Goal: Contribute content: Contribute content

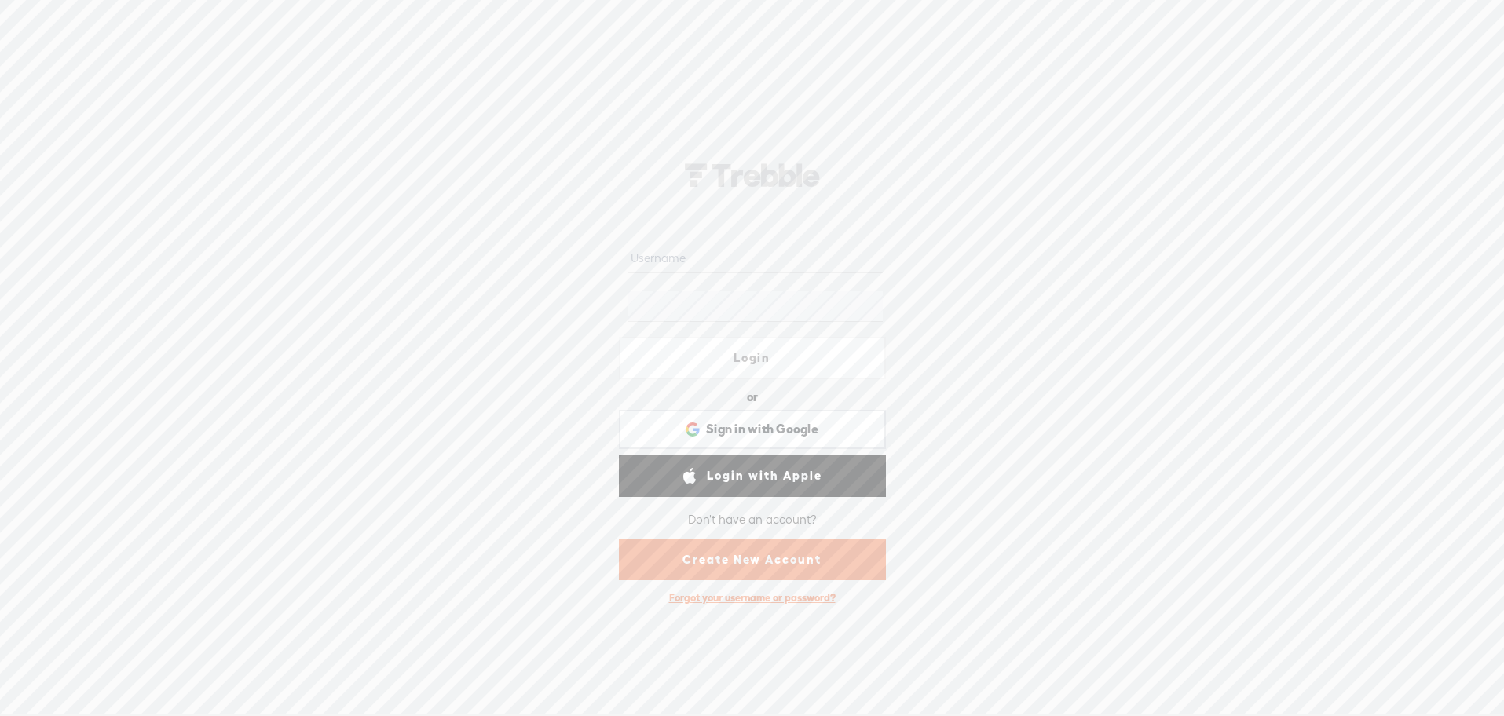
click at [0, 715] on nordpass-portal at bounding box center [0, 715] width 0 height 0
type input "lukewilson21"
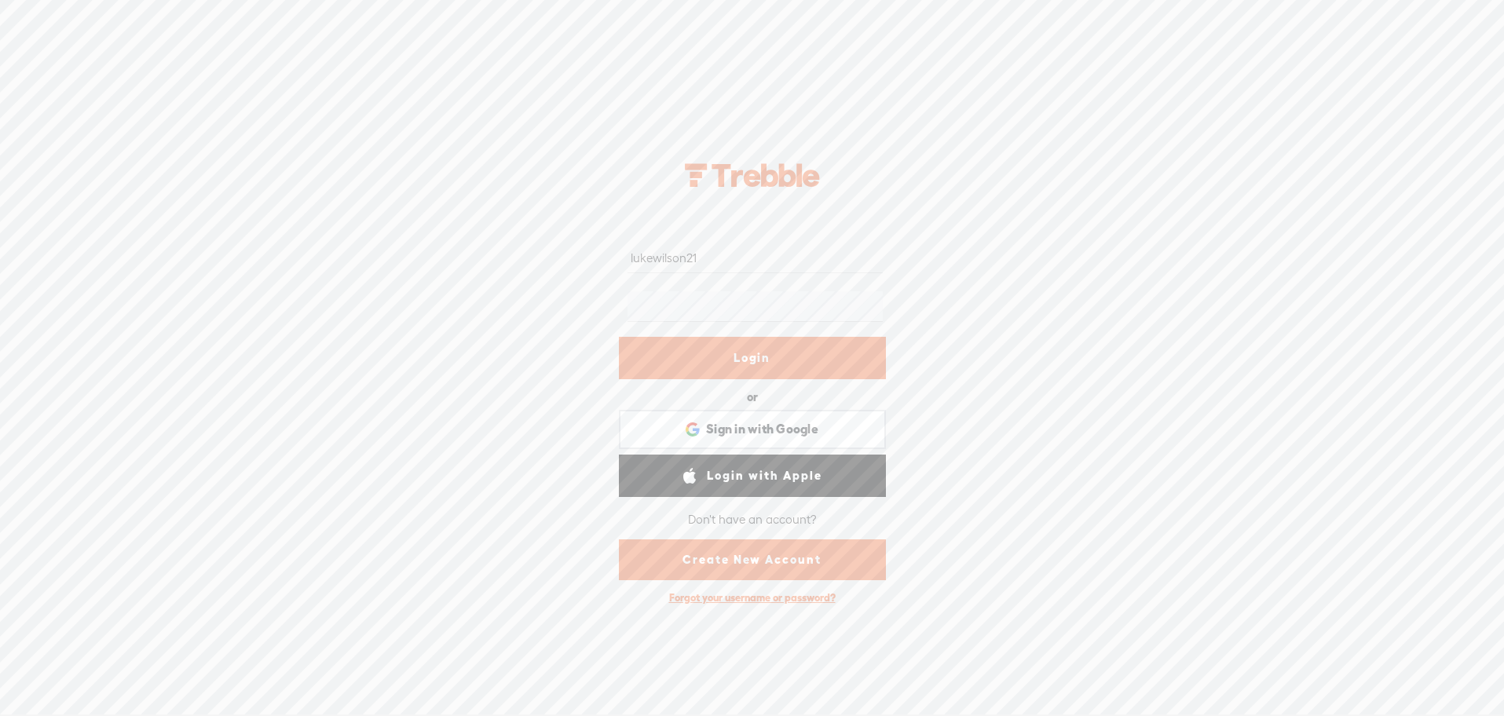
click at [760, 359] on link "Login" at bounding box center [752, 358] width 267 height 42
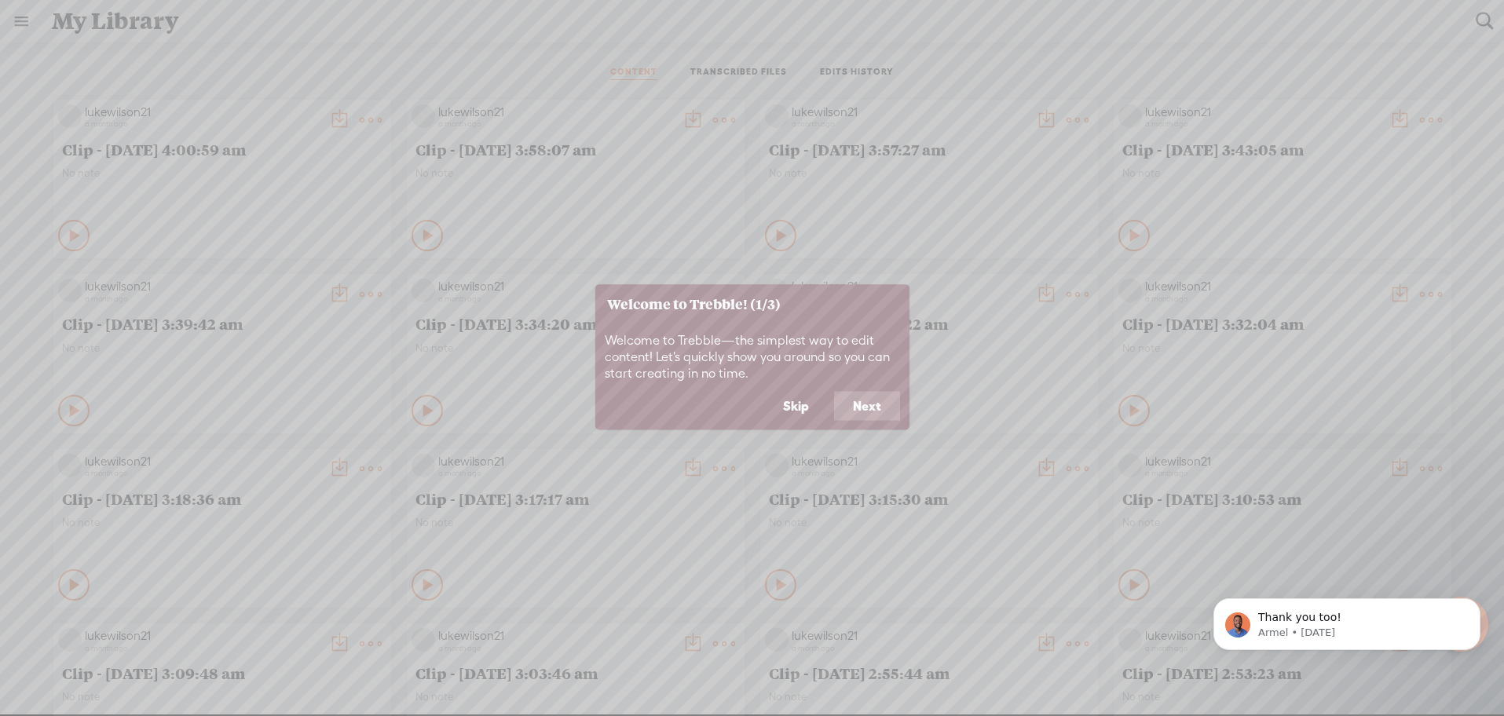
click at [812, 399] on button "Skip" at bounding box center [796, 406] width 64 height 30
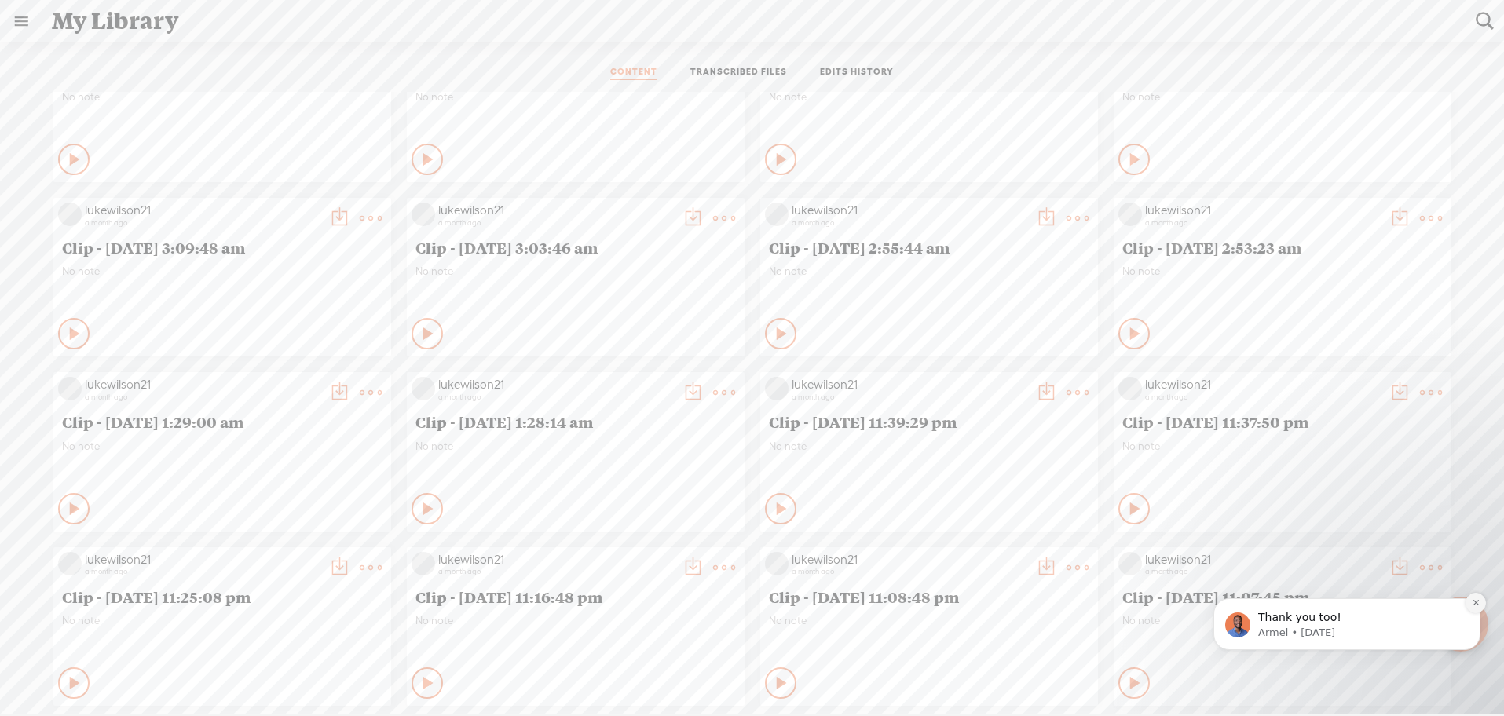
click at [1477, 599] on icon "Dismiss notification" at bounding box center [1476, 603] width 9 height 9
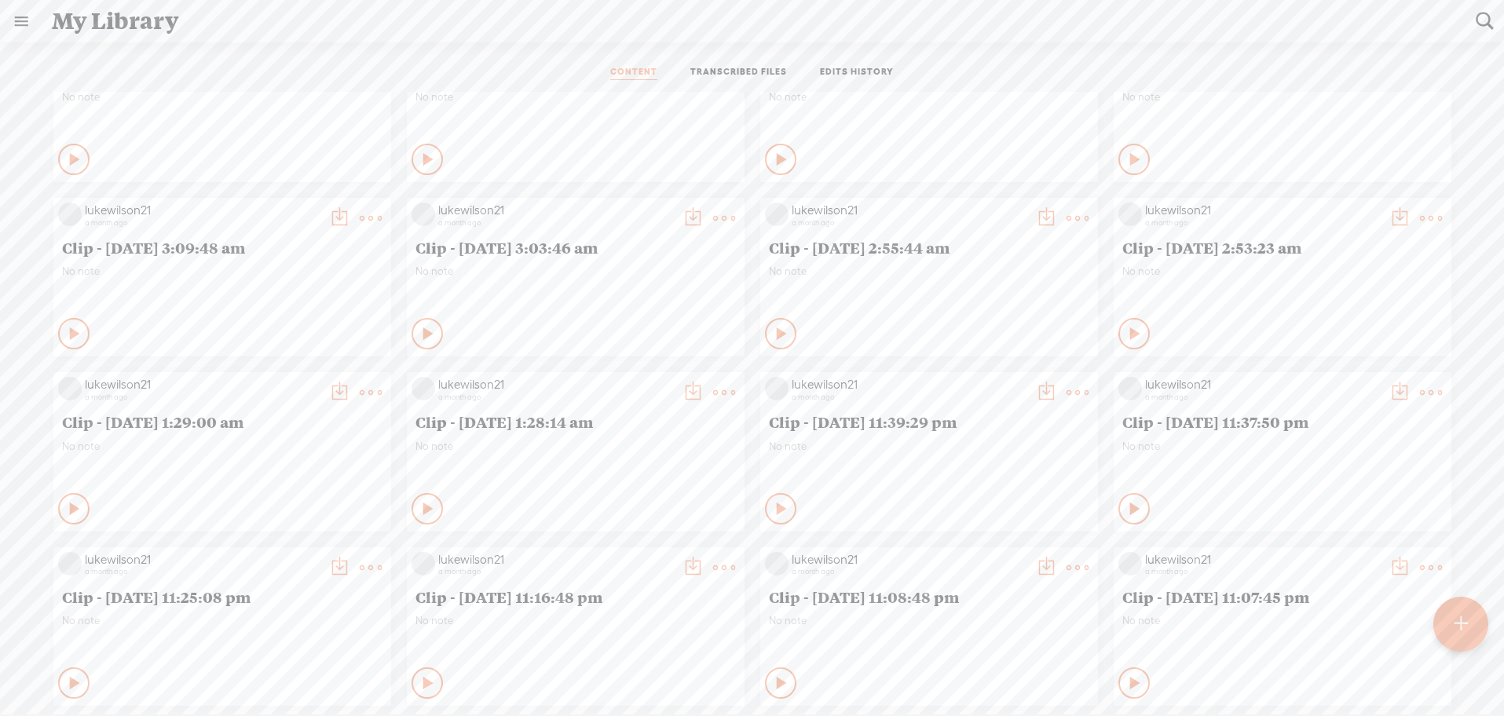
click at [1469, 617] on div at bounding box center [1461, 624] width 55 height 55
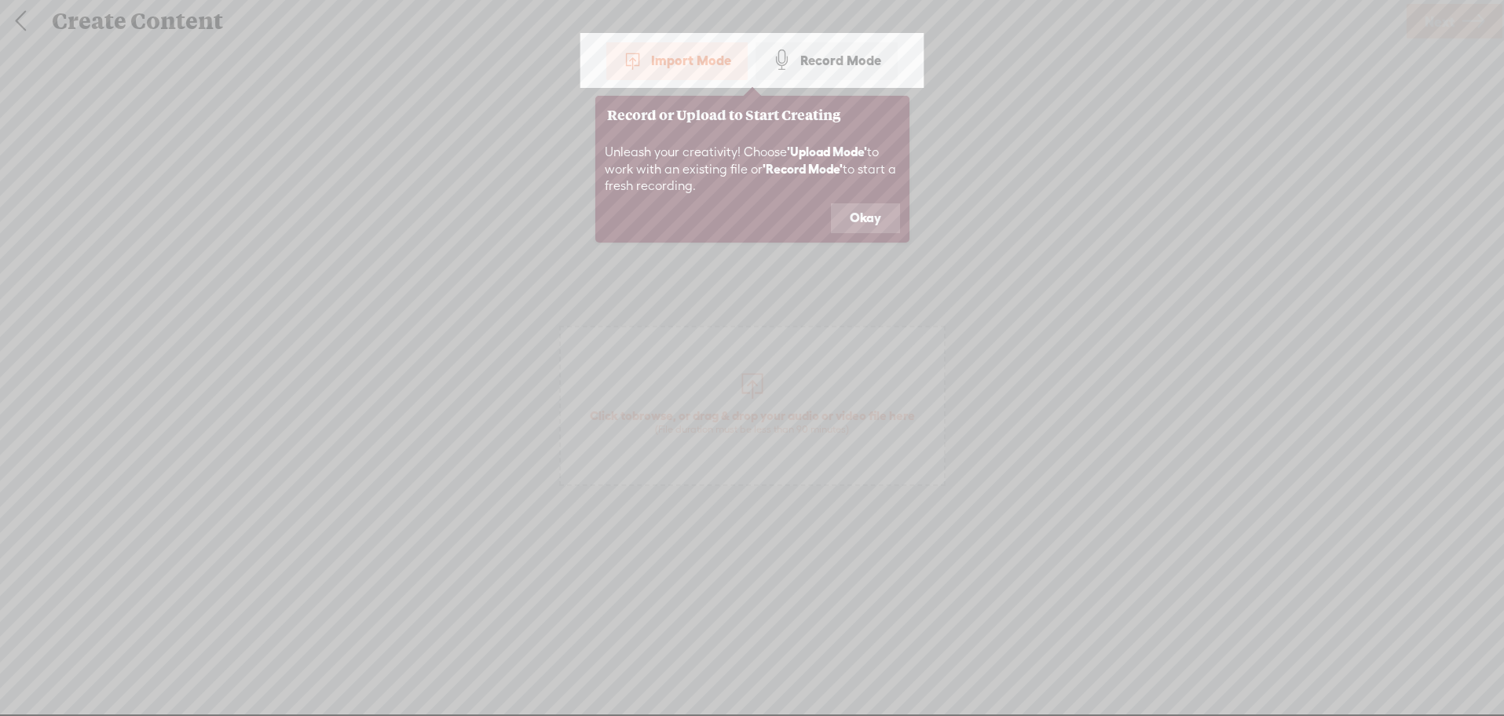
click at [857, 224] on button "Okay" at bounding box center [865, 218] width 69 height 30
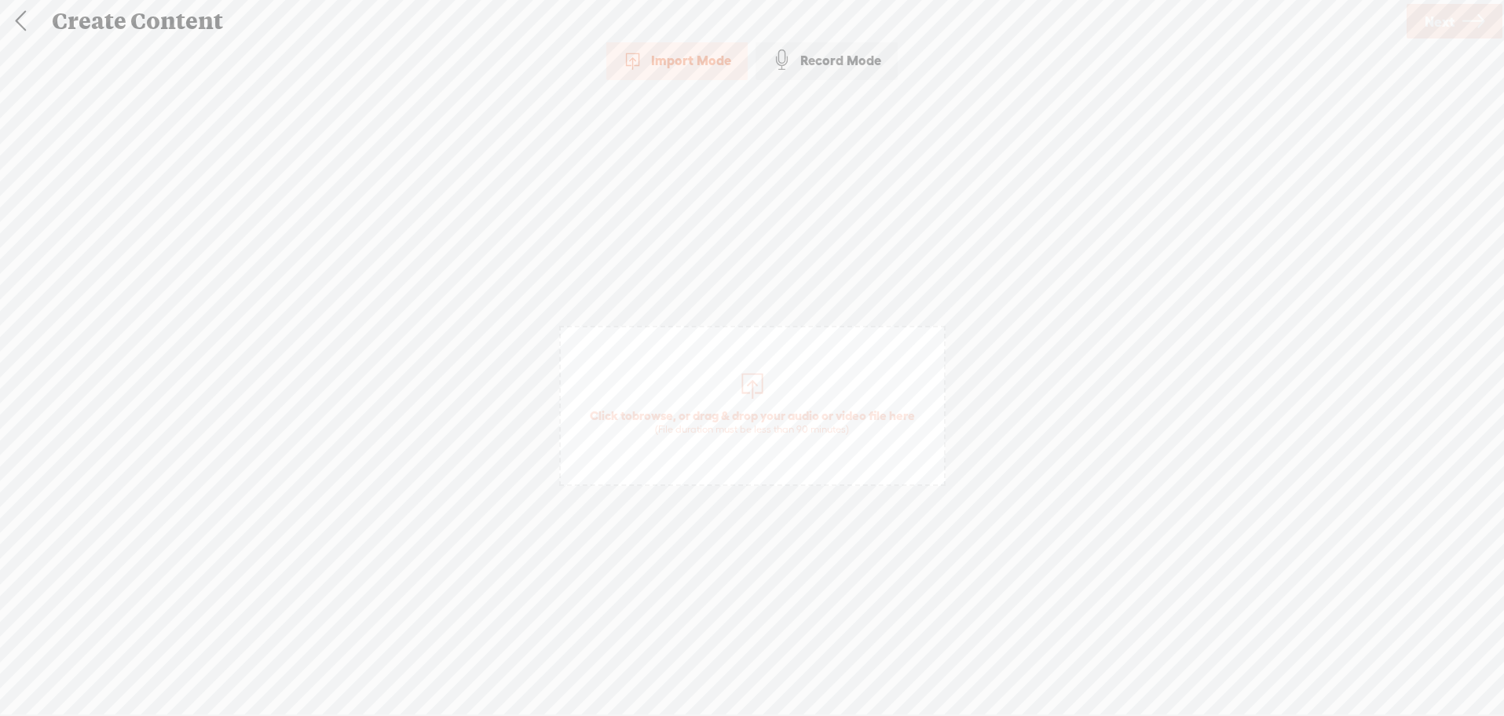
click at [683, 64] on div "Import Mode" at bounding box center [676, 60] width 141 height 39
click at [754, 386] on div at bounding box center [752, 383] width 31 height 31
click at [1446, 23] on span "Next" at bounding box center [1440, 22] width 30 height 40
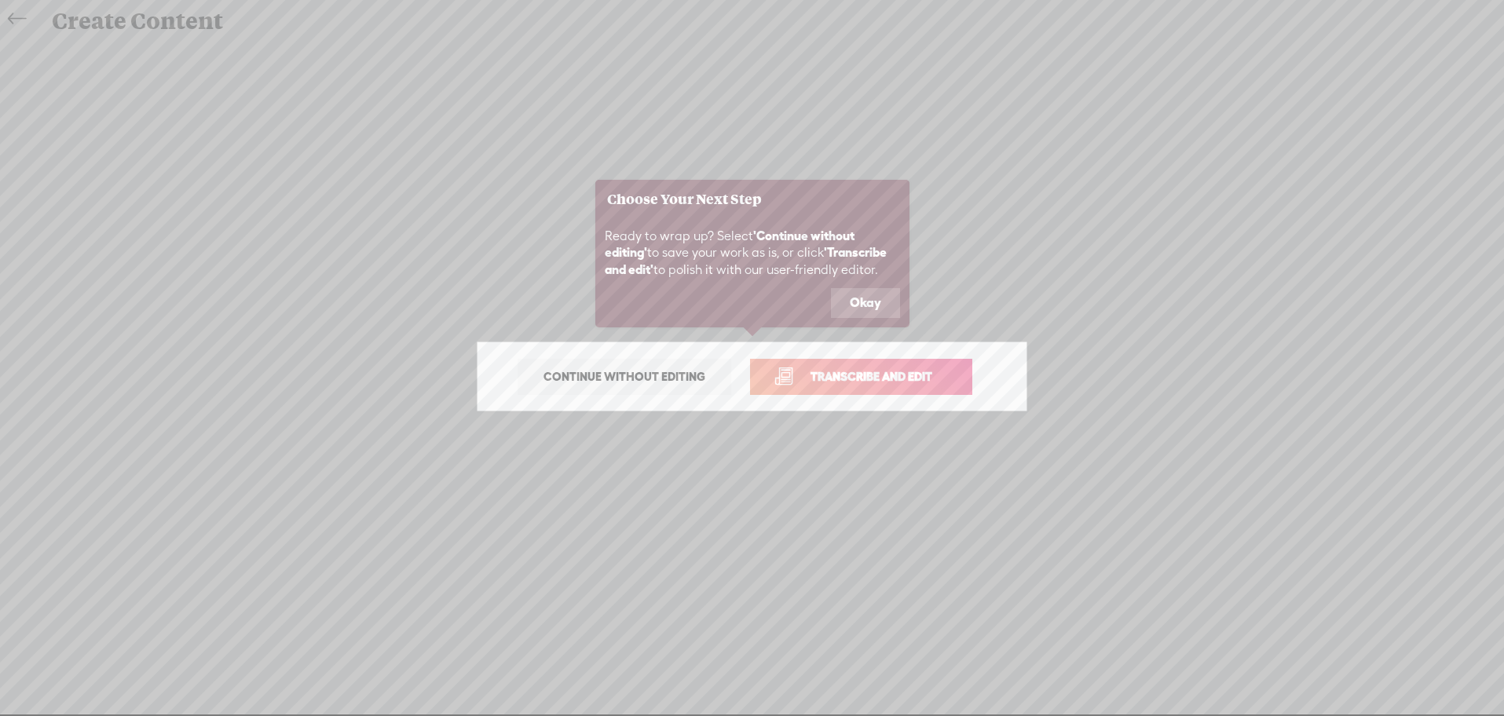
click at [852, 299] on button "Okay" at bounding box center [865, 303] width 69 height 30
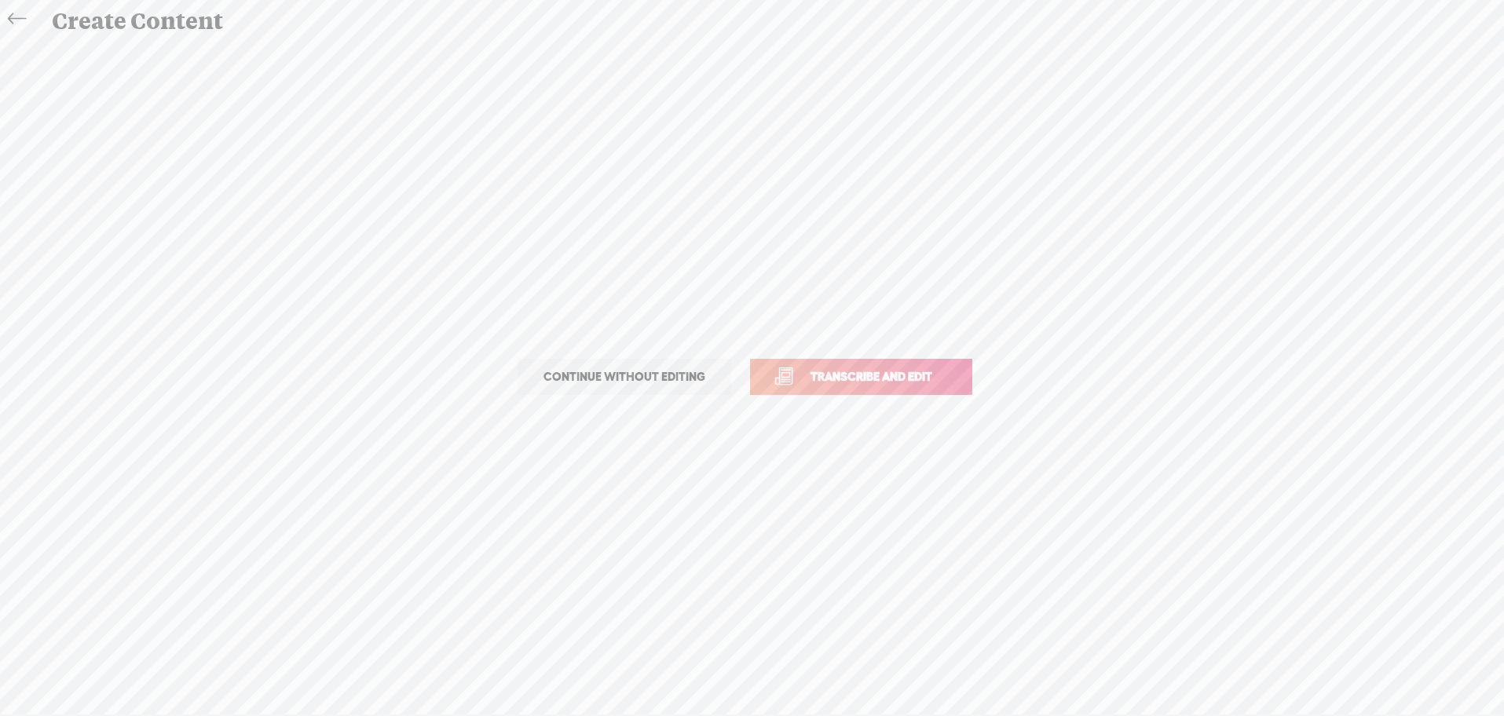
click at [844, 368] on span "Transcribe and edit" at bounding box center [871, 377] width 155 height 18
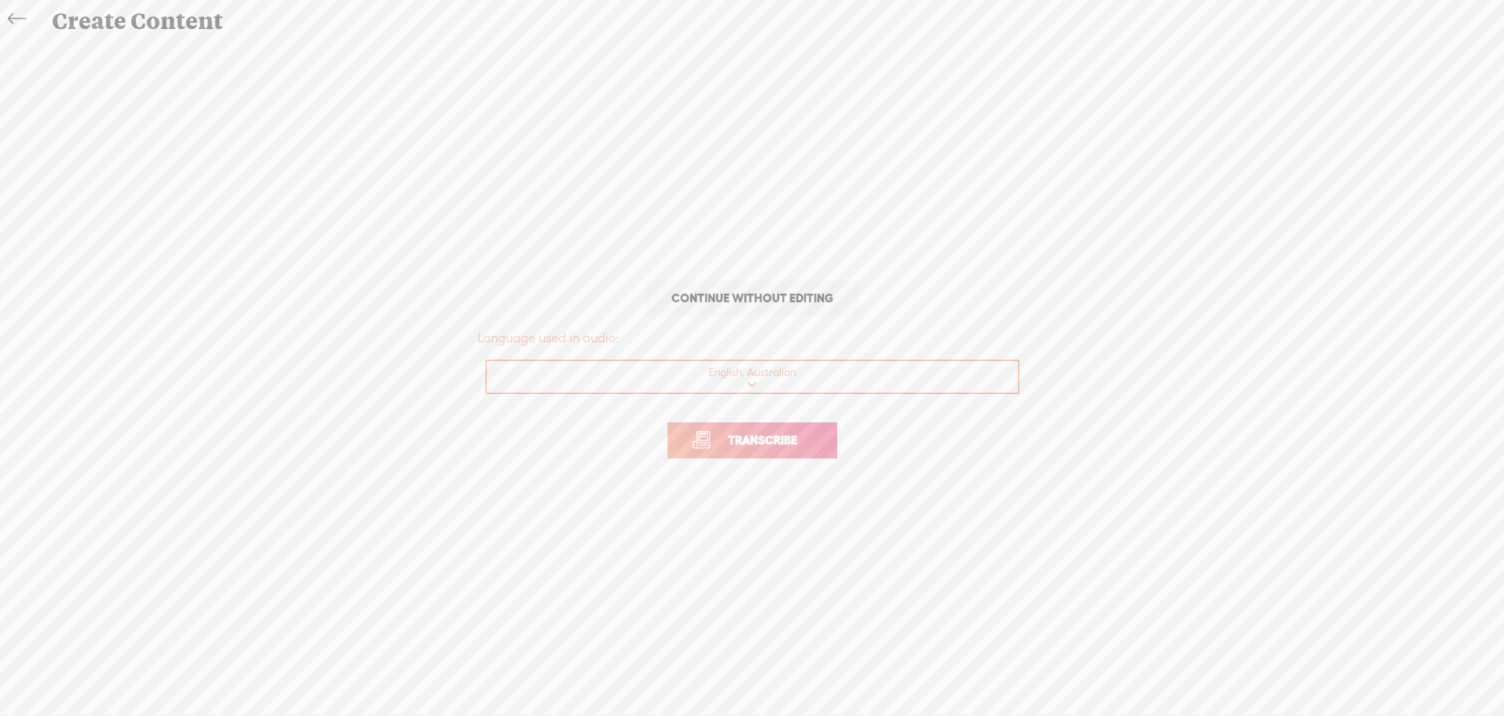
click at [749, 442] on span "Transcribe" at bounding box center [763, 440] width 102 height 18
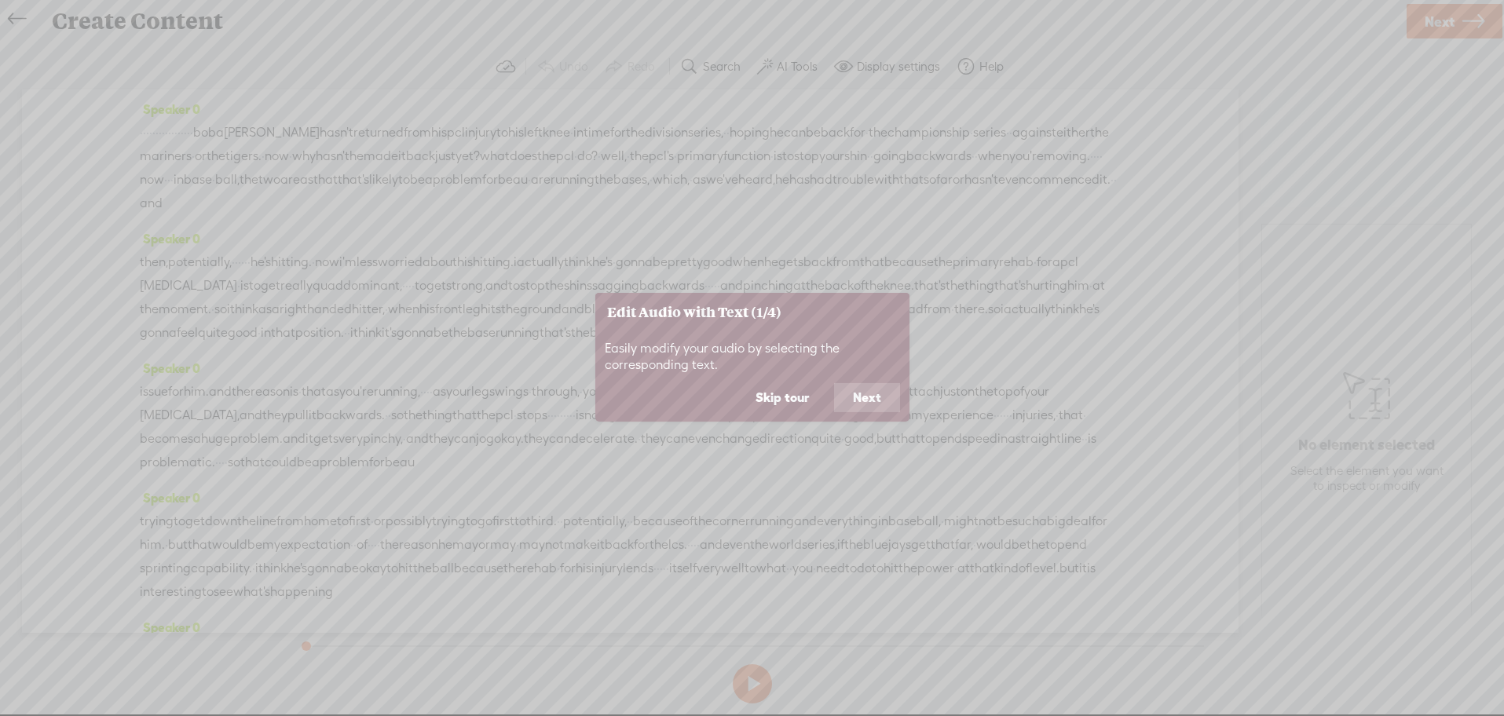
click at [865, 400] on button "Next" at bounding box center [867, 398] width 66 height 30
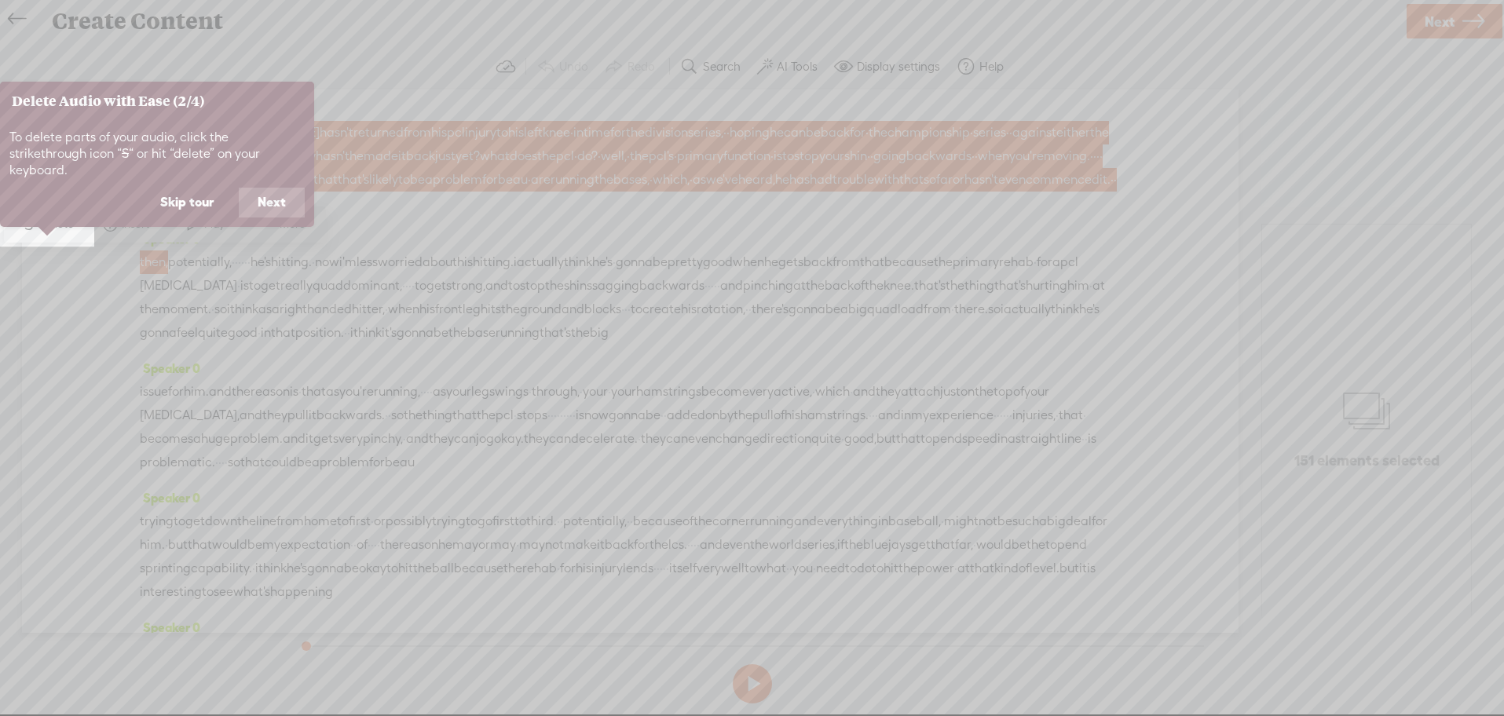
click at [261, 188] on button "Next" at bounding box center [272, 203] width 66 height 30
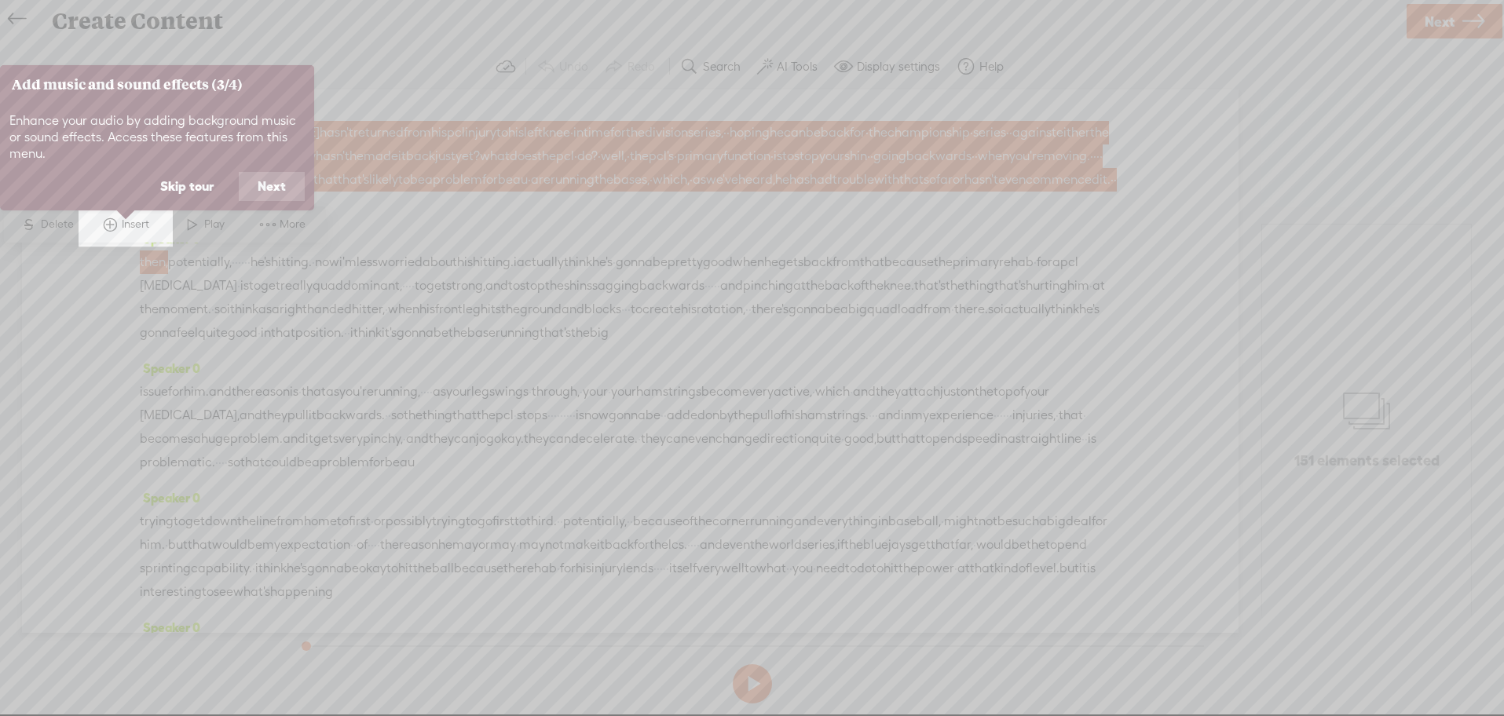
click at [193, 186] on button "Skip tour" at bounding box center [186, 187] width 91 height 30
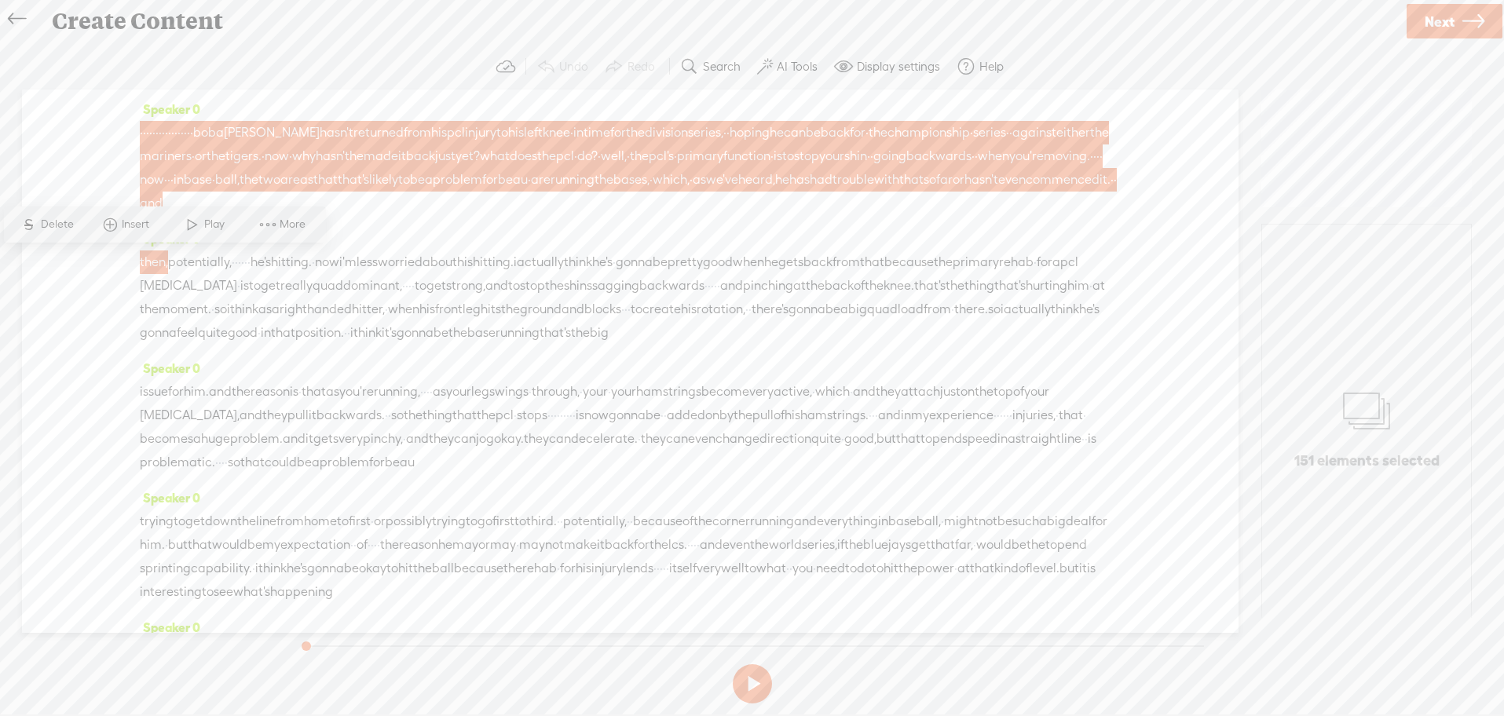
click at [434, 221] on div "Speaker 0 · · · · · · · · · · · · · · · · · boba [PERSON_NAME] hasn't returned …" at bounding box center [630, 162] width 981 height 130
click at [320, 130] on span "[PERSON_NAME]" at bounding box center [272, 133] width 96 height 24
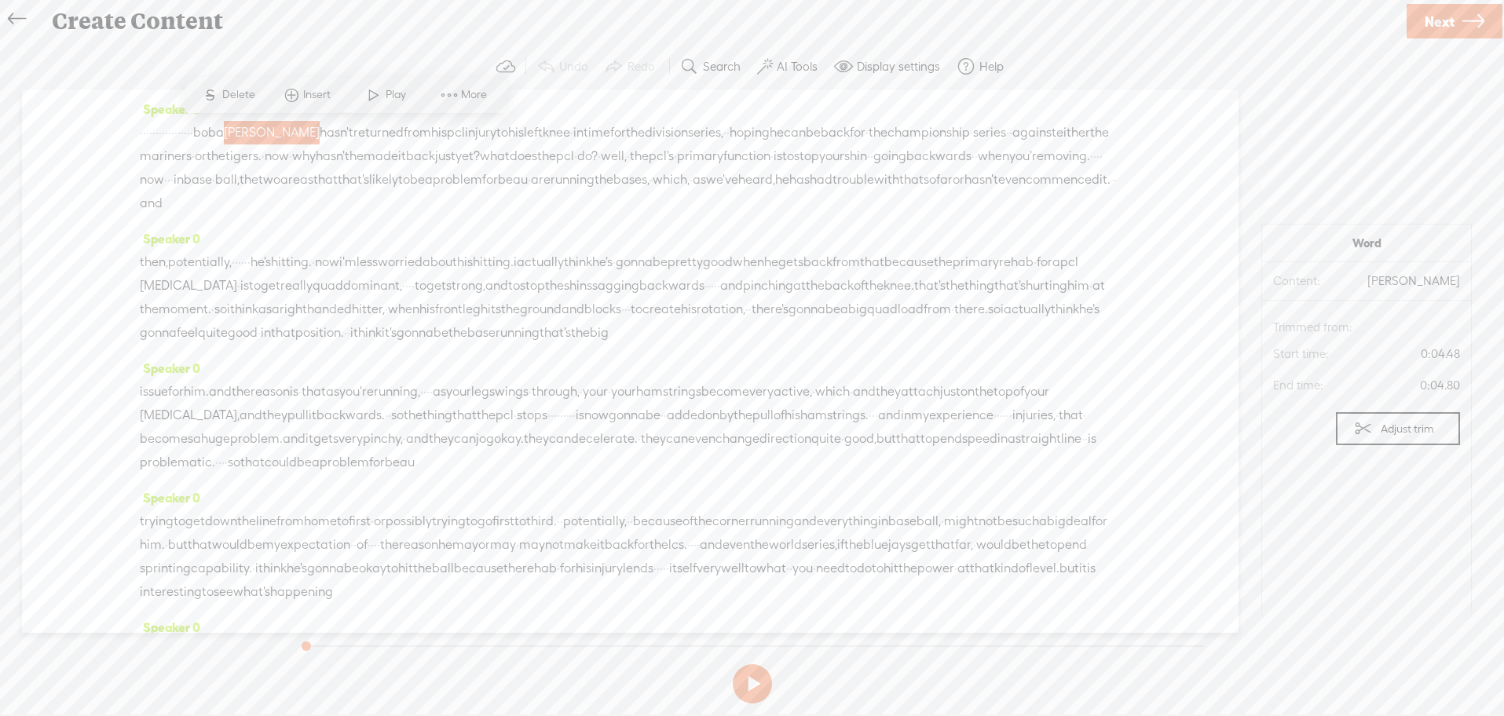
click at [224, 131] on span "boba" at bounding box center [208, 133] width 31 height 24
click at [320, 134] on span "[PERSON_NAME]" at bounding box center [272, 133] width 96 height 24
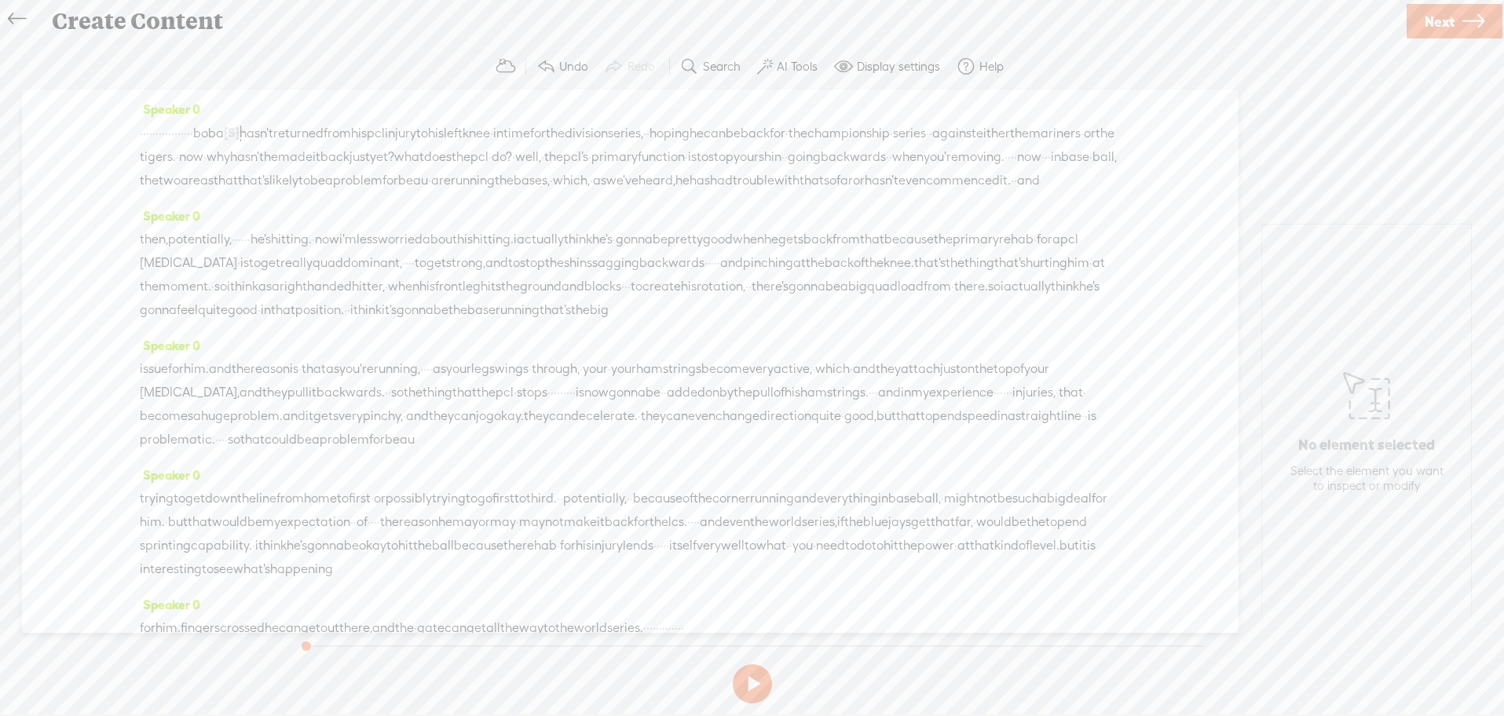
click at [224, 135] on span "boba" at bounding box center [208, 134] width 31 height 24
click at [417, 91] on span at bounding box center [417, 96] width 24 height 28
click at [60, 119] on div "Speaker 0 · · · · · · · · · · · · · · · · · boba [S] [PERSON_NAME] hasn't retur…" at bounding box center [630, 362] width 1217 height 544
click at [562, 66] on label "Undo" at bounding box center [573, 67] width 29 height 16
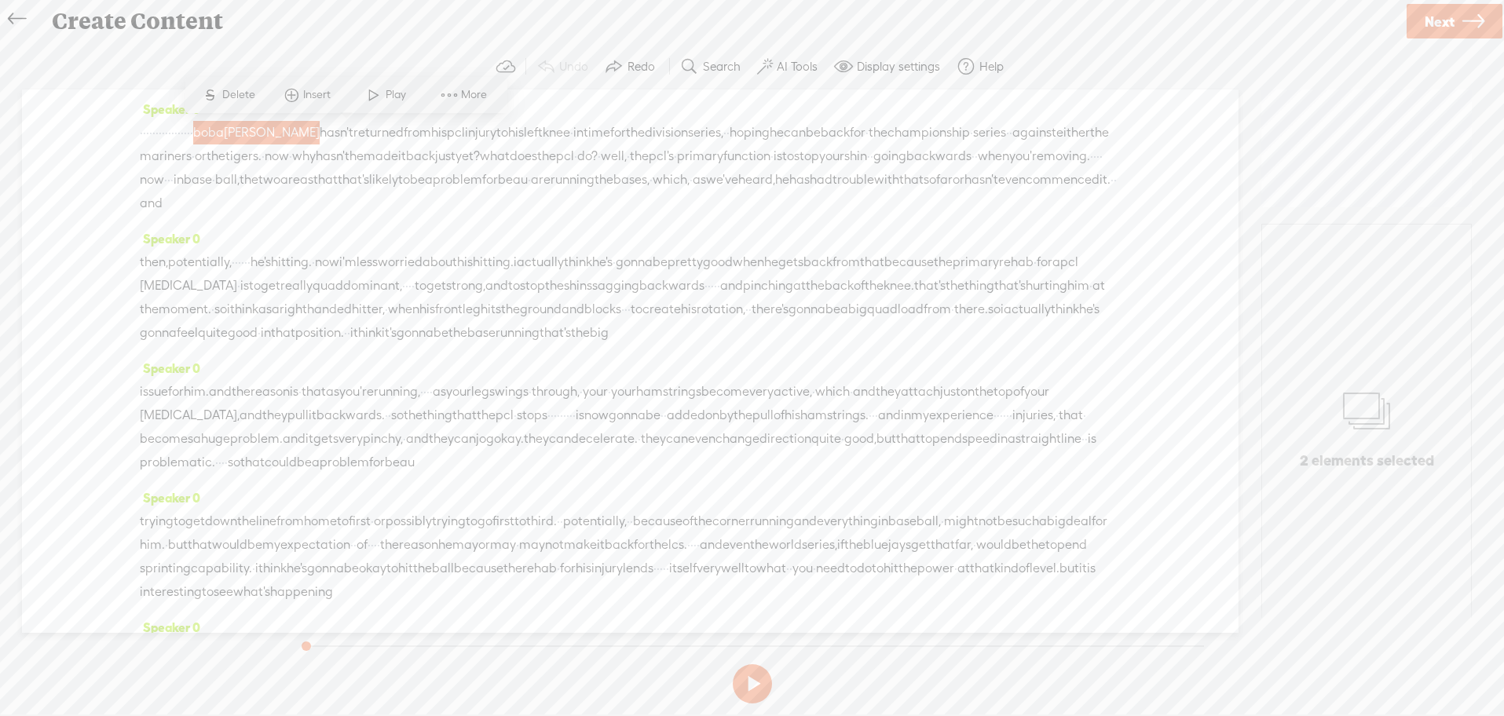
click at [438, 92] on span at bounding box center [450, 95] width 24 height 28
click at [336, 49] on section "Undo Redo Search Remove Background Noise AI Tools Configure Magic Sound Enhance…" at bounding box center [752, 67] width 1473 height 46
click at [1370, 438] on span at bounding box center [1363, 428] width 19 height 19
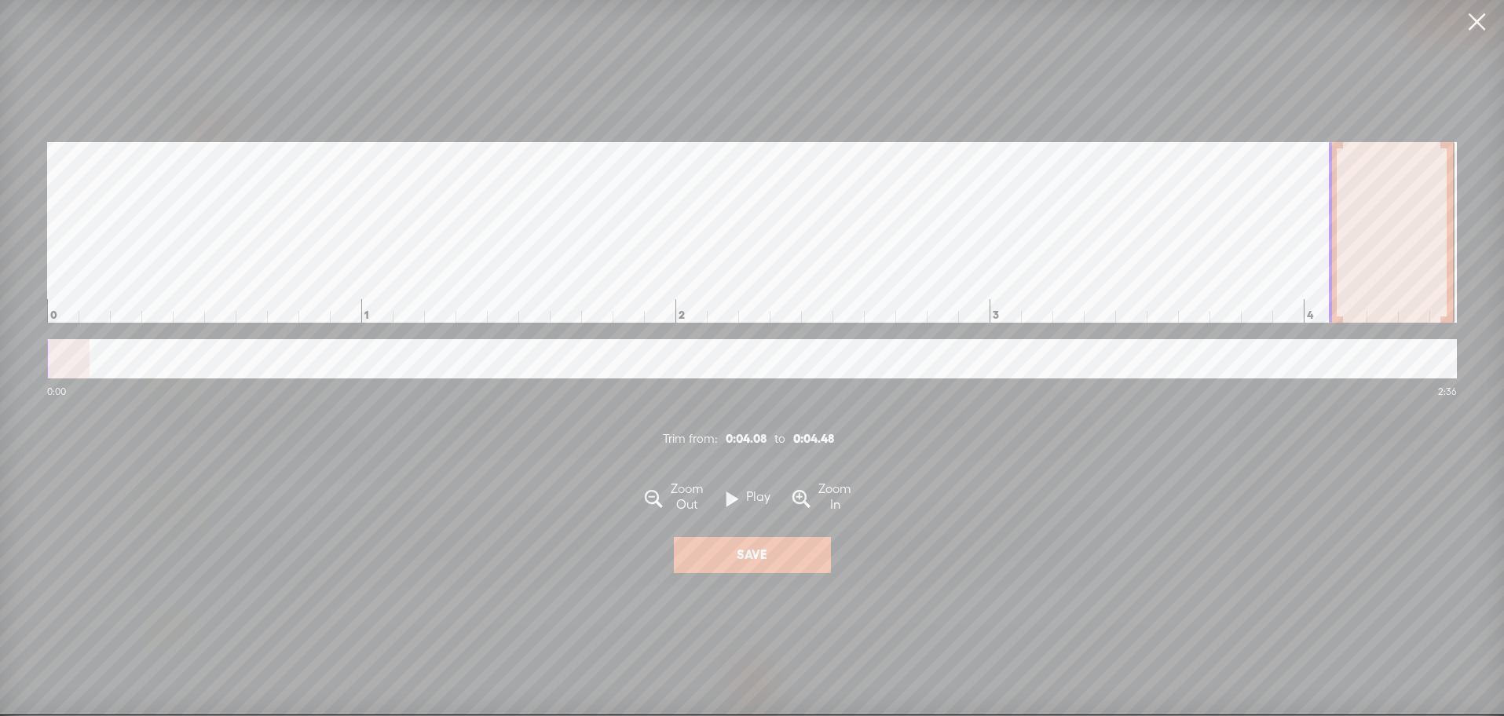
click at [1474, 24] on link at bounding box center [1476, 22] width 39 height 44
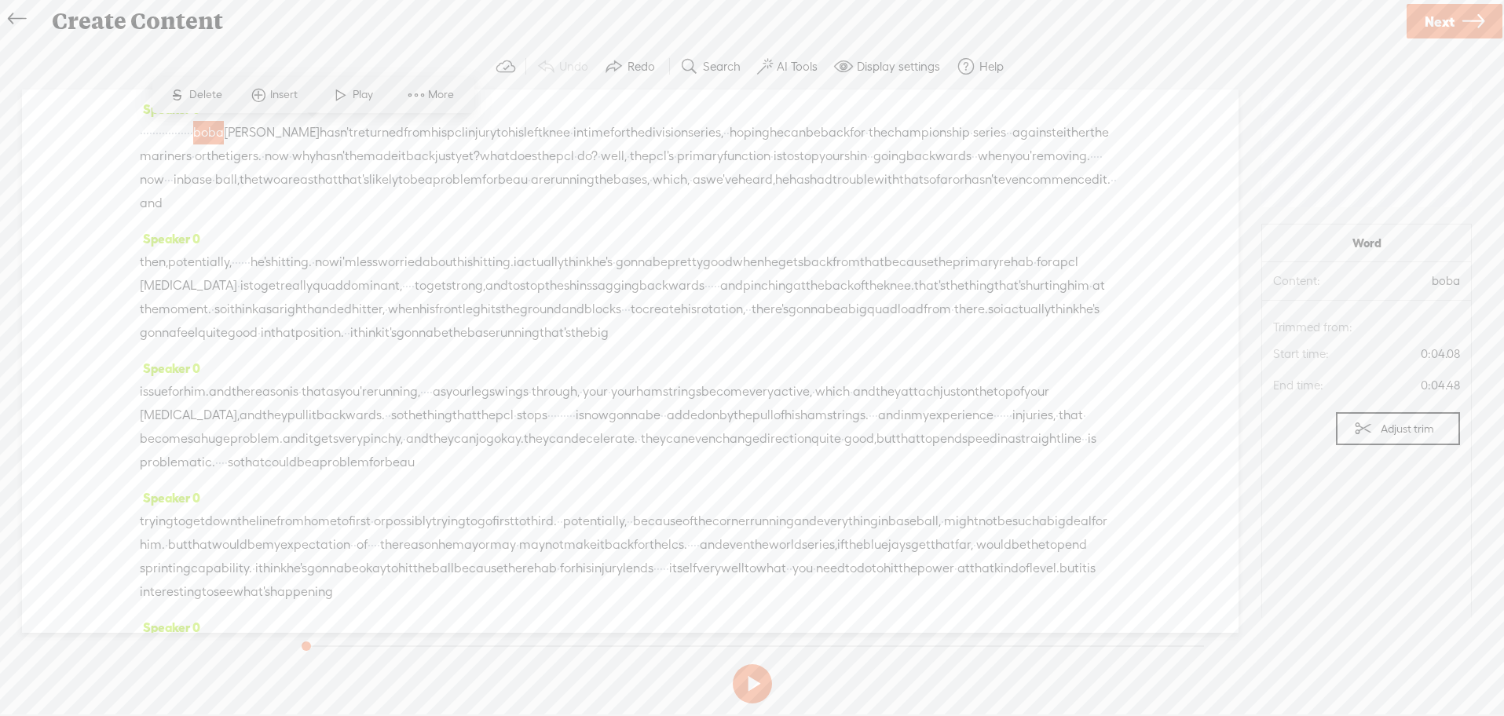
click at [224, 126] on span "boba" at bounding box center [208, 133] width 31 height 24
click at [310, 97] on span "Insert" at bounding box center [318, 95] width 31 height 16
click at [313, 66] on section "Undo Redo Search Remove Background Noise AI Tools Configure Magic Sound Enhance…" at bounding box center [752, 67] width 1473 height 46
click at [363, 37] on div "Create Content" at bounding box center [723, 21] width 1364 height 41
click at [224, 127] on span "boba" at bounding box center [208, 133] width 31 height 24
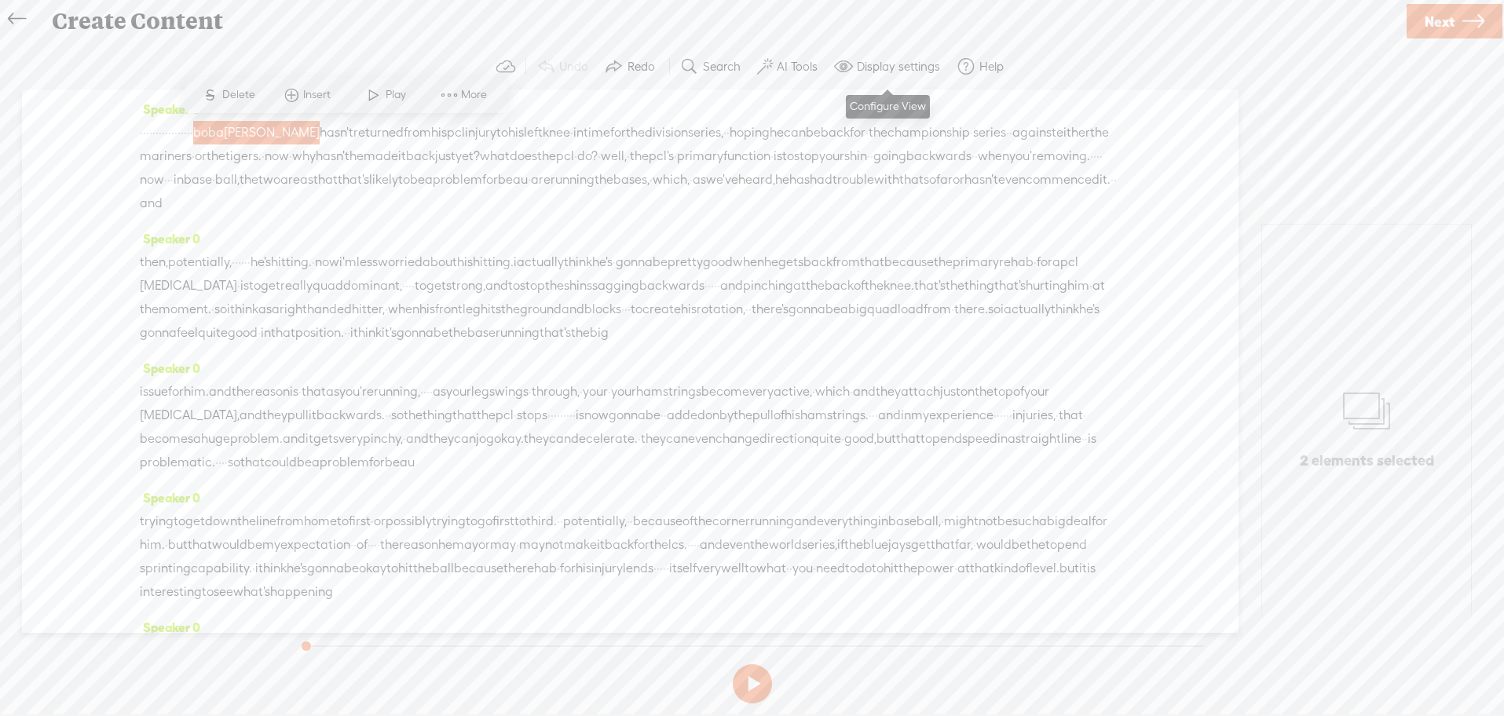
click at [885, 60] on label "Display settings" at bounding box center [898, 67] width 83 height 16
click at [856, 38] on div "Create Content" at bounding box center [723, 21] width 1364 height 41
click at [224, 130] on span "boba" at bounding box center [208, 133] width 31 height 24
click at [181, 134] on span "·" at bounding box center [179, 133] width 3 height 24
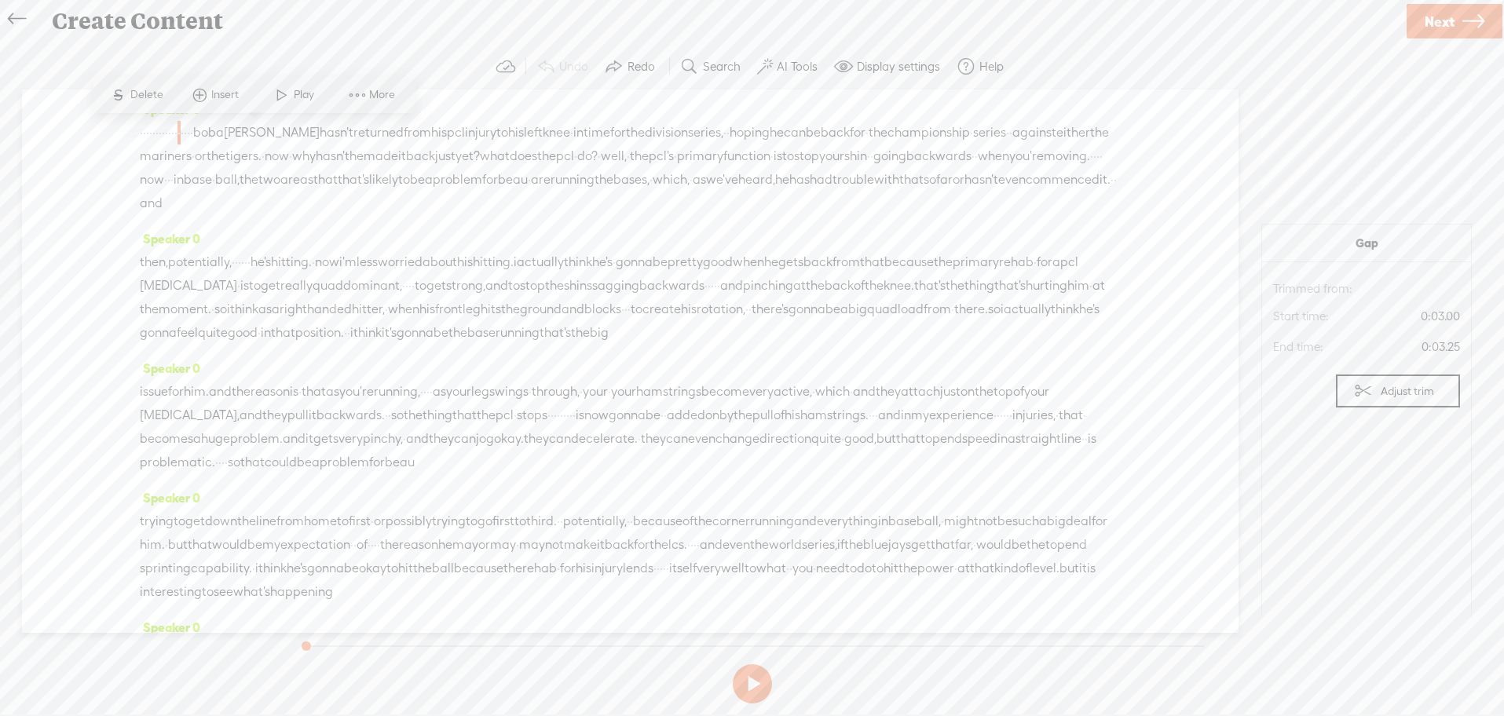
click at [353, 130] on span "hasn't" at bounding box center [337, 133] width 34 height 24
click at [320, 135] on span "[PERSON_NAME]" at bounding box center [272, 133] width 96 height 24
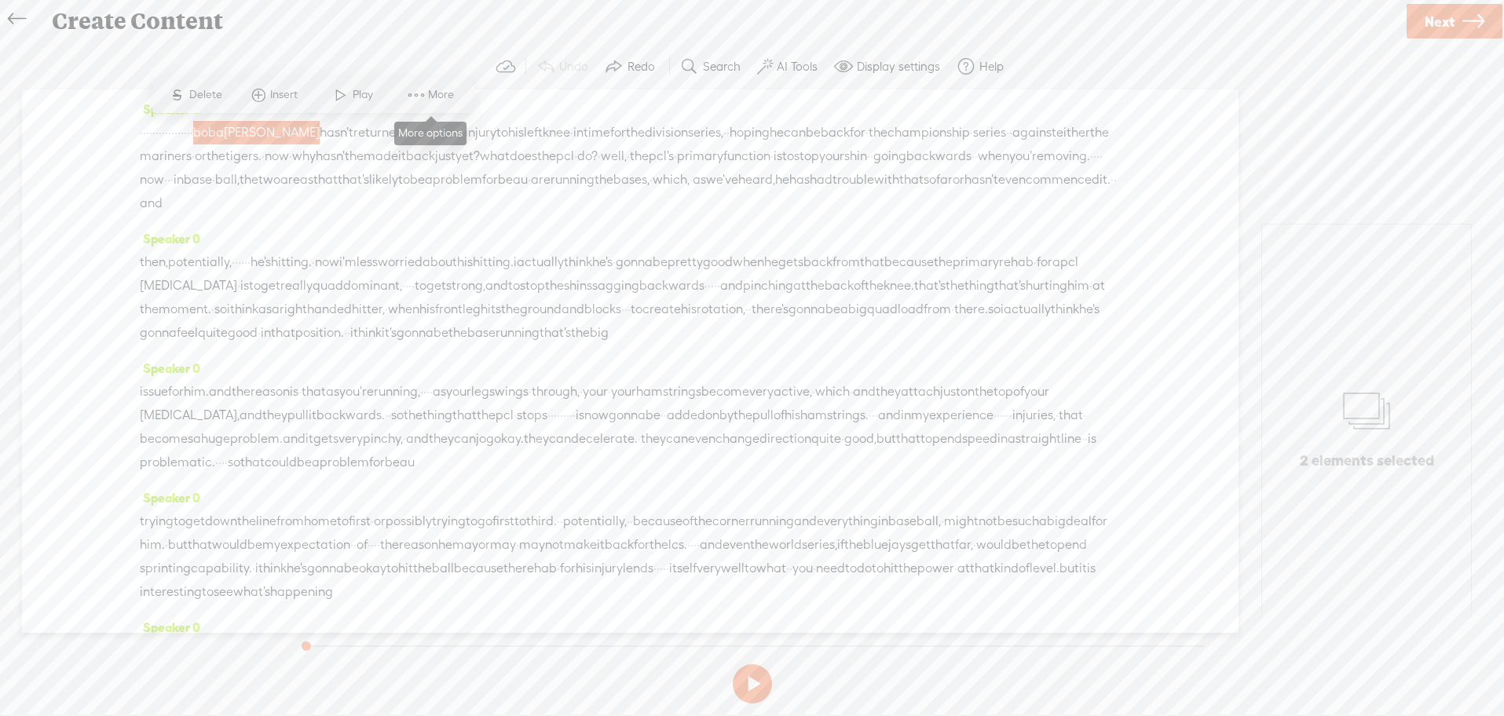
click at [425, 93] on span at bounding box center [417, 95] width 24 height 28
click at [344, 40] on div "Create Content" at bounding box center [723, 21] width 1364 height 41
click at [224, 134] on span "boba" at bounding box center [208, 133] width 31 height 24
click at [305, 135] on span "[PERSON_NAME]" at bounding box center [257, 134] width 96 height 24
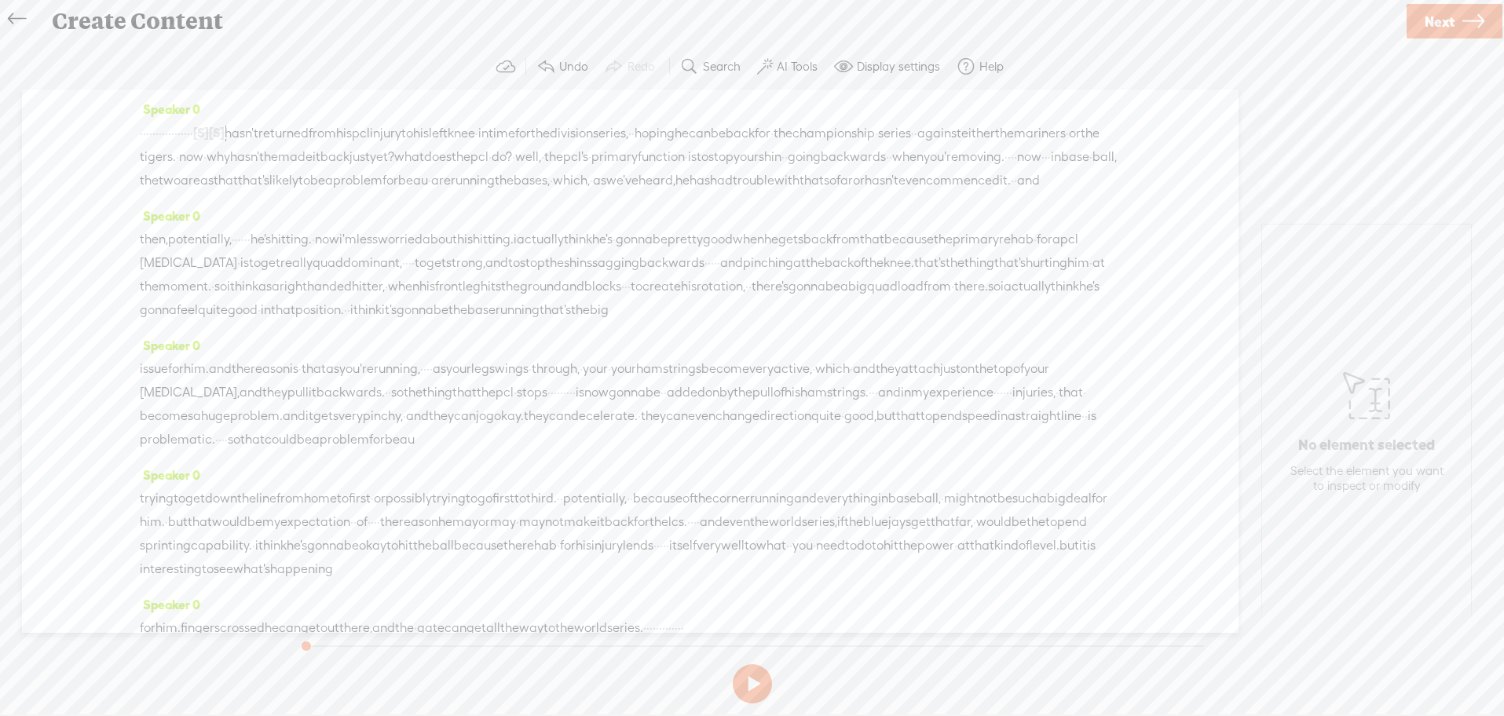
click at [799, 51] on button "AI Tools" at bounding box center [789, 66] width 77 height 31
click at [781, 379] on span at bounding box center [779, 375] width 28 height 11
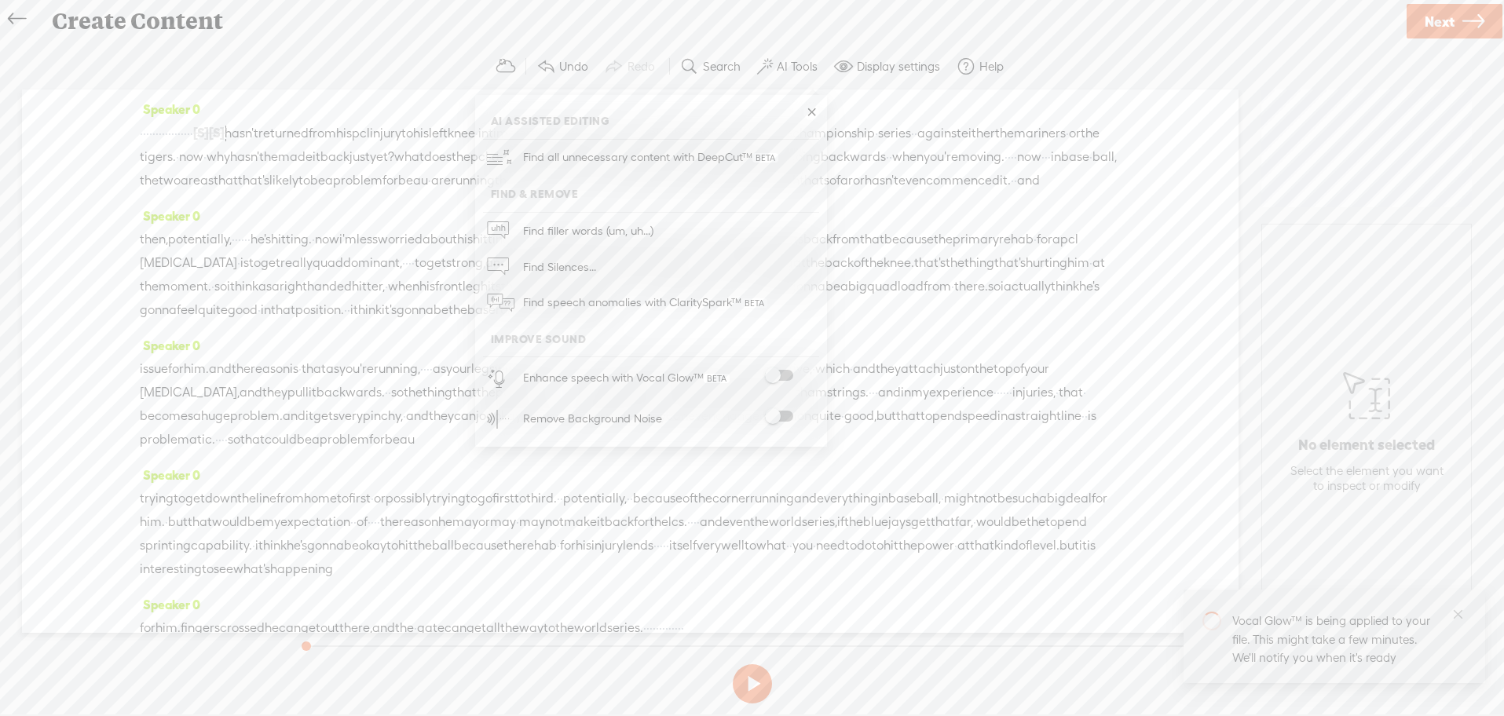
click at [776, 415] on span at bounding box center [779, 416] width 28 height 11
click at [810, 104] on link at bounding box center [812, 112] width 16 height 16
click at [984, 53] on button "Help" at bounding box center [983, 66] width 64 height 31
click at [880, 115] on span "Help center" at bounding box center [883, 121] width 71 height 35
click at [370, 134] on span "pcl" at bounding box center [361, 134] width 18 height 24
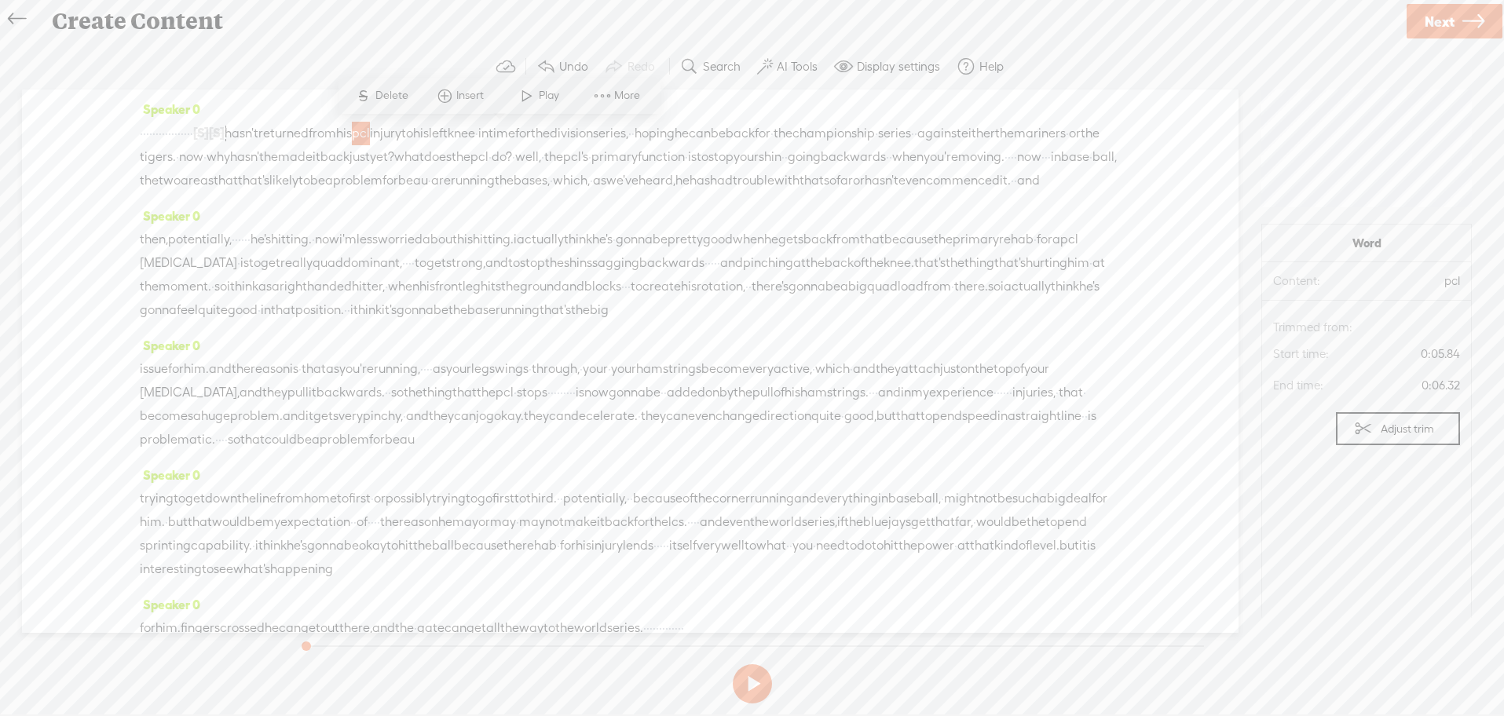
click at [1455, 280] on span "pcl" at bounding box center [1401, 281] width 118 height 16
click at [1298, 284] on span "Content:" at bounding box center [1307, 281] width 69 height 16
click at [1366, 433] on span at bounding box center [1363, 428] width 19 height 19
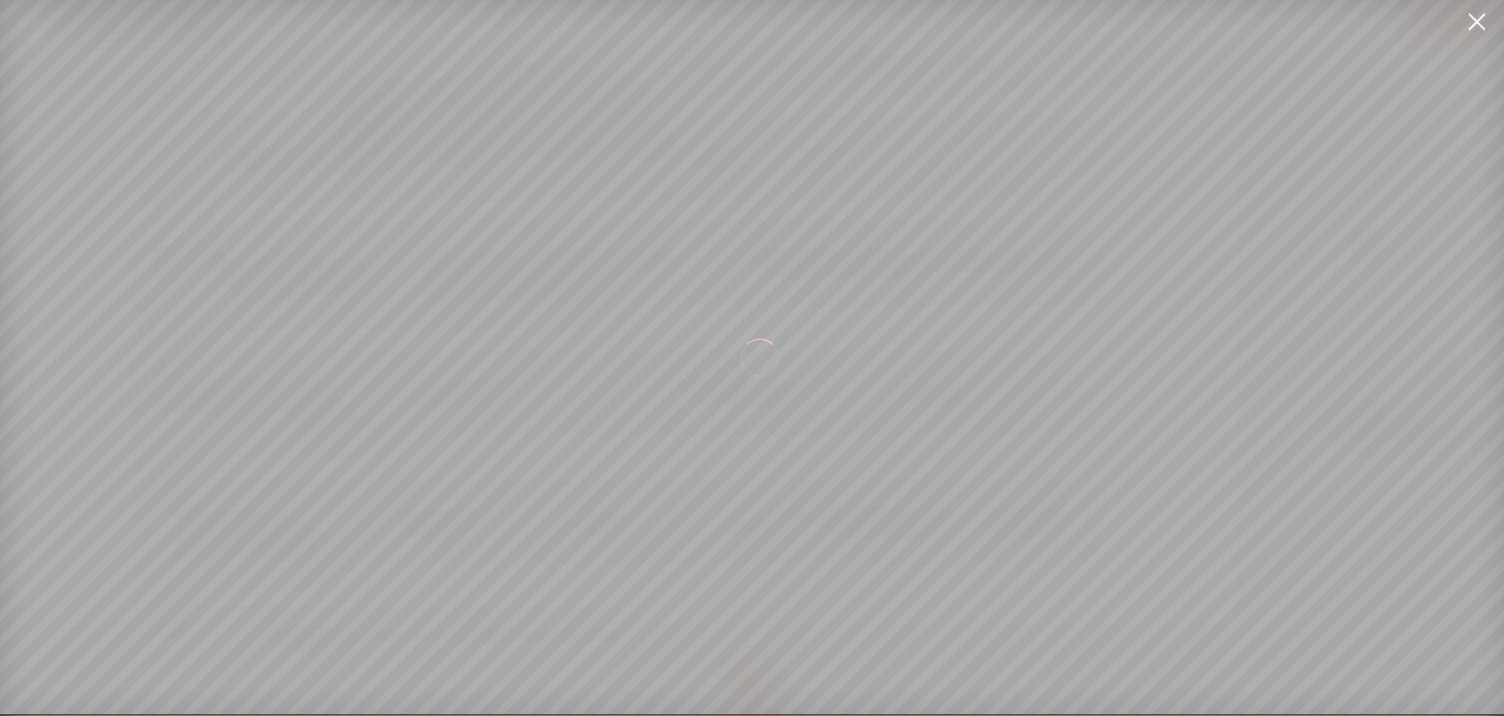
scroll to position [0, 1130]
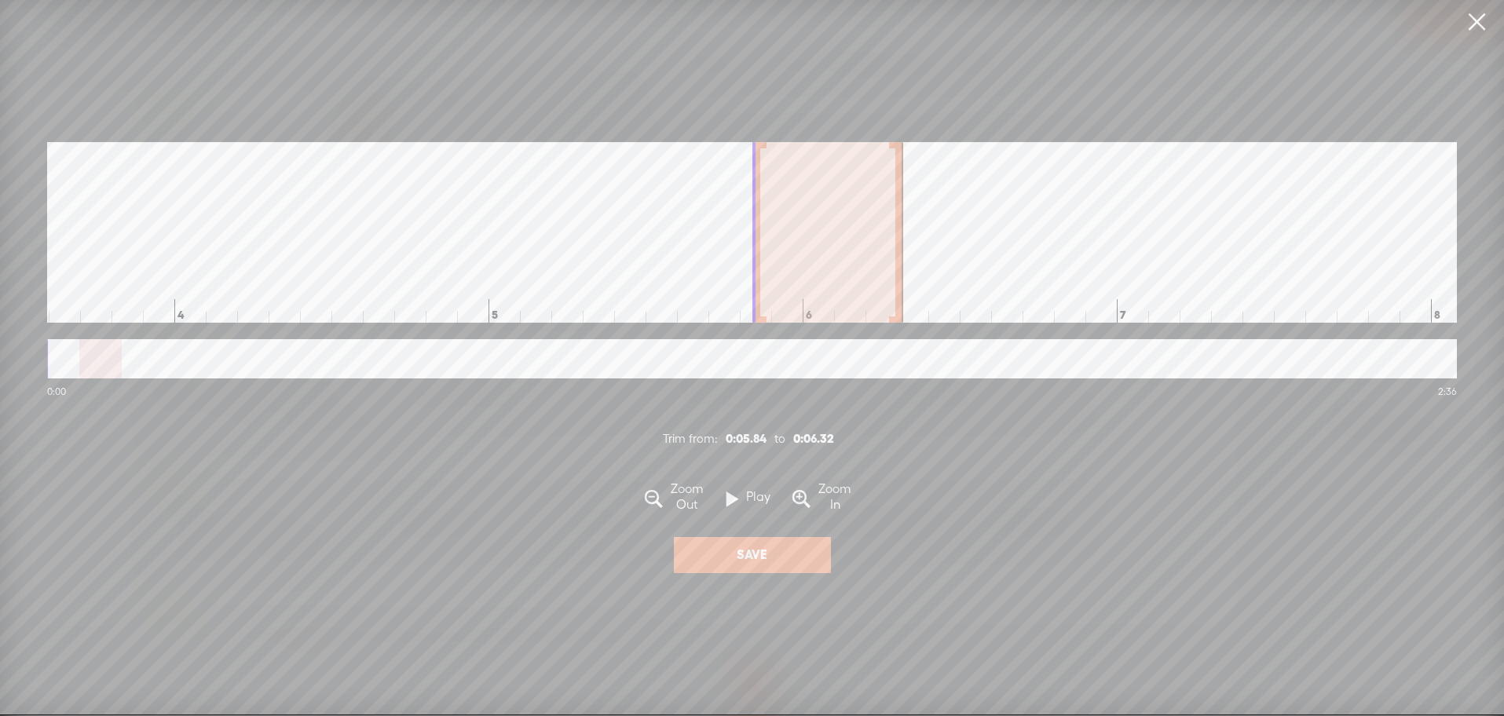
click at [1471, 12] on link at bounding box center [1476, 22] width 39 height 44
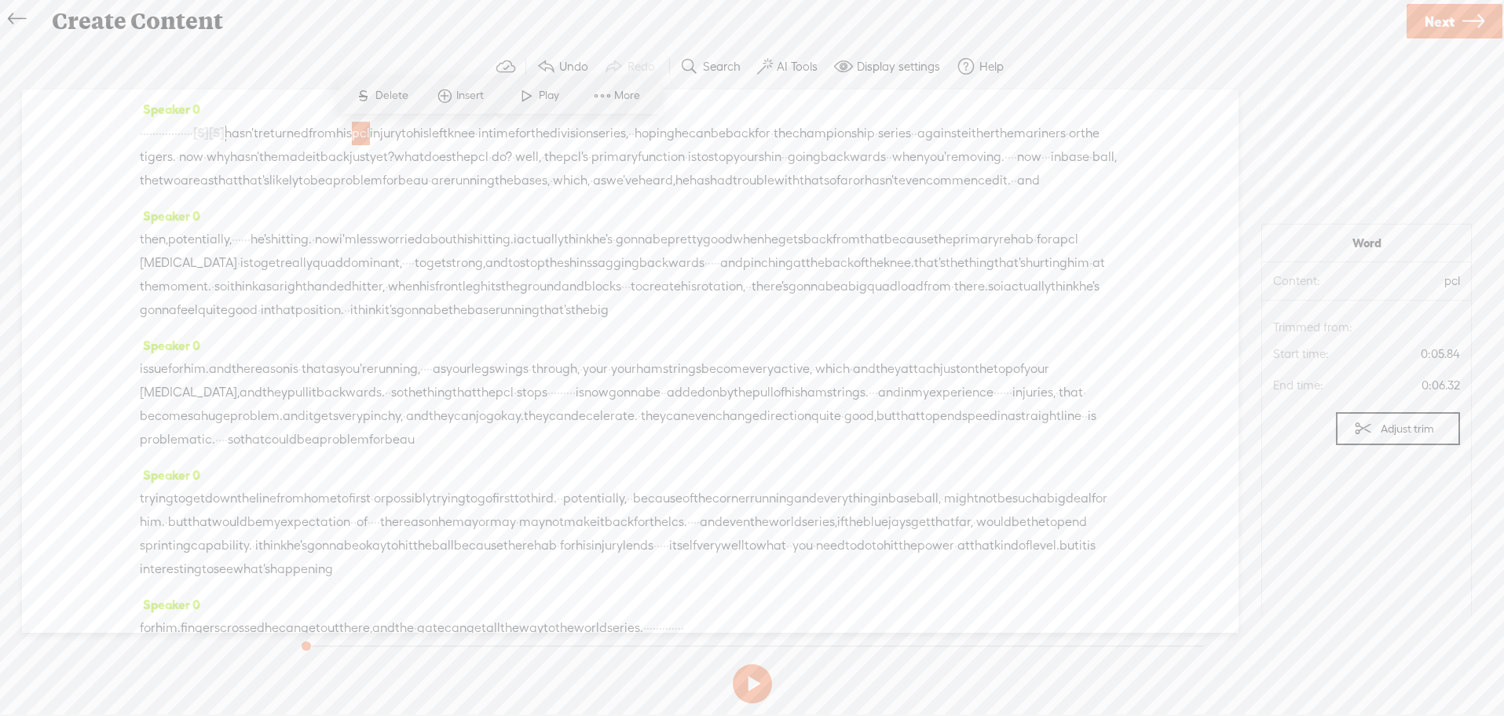
click at [448, 90] on span at bounding box center [445, 96] width 24 height 28
click at [430, 36] on div "Create Content" at bounding box center [723, 21] width 1364 height 41
click at [975, 58] on button "Help" at bounding box center [983, 66] width 64 height 31
click at [929, 151] on span "Message support" at bounding box center [899, 157] width 102 height 35
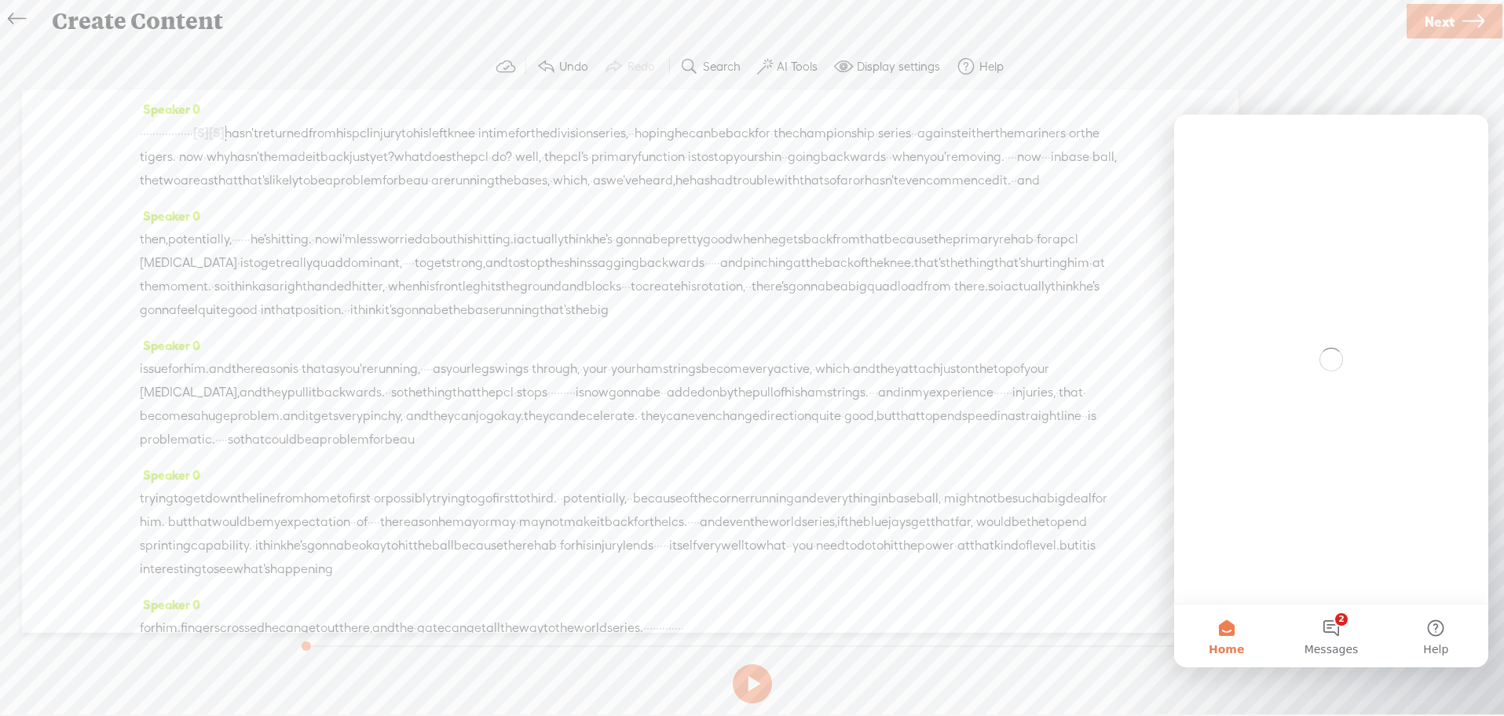
scroll to position [0, 0]
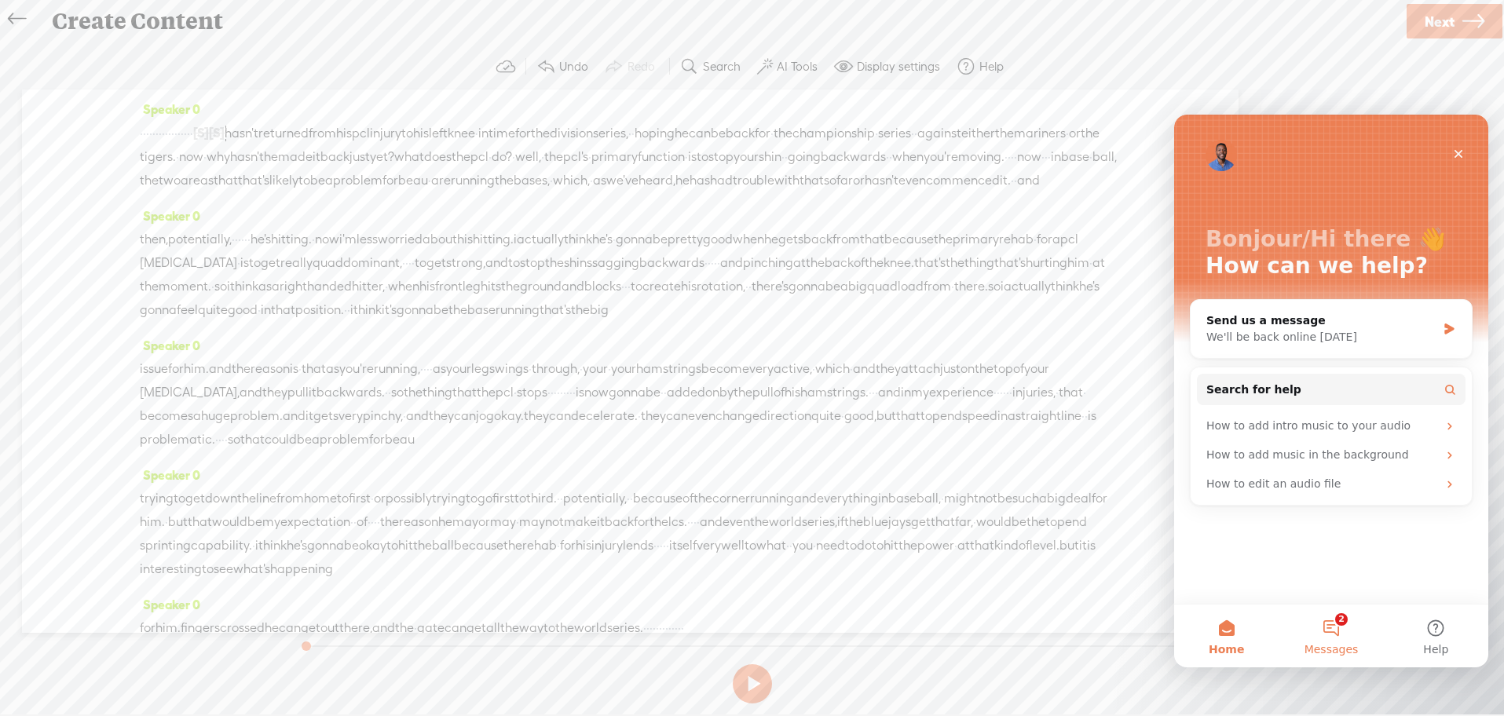
click at [1335, 628] on button "2 Messages" at bounding box center [1331, 636] width 104 height 63
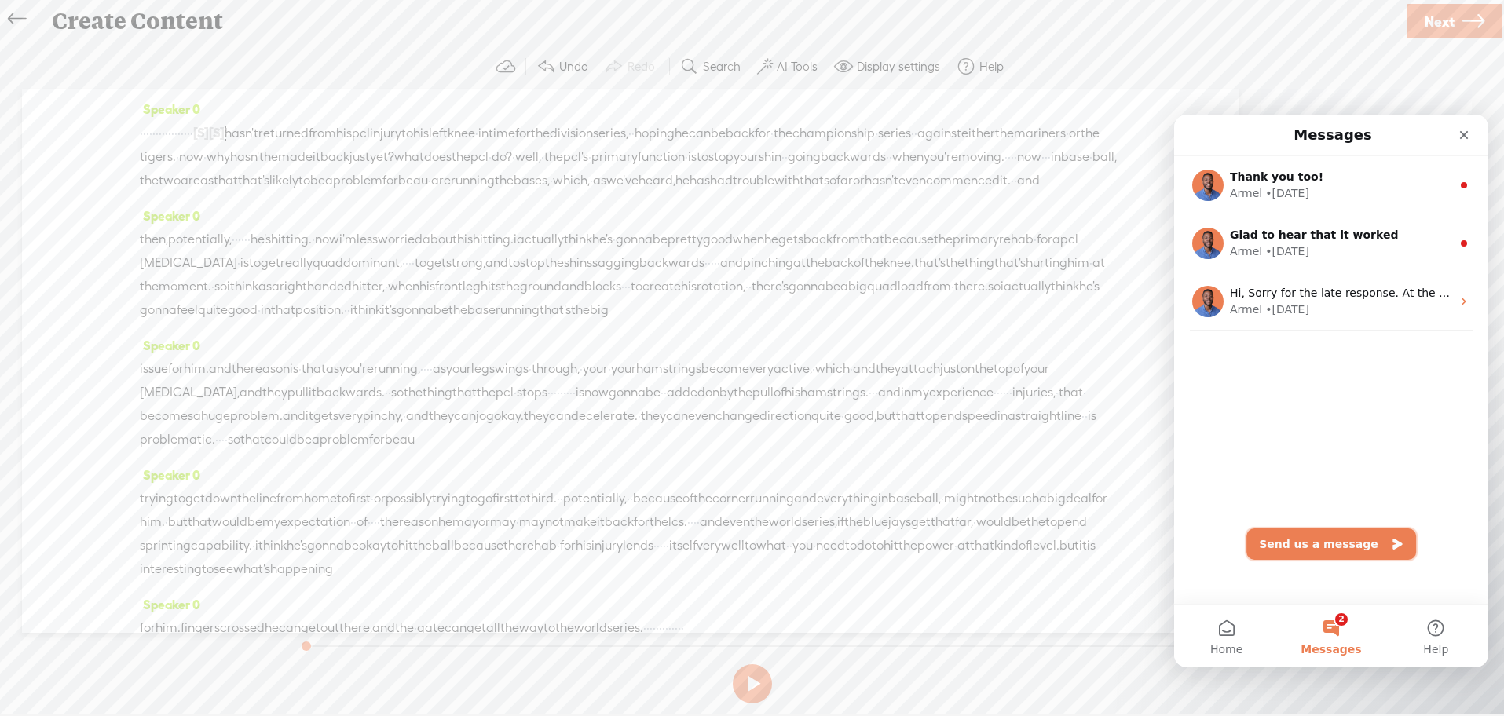
click at [1356, 546] on button "Send us a message" at bounding box center [1332, 544] width 170 height 31
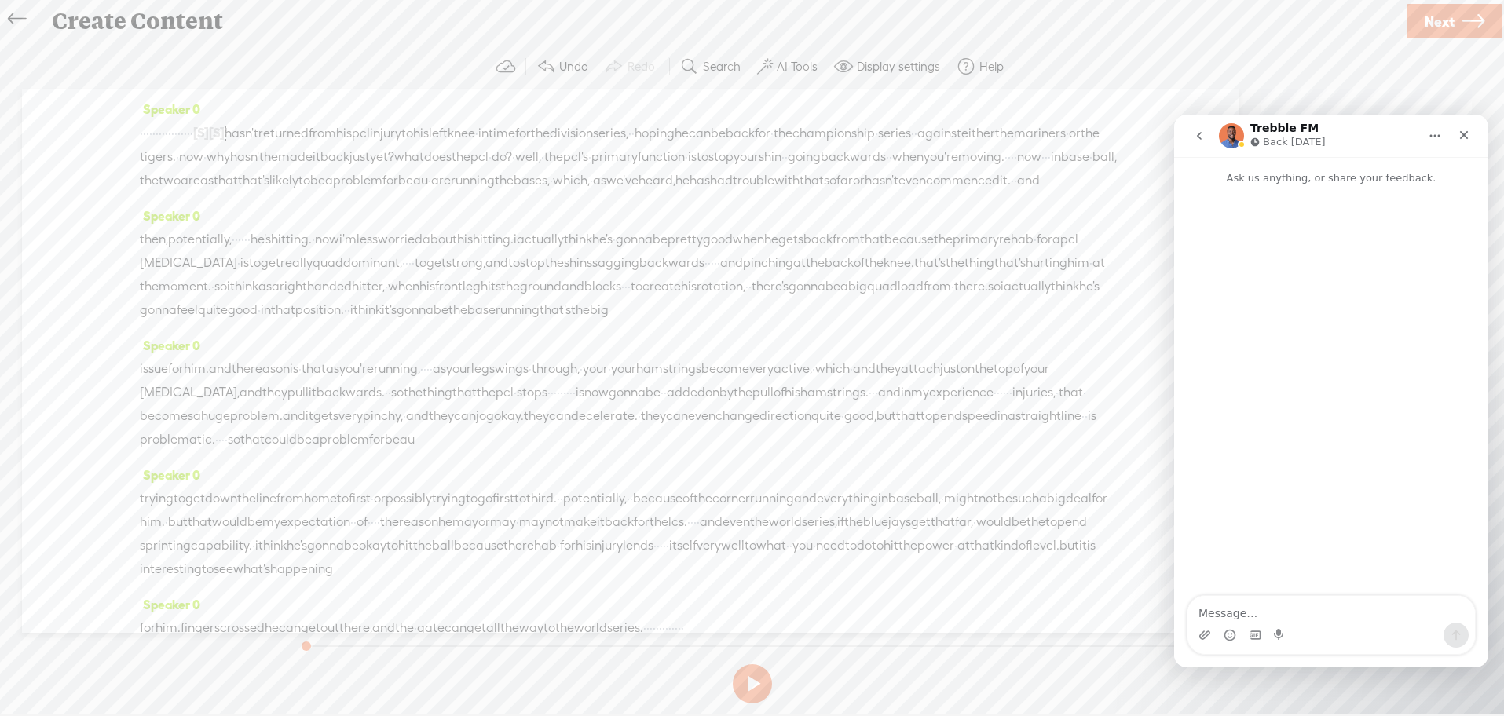
click at [1199, 130] on icon "go back" at bounding box center [1199, 136] width 13 height 13
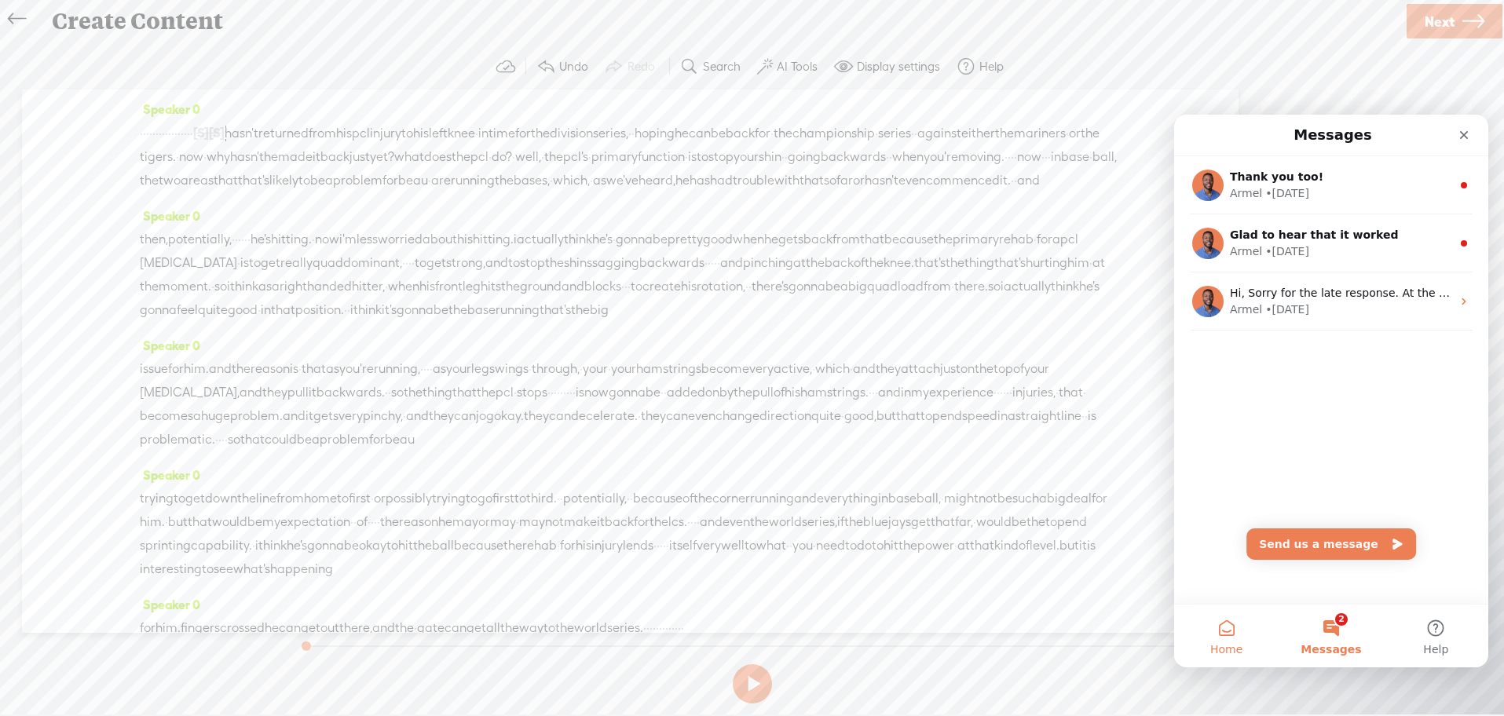
click at [1226, 638] on button "Home" at bounding box center [1226, 636] width 104 height 63
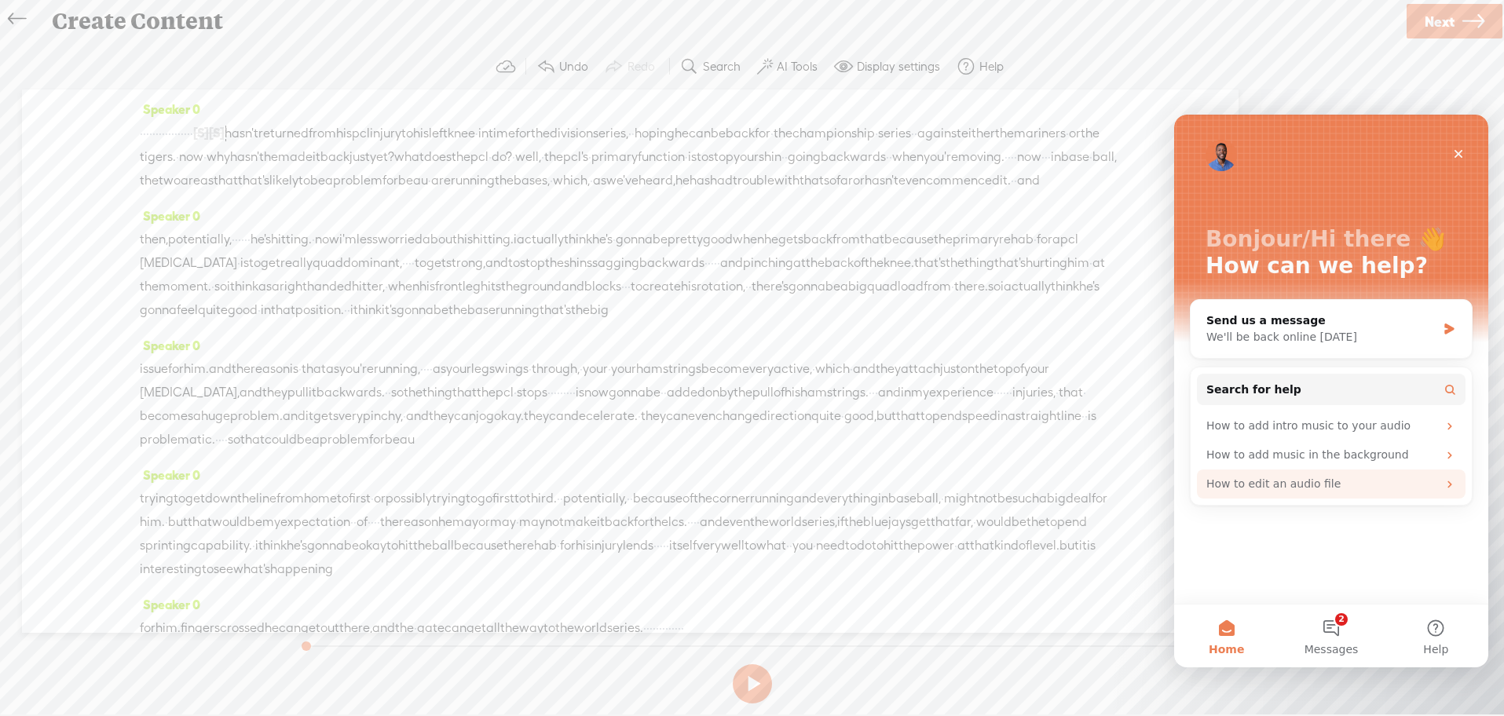
click at [1322, 484] on div "How to edit an audio file" at bounding box center [1322, 484] width 231 height 16
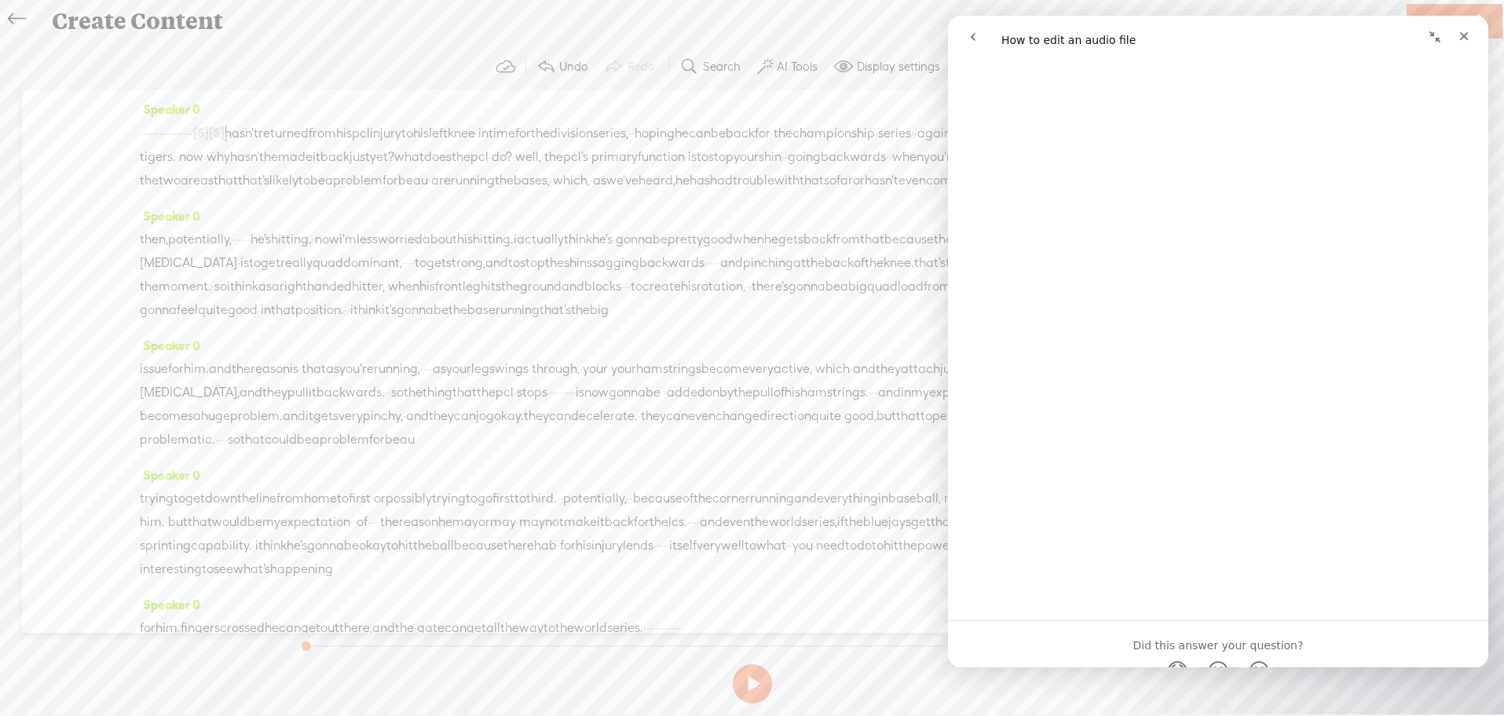
scroll to position [2189, 0]
click at [1470, 34] on icon "Close" at bounding box center [1464, 36] width 13 height 13
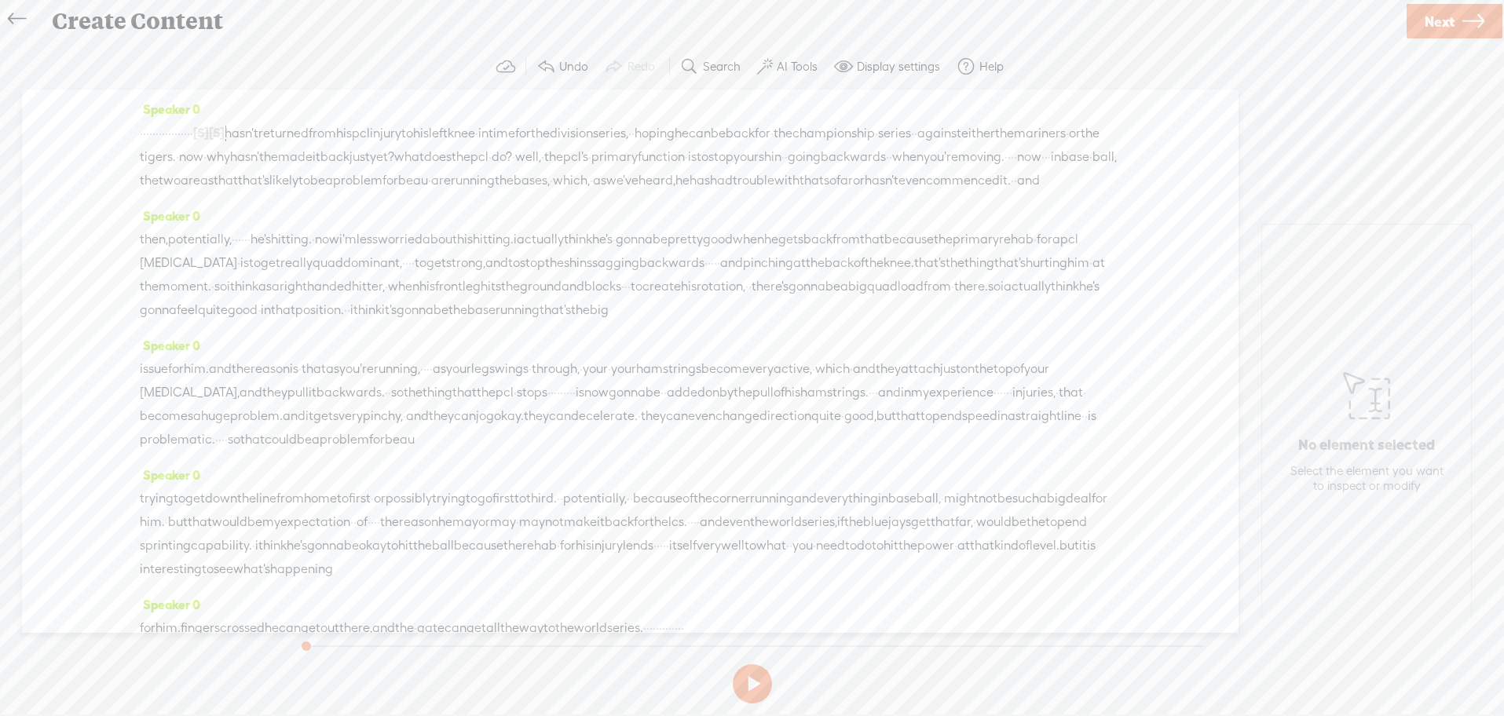
scroll to position [0, 0]
click at [370, 136] on span "pcl" at bounding box center [361, 134] width 18 height 24
click at [354, 20] on div "Create Content" at bounding box center [723, 21] width 1364 height 41
click at [550, 135] on span "the" at bounding box center [540, 134] width 19 height 24
click at [370, 134] on span "pcl" at bounding box center [361, 134] width 18 height 24
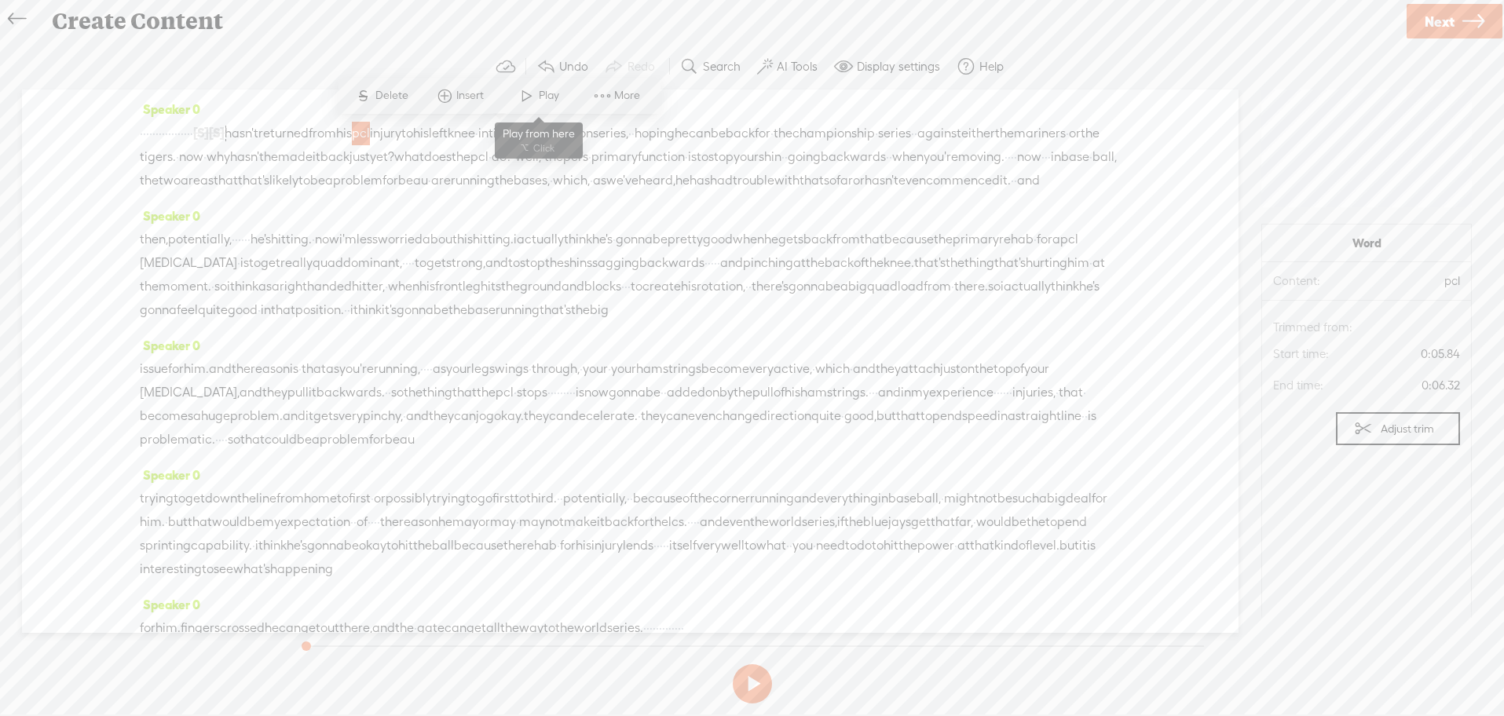
click at [534, 93] on span at bounding box center [527, 96] width 24 height 28
click at [758, 681] on button at bounding box center [752, 684] width 39 height 39
click at [561, 53] on button "Undo" at bounding box center [564, 66] width 68 height 31
click at [559, 74] on button "Undo" at bounding box center [564, 66] width 68 height 31
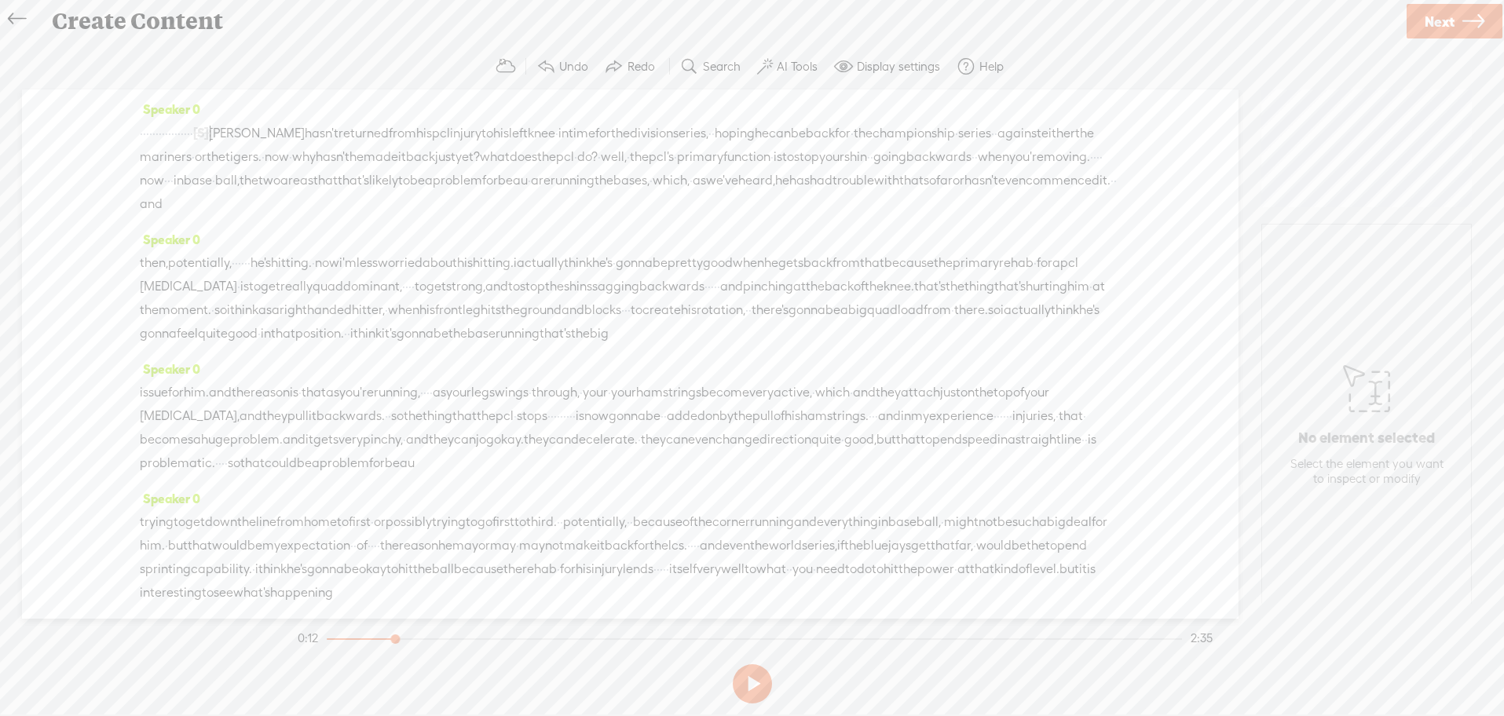
click at [559, 74] on button "Undo" at bounding box center [564, 66] width 68 height 31
click at [1451, 15] on span "Next" at bounding box center [1440, 22] width 30 height 40
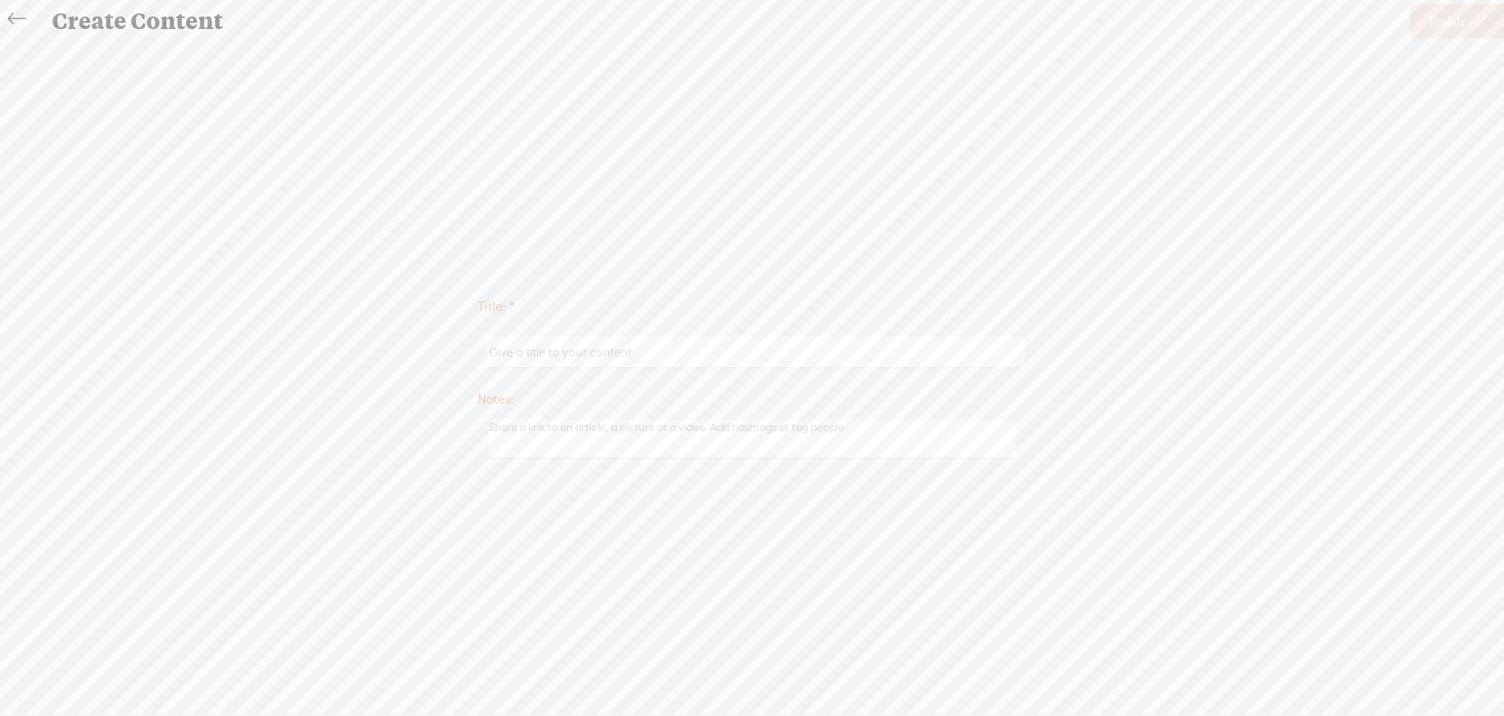
click at [502, 348] on input "text" at bounding box center [755, 352] width 538 height 31
type input "[PERSON_NAME] PCL"
click at [1126, 395] on div "Title: * [PERSON_NAME] PCL Notes: Save as a draft content Publish: Warning: Nar…" at bounding box center [752, 377] width 1473 height 178
click at [1437, 13] on span "Finish" at bounding box center [1447, 22] width 36 height 40
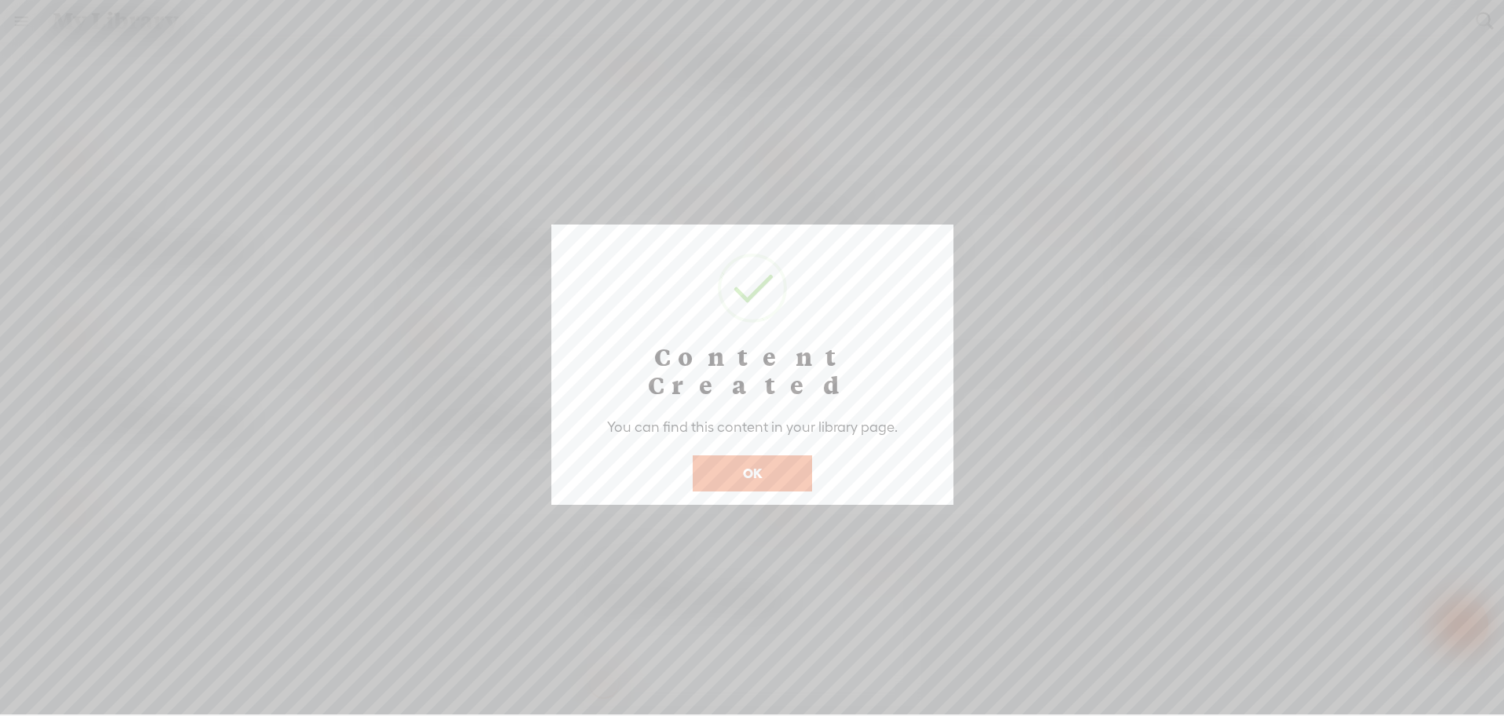
click at [762, 456] on button "OK" at bounding box center [752, 474] width 119 height 36
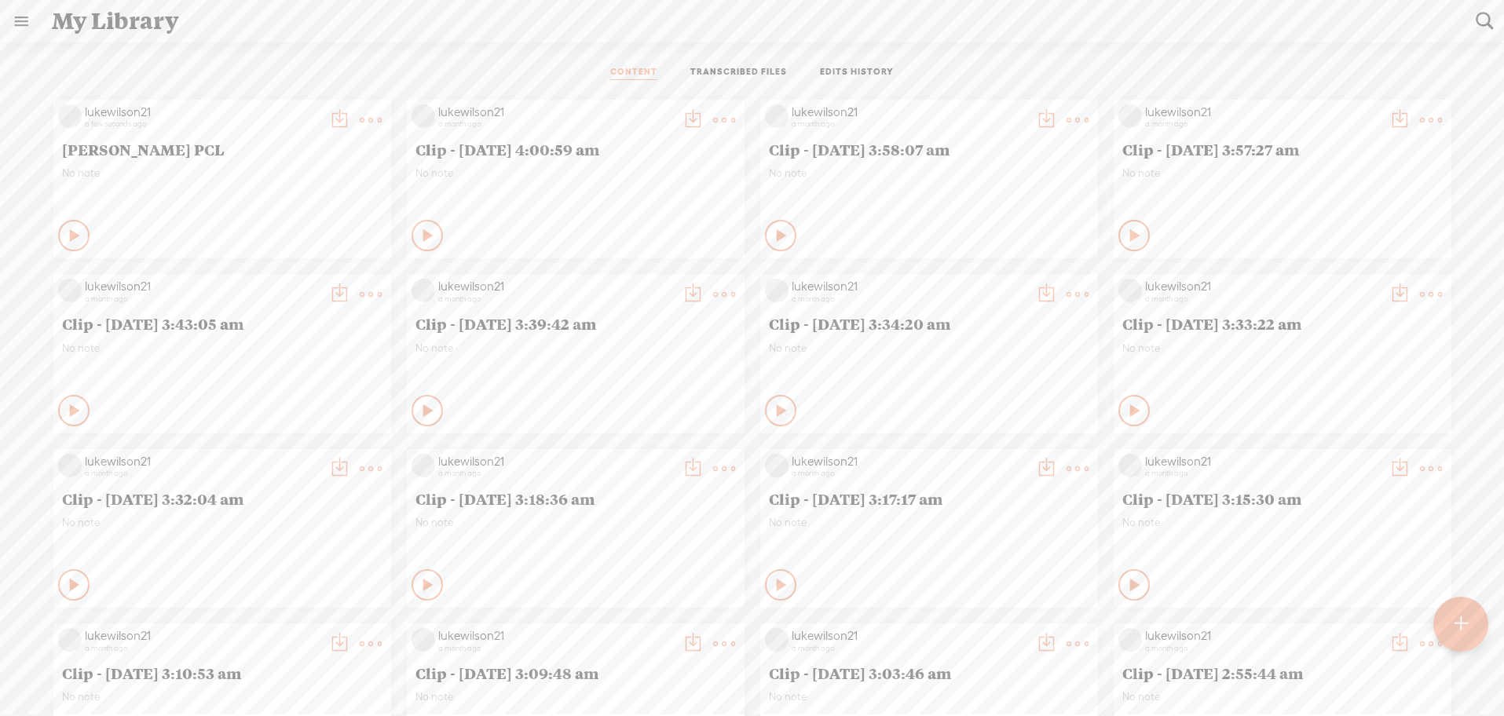
click at [360, 112] on t at bounding box center [371, 120] width 22 height 22
click at [745, 69] on link "TRANSCRIBED FILES" at bounding box center [738, 73] width 97 height 14
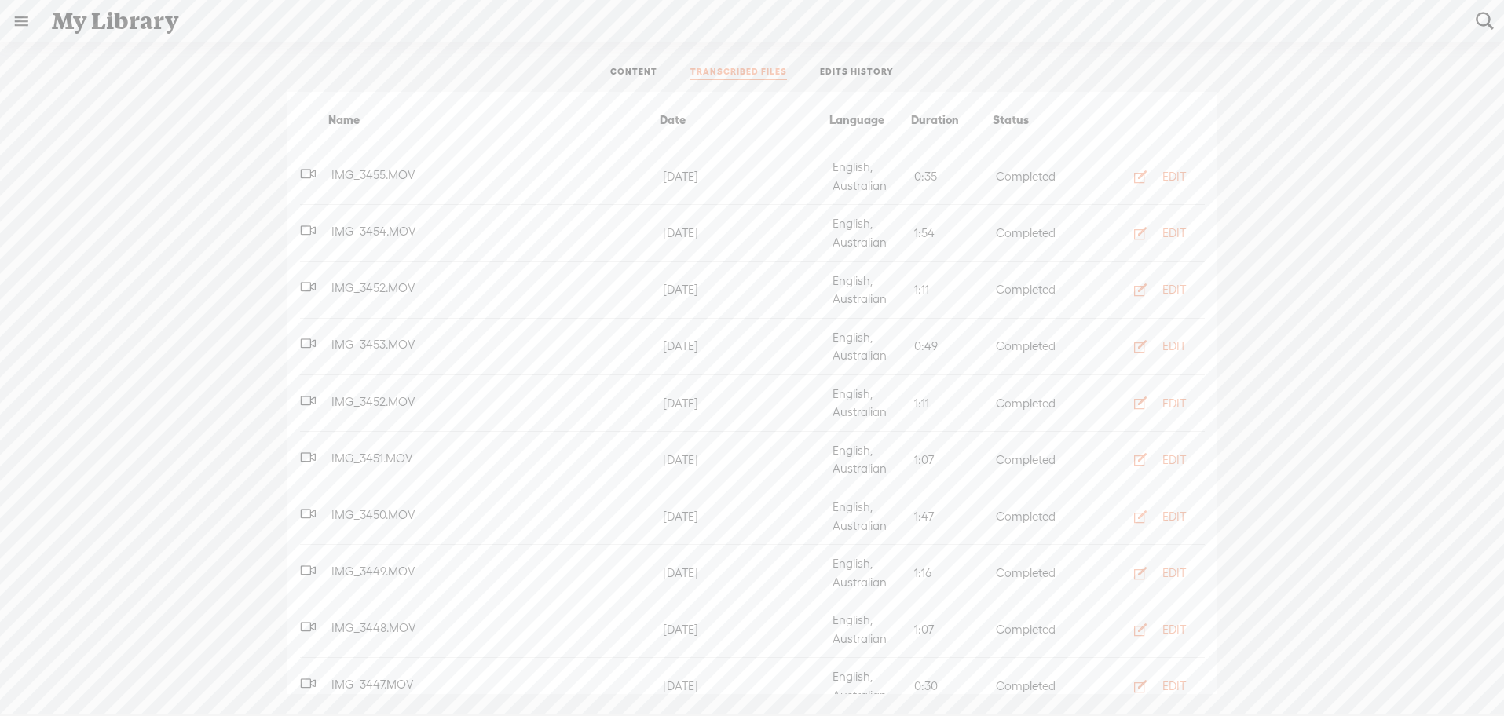
click at [630, 64] on ul "CONTENT TRANSCRIBED FILES EDITS HISTORY" at bounding box center [752, 73] width 416 height 38
click at [628, 75] on link "CONTENT" at bounding box center [633, 73] width 47 height 14
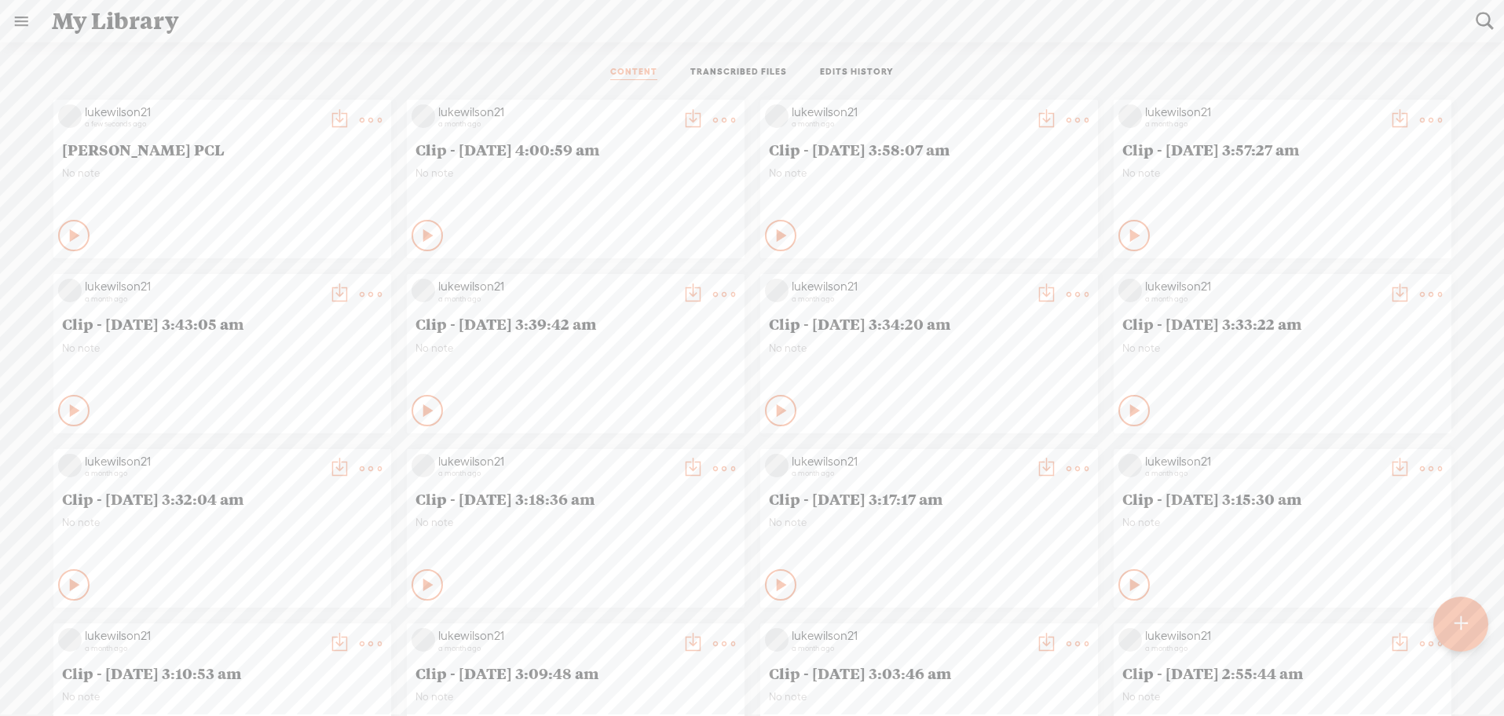
click at [360, 123] on t at bounding box center [371, 120] width 22 height 22
click at [250, 84] on div "CONTENT TRANSCRIBED FILES EDITS HISTORY" at bounding box center [752, 73] width 1481 height 38
click at [22, 16] on link at bounding box center [21, 21] width 41 height 41
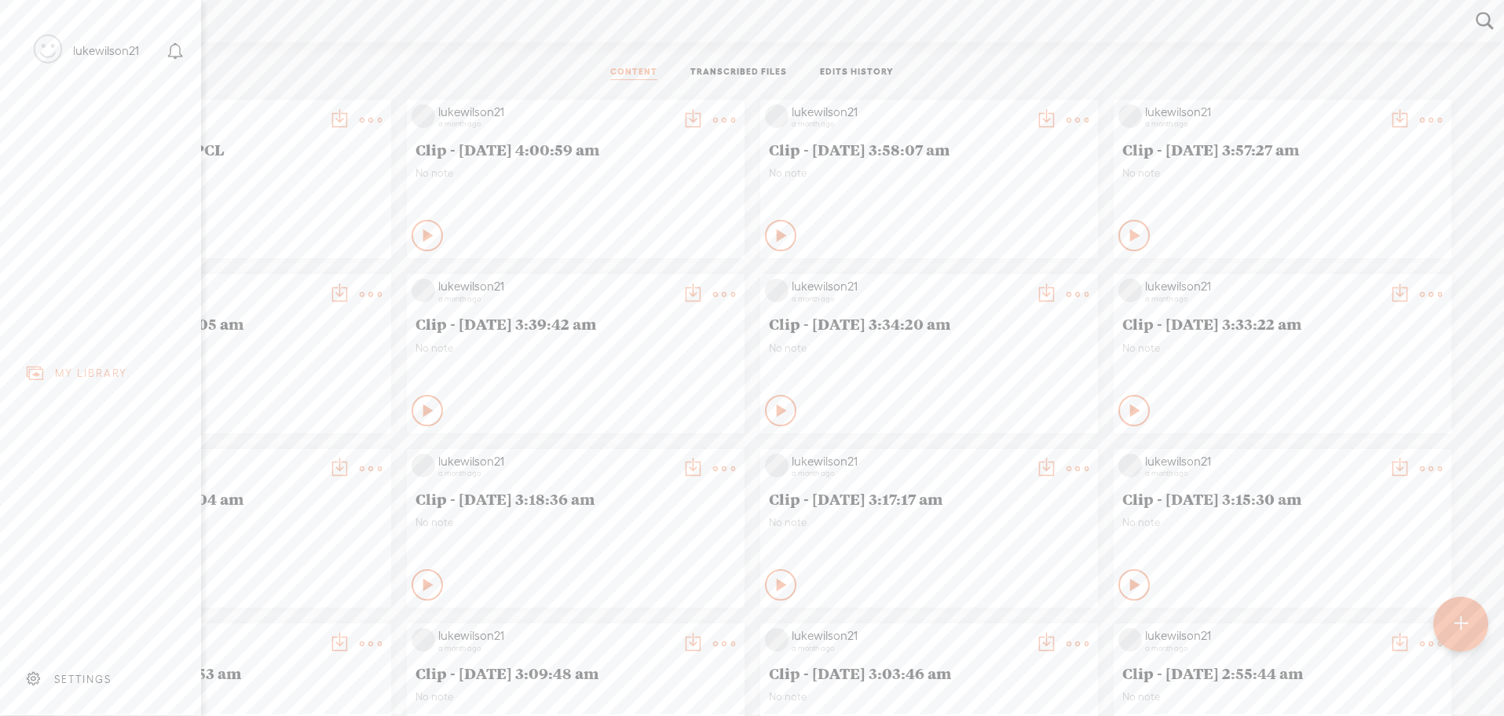
click at [317, 59] on body "You have 117 minutes of transcription remaining. Upgrade to increase your limit…" at bounding box center [752, 357] width 1504 height 715
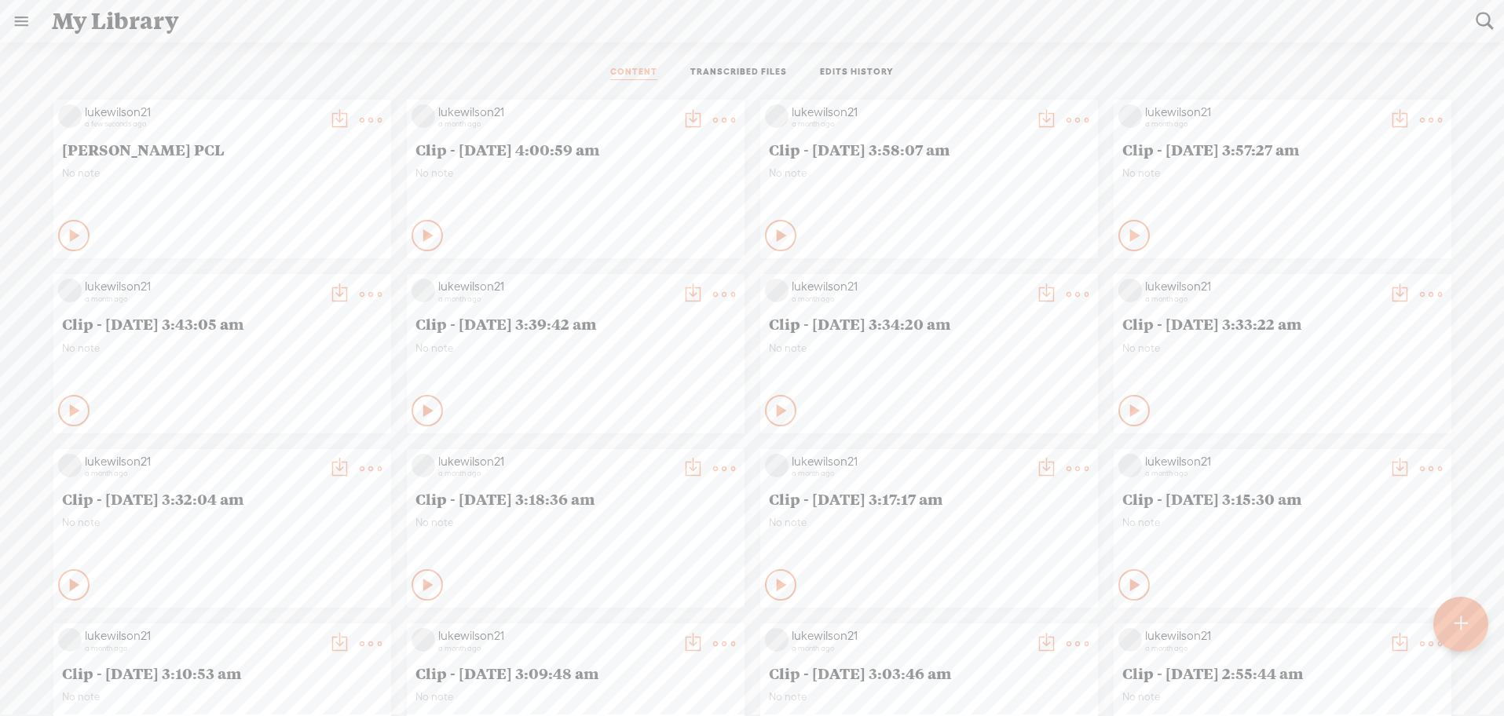
click at [142, 149] on span "[PERSON_NAME] PCL" at bounding box center [222, 149] width 320 height 19
click at [68, 236] on icon at bounding box center [76, 236] width 16 height 16
click at [67, 236] on icon at bounding box center [75, 236] width 16 height 16
click at [361, 125] on t at bounding box center [371, 120] width 22 height 22
click at [565, 226] on div "Private" at bounding box center [595, 236] width 289 height 24
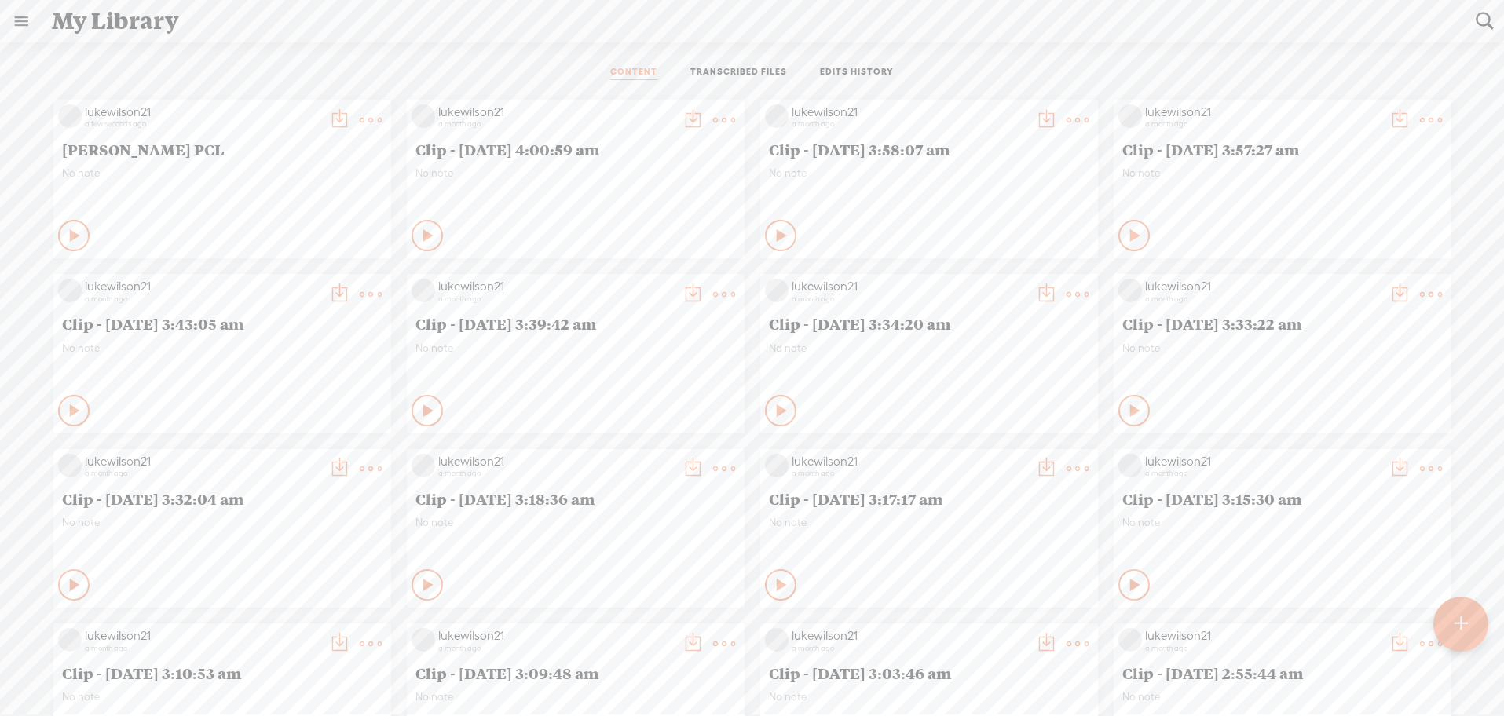
click at [731, 114] on div "lukewilson21 a few seconds ago [PERSON_NAME] PCL No note Play Content" at bounding box center [752, 616] width 1481 height 1049
click at [719, 115] on t at bounding box center [724, 120] width 22 height 22
click at [263, 198] on div "No note" at bounding box center [222, 190] width 320 height 47
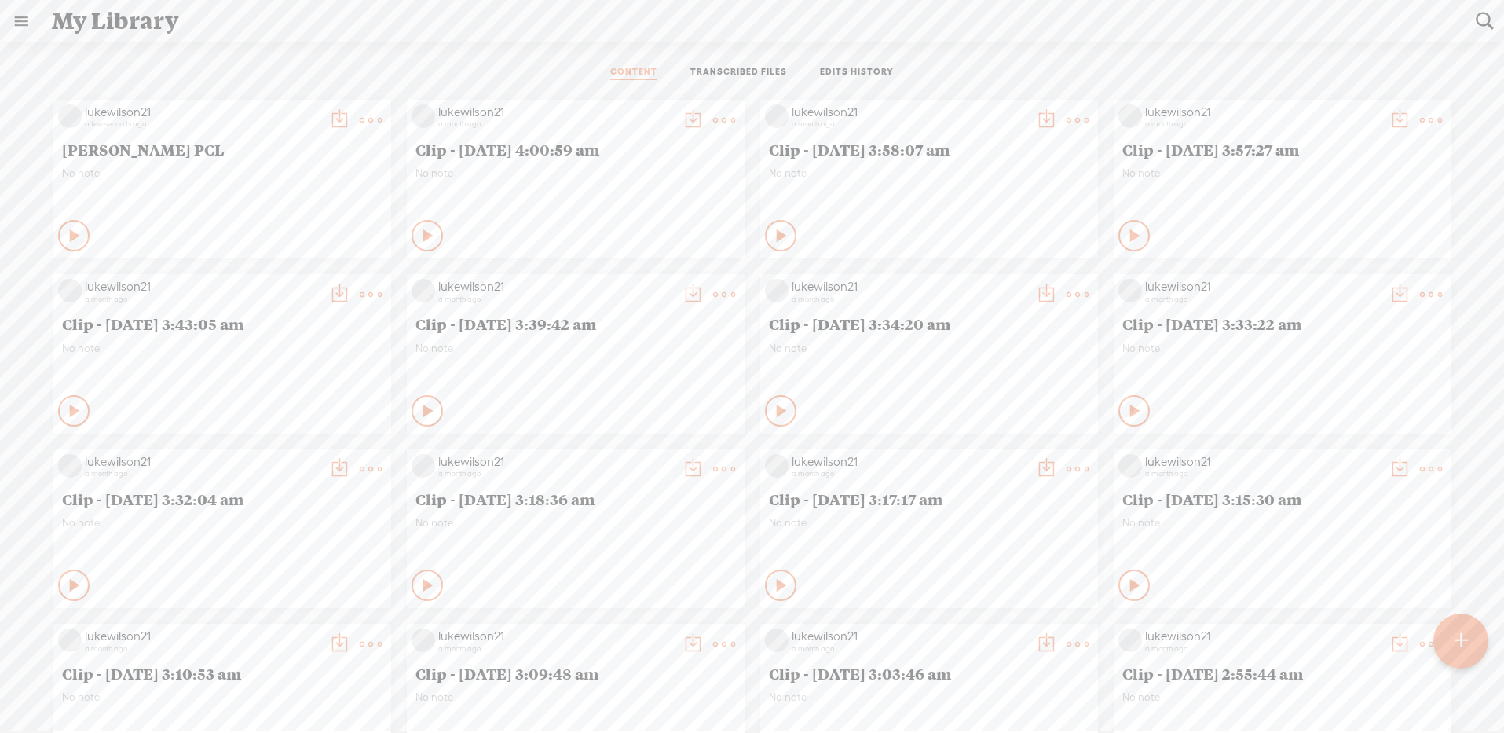
click at [1457, 625] on t at bounding box center [1461, 641] width 13 height 35
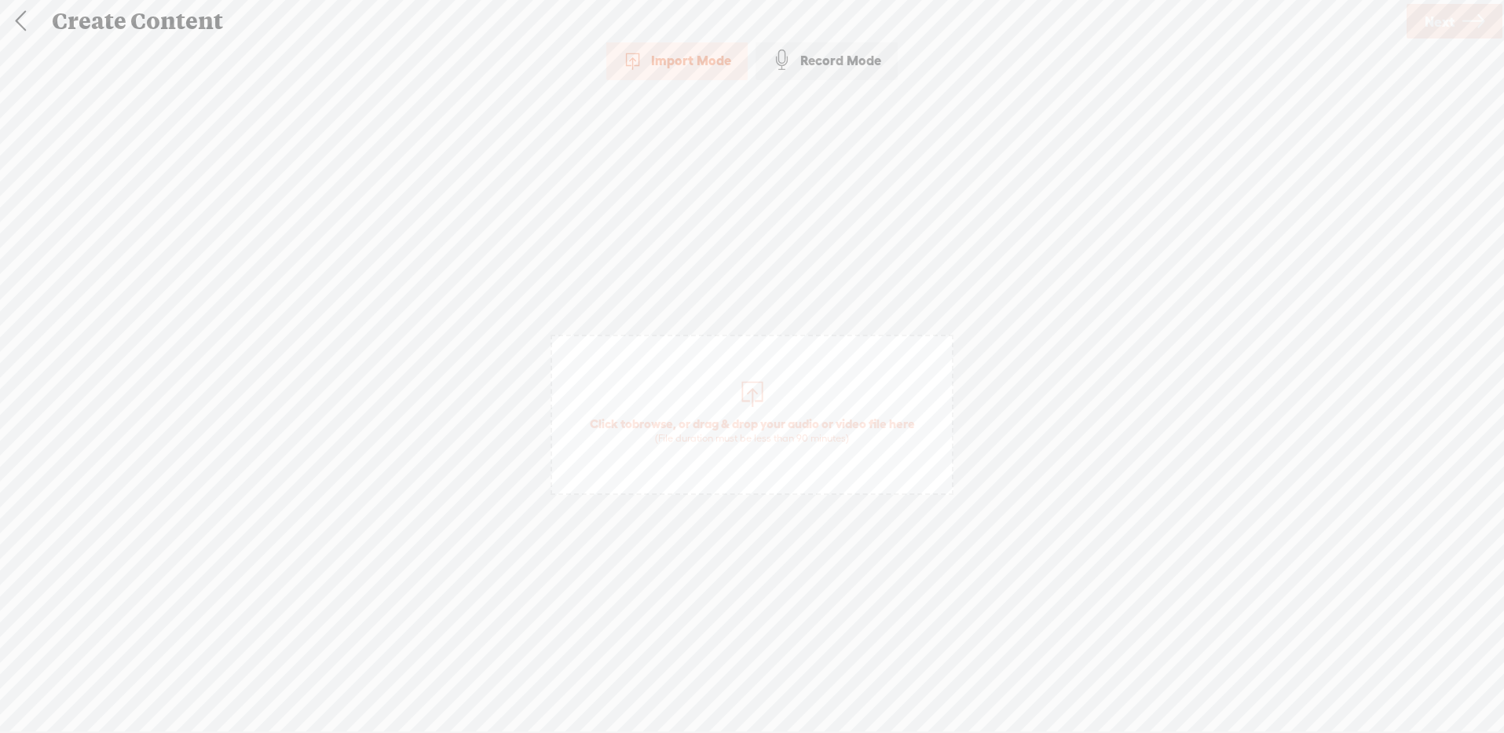
click at [17, 16] on link at bounding box center [20, 21] width 39 height 41
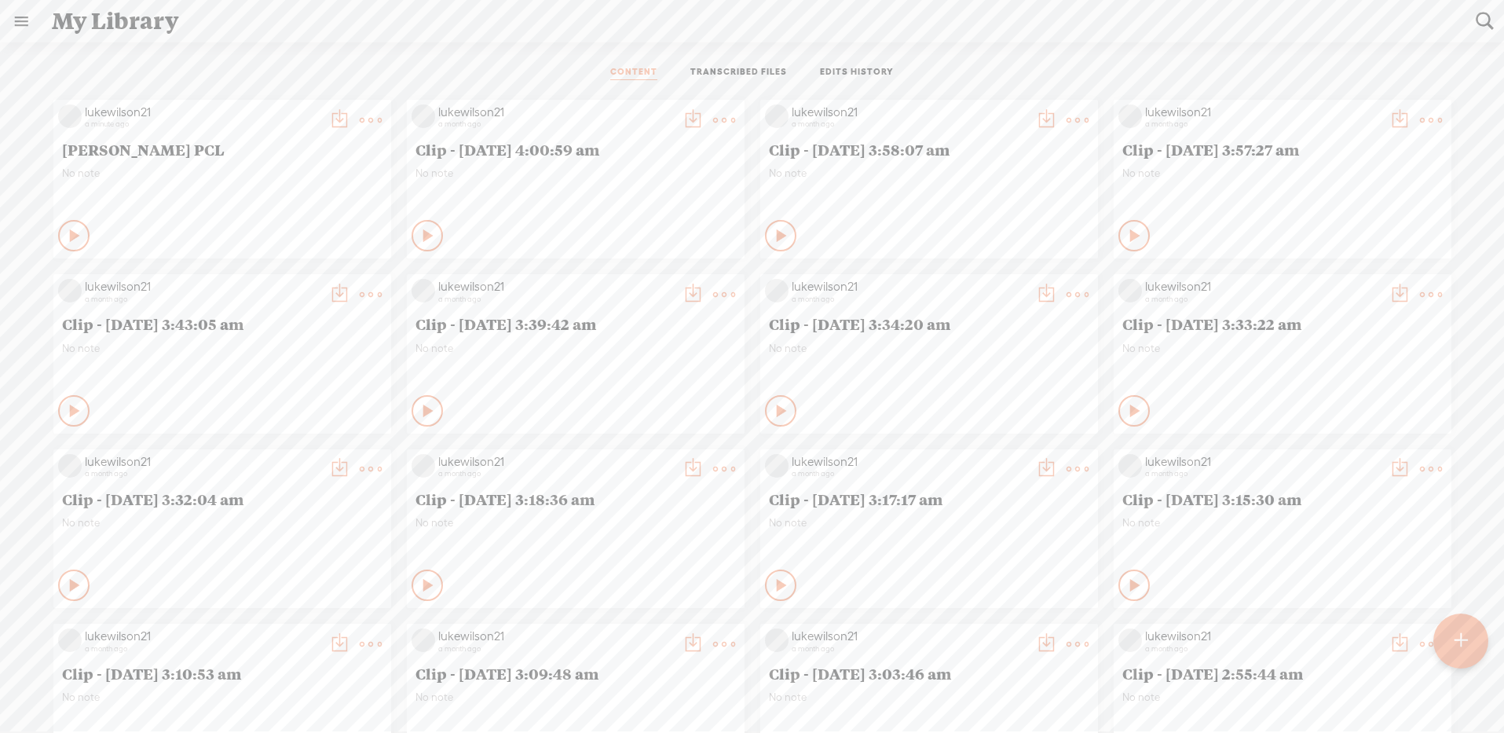
click at [363, 114] on t at bounding box center [371, 120] width 22 height 22
click at [247, 321] on link "Download as..." at bounding box center [289, 317] width 157 height 36
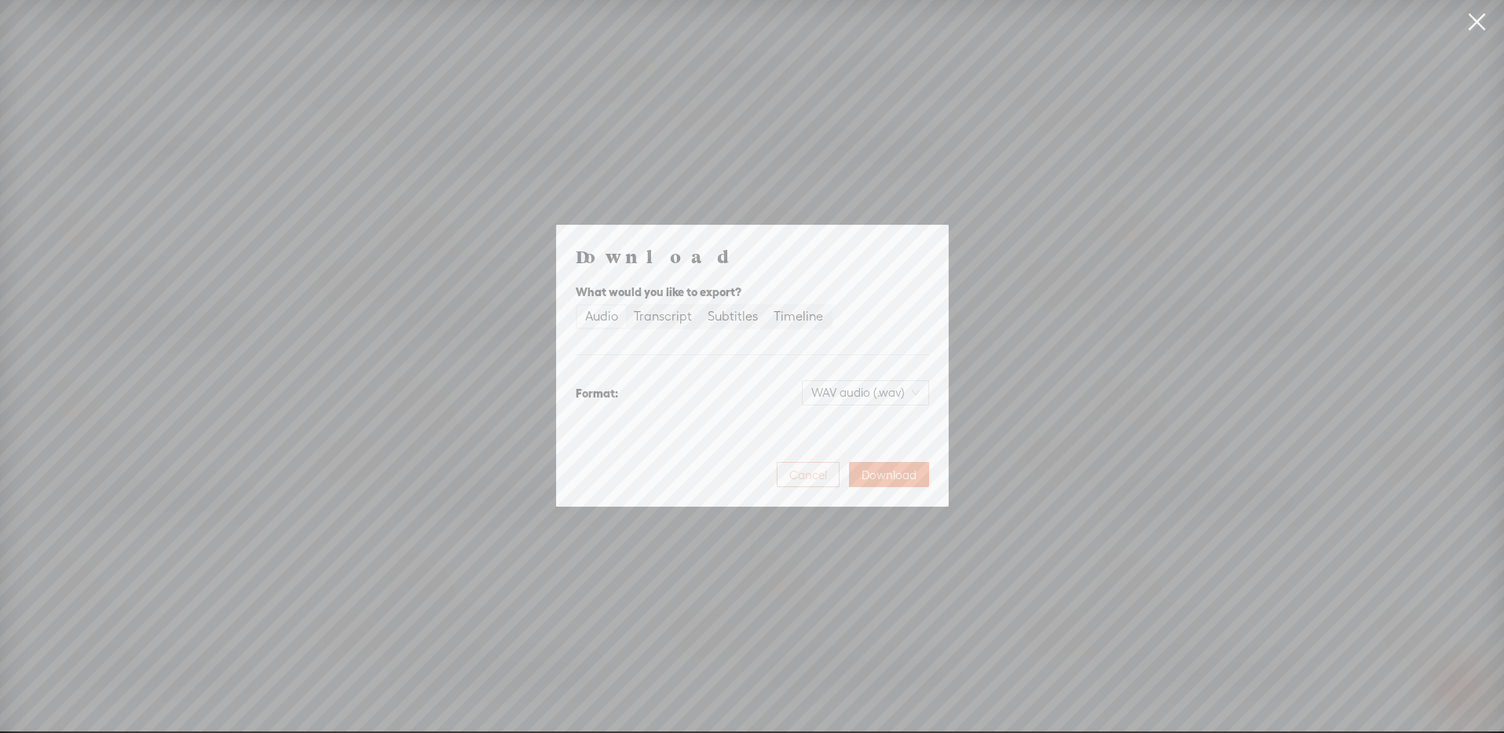
click at [820, 485] on button "Cancel" at bounding box center [808, 474] width 63 height 25
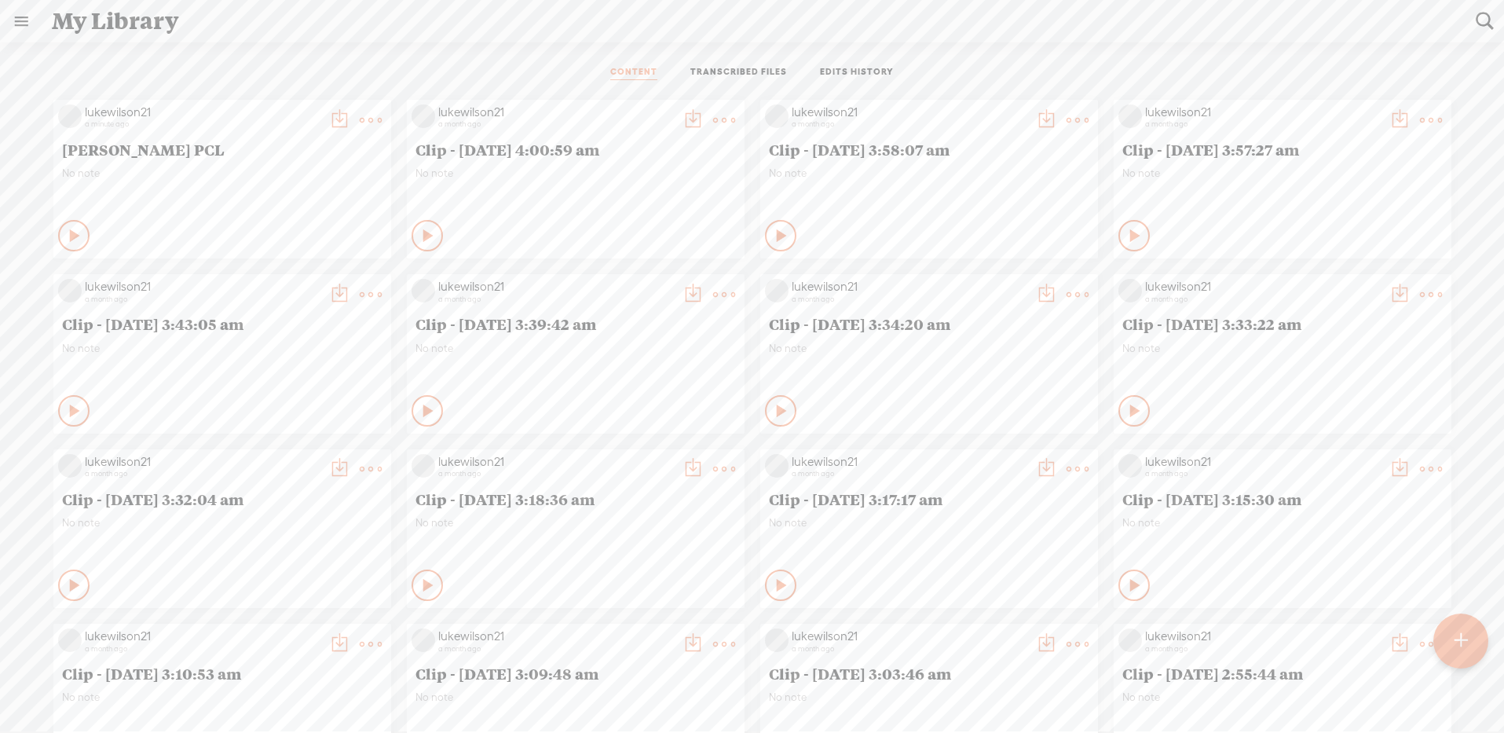
click at [366, 115] on t at bounding box center [371, 120] width 22 height 22
click at [263, 349] on link "Share" at bounding box center [289, 353] width 157 height 36
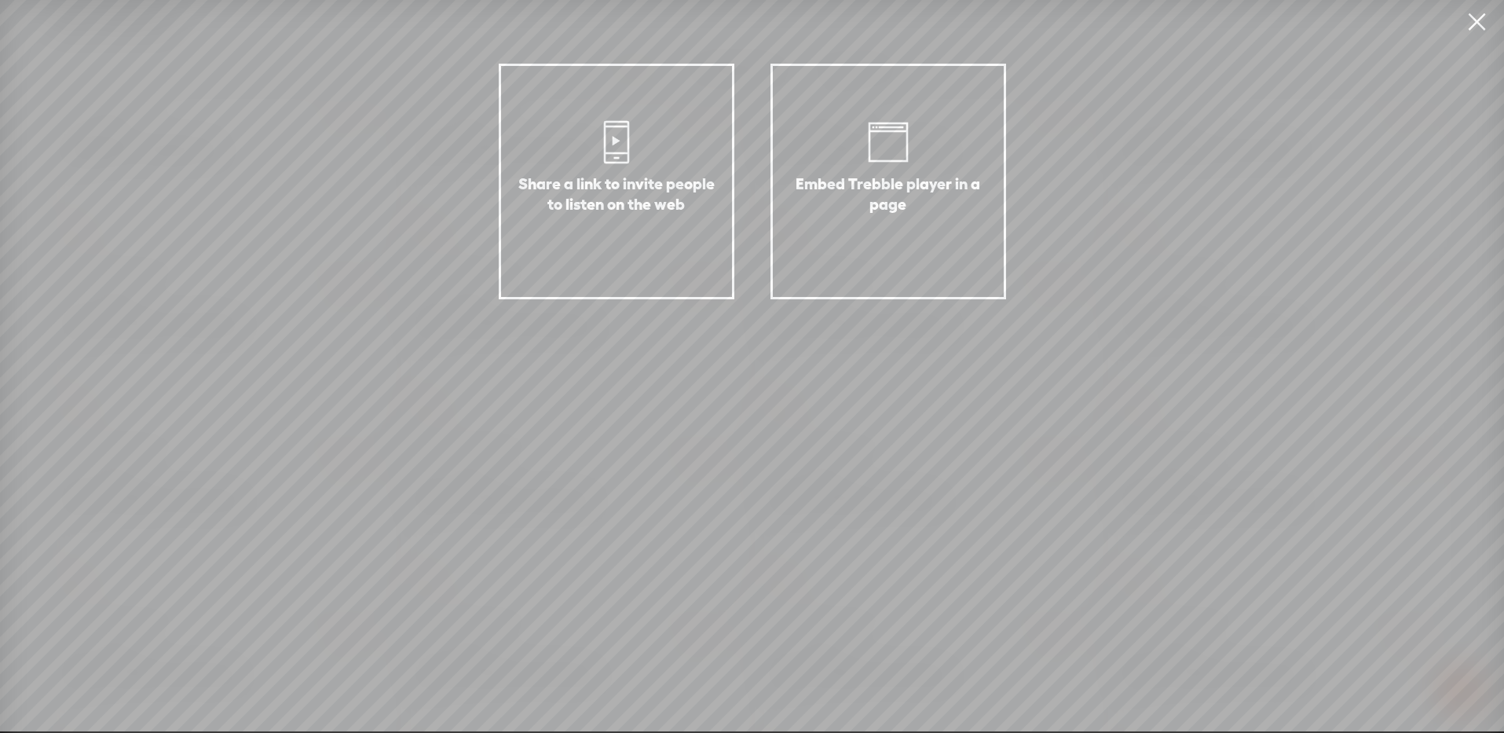
click at [1474, 20] on link at bounding box center [1476, 22] width 39 height 44
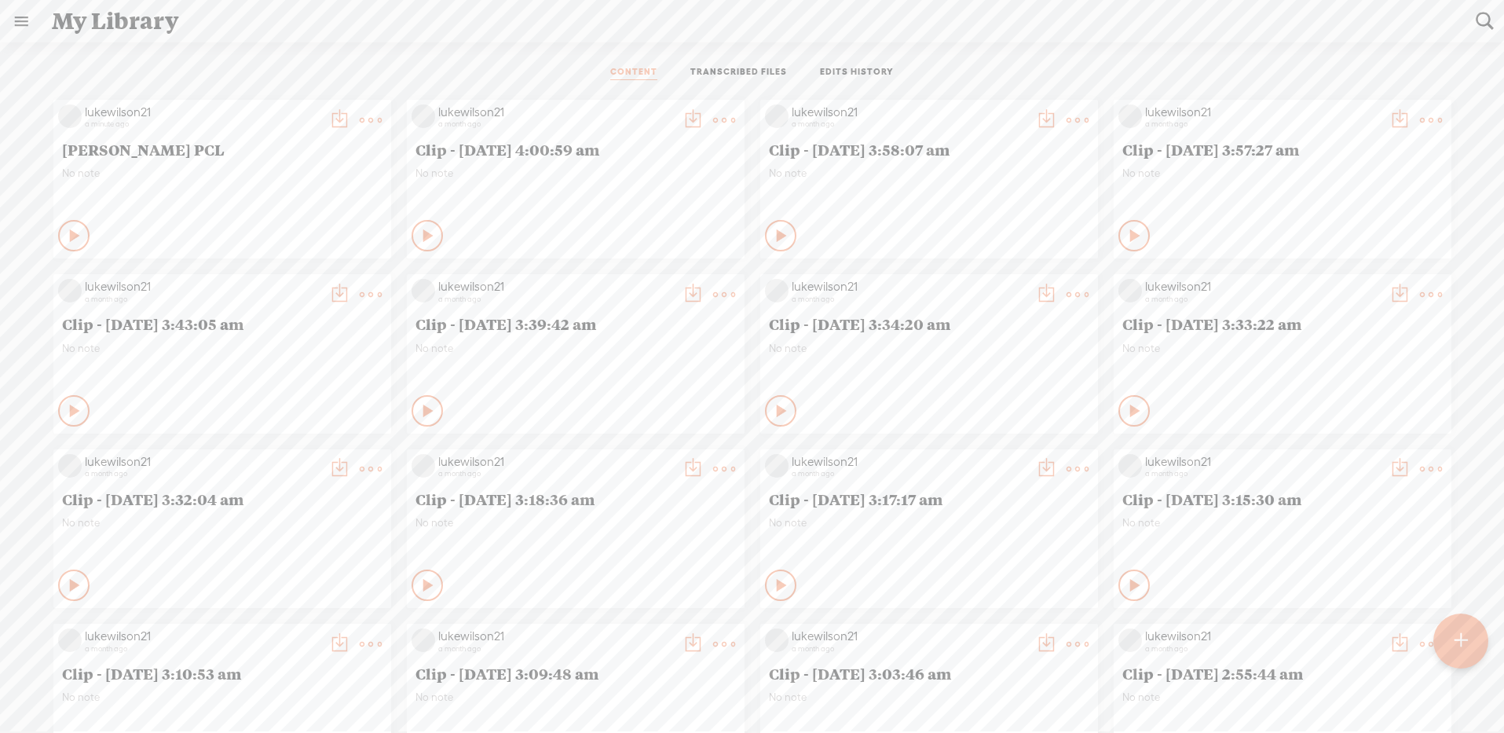
click at [1485, 20] on t at bounding box center [1484, 21] width 20 height 20
click at [38, 16] on link at bounding box center [21, 21] width 41 height 41
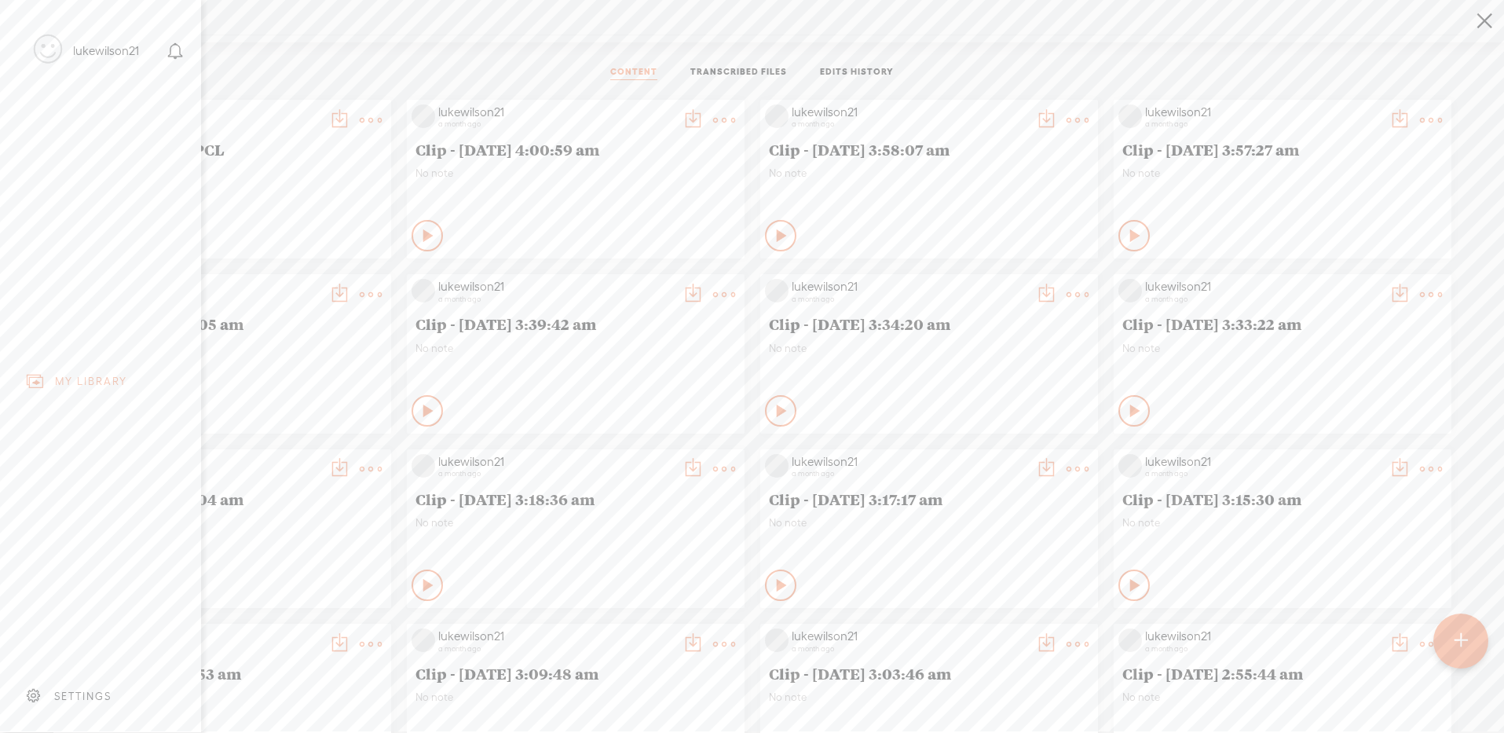
click at [93, 690] on div "SETTINGS" at bounding box center [82, 696] width 57 height 13
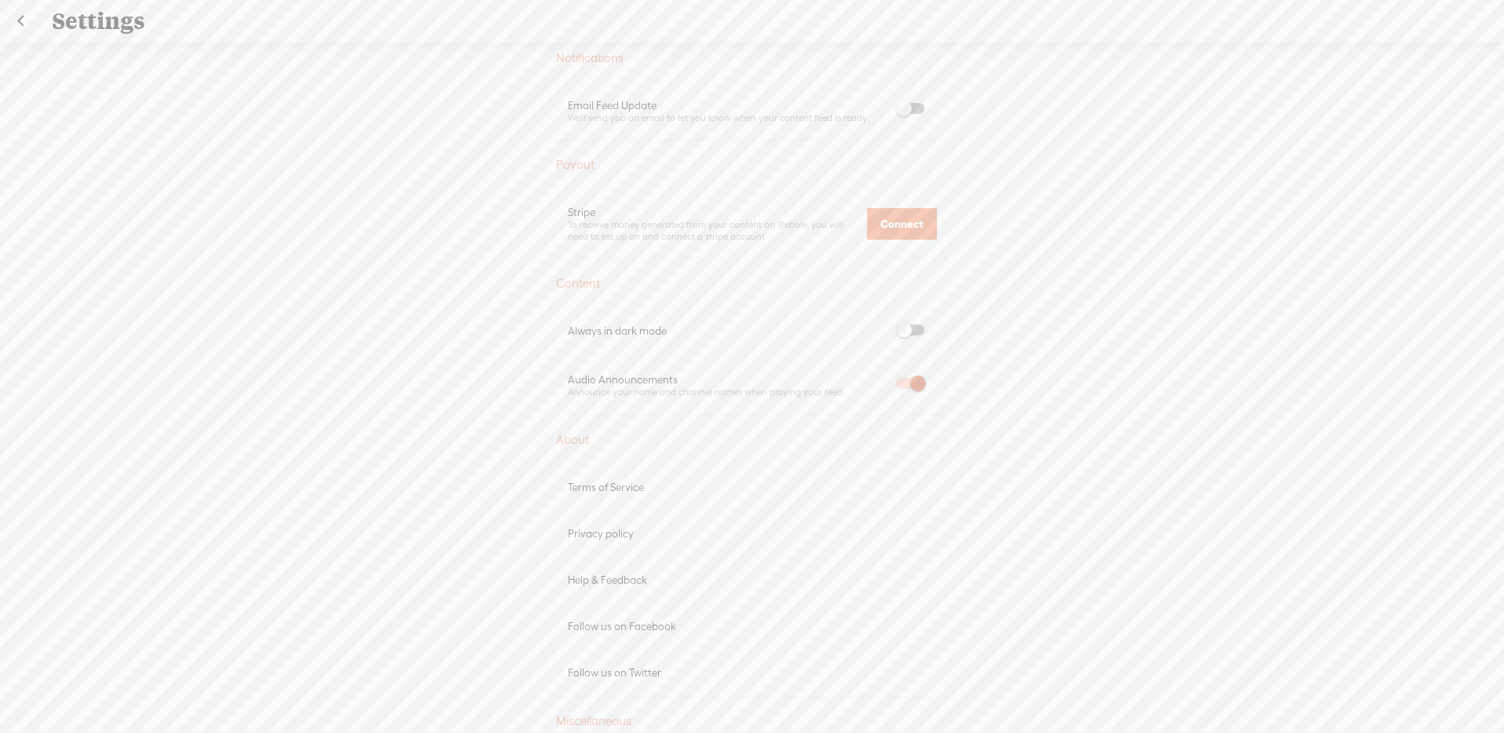
scroll to position [698, 0]
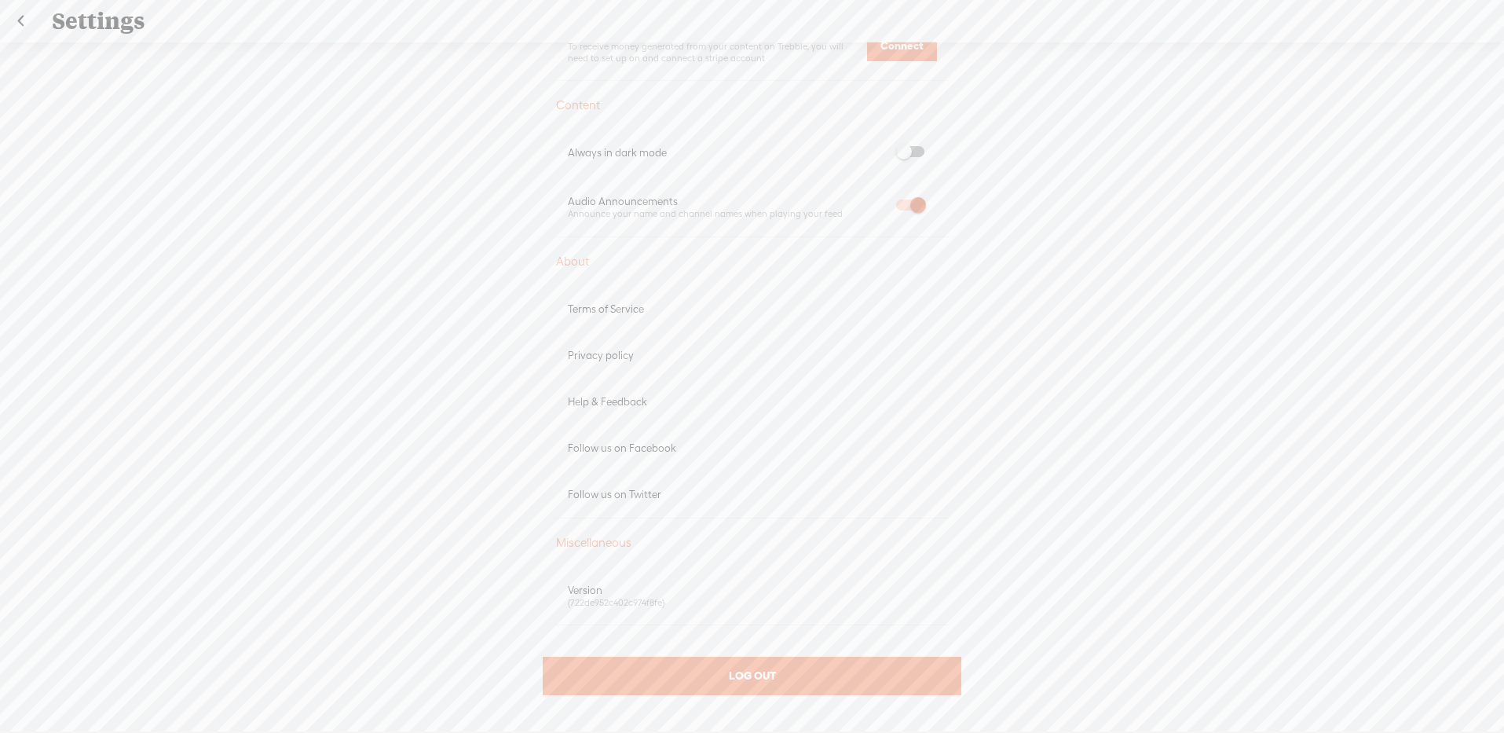
click at [615, 405] on div "Help & Feedback" at bounding box center [752, 401] width 369 height 13
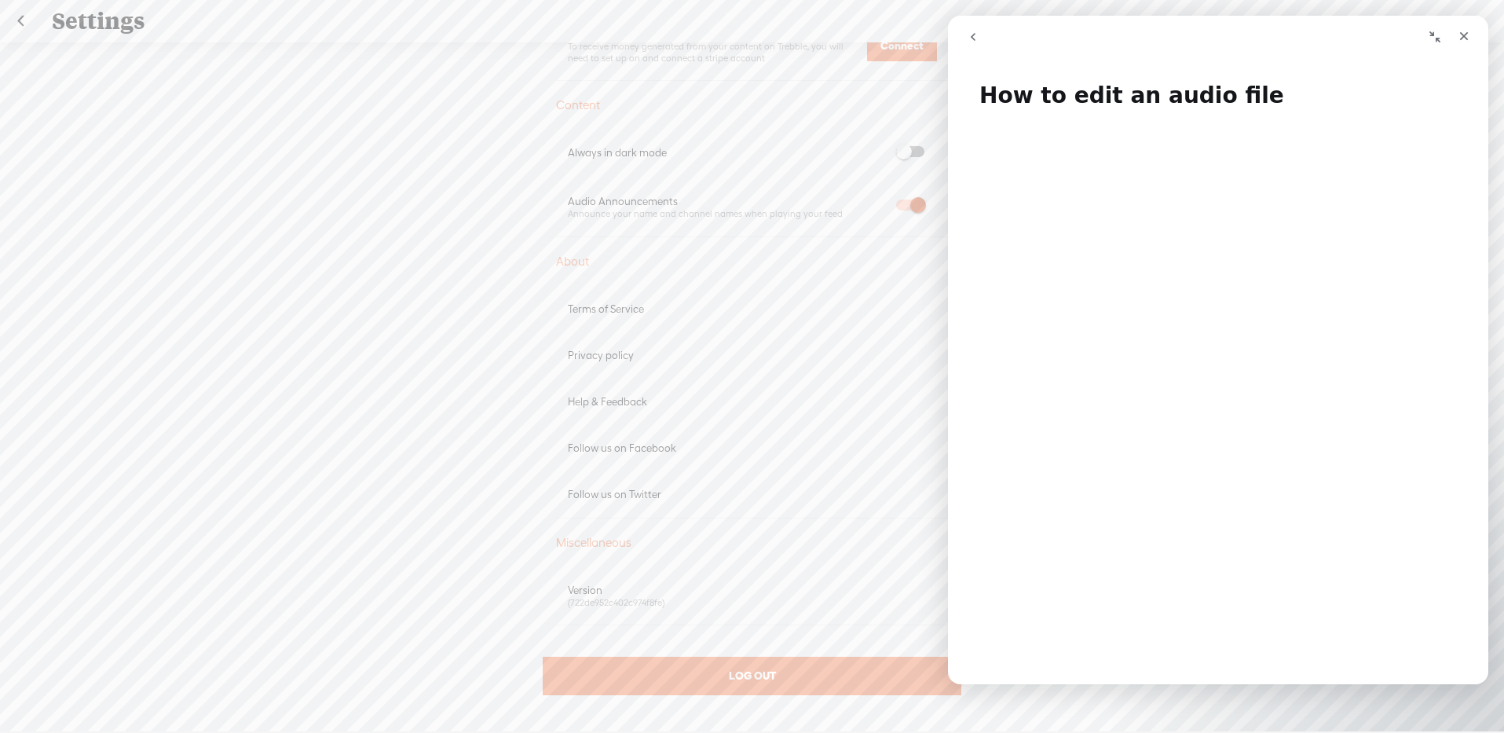
click at [974, 31] on icon "go back" at bounding box center [973, 37] width 13 height 13
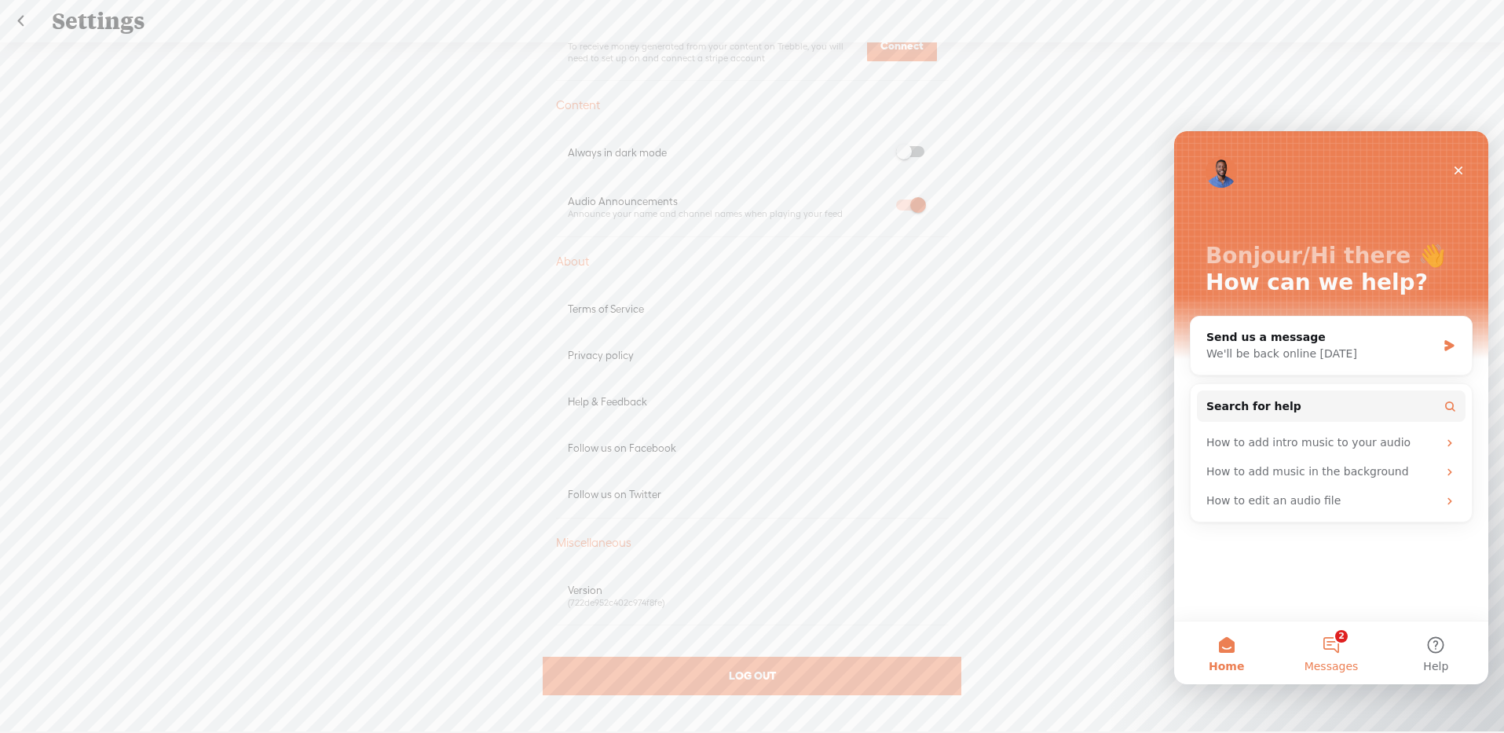
click at [1338, 645] on button "2 Messages" at bounding box center [1331, 652] width 104 height 63
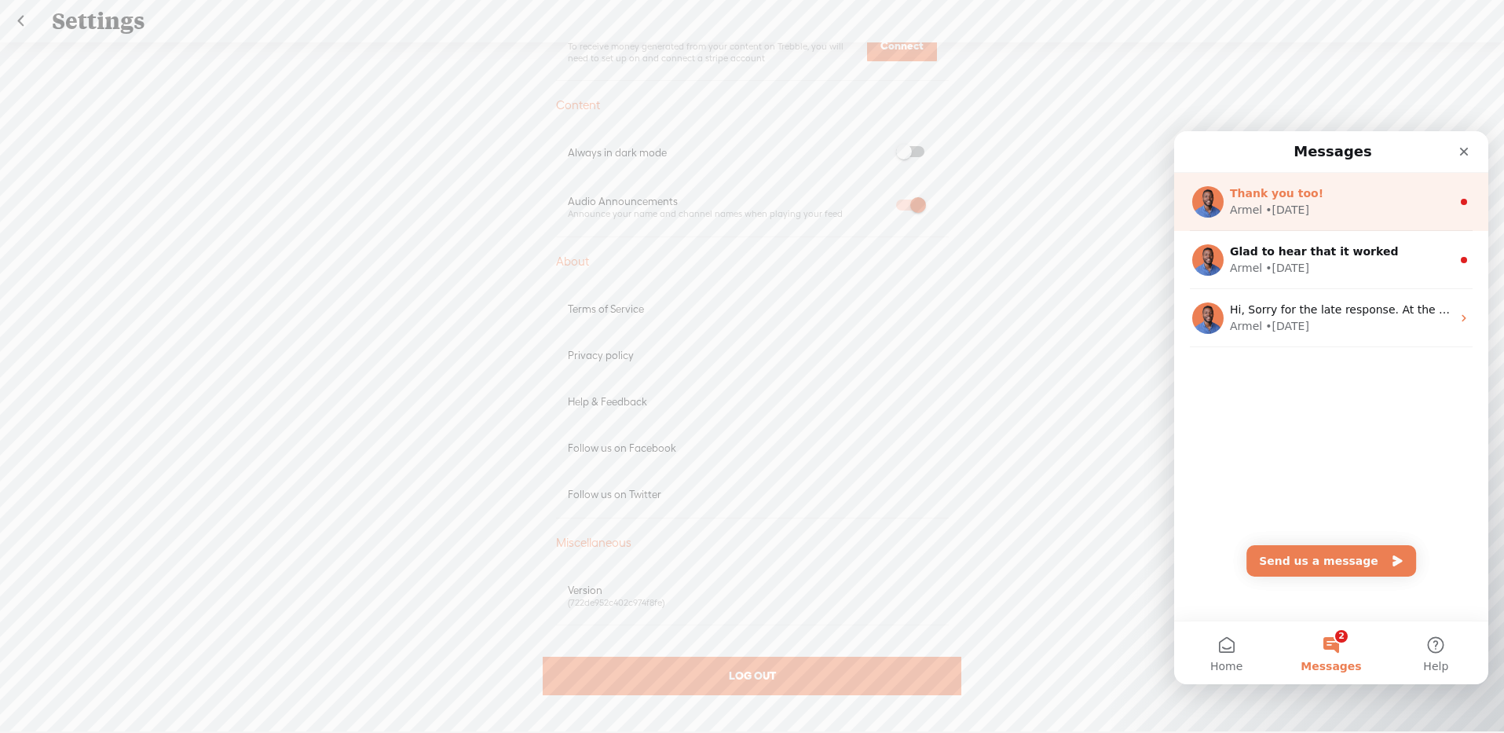
click at [1303, 196] on span "Thank you too!" at bounding box center [1276, 193] width 93 height 13
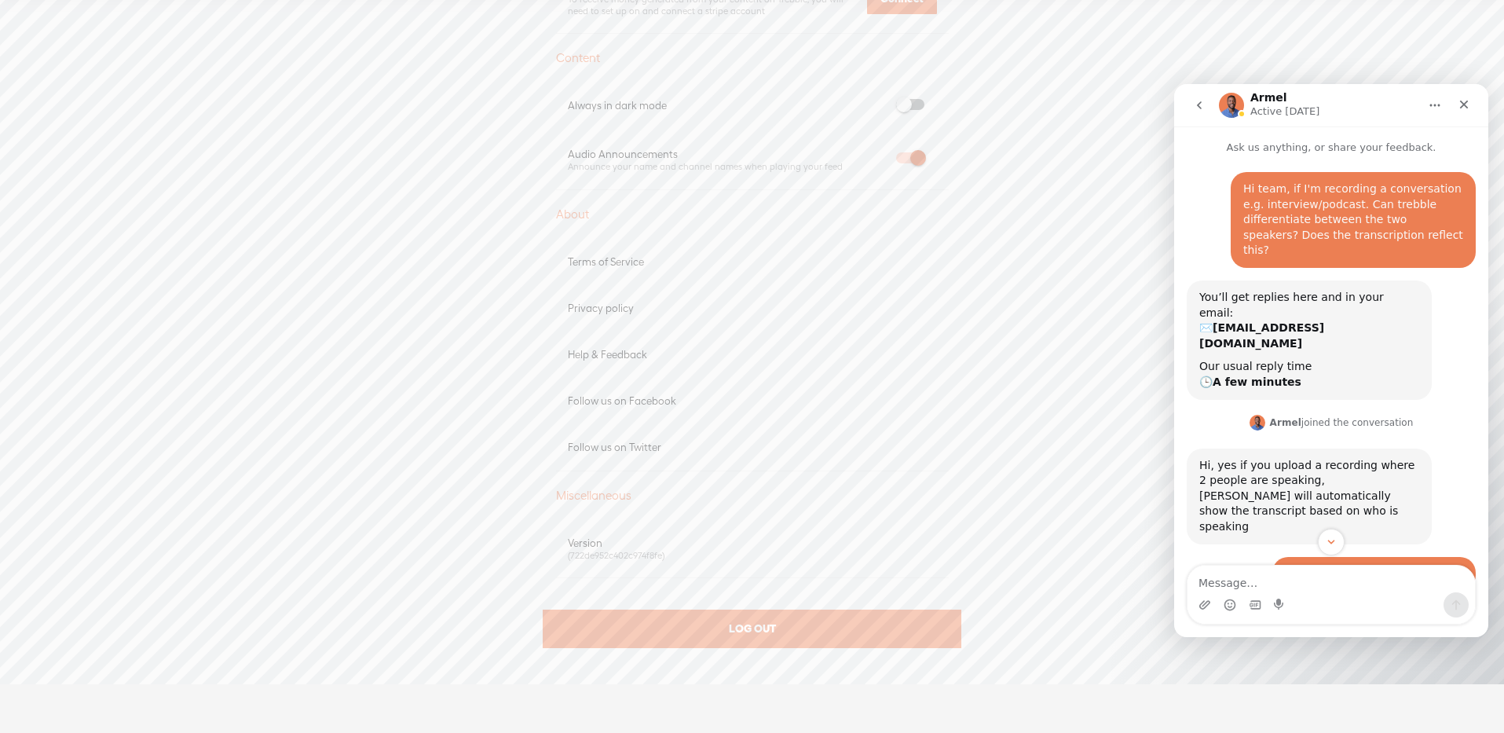
scroll to position [46, 0]
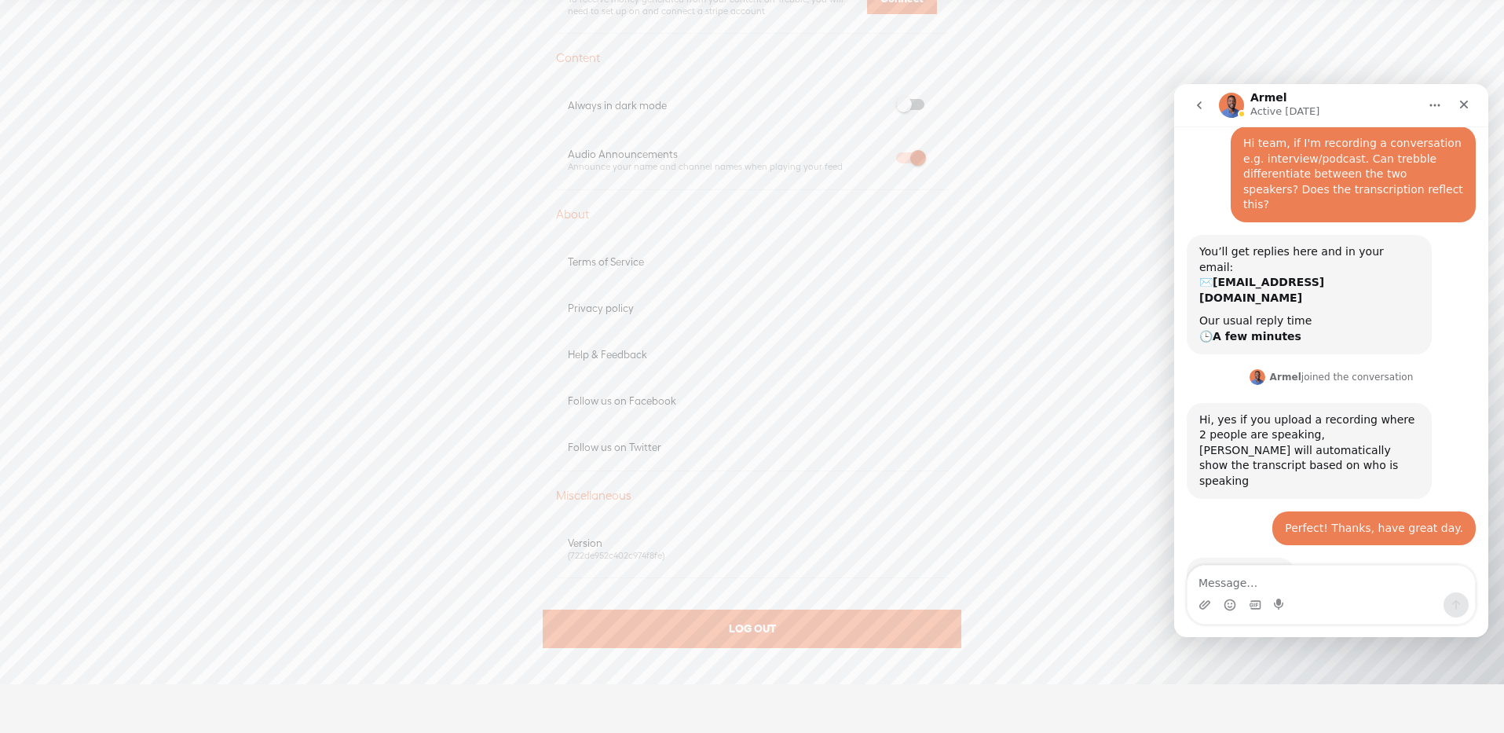
click at [1190, 105] on button "go back" at bounding box center [1200, 105] width 30 height 30
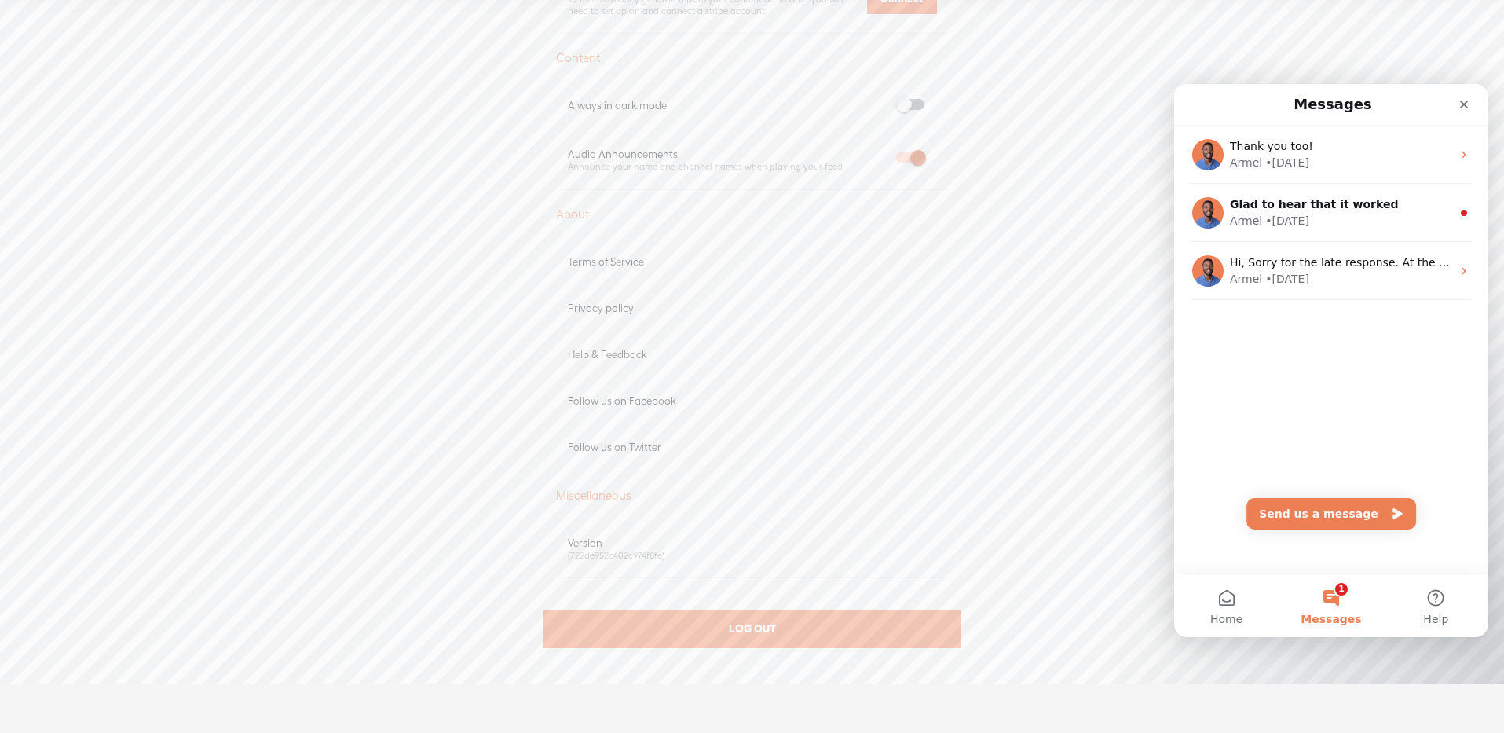
scroll to position [0, 0]
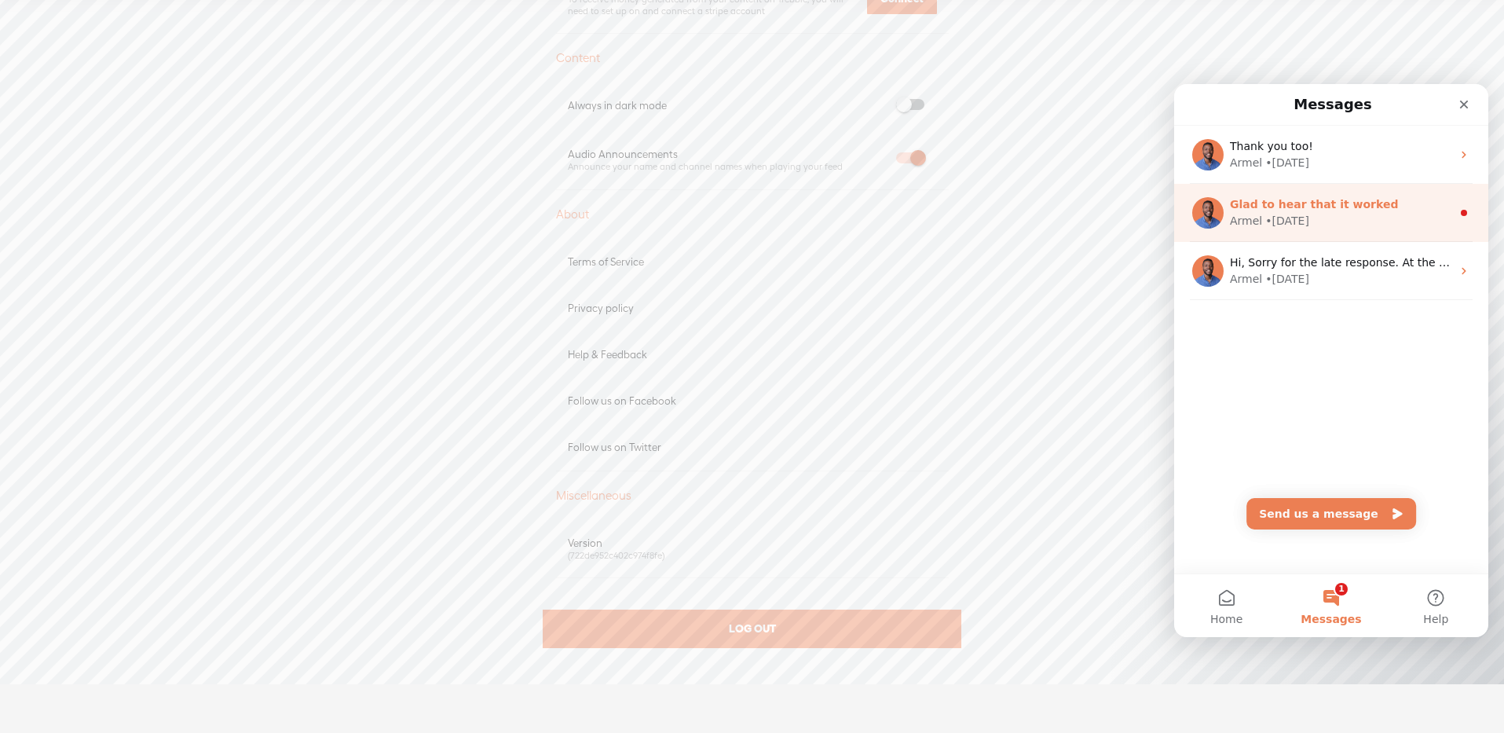
click at [1302, 211] on div "Glad to hear that it worked" at bounding box center [1341, 204] width 222 height 16
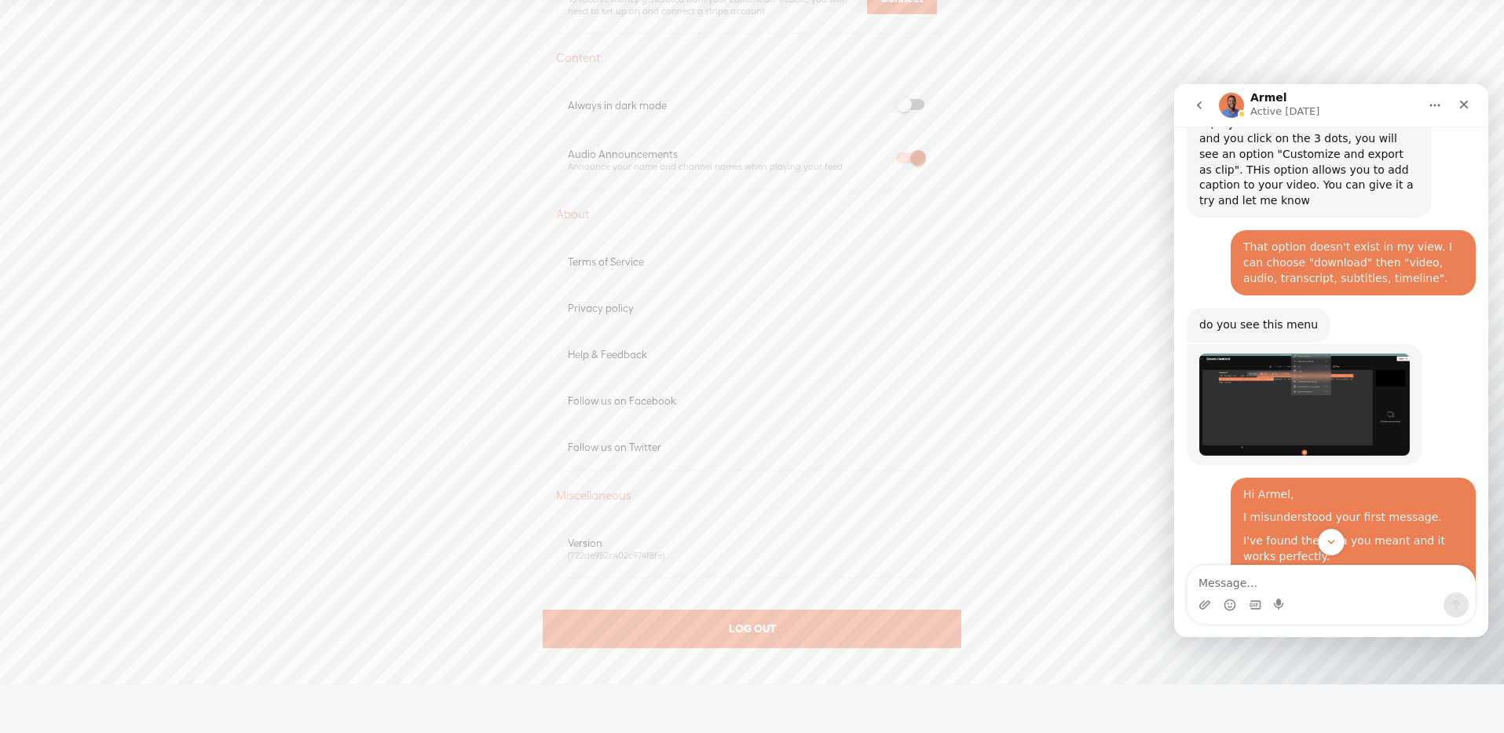
scroll to position [401, 0]
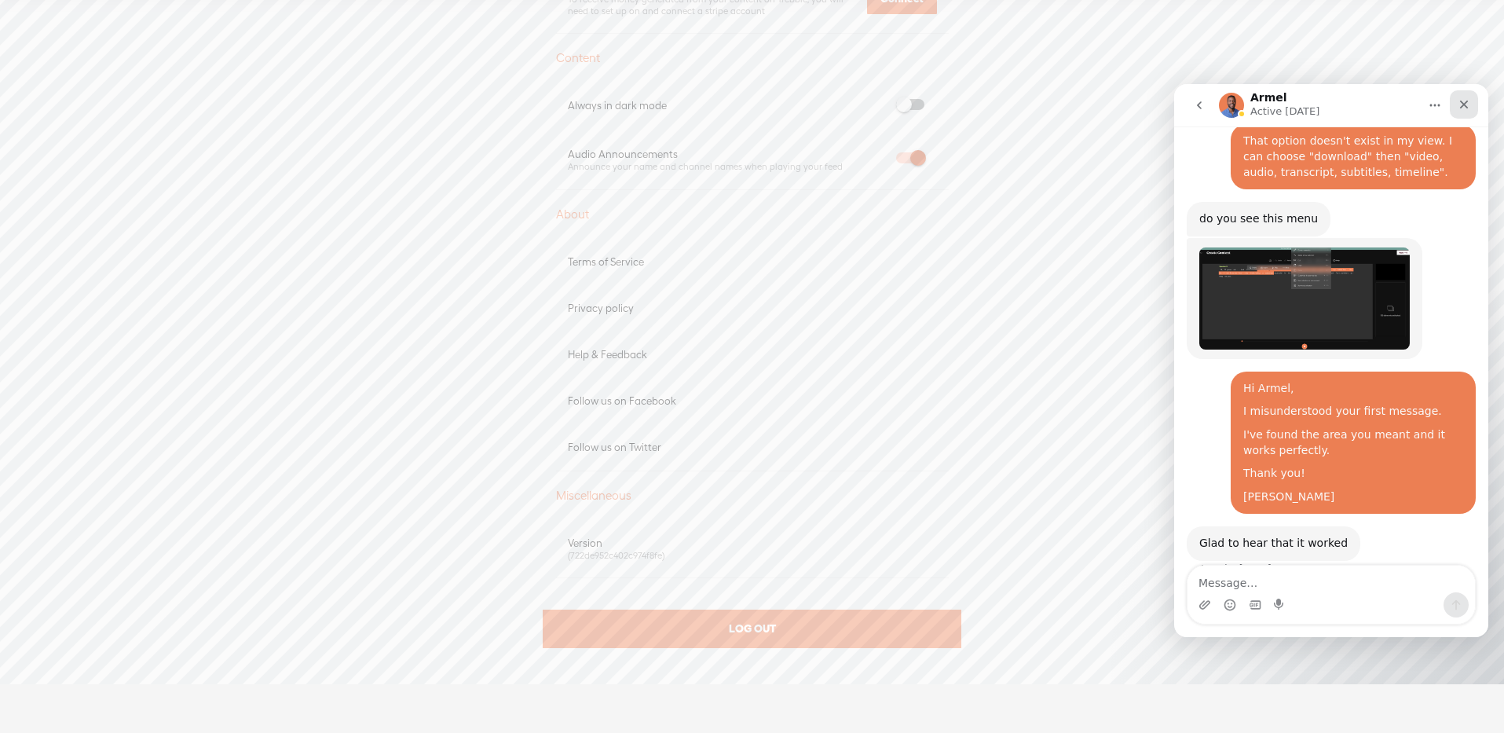
click at [1452, 106] on div "Close" at bounding box center [1464, 104] width 28 height 28
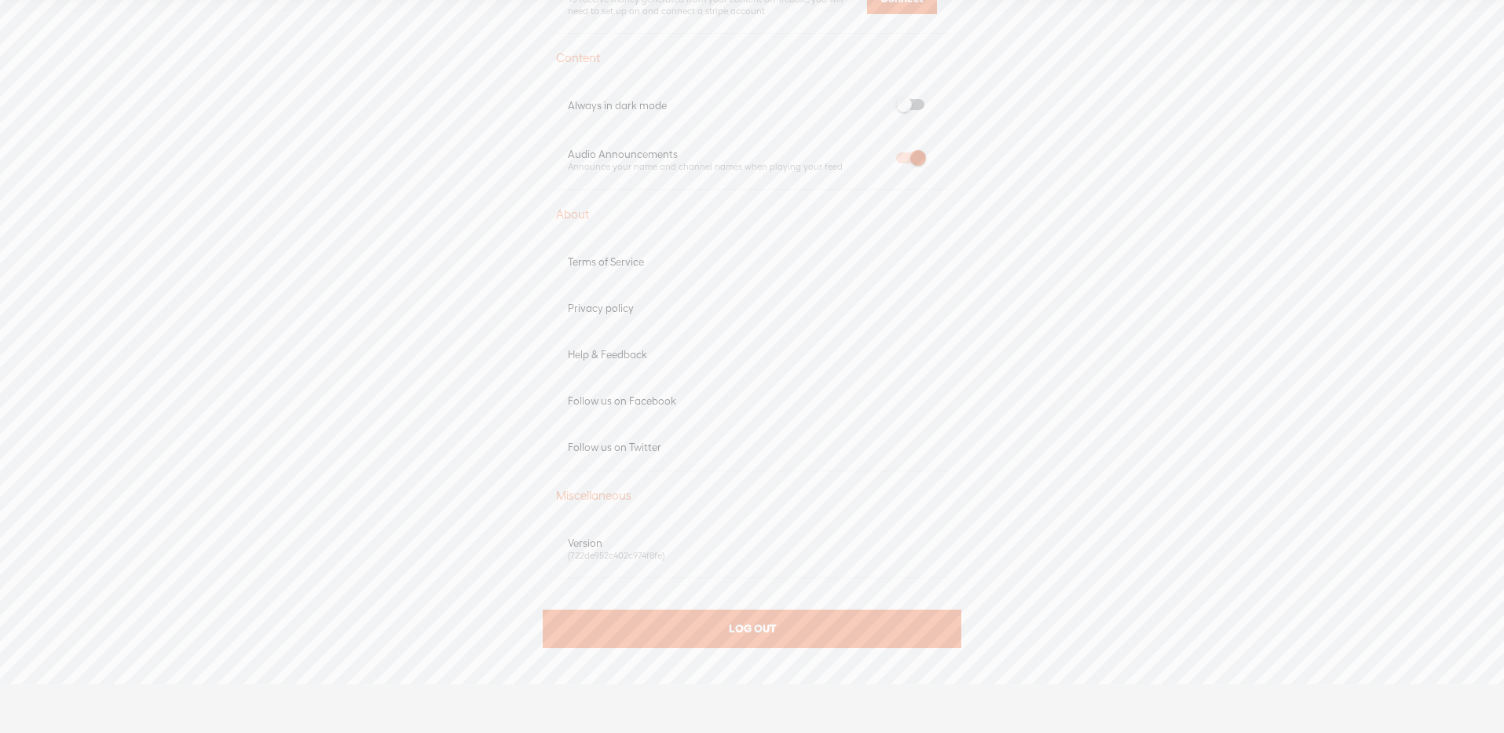
scroll to position [0, 0]
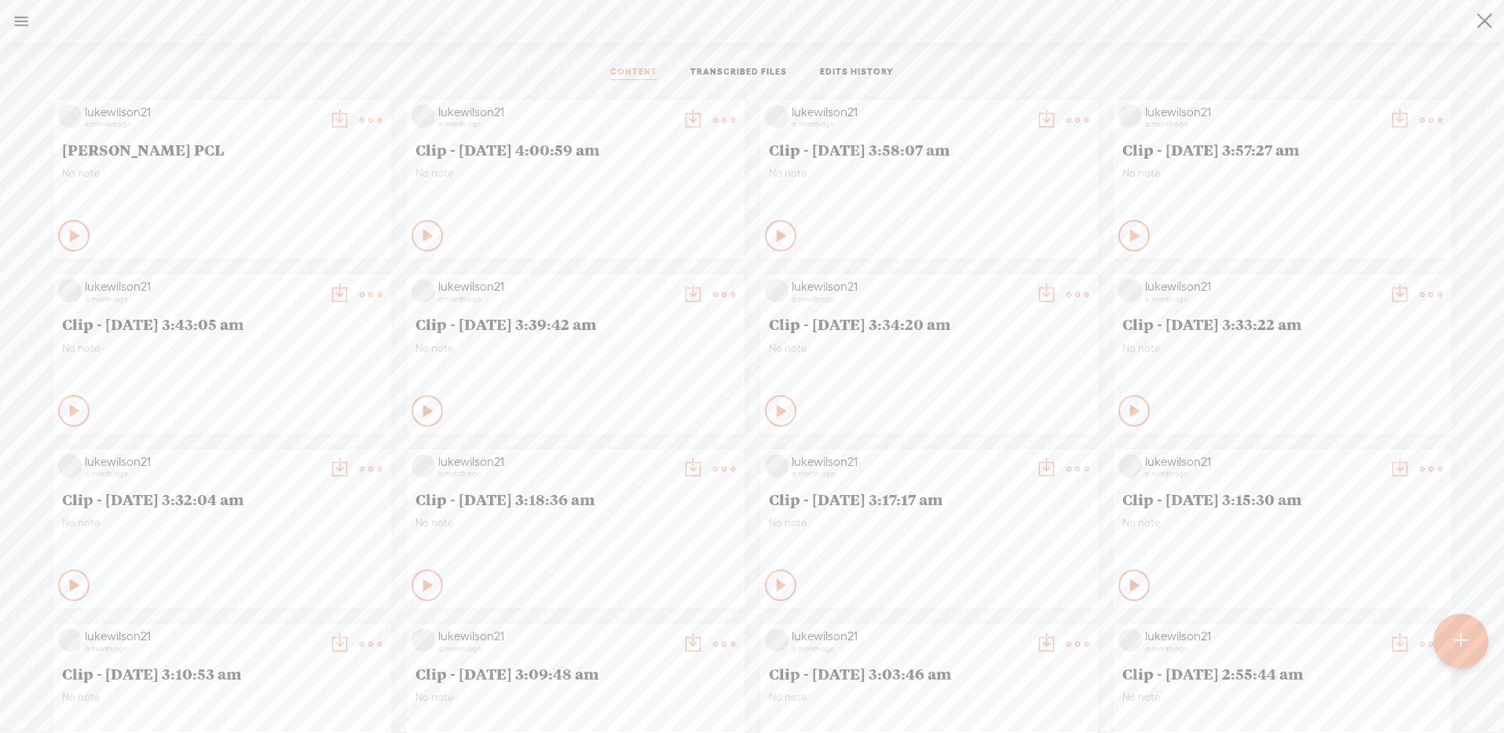
click at [360, 111] on t at bounding box center [371, 120] width 22 height 22
click at [283, 169] on link "Edit" at bounding box center [289, 173] width 157 height 36
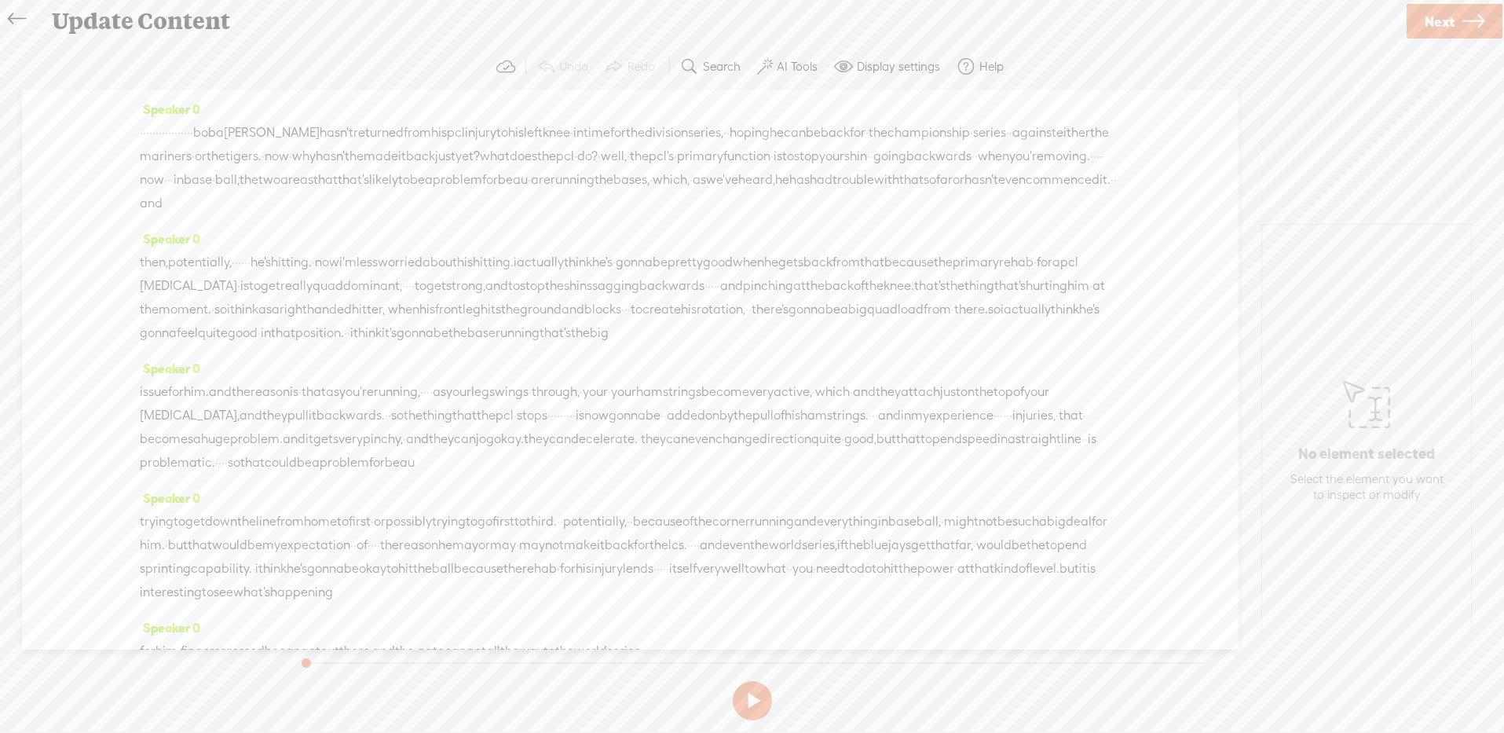
click at [143, 132] on span "·" at bounding box center [141, 133] width 3 height 24
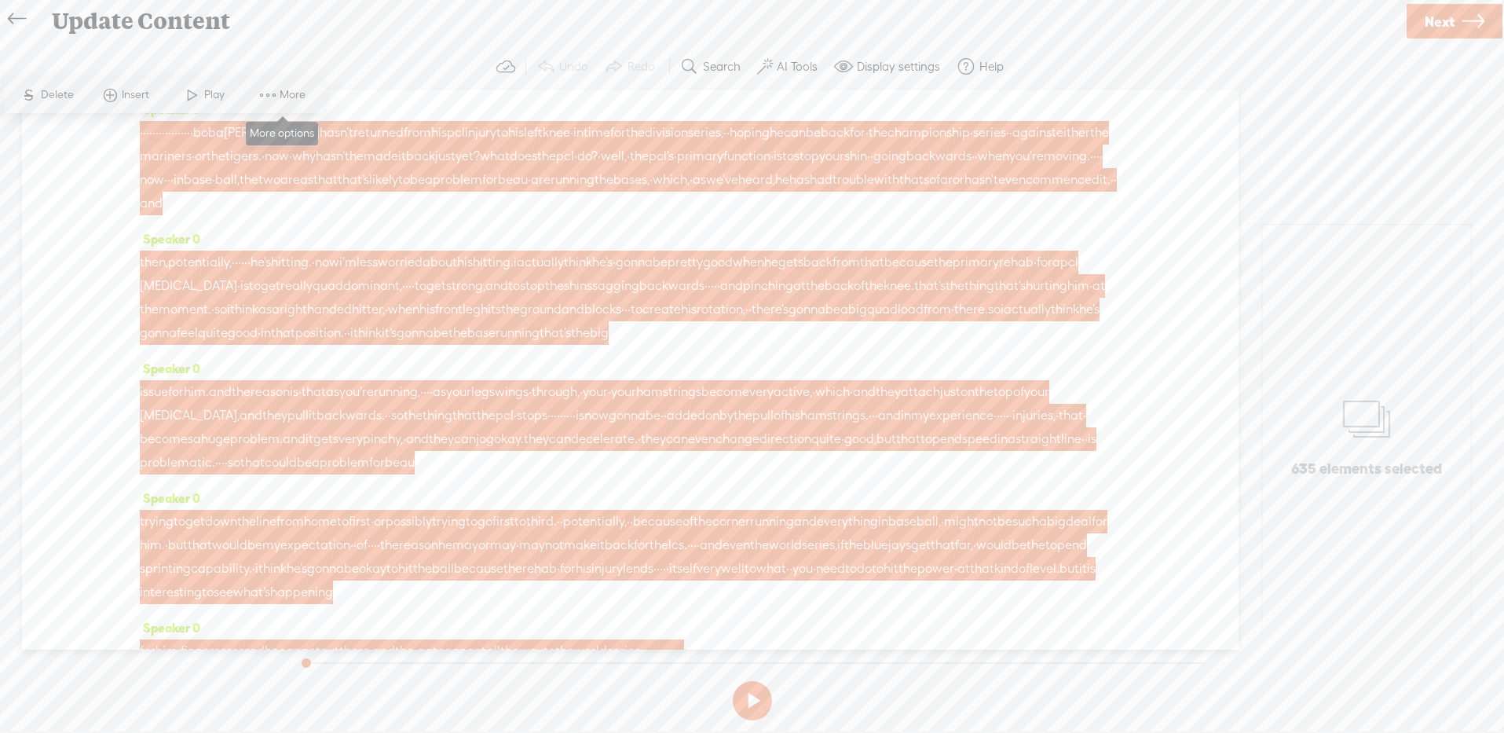
click at [263, 95] on span at bounding box center [268, 95] width 24 height 28
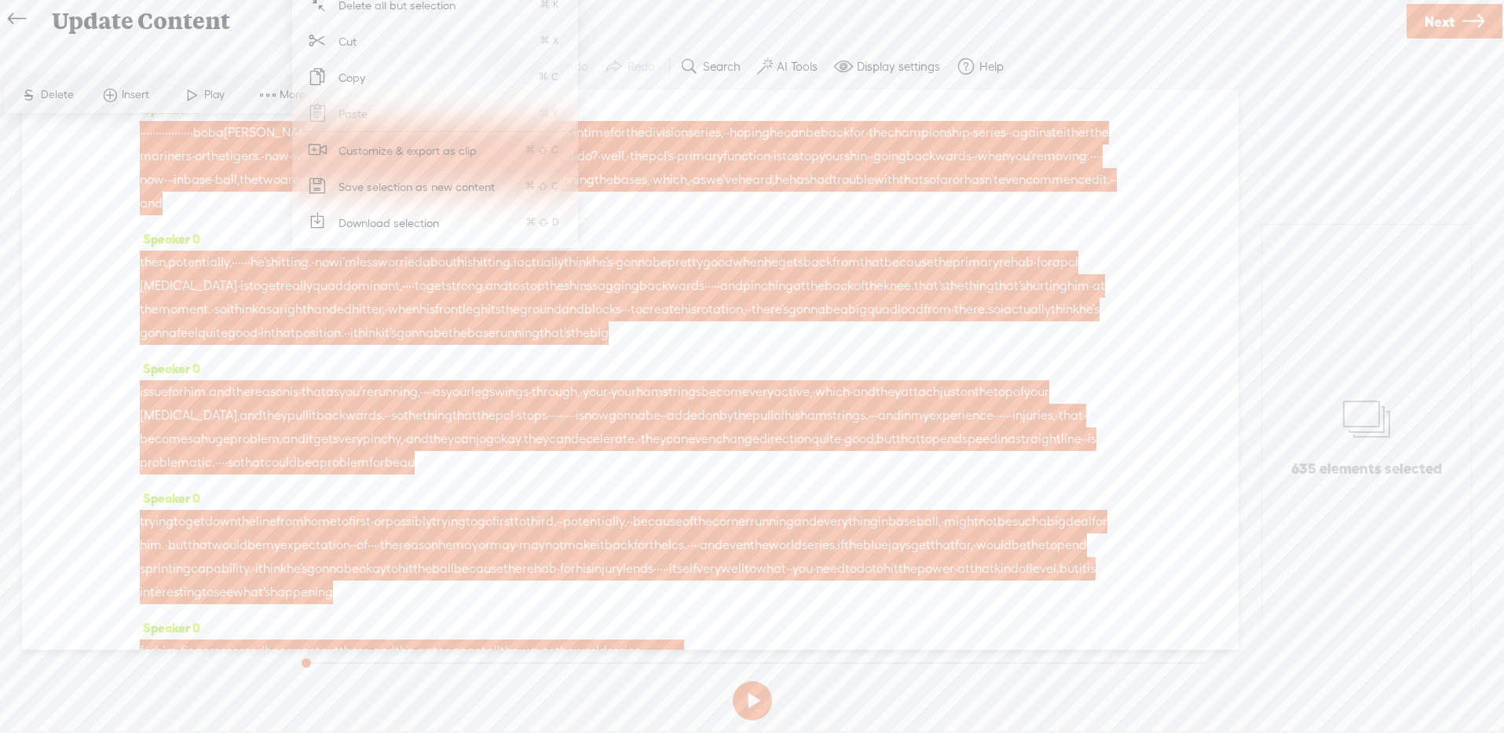
click at [408, 152] on span "Customize & export as clip" at bounding box center [408, 150] width 200 height 35
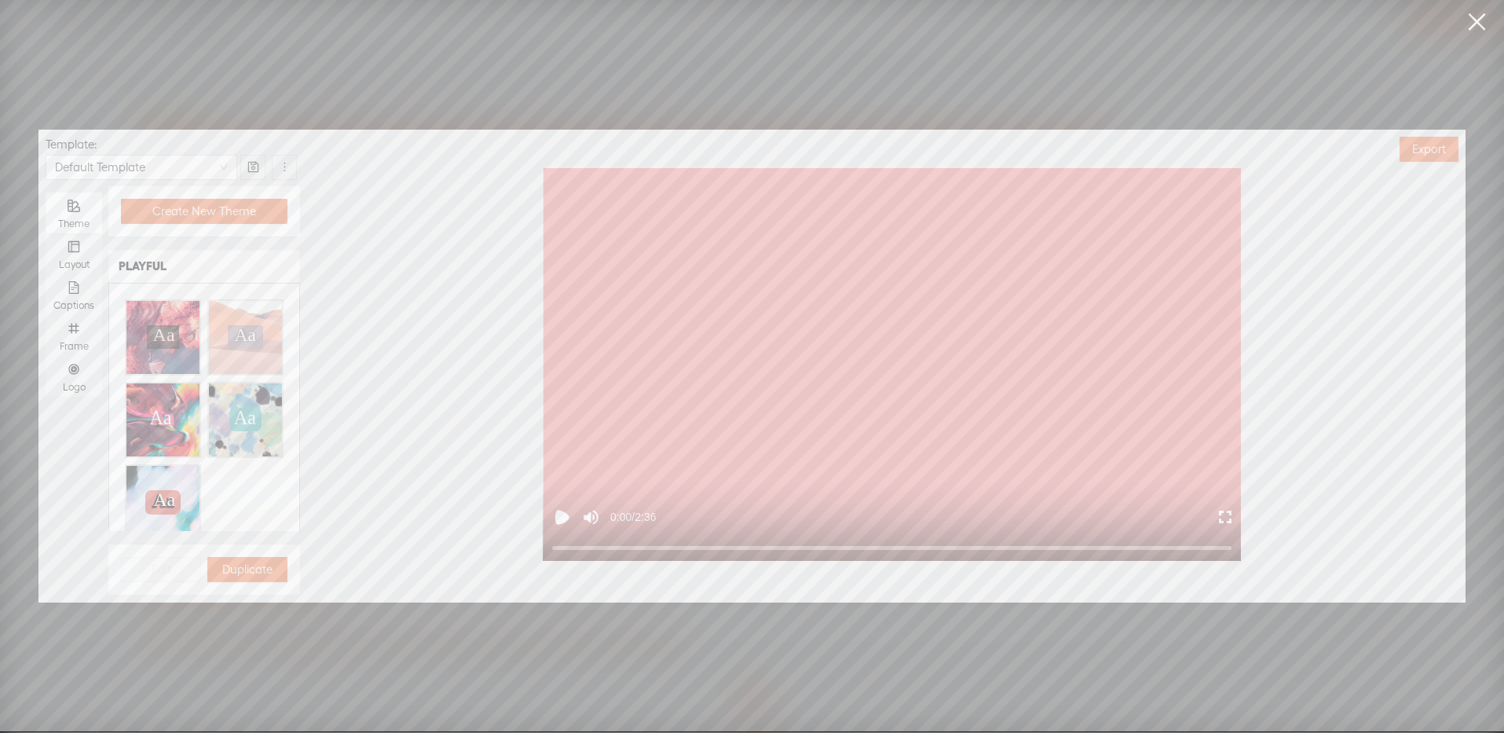
click at [1472, 21] on link at bounding box center [1476, 22] width 39 height 44
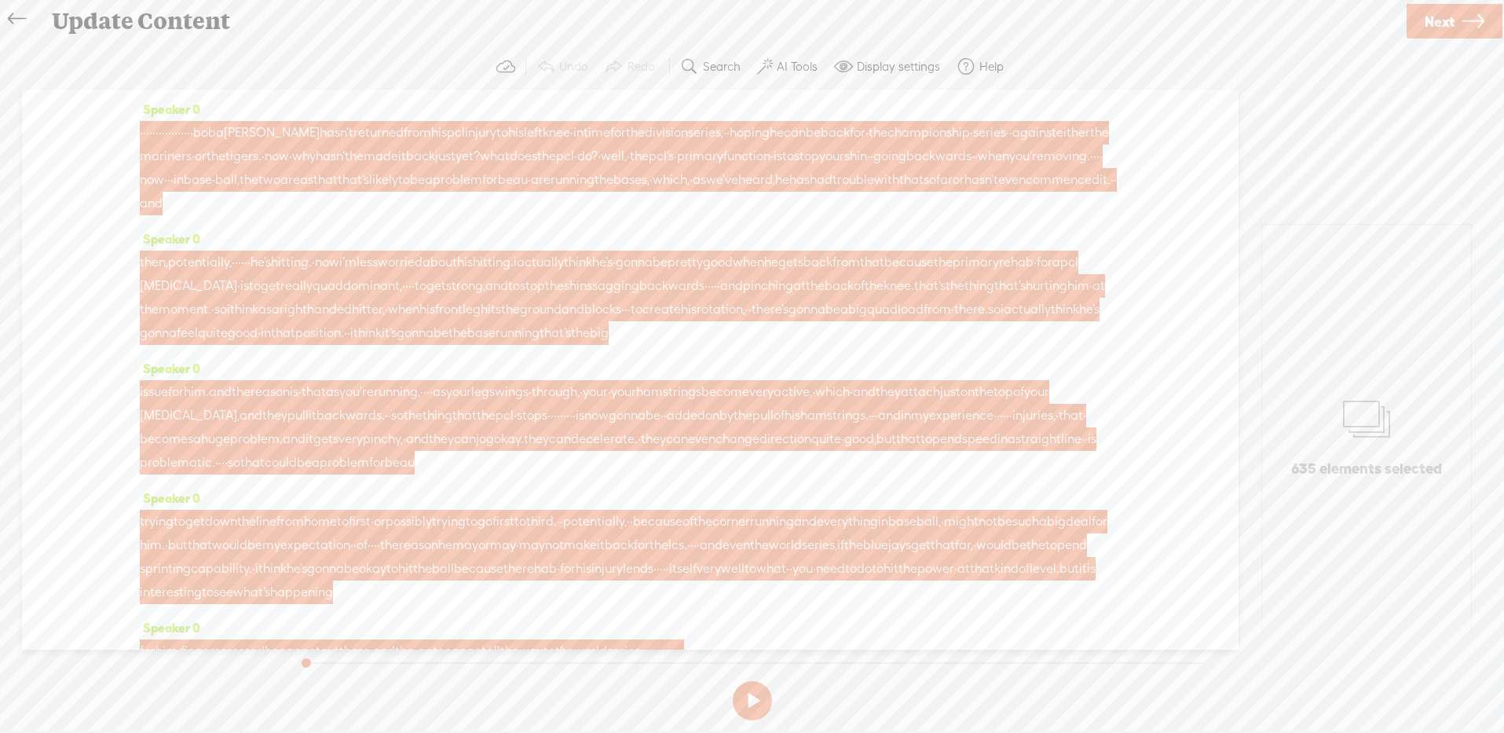
click at [193, 135] on span "·" at bounding box center [191, 133] width 3 height 24
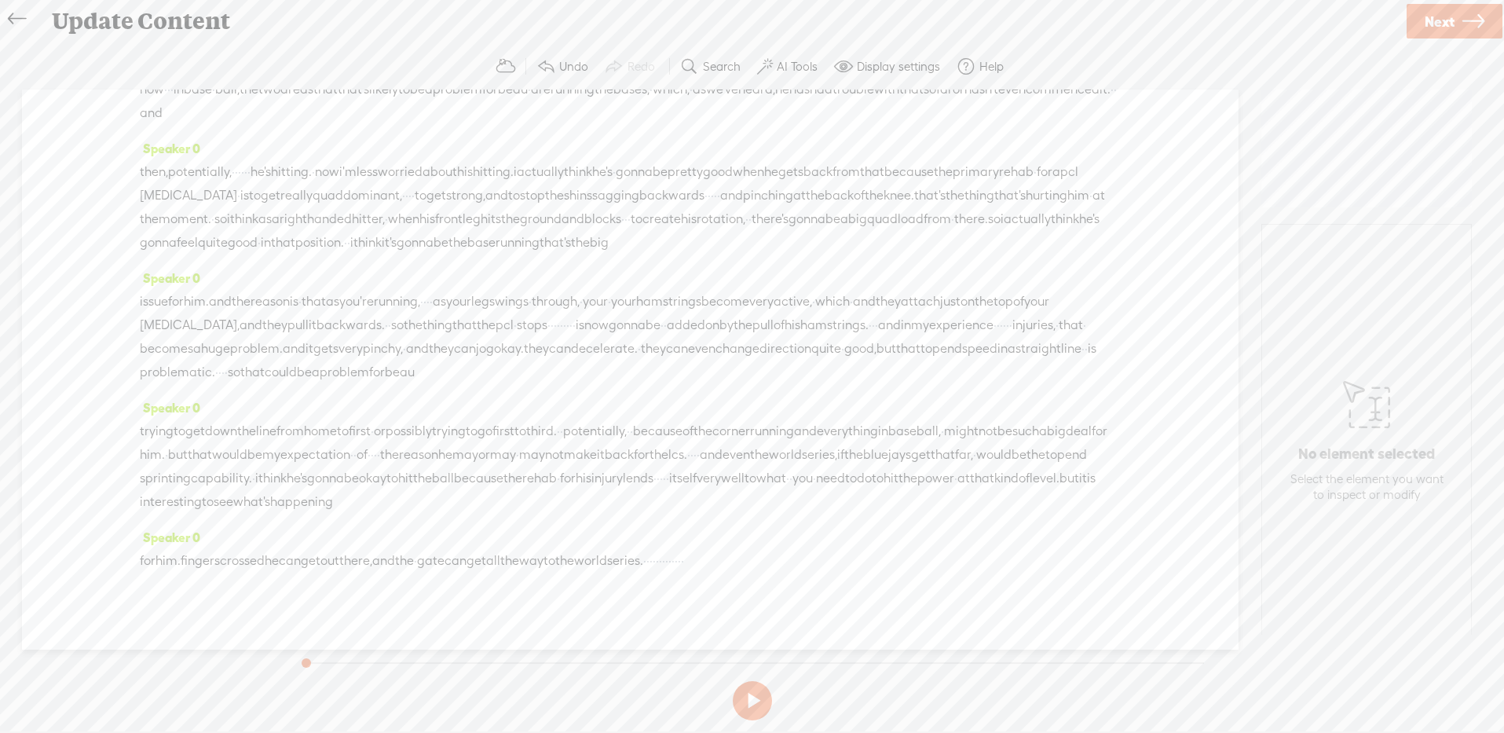
scroll to position [175, 0]
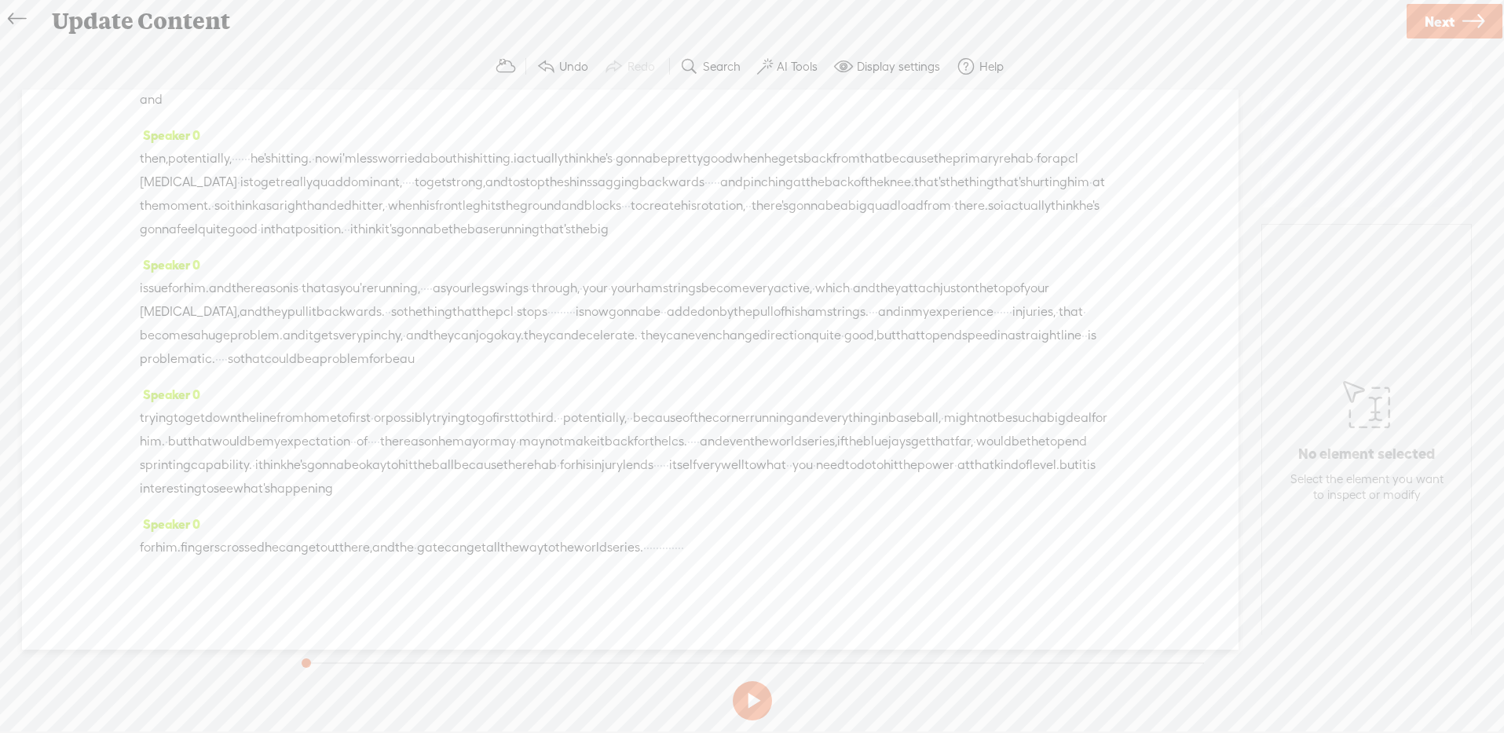
click at [646, 551] on span "·" at bounding box center [644, 548] width 3 height 24
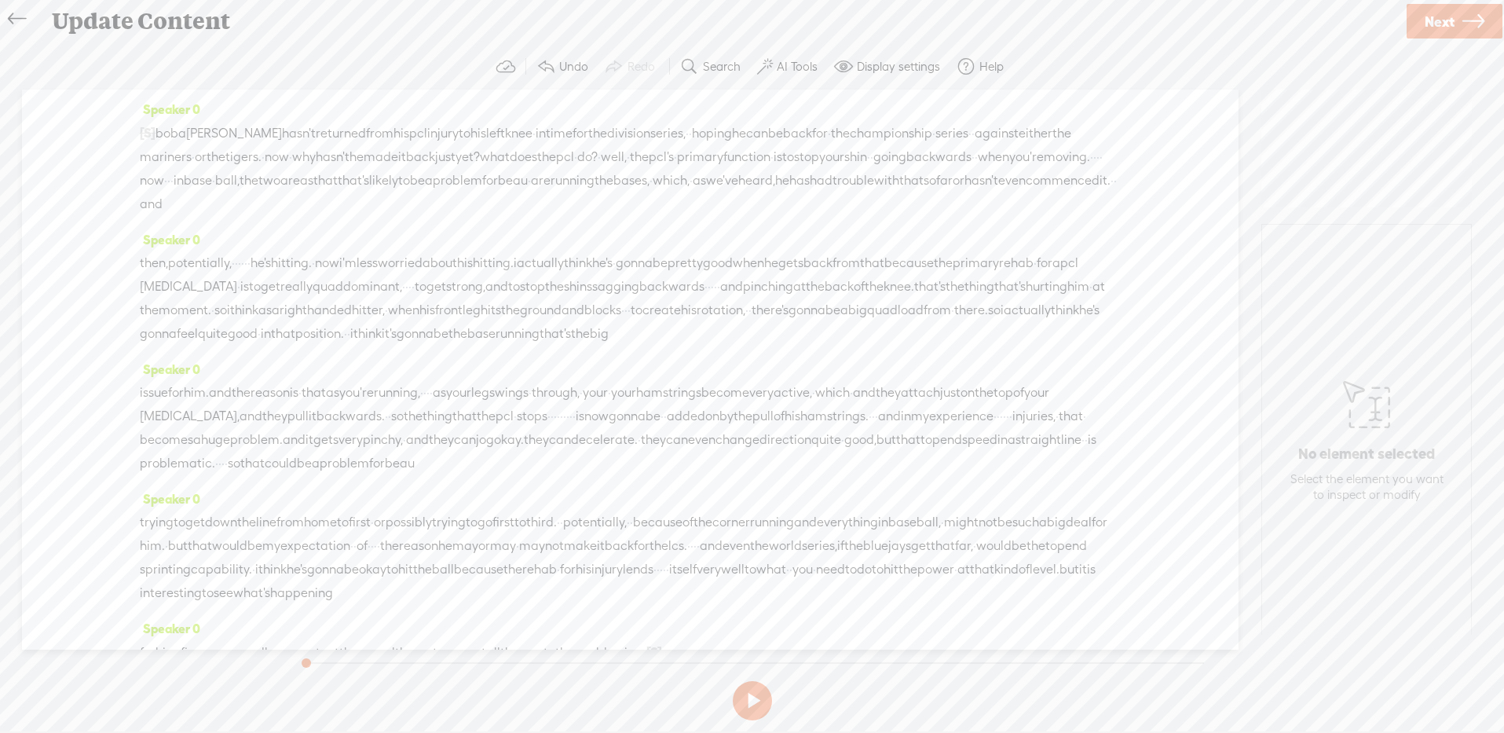
click at [170, 135] on span "boba" at bounding box center [171, 134] width 31 height 24
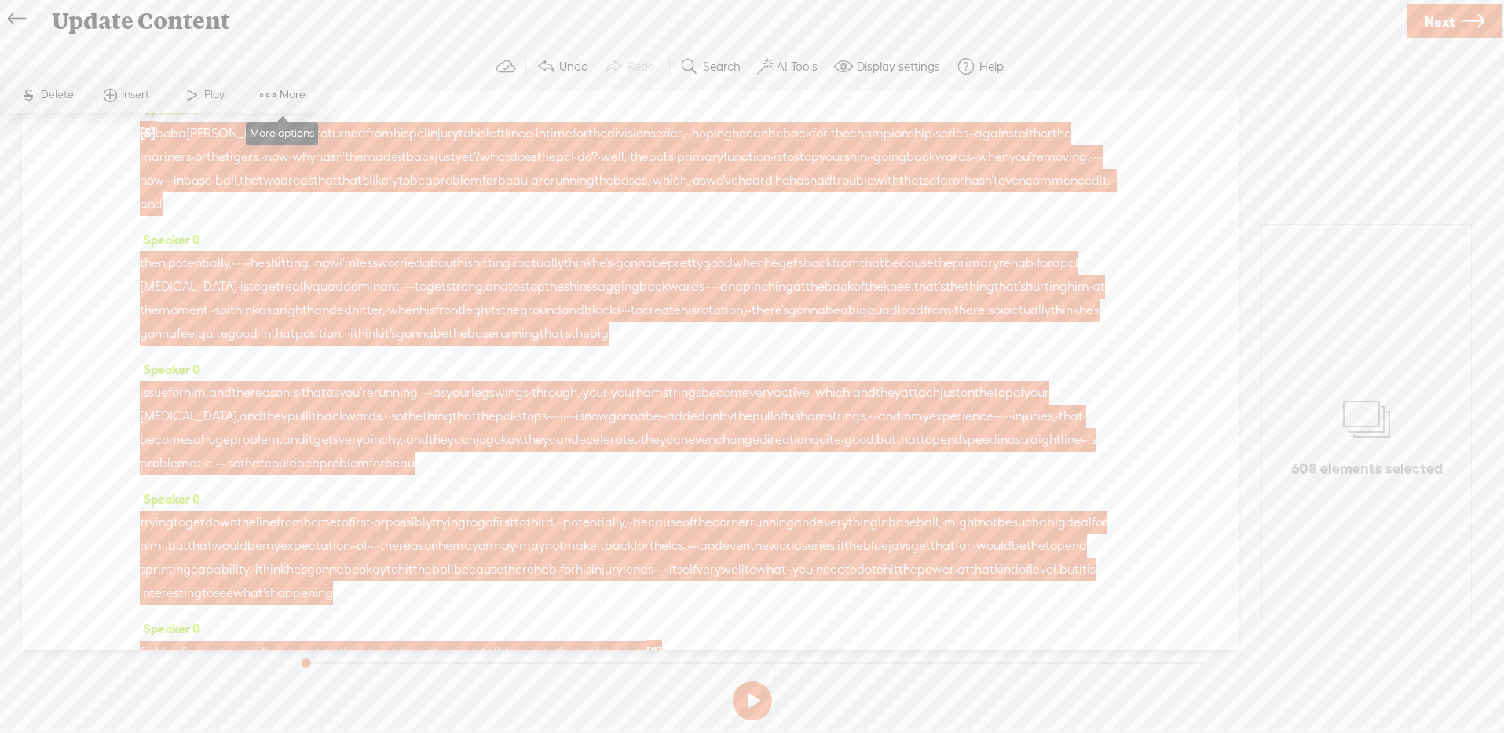
click at [266, 92] on span at bounding box center [268, 95] width 24 height 28
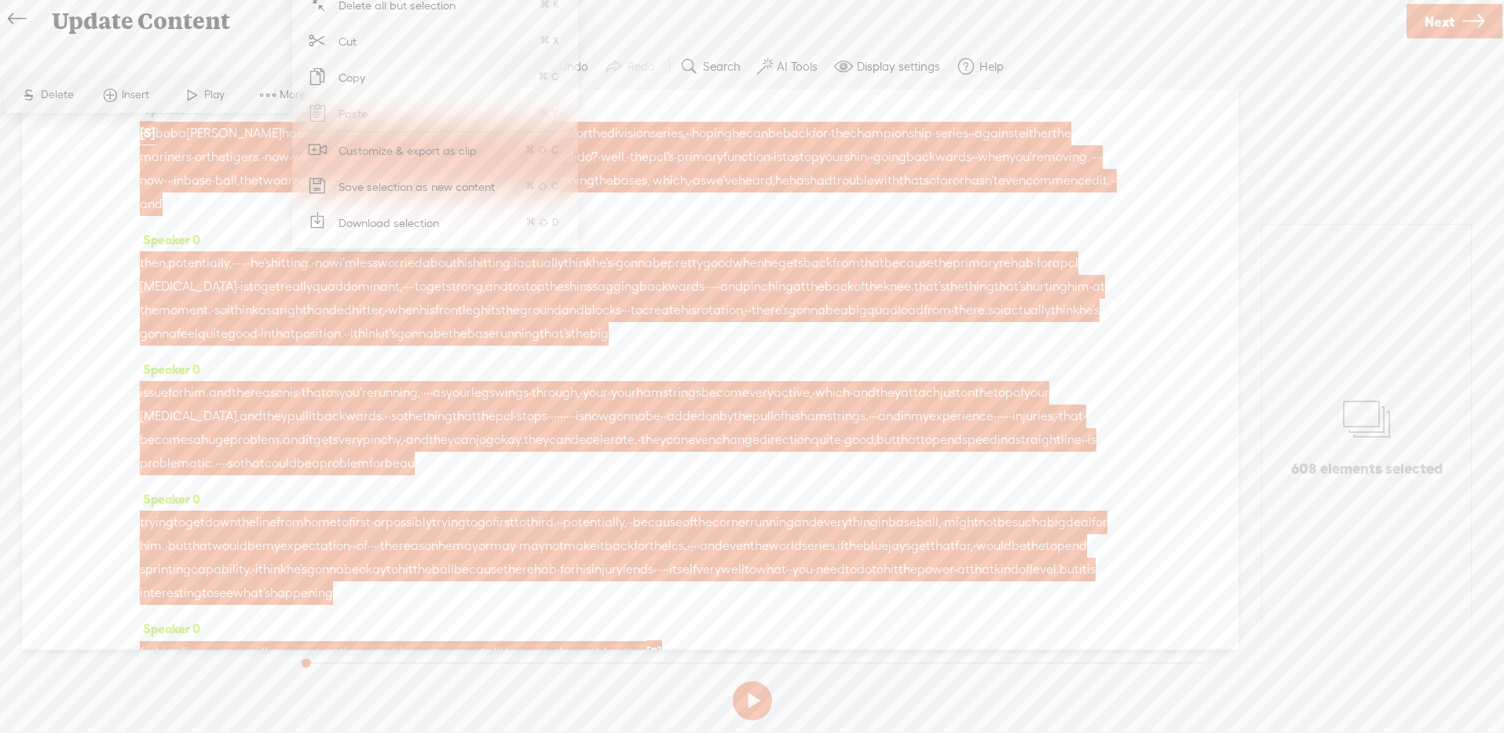
click at [405, 151] on span "Customize & export as clip" at bounding box center [408, 150] width 200 height 35
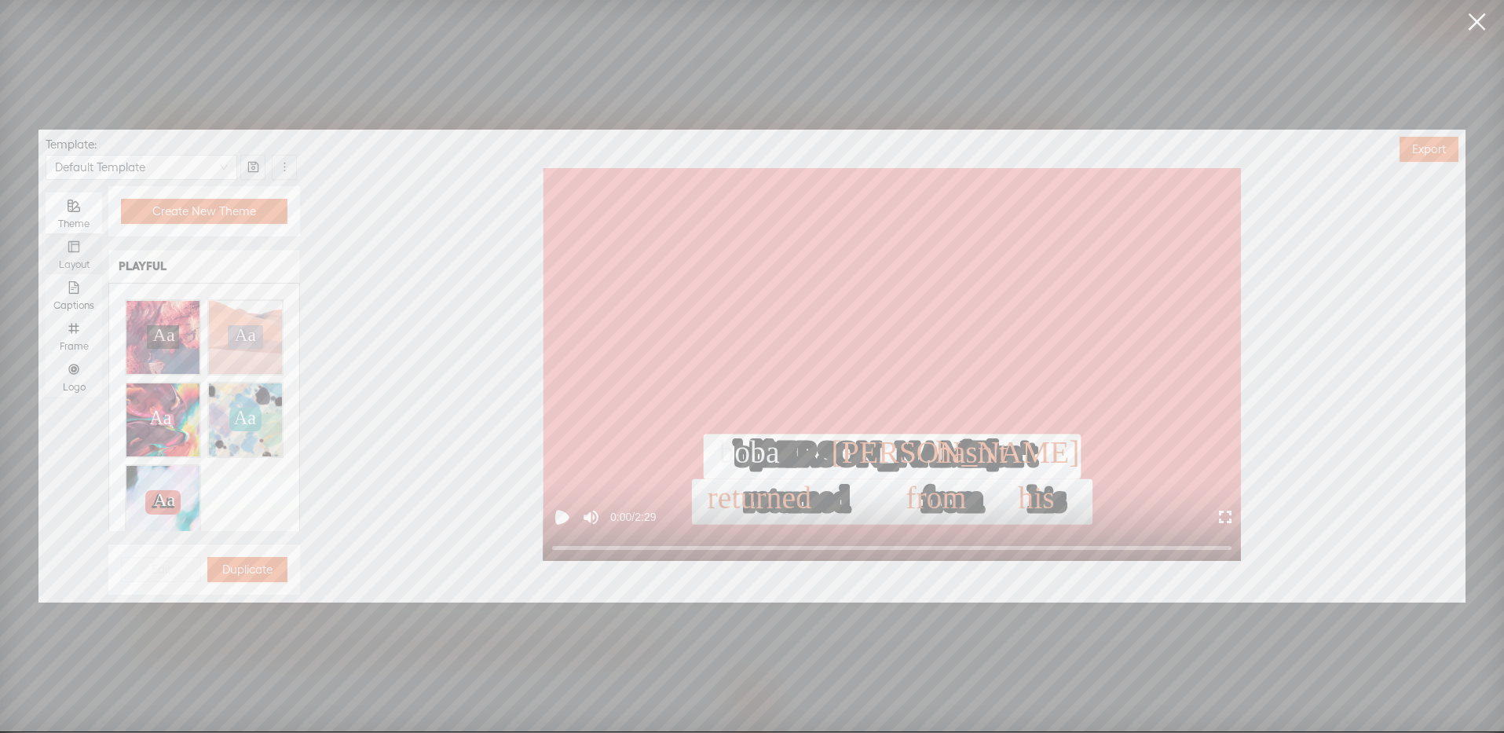
click at [76, 262] on div "Layout" at bounding box center [73, 264] width 41 height 13
click at [46, 233] on input "Layout" at bounding box center [46, 233] width 0 height 0
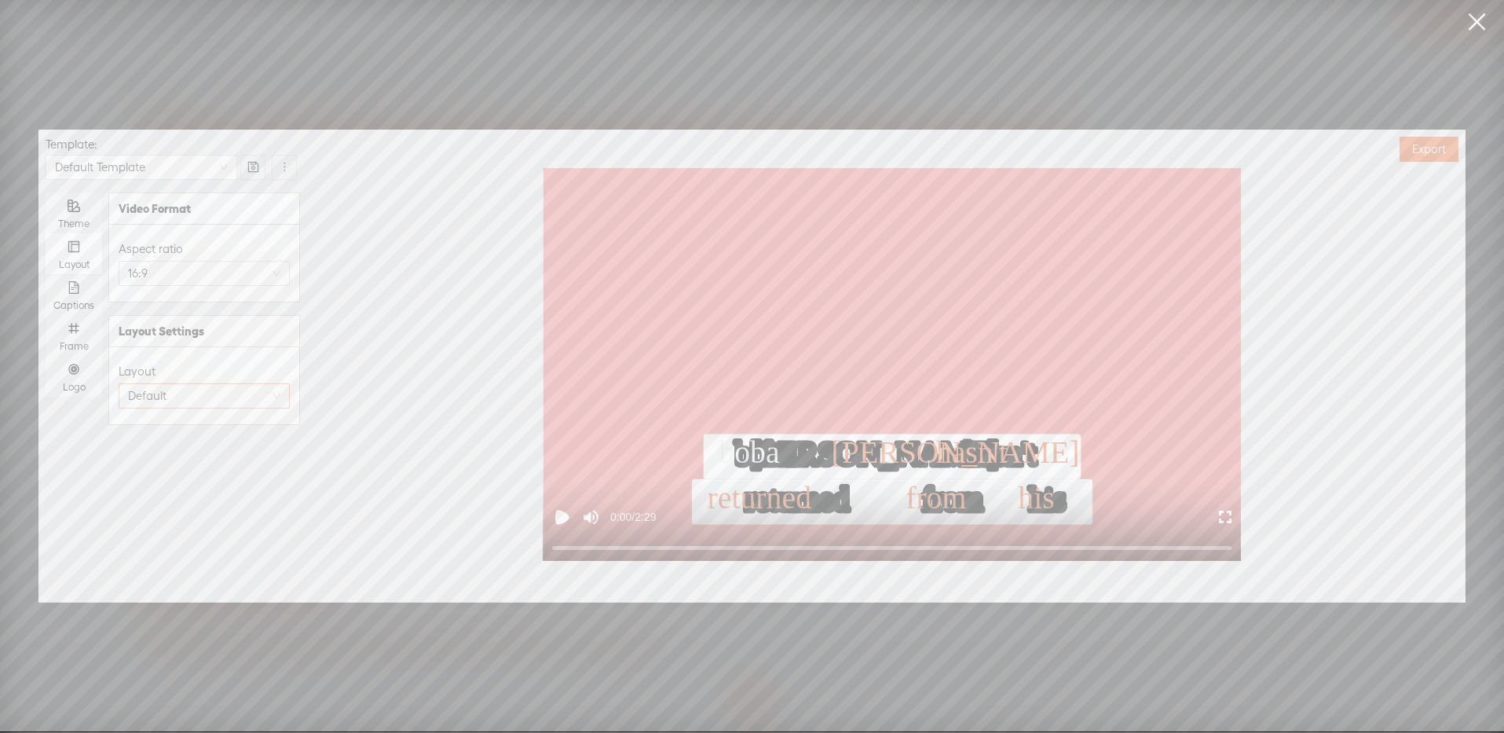
click at [159, 390] on span "Default" at bounding box center [204, 396] width 152 height 24
click at [170, 458] on span "Square" at bounding box center [176, 461] width 35 height 16
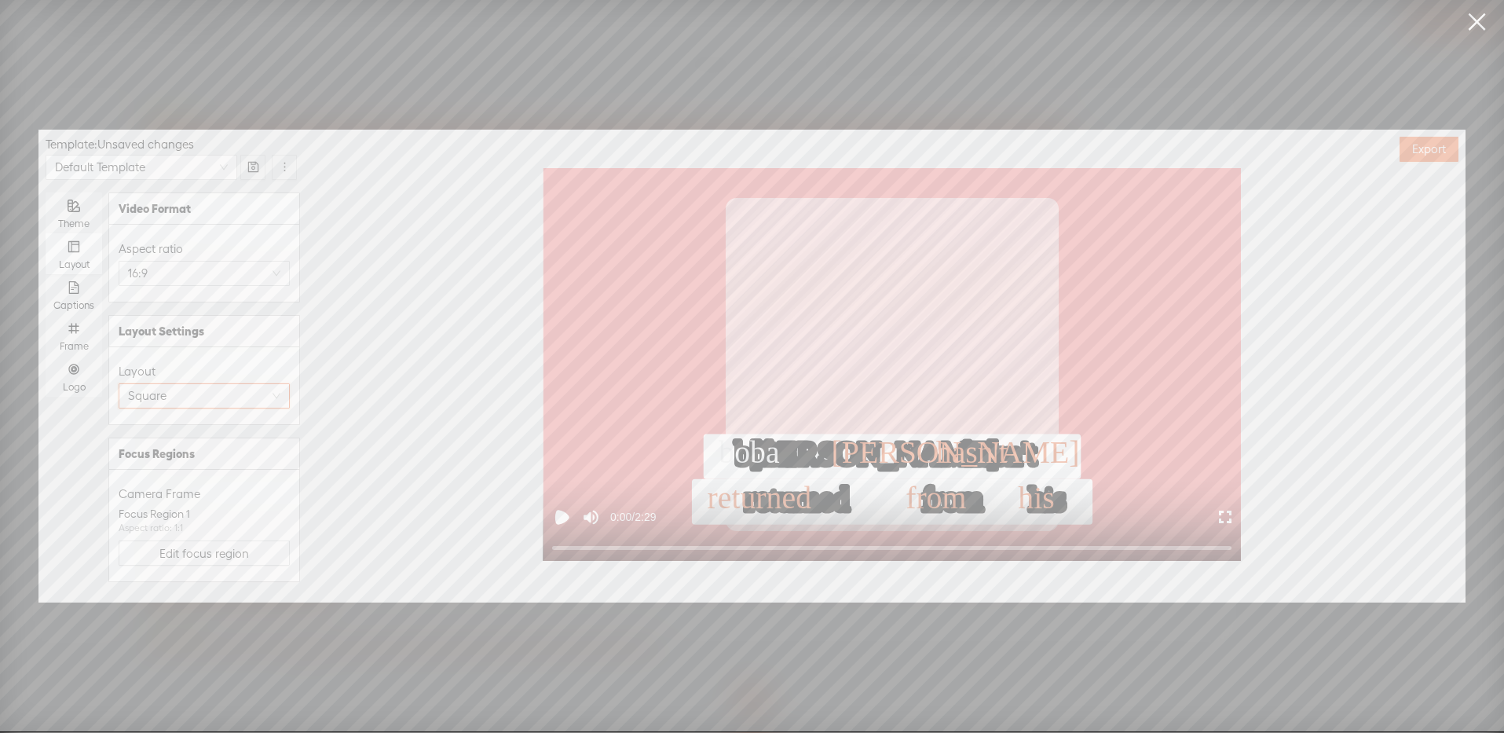
click at [181, 392] on span "Square" at bounding box center [204, 396] width 152 height 24
click at [176, 426] on span "Default" at bounding box center [177, 432] width 37 height 16
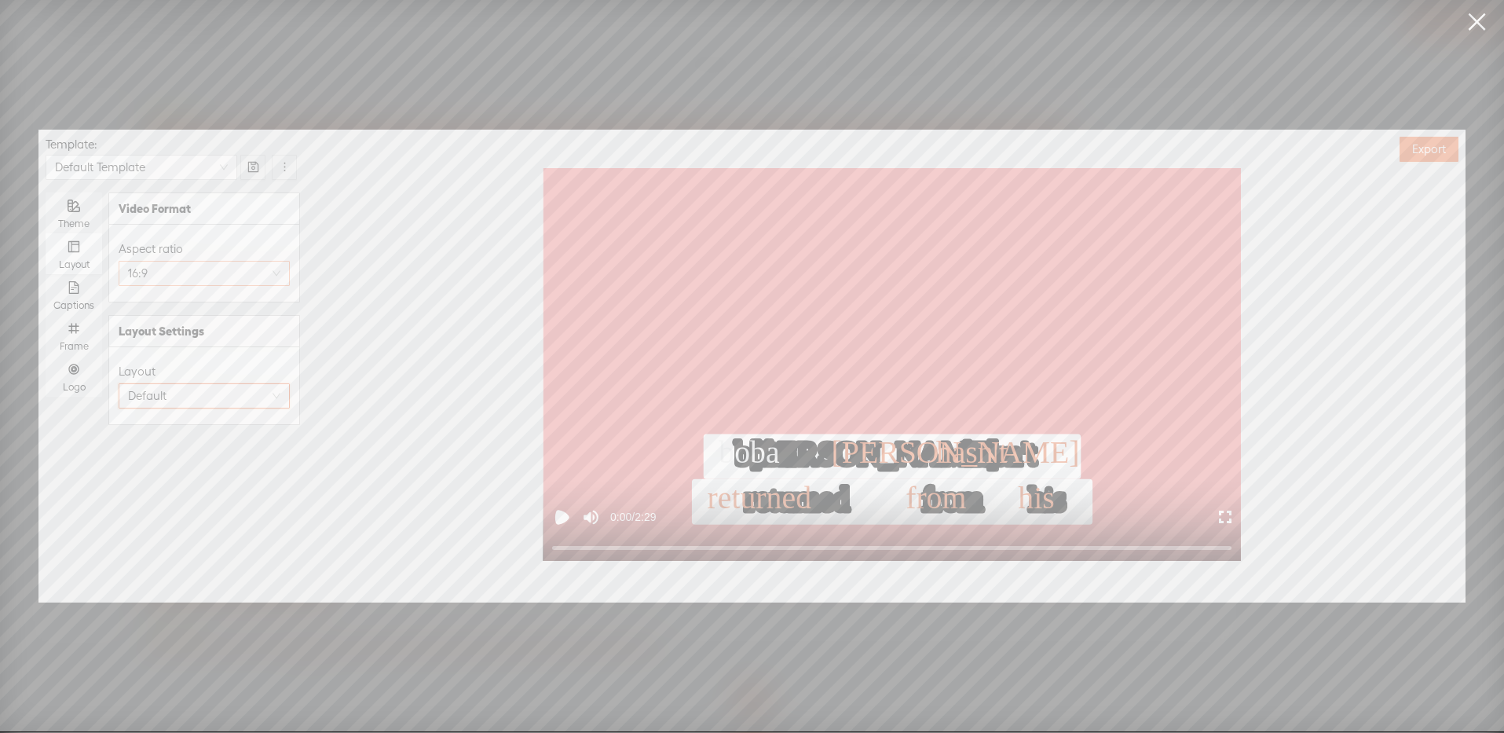
click at [172, 269] on span "16:9" at bounding box center [204, 274] width 152 height 24
click at [164, 402] on span "Shorts, Reels, TikToks" at bounding box center [204, 406] width 90 height 13
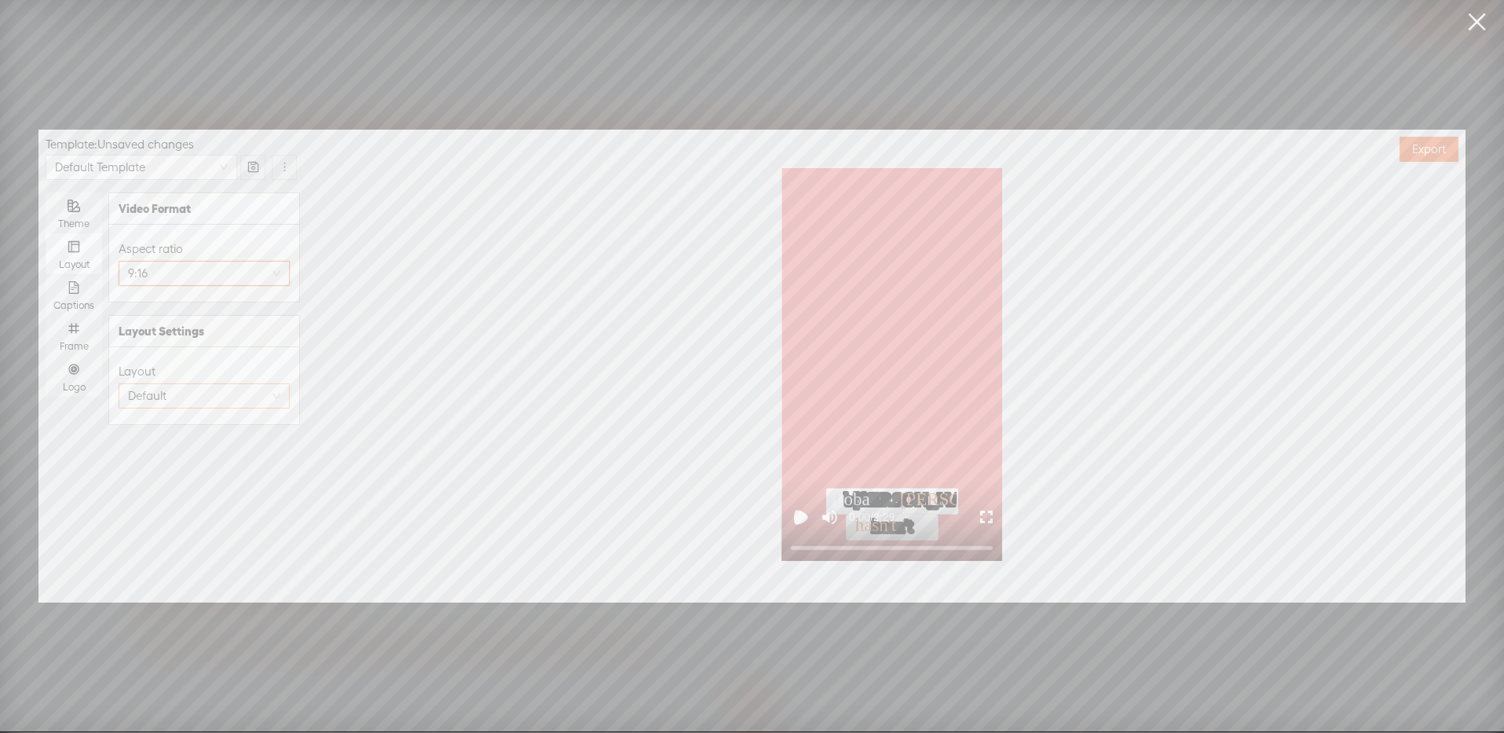
click at [203, 396] on span "Default" at bounding box center [204, 396] width 152 height 24
click at [192, 284] on span "9:16" at bounding box center [204, 274] width 152 height 24
click at [193, 312] on span "16:9" at bounding box center [194, 310] width 70 height 16
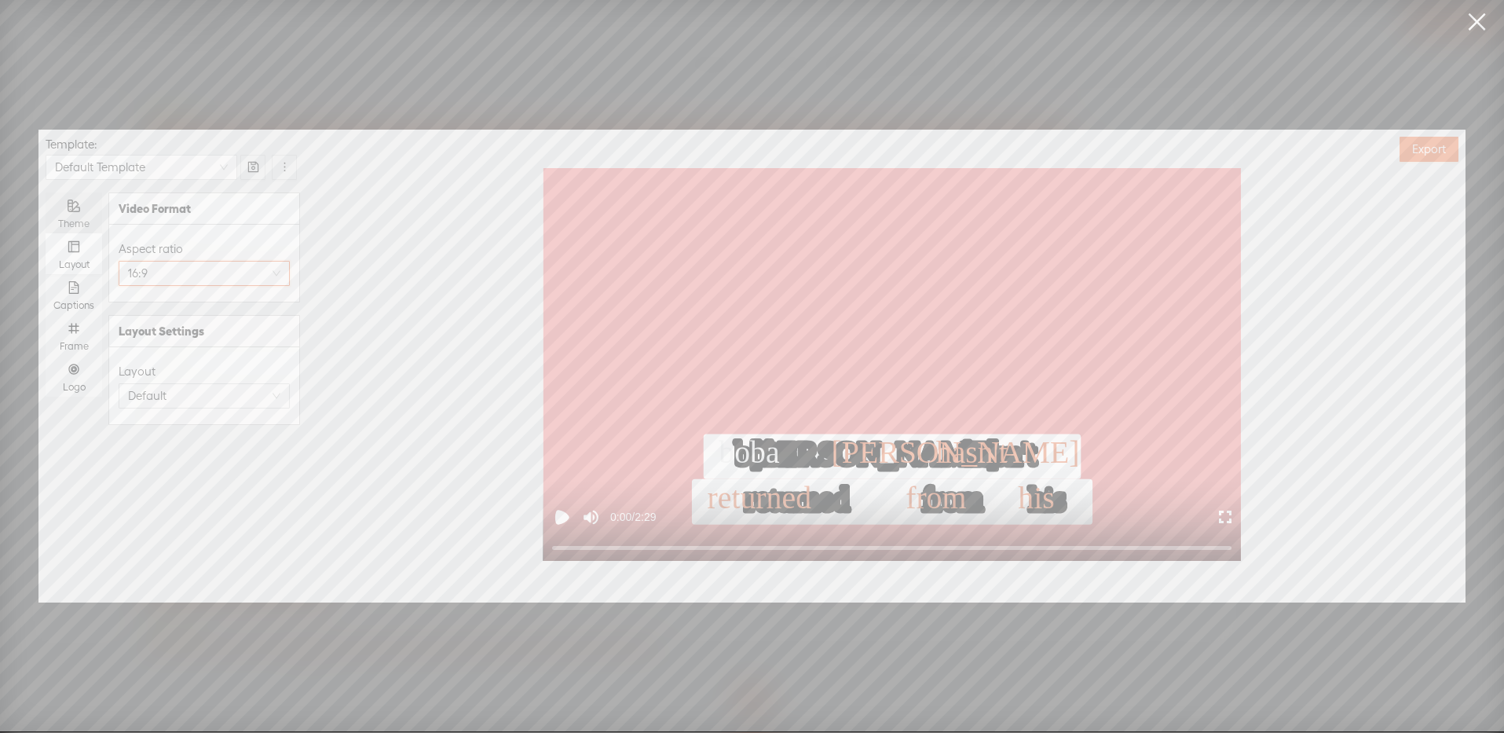
click at [85, 224] on div "Theme" at bounding box center [73, 224] width 41 height 13
click at [46, 192] on input "Theme" at bounding box center [46, 192] width 0 height 0
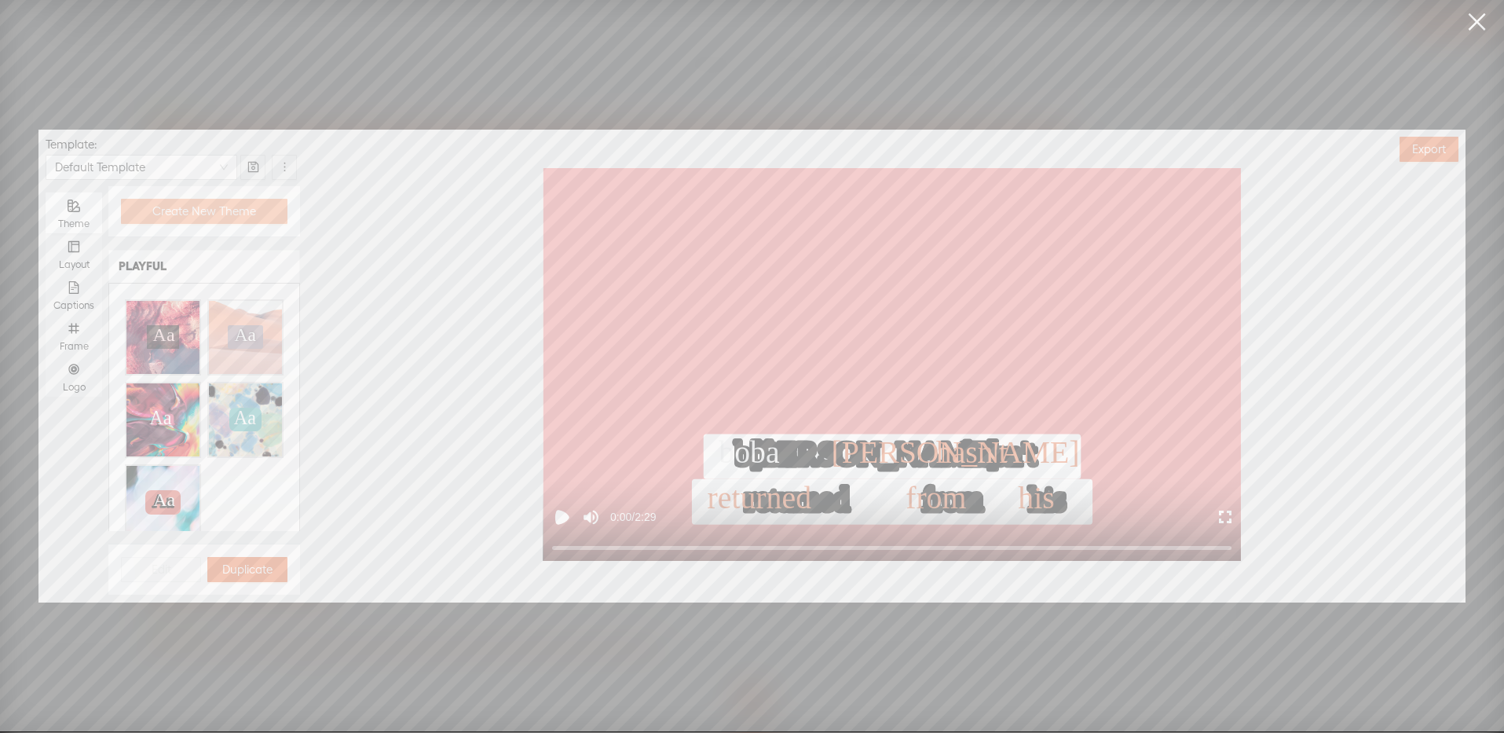
click at [226, 211] on span "Create New Theme" at bounding box center [204, 211] width 104 height 16
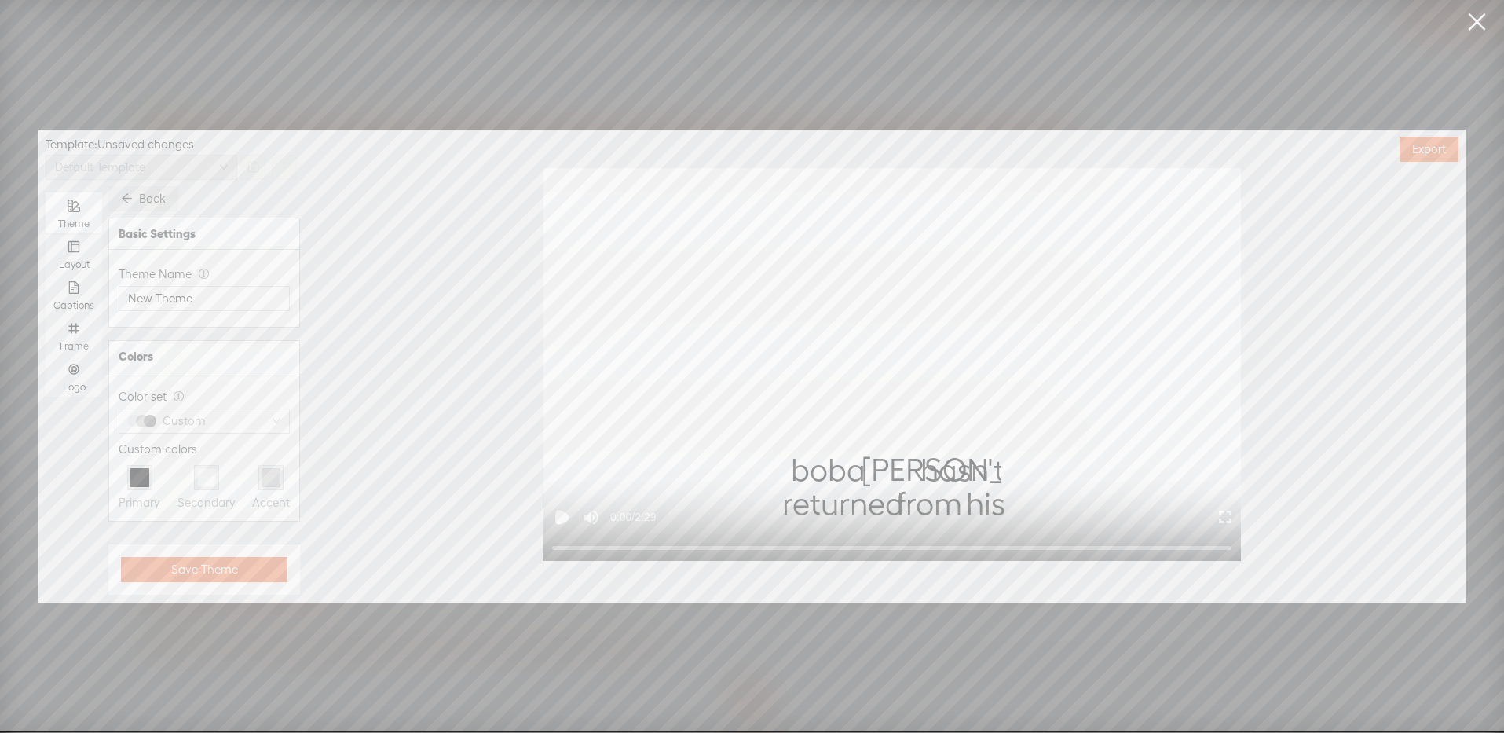
click at [137, 191] on button "Back" at bounding box center [143, 198] width 70 height 25
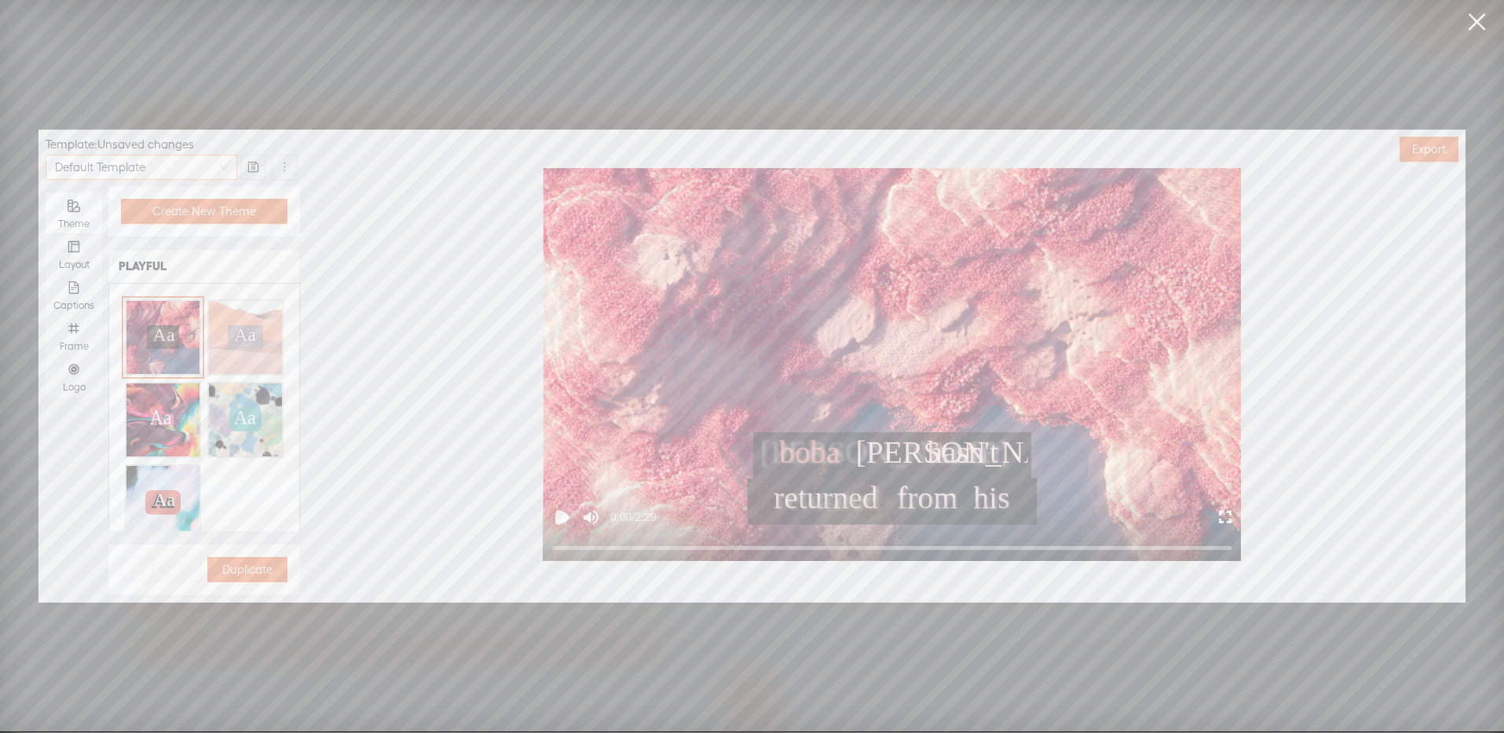
click at [122, 156] on span "Default Template" at bounding box center [141, 168] width 173 height 24
click at [130, 169] on span "Default Template" at bounding box center [141, 168] width 173 height 24
click at [291, 160] on button "button" at bounding box center [284, 167] width 25 height 25
click at [371, 159] on div "Export" at bounding box center [892, 149] width 1146 height 38
click at [243, 480] on div "Aa Aa Aa Aa Aa Aa Aa Aa Aa Aa Aa Aa Aa Aa Aa Aa" at bounding box center [204, 420] width 171 height 254
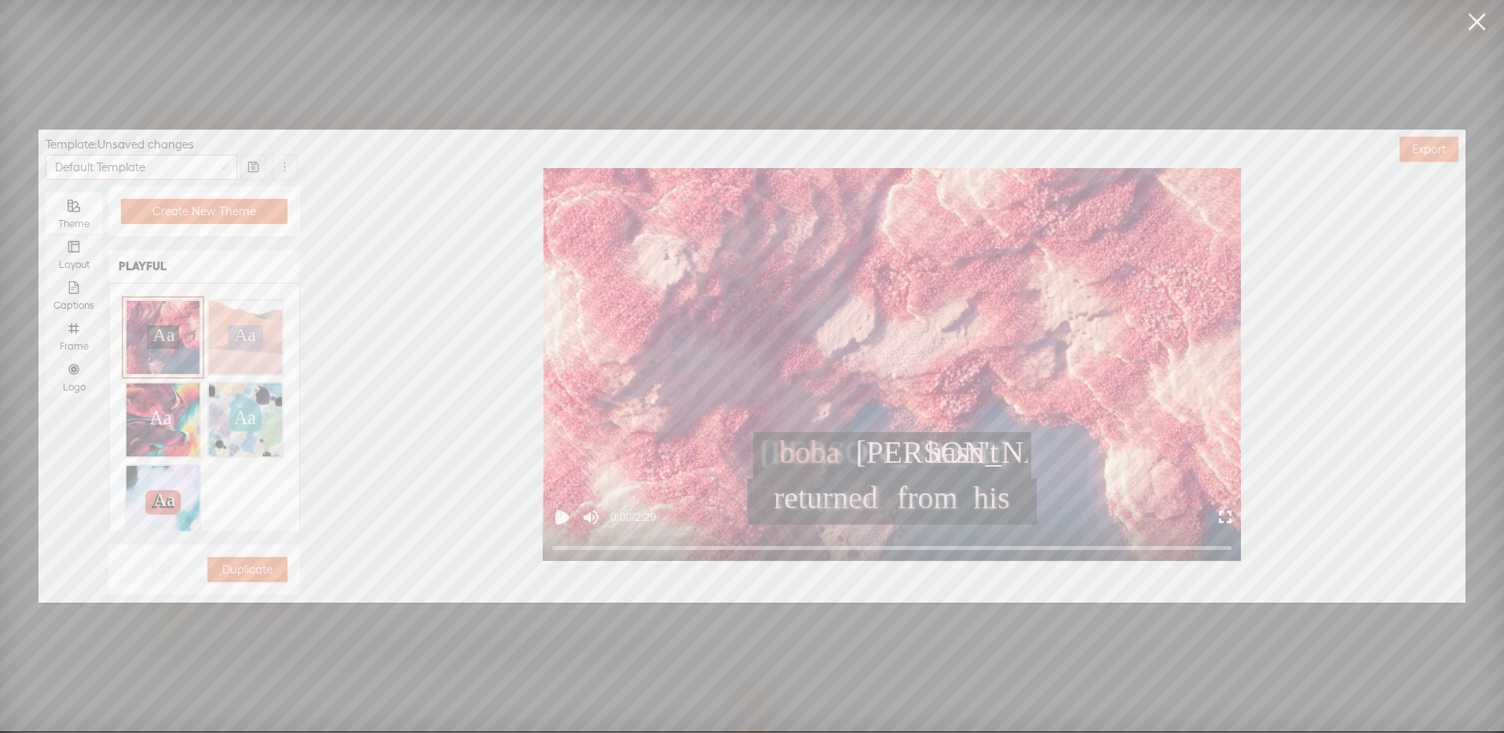
click at [130, 163] on span "Default Template" at bounding box center [141, 168] width 173 height 24
click at [121, 203] on div "Default Template" at bounding box center [141, 198] width 167 height 19
click at [72, 248] on icon "layout" at bounding box center [74, 246] width 13 height 13
click at [46, 233] on input "Layout" at bounding box center [46, 233] width 0 height 0
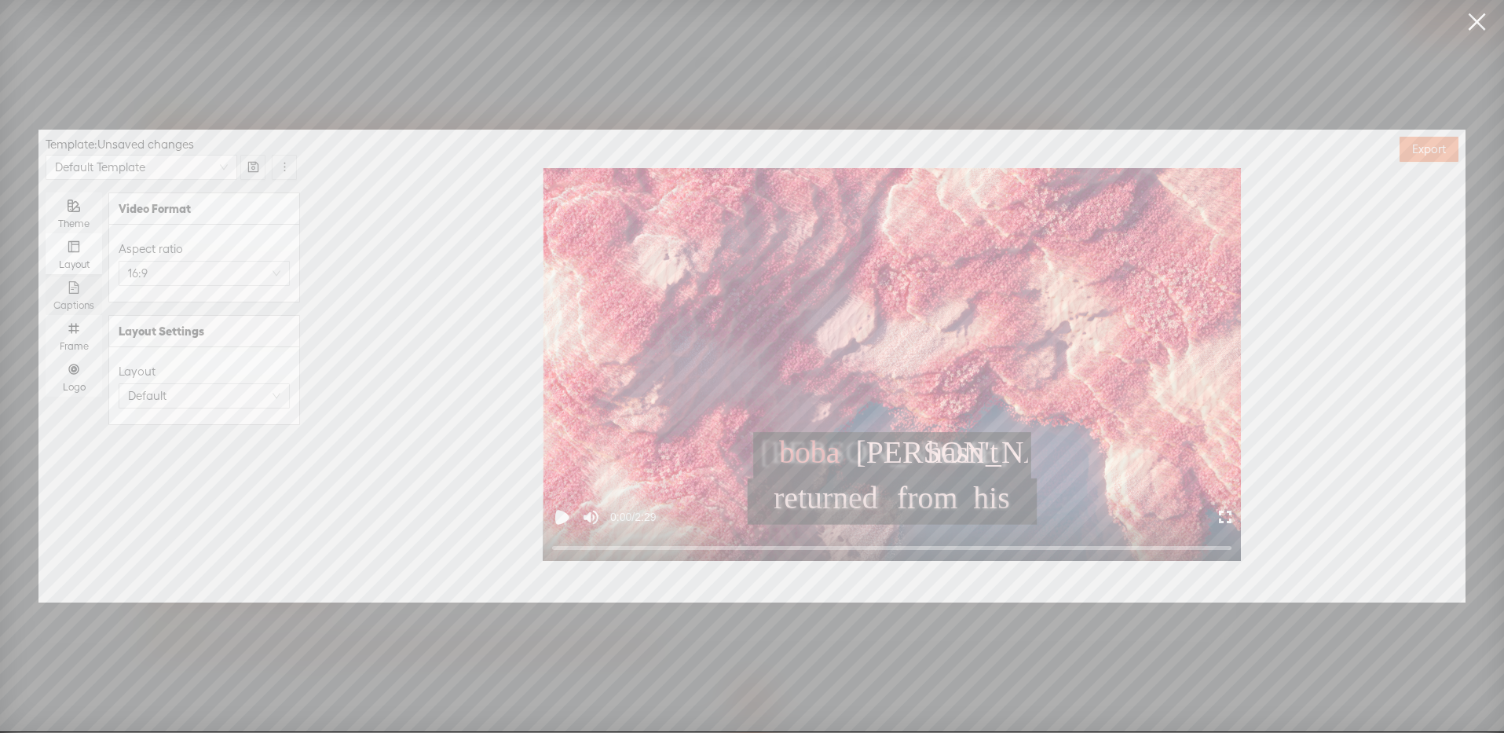
click at [75, 292] on icon "file-text" at bounding box center [74, 287] width 10 height 13
click at [46, 274] on input "Captions" at bounding box center [46, 274] width 0 height 0
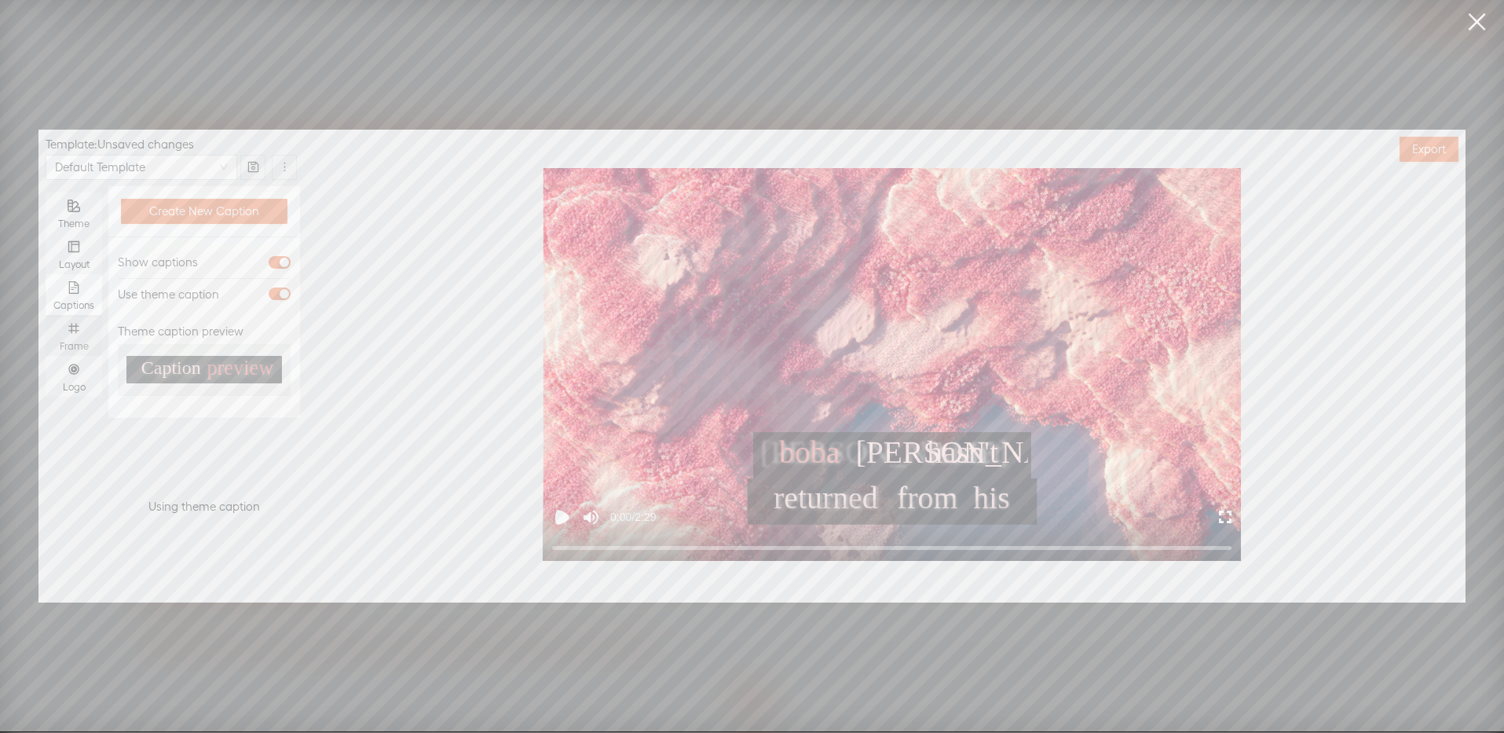
click at [75, 327] on icon "number" at bounding box center [73, 329] width 10 height 10
click at [46, 315] on input "Frame" at bounding box center [46, 315] width 0 height 0
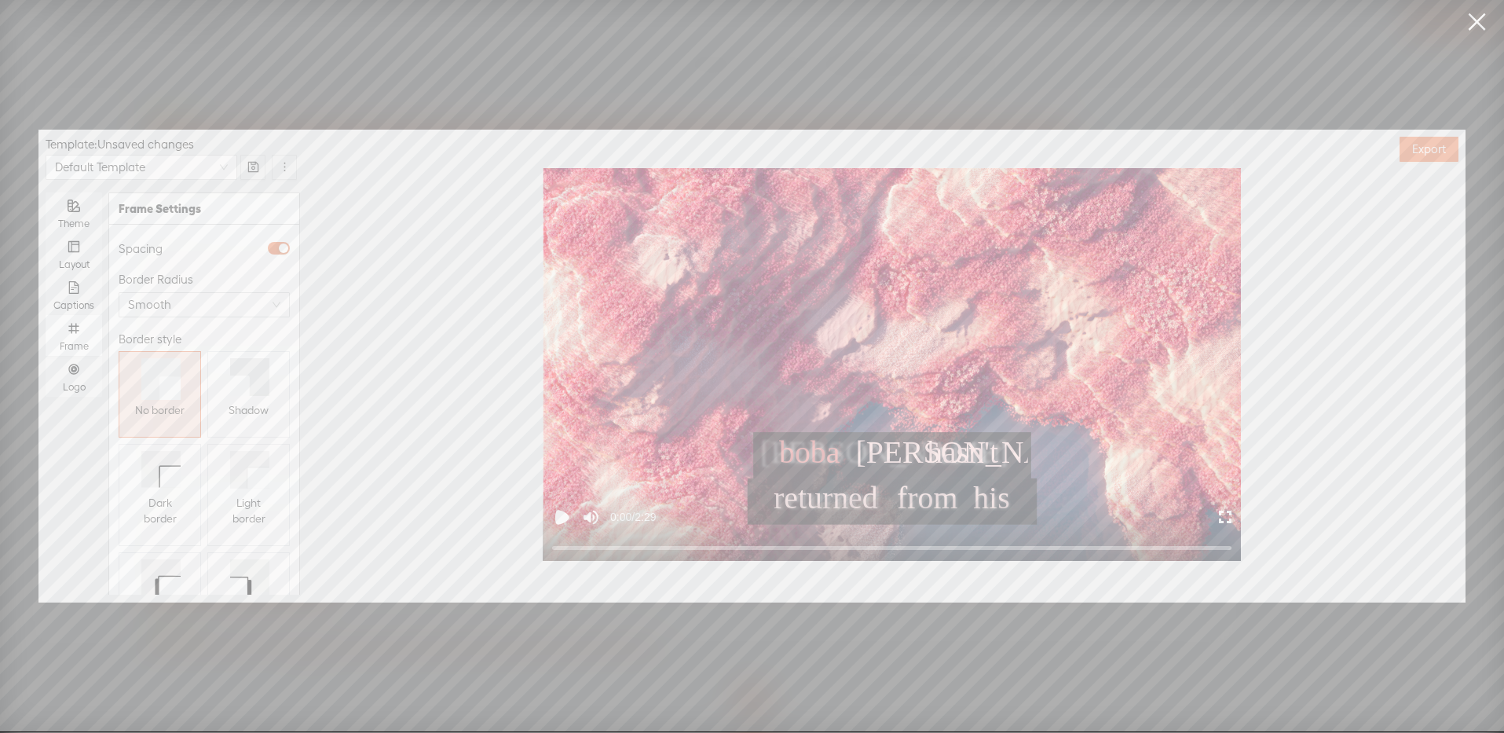
scroll to position [92, 0]
click at [269, 339] on button "Shadow" at bounding box center [248, 318] width 82 height 86
click at [177, 386] on icon at bounding box center [160, 393] width 39 height 37
click at [211, 405] on button "Light border" at bounding box center [248, 419] width 82 height 102
click at [155, 523] on icon at bounding box center [168, 513] width 26 height 26
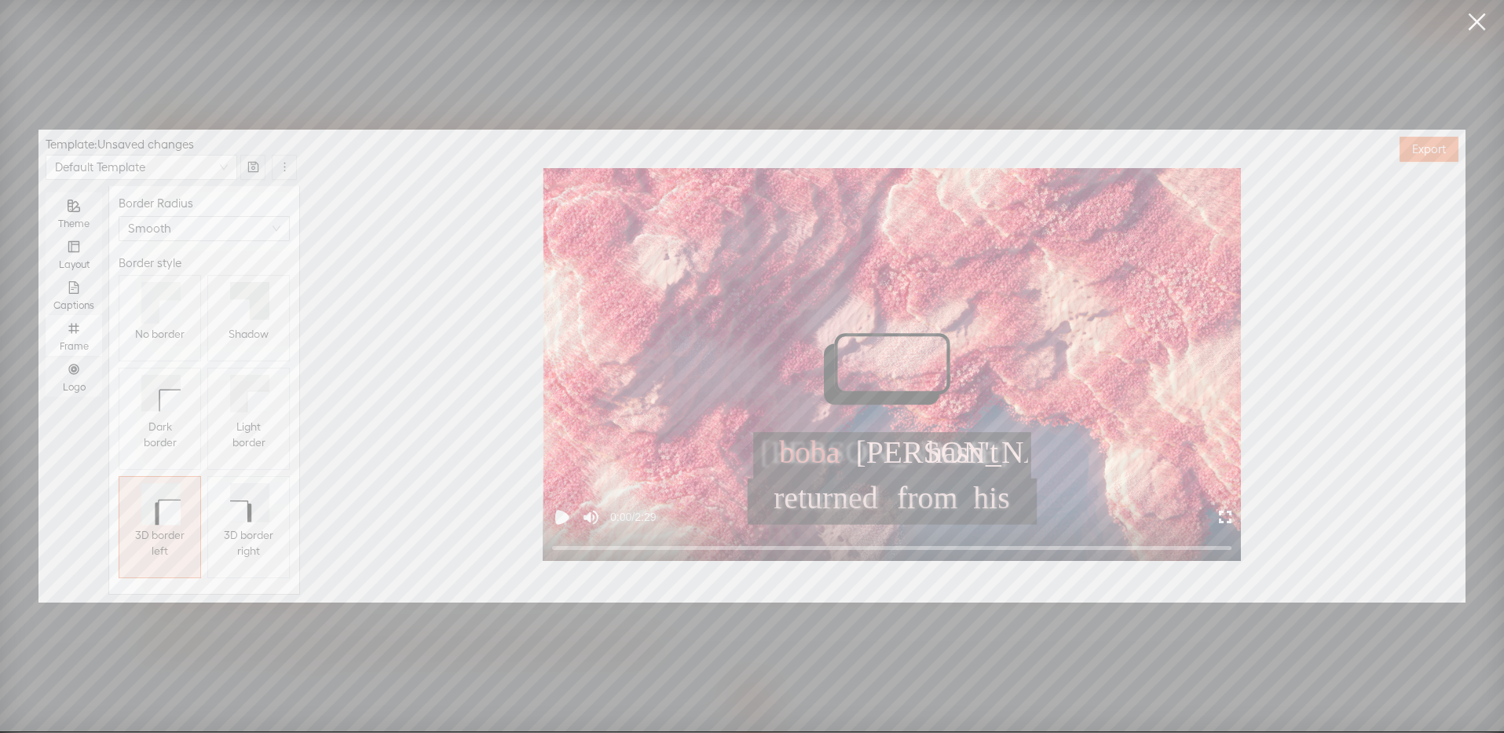
click at [240, 548] on span "3D border right" at bounding box center [249, 542] width 56 height 31
click at [238, 326] on div "Shadow" at bounding box center [249, 334] width 40 height 28
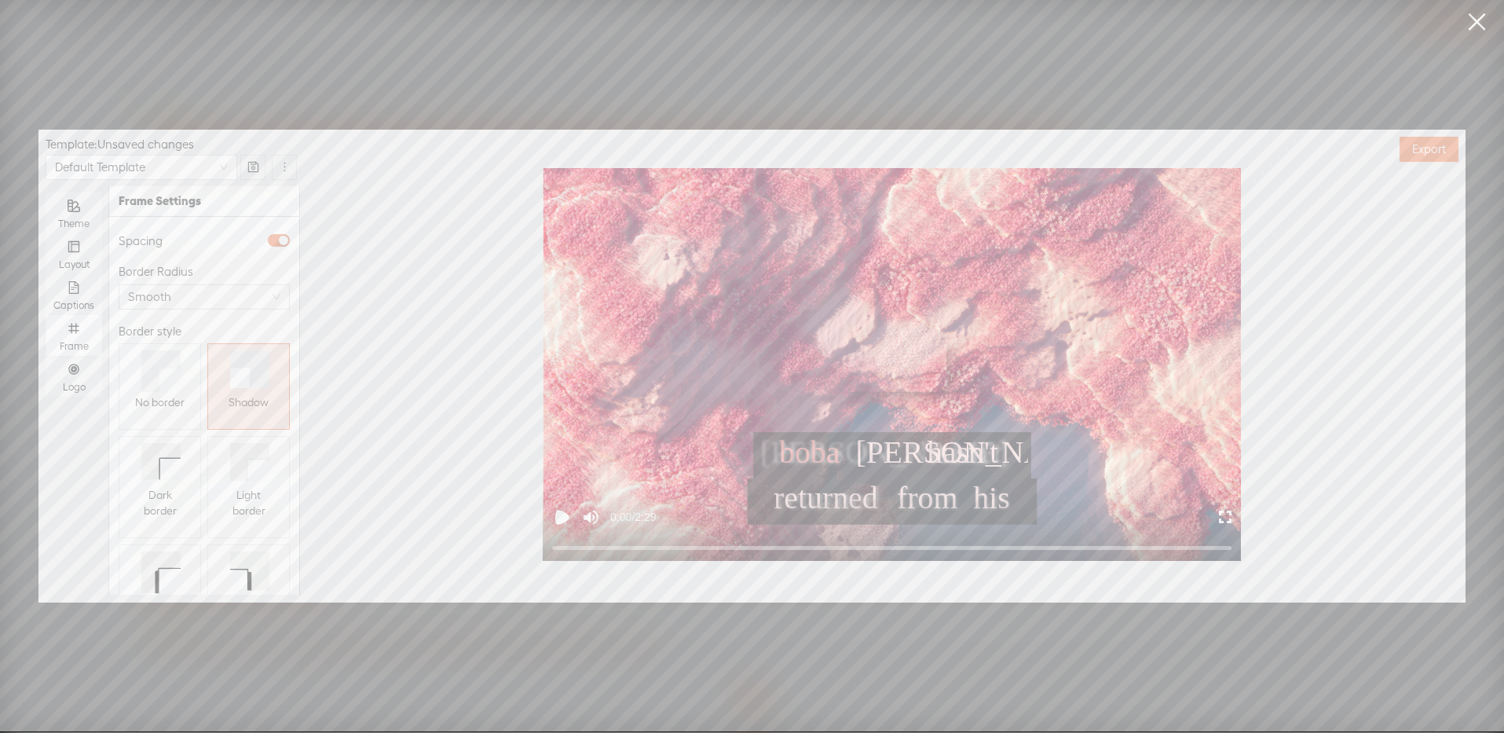
scroll to position [0, 0]
click at [175, 298] on span "Smooth" at bounding box center [204, 305] width 152 height 24
click at [173, 338] on span "Square" at bounding box center [176, 341] width 35 height 16
click at [82, 372] on div "Logo" at bounding box center [73, 376] width 41 height 41
click at [46, 356] on input "Logo" at bounding box center [46, 356] width 0 height 0
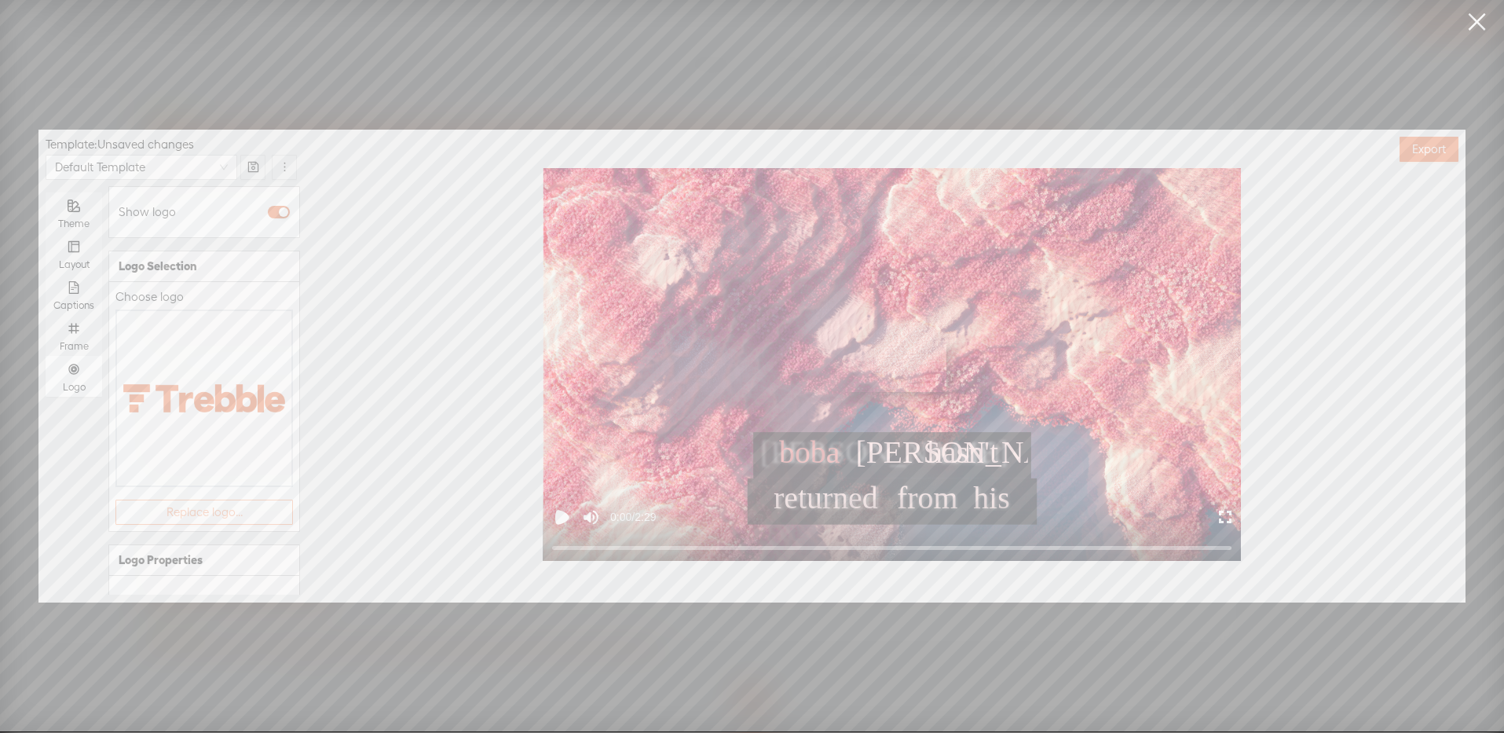
click at [174, 504] on span "Replace logo..." at bounding box center [205, 512] width 76 height 16
click at [171, 366] on img at bounding box center [158, 367] width 64 height 64
click at [277, 210] on span "button" at bounding box center [279, 212] width 22 height 13
click at [73, 192] on div "Theme" at bounding box center [73, 212] width 41 height 41
click at [46, 192] on input "Theme" at bounding box center [46, 192] width 0 height 0
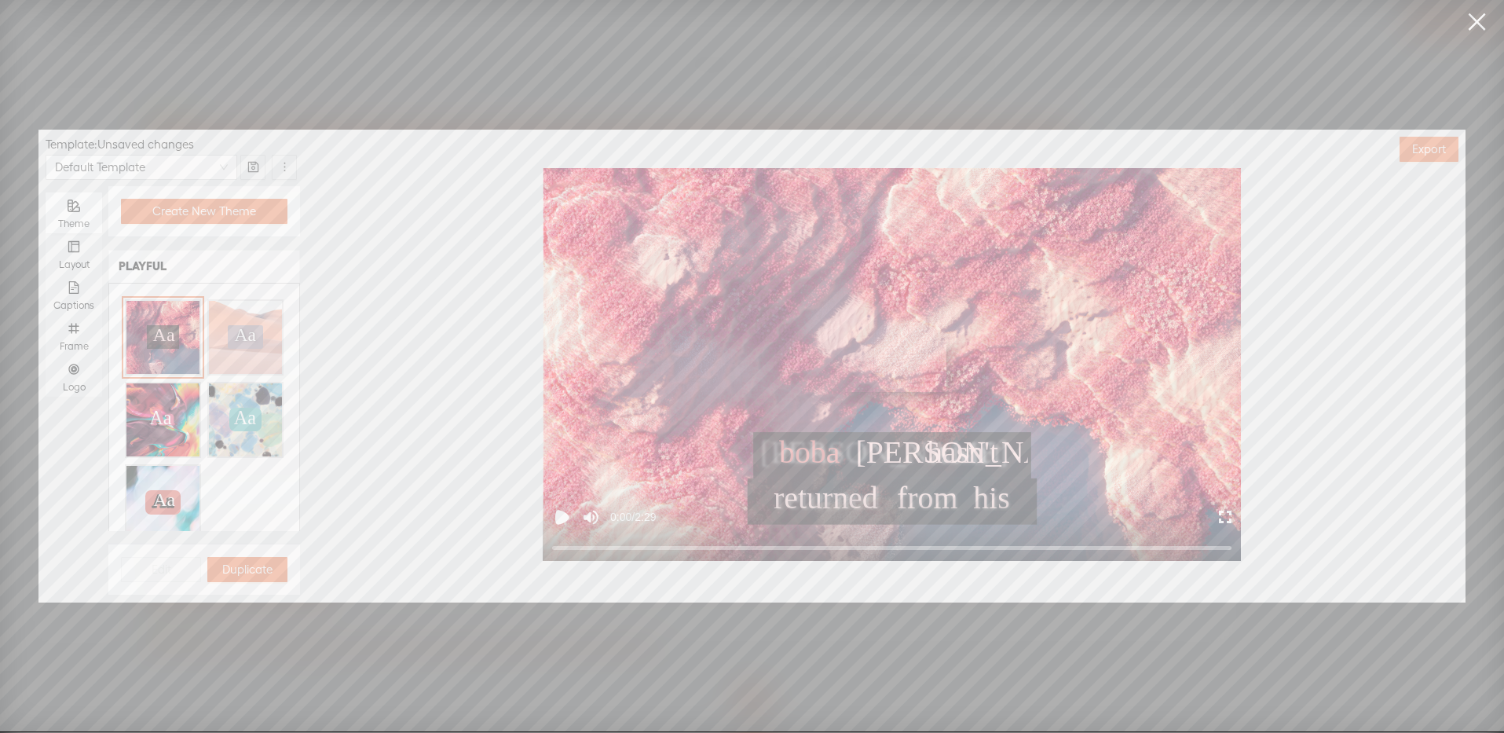
click at [228, 473] on div "Aa Aa Aa Aa Aa Aa Aa Aa Aa Aa Aa Aa Aa Aa Aa Aa" at bounding box center [204, 420] width 171 height 254
click at [283, 156] on button "button" at bounding box center [284, 167] width 25 height 25
click at [284, 200] on link "Reset" at bounding box center [281, 198] width 29 height 13
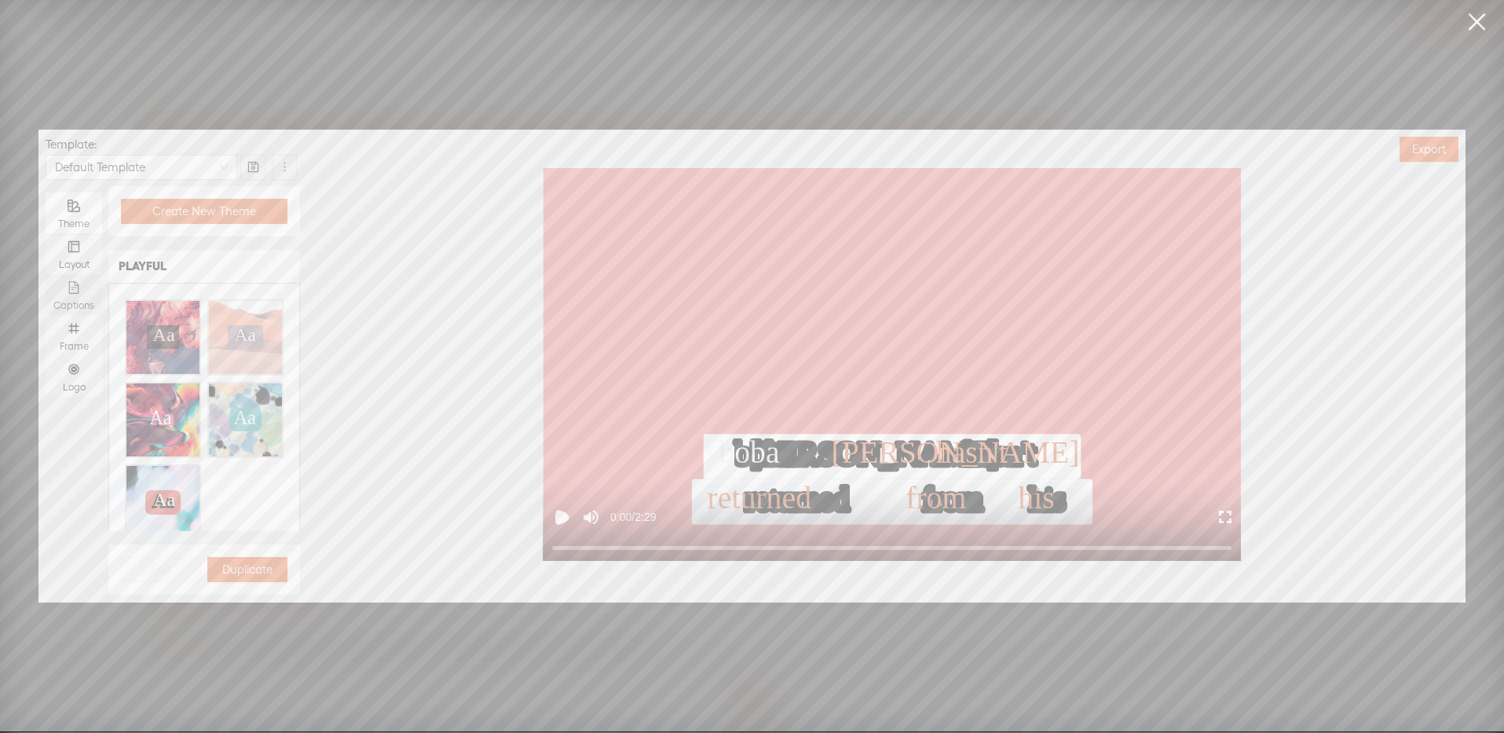
click at [61, 297] on div "Captions" at bounding box center [73, 294] width 41 height 41
click at [46, 274] on input "Captions" at bounding box center [46, 274] width 0 height 0
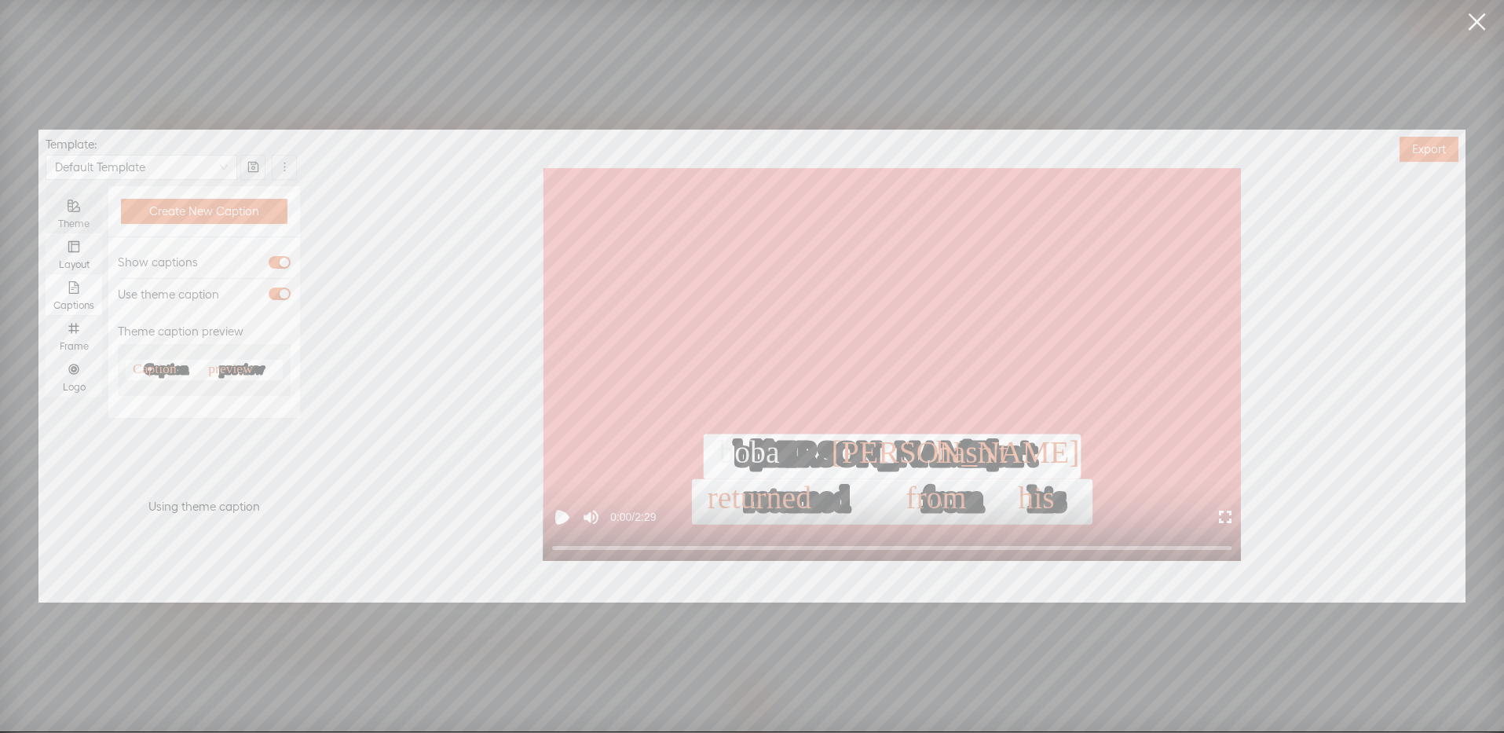
click at [76, 202] on icon "theme" at bounding box center [74, 206] width 13 height 13
click at [46, 192] on input "Theme" at bounding box center [46, 192] width 0 height 0
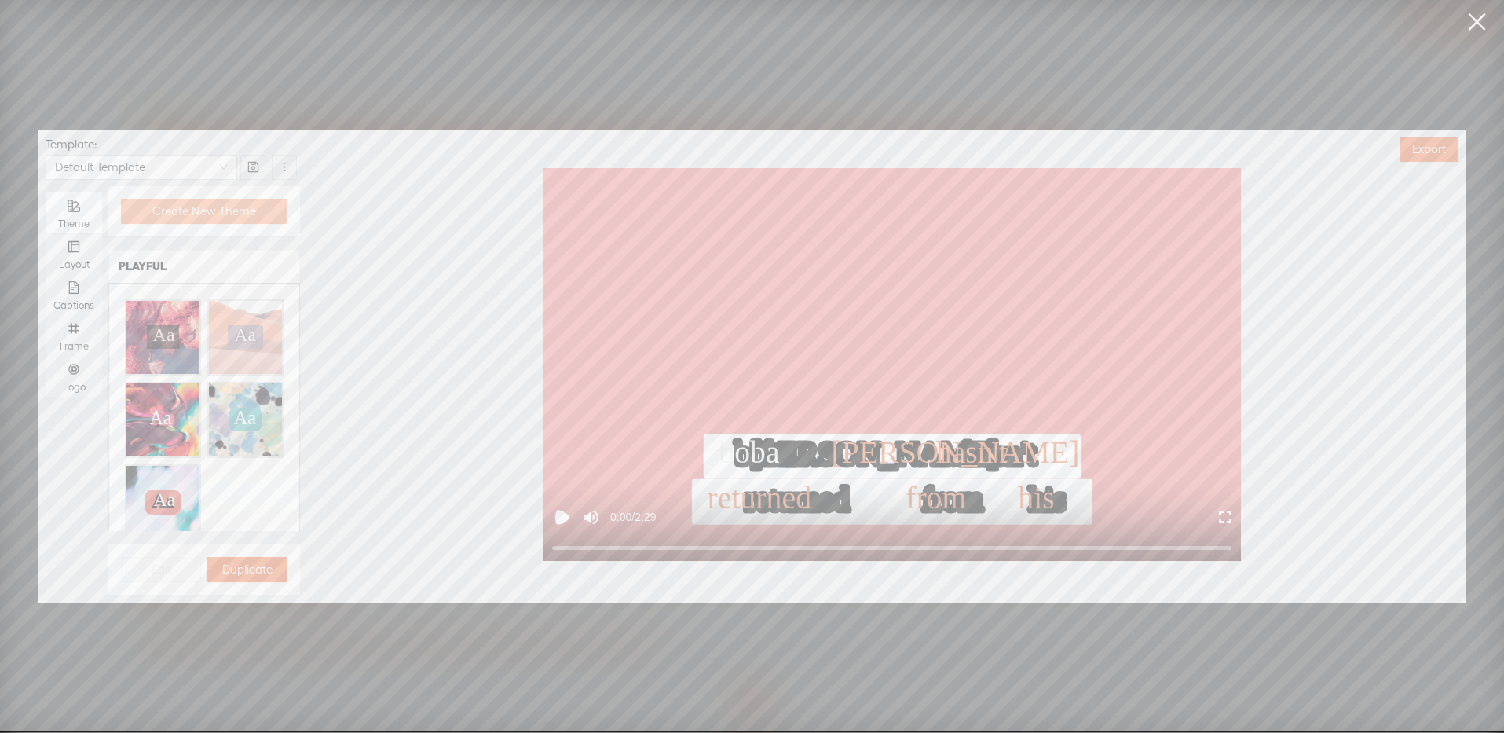
click at [187, 218] on span "Create New Theme" at bounding box center [204, 211] width 104 height 16
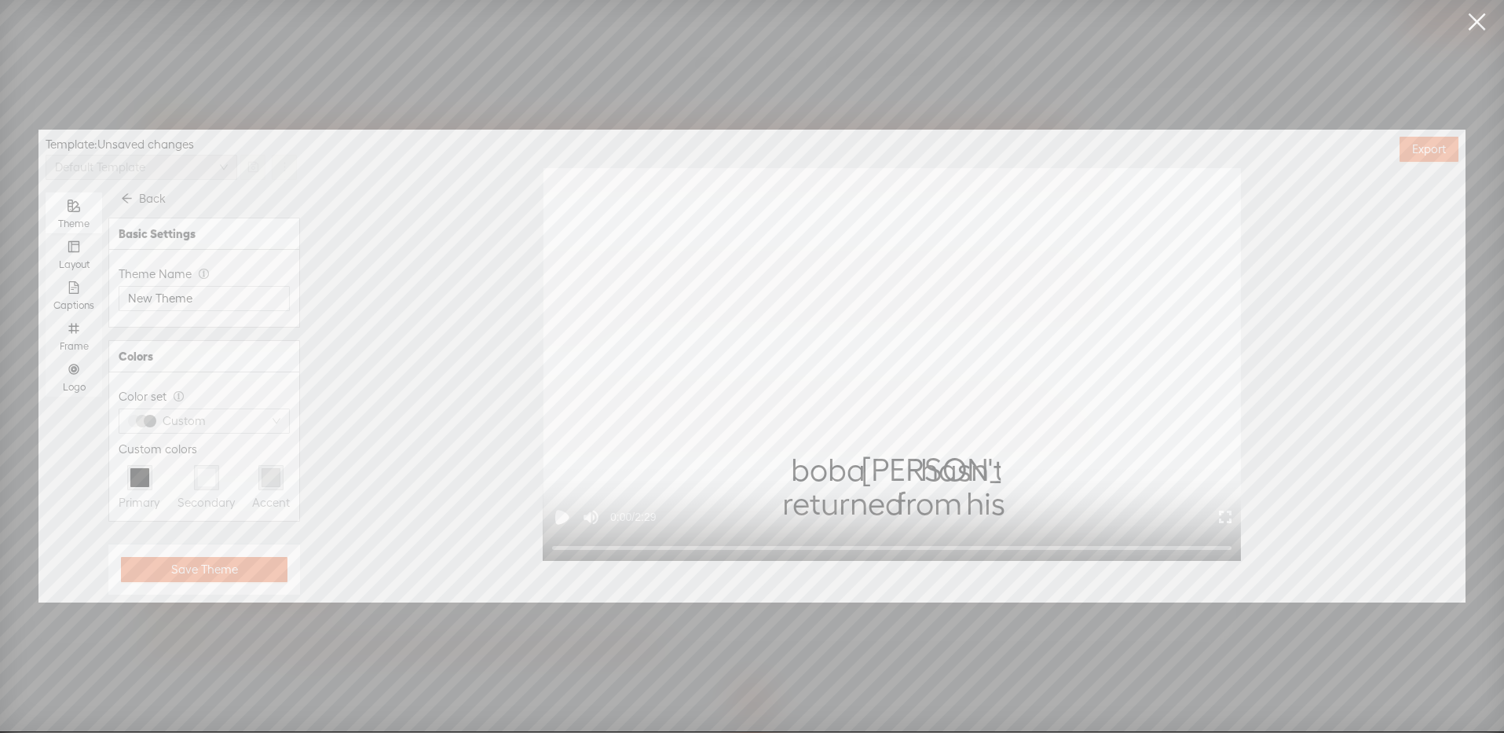
click at [207, 313] on div "Theme Name New Theme" at bounding box center [204, 288] width 171 height 60
click at [196, 288] on input "New Theme" at bounding box center [204, 298] width 171 height 25
type input "LW"
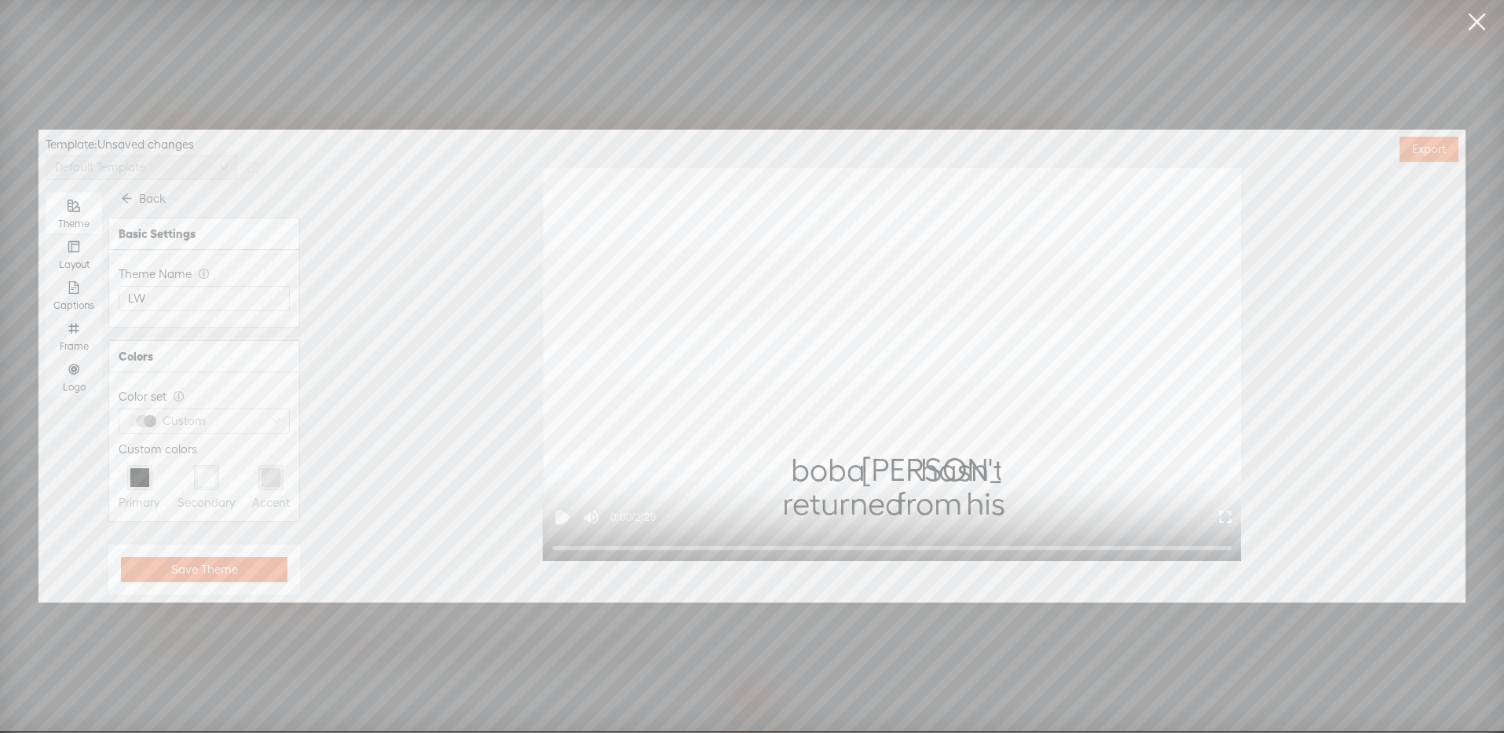
click at [227, 331] on div "Basic Settings Theme Name LW Colors Color set Custom Custom colors Primary Seco…" at bounding box center [204, 371] width 192 height 320
click at [193, 418] on div "Custom" at bounding box center [184, 421] width 56 height 24
click at [215, 400] on div "Color set" at bounding box center [204, 396] width 171 height 19
click at [197, 471] on div at bounding box center [206, 477] width 19 height 19
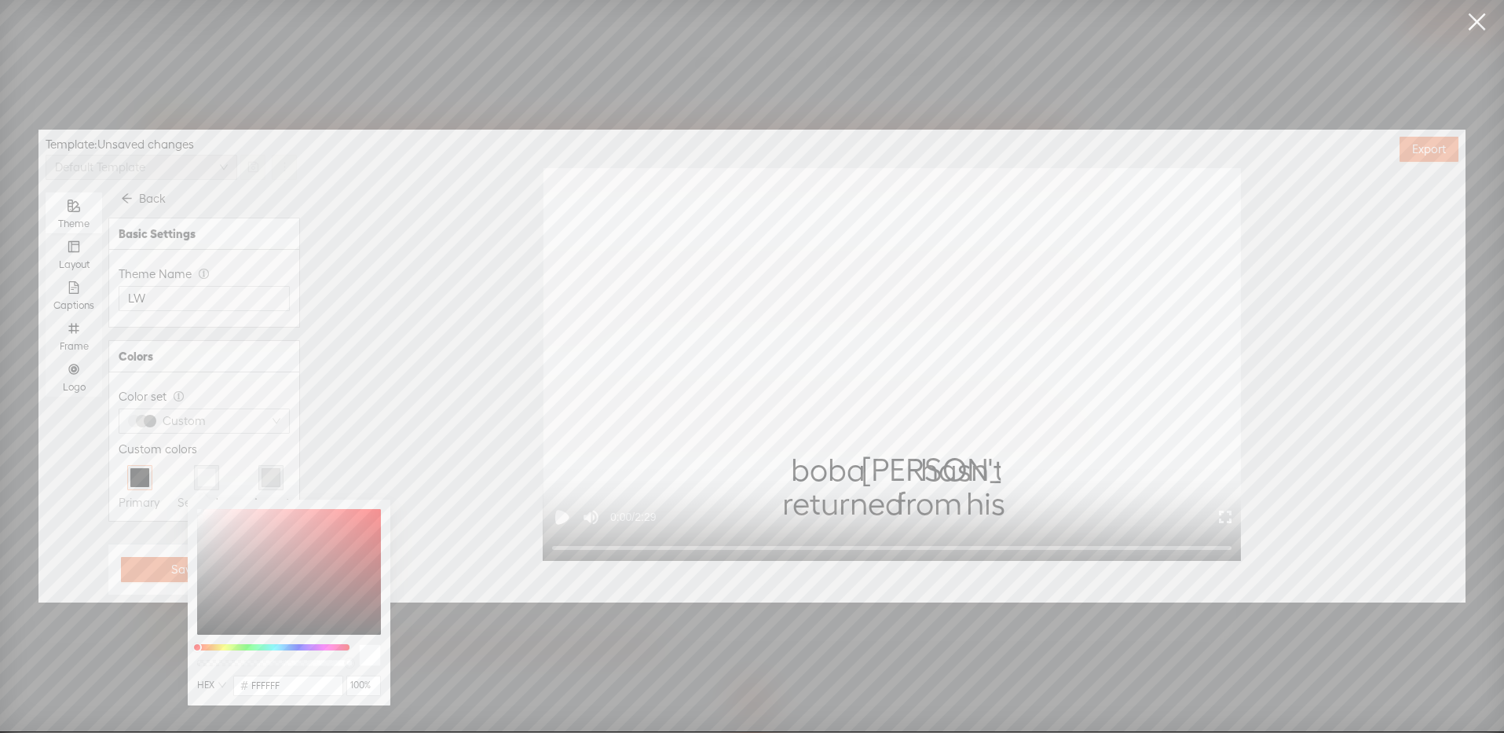
click at [145, 466] on div at bounding box center [139, 477] width 25 height 25
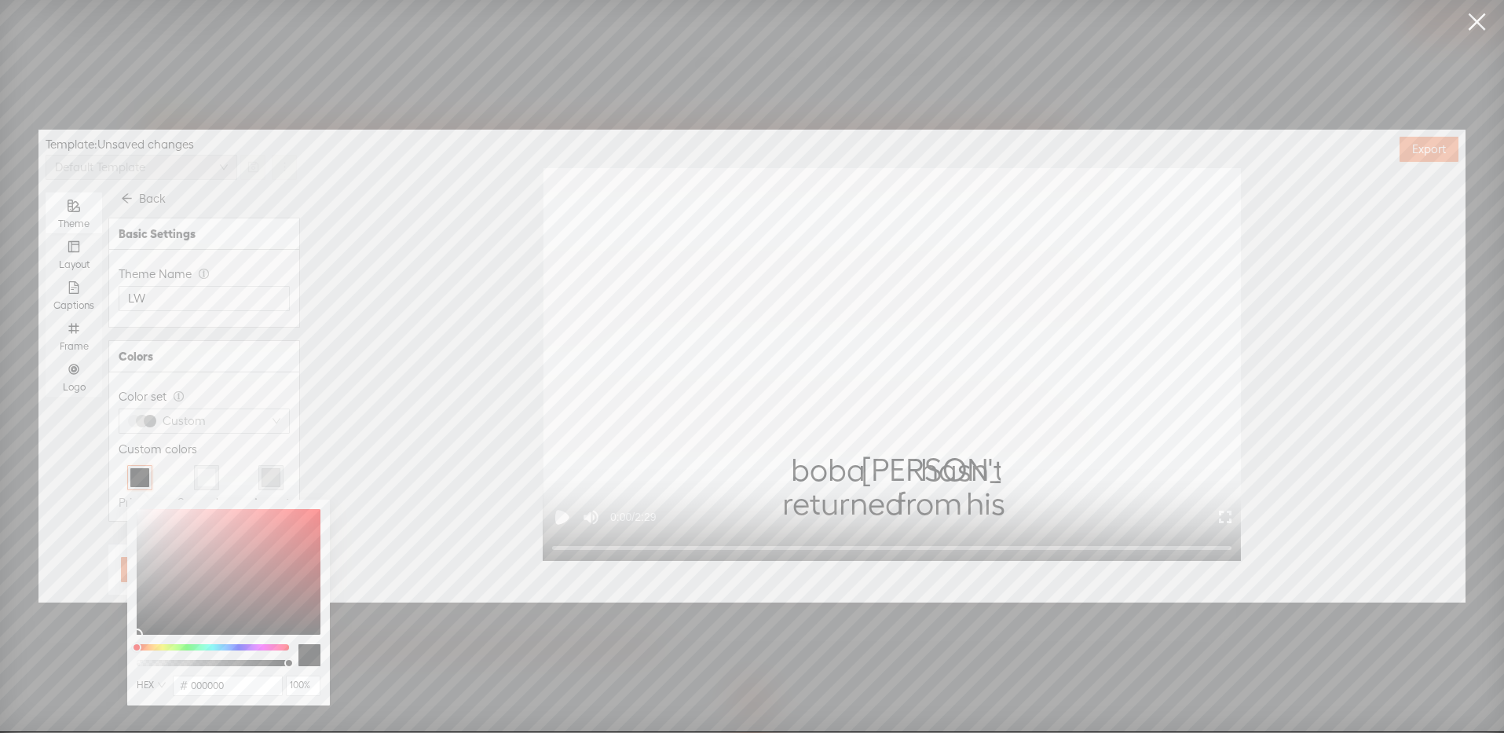
click at [226, 366] on div "Colors" at bounding box center [204, 356] width 190 height 31
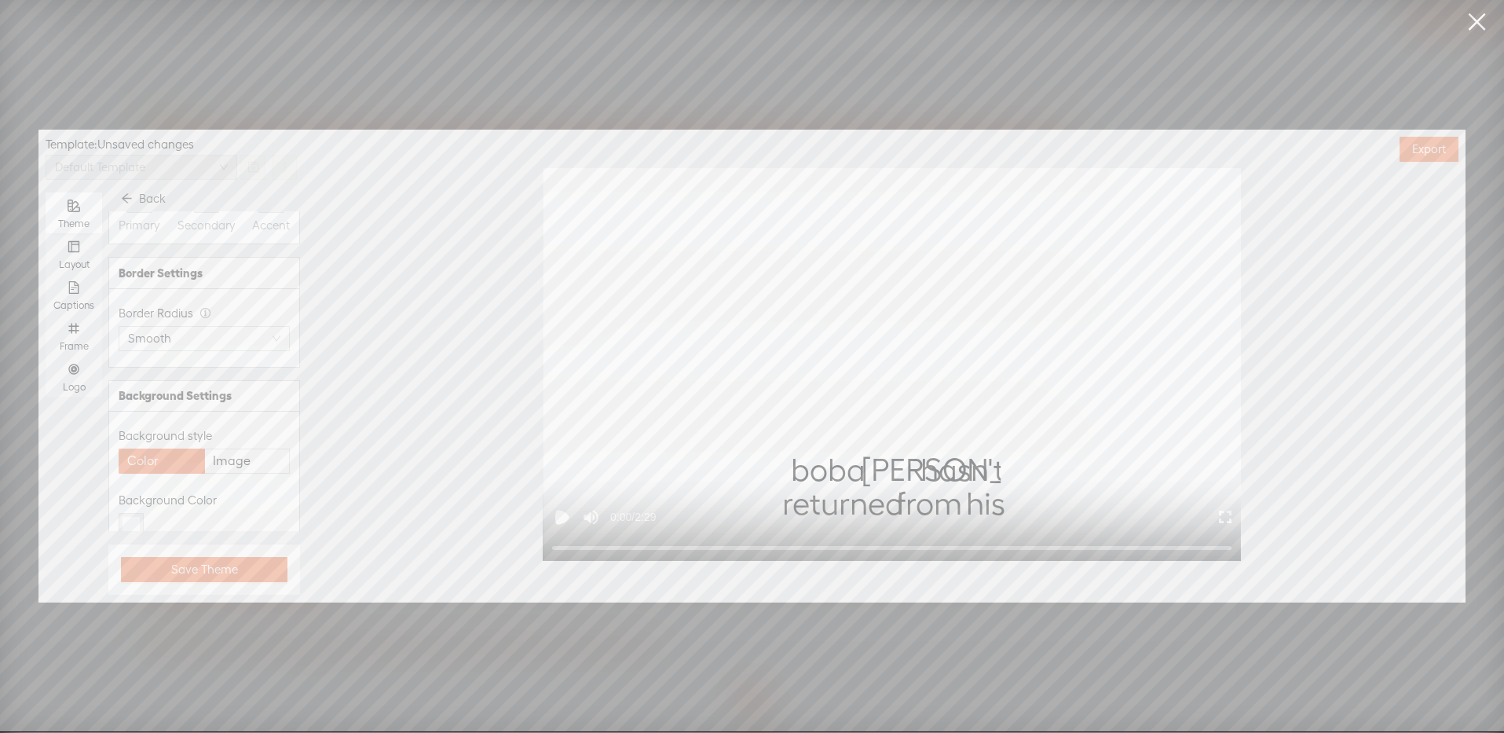
scroll to position [344, 0]
click at [233, 394] on span "Image" at bounding box center [232, 395] width 38 height 24
click at [247, 383] on input "Image" at bounding box center [247, 383] width 0 height 0
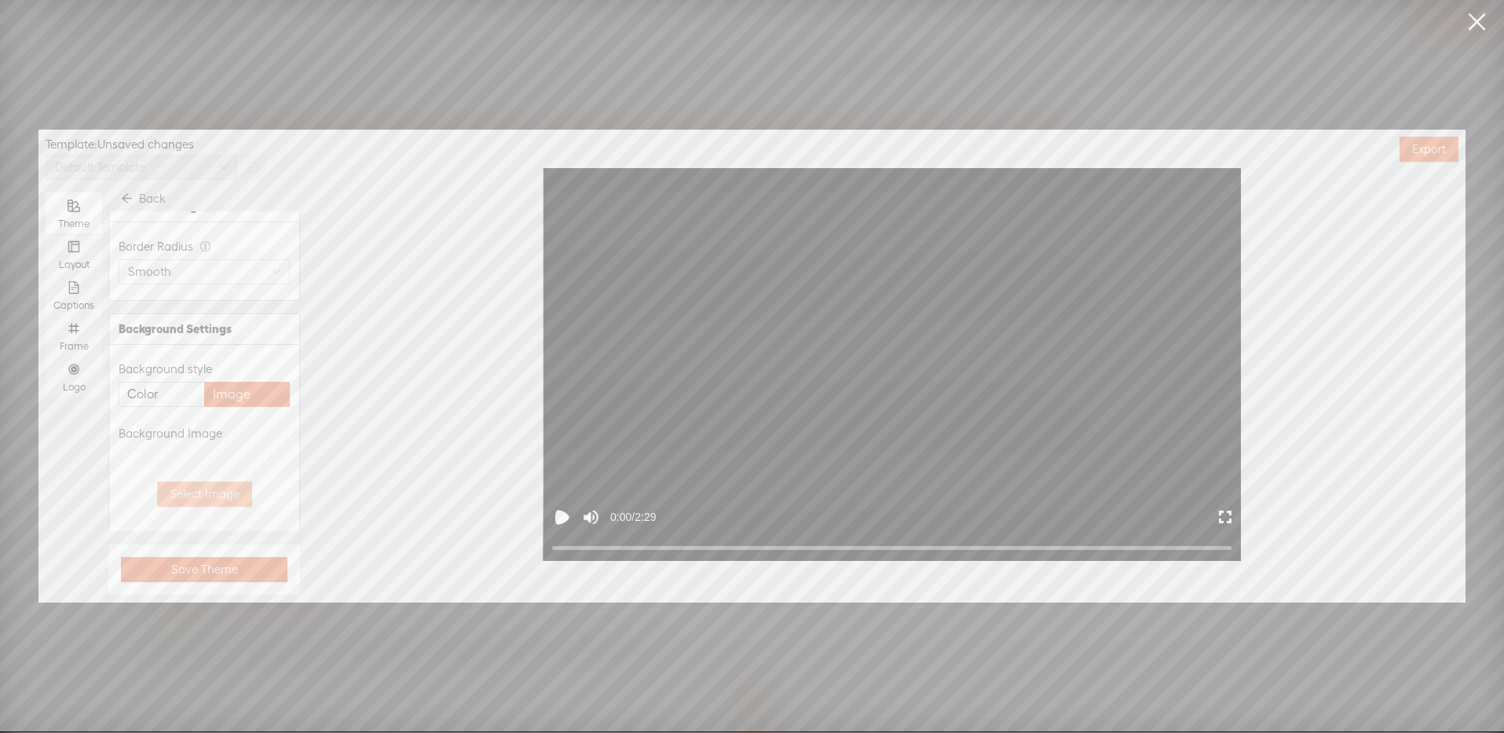
click at [196, 493] on span "Select Image" at bounding box center [205, 494] width 70 height 16
click at [171, 276] on button "Upload image" at bounding box center [204, 265] width 171 height 25
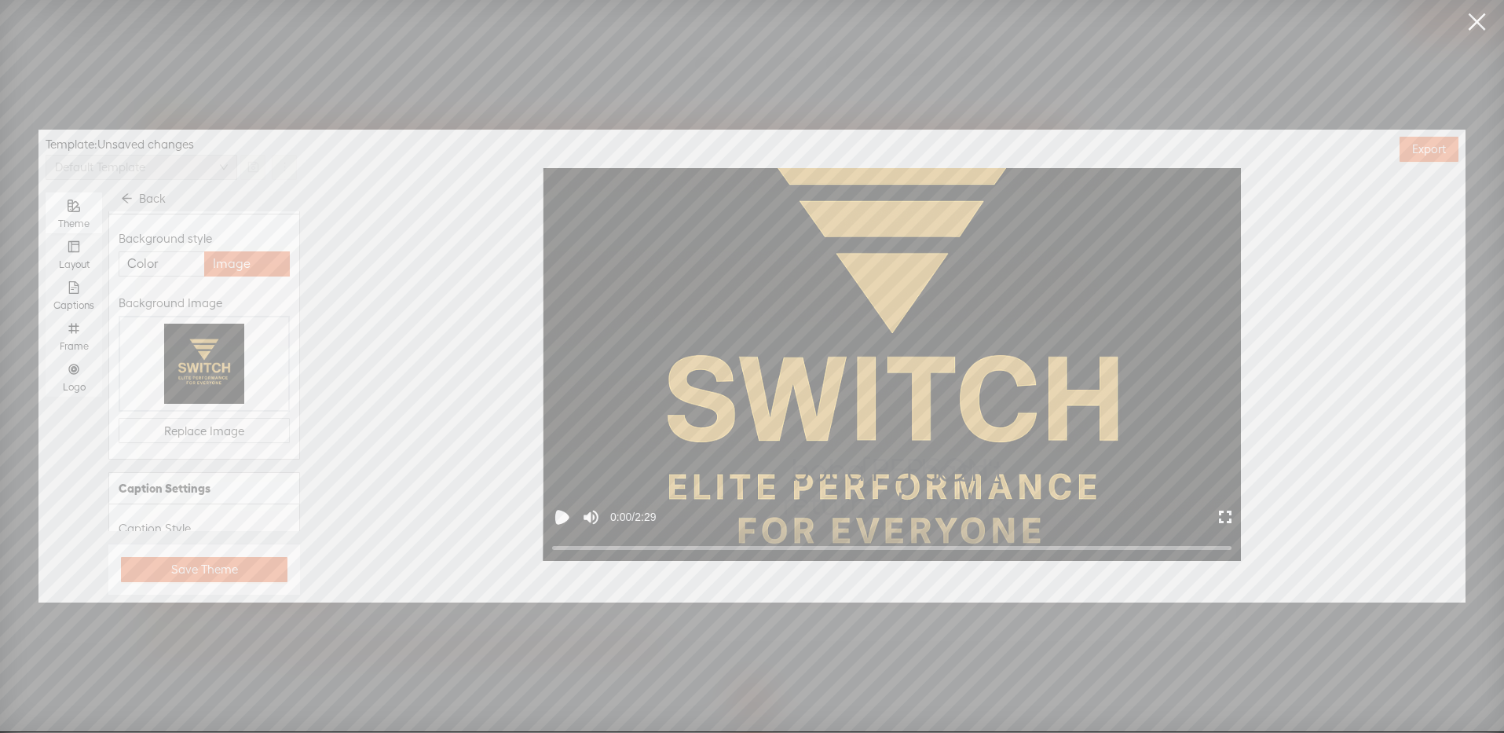
scroll to position [474, 0]
click at [217, 424] on span "Replace Image" at bounding box center [204, 432] width 80 height 16
click at [124, 217] on icon "arrow-left" at bounding box center [124, 218] width 11 height 11
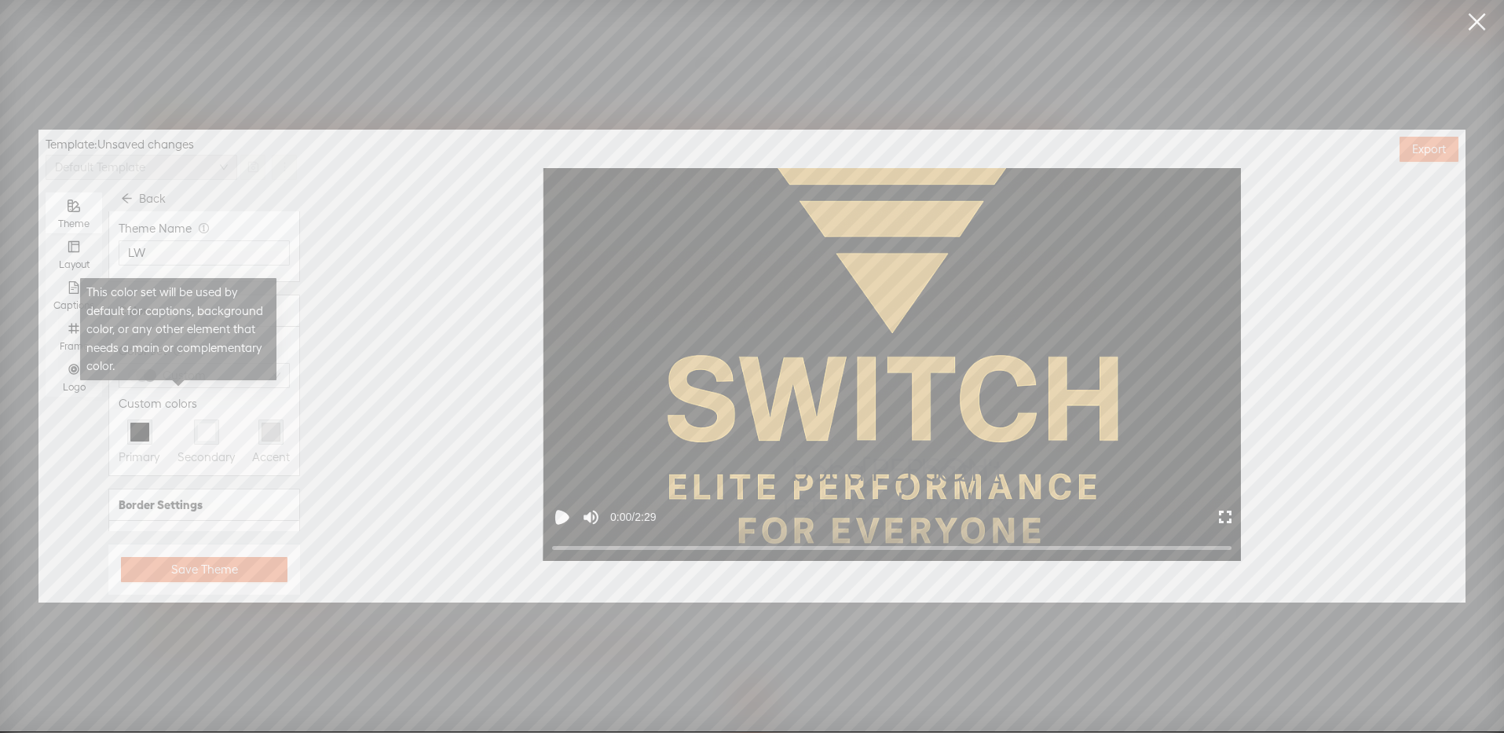
scroll to position [299, 0]
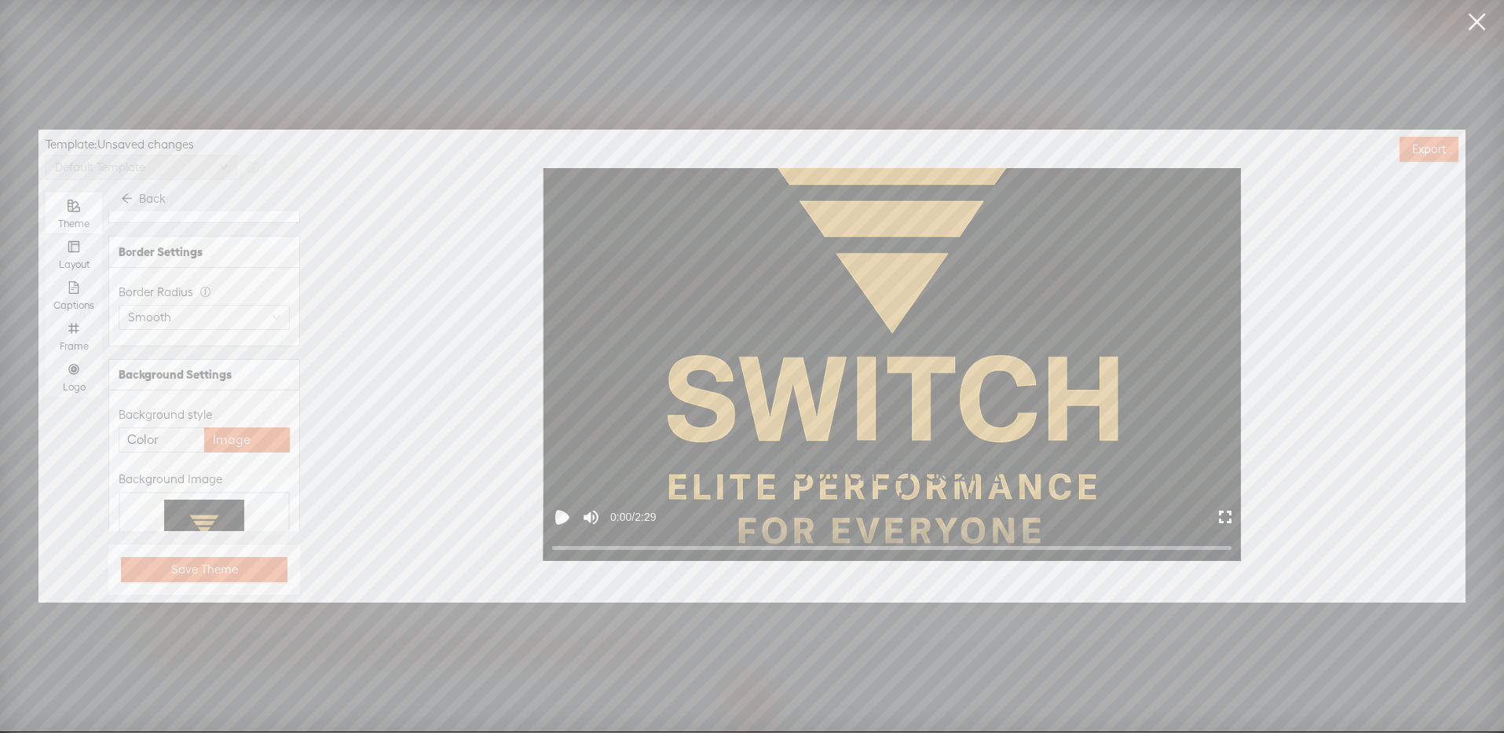
click at [148, 438] on span "Color" at bounding box center [142, 440] width 31 height 24
click at [162, 428] on input "Color" at bounding box center [162, 428] width 0 height 0
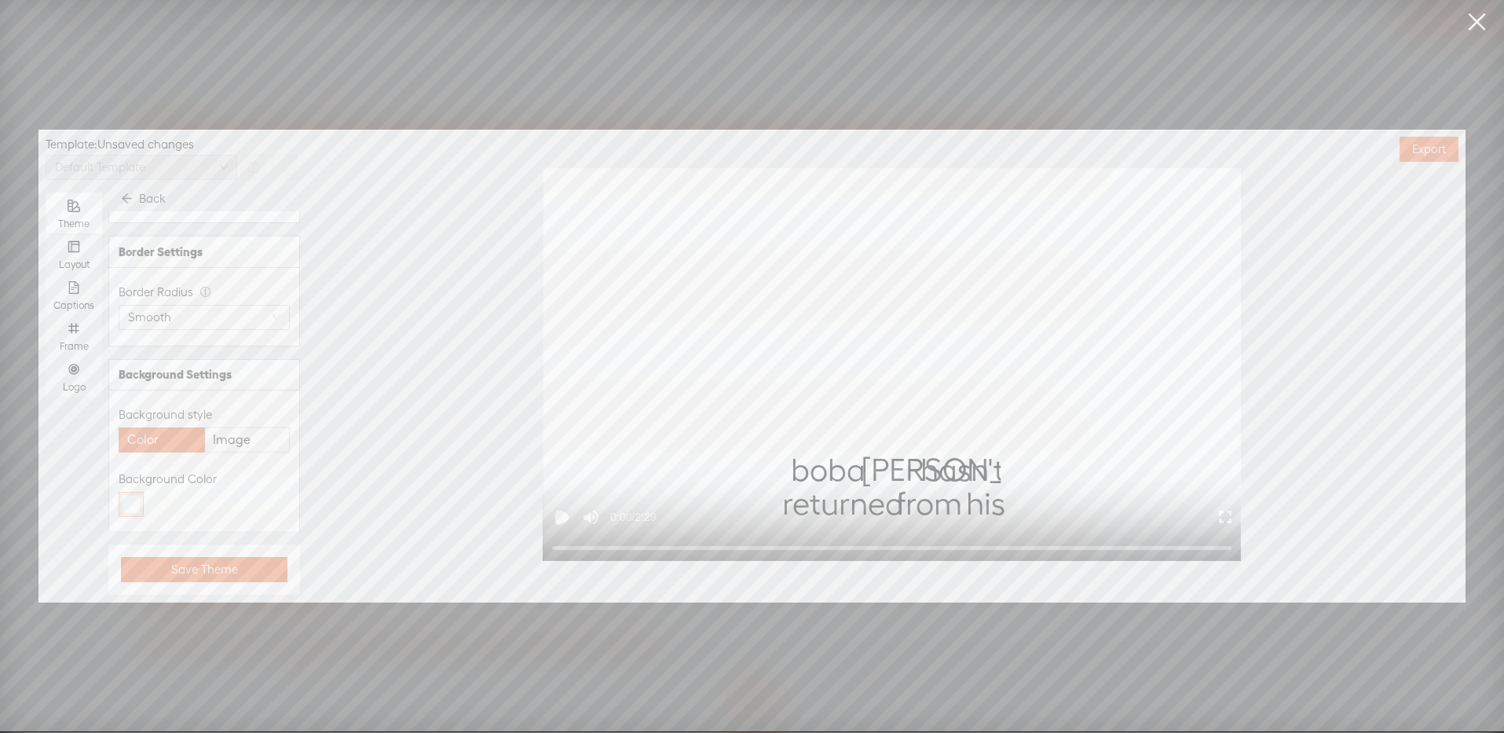
click at [131, 506] on div at bounding box center [131, 504] width 19 height 19
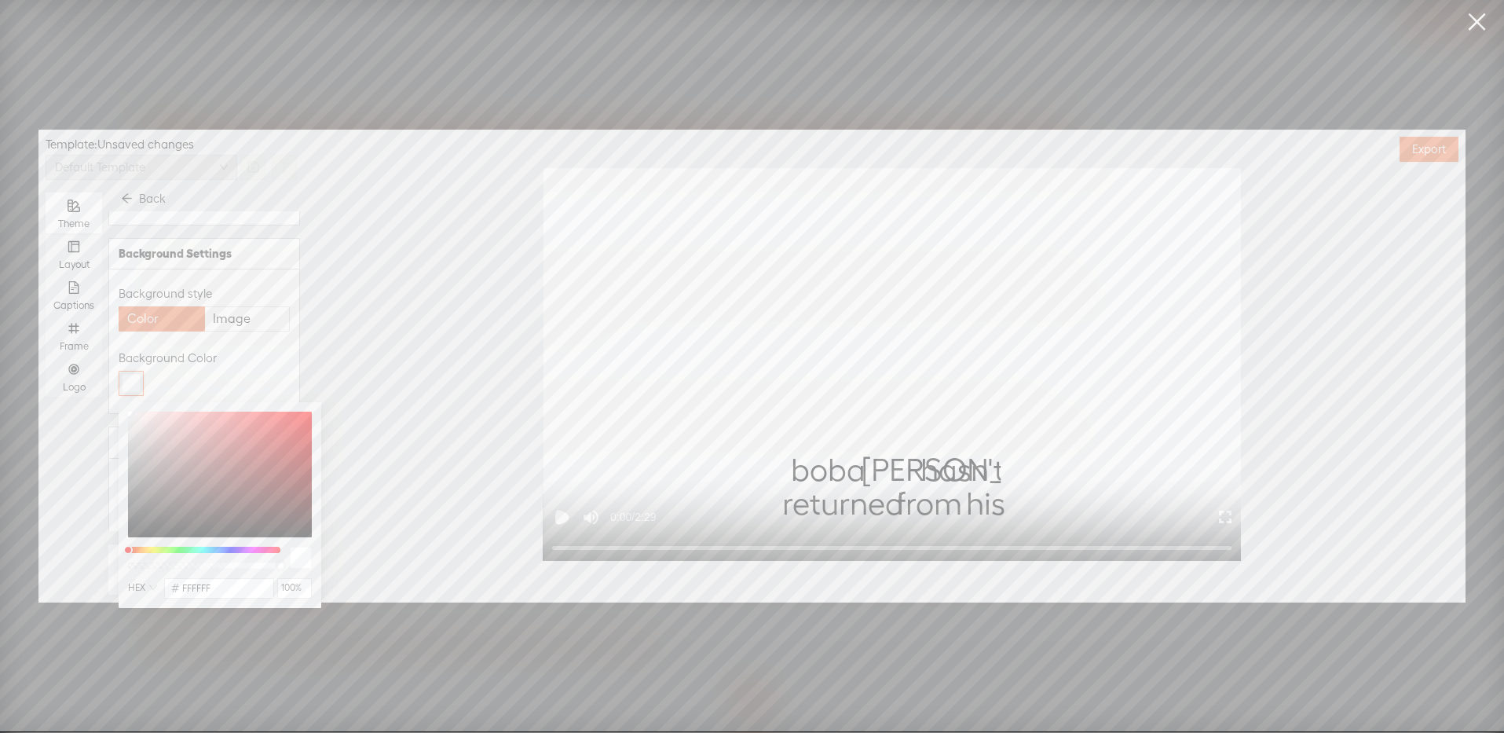
scroll to position [423, 0]
type input "0%"
drag, startPoint x: 280, startPoint y: 566, endPoint x: 101, endPoint y: 568, distance: 179.1
click at [101, 568] on body "You have 117 minutes of transcription remaining. Upgrade to increase your limit…" at bounding box center [752, 365] width 1504 height 731
click at [236, 366] on div "Background Color" at bounding box center [204, 369] width 171 height 61
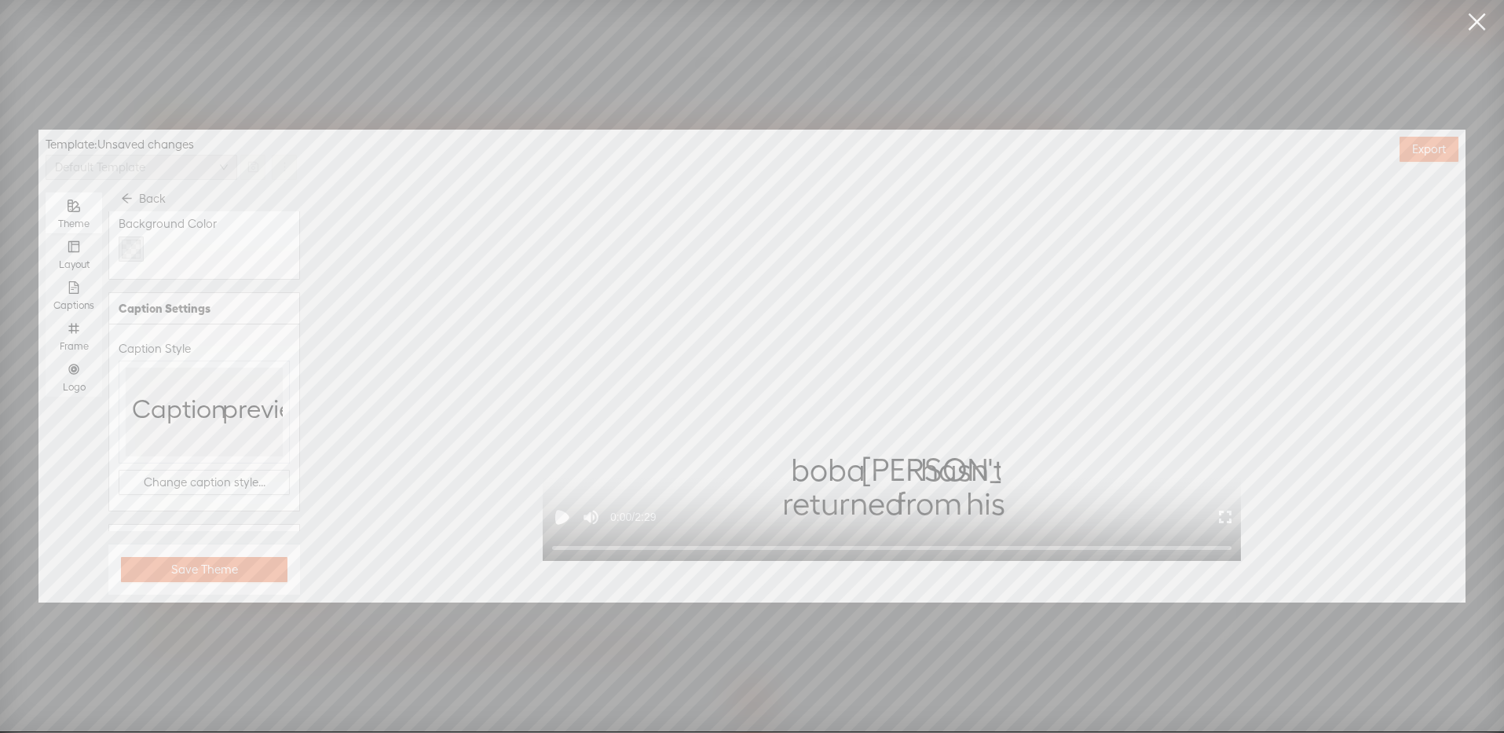
scroll to position [619, 0]
click at [198, 409] on span "Change caption style..." at bounding box center [205, 417] width 122 height 16
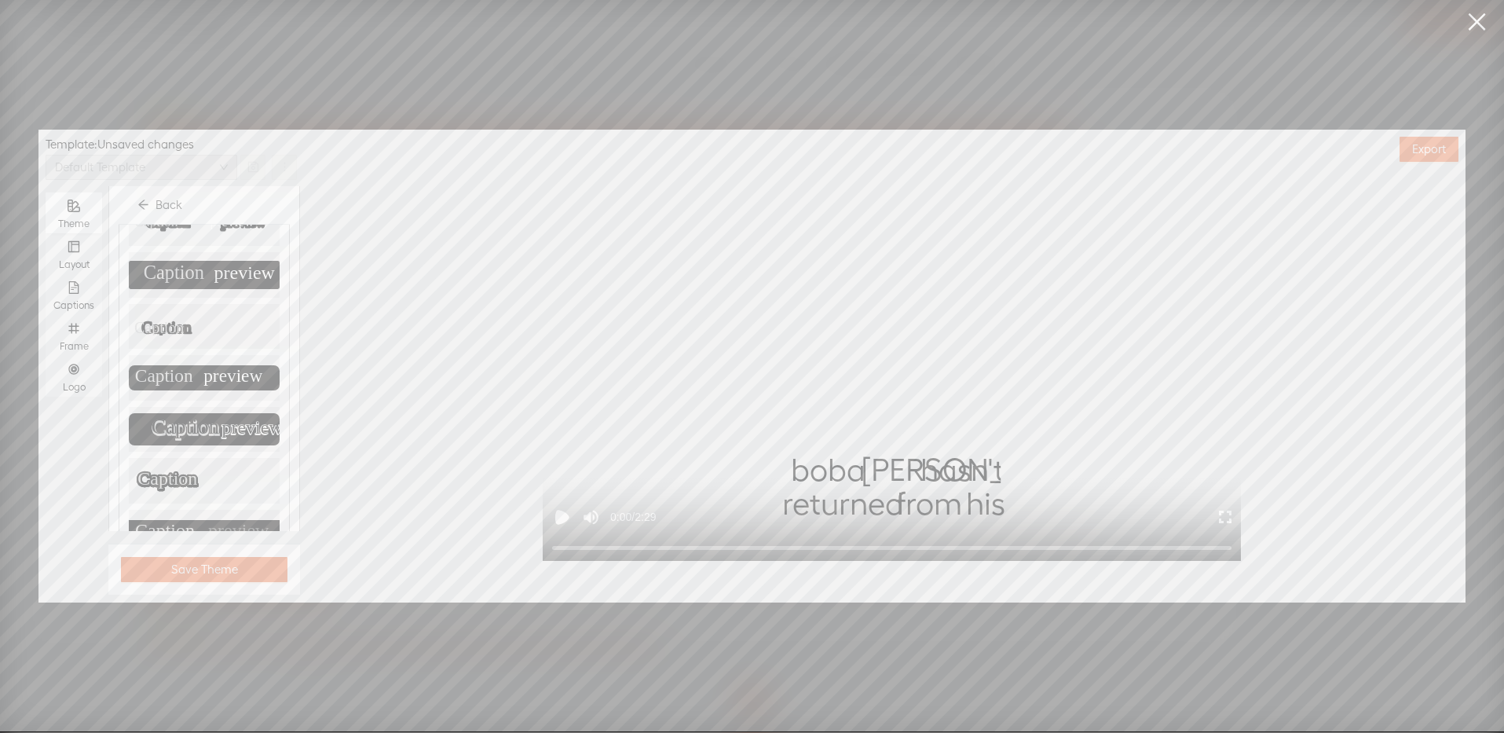
scroll to position [0, 0]
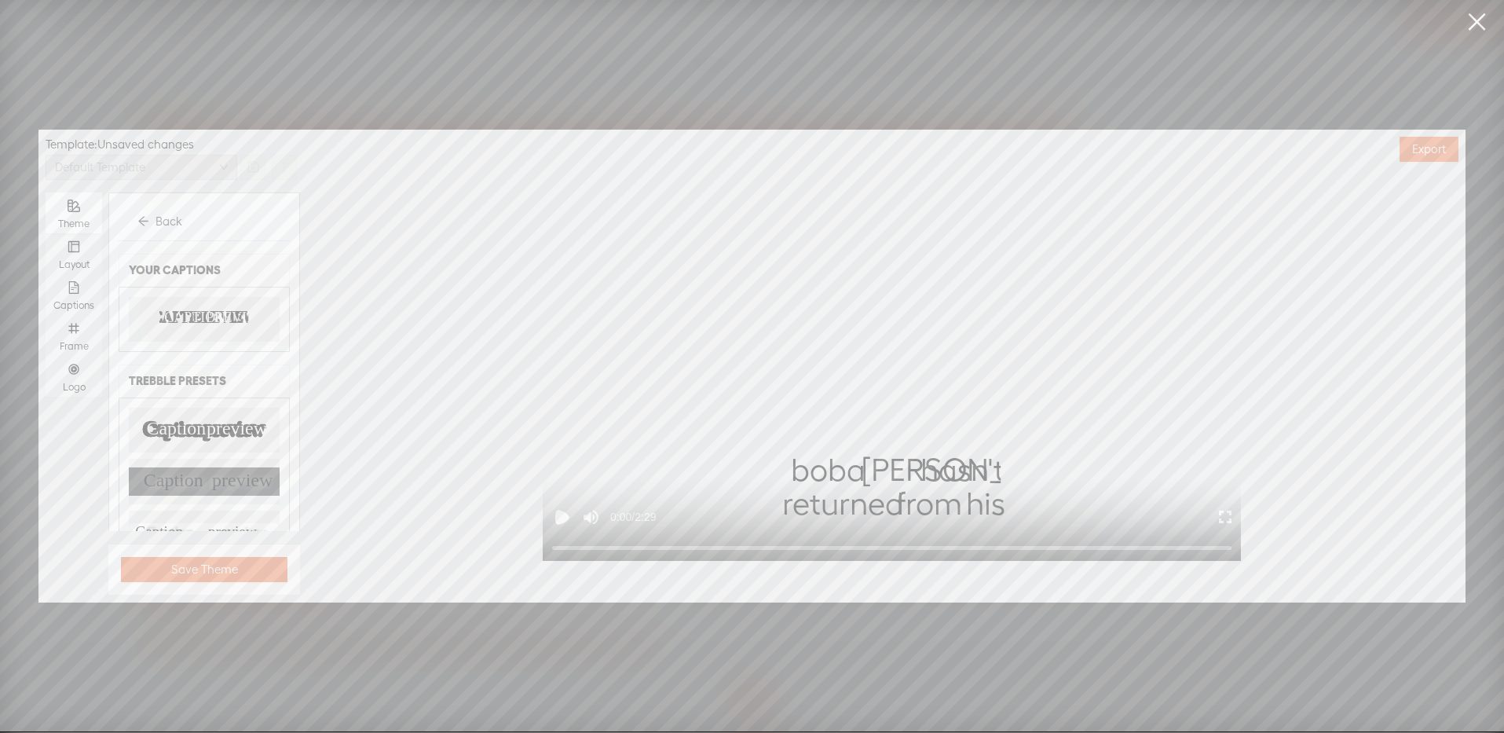
click at [206, 312] on text "PREVIEW" at bounding box center [237, 318] width 63 height 16
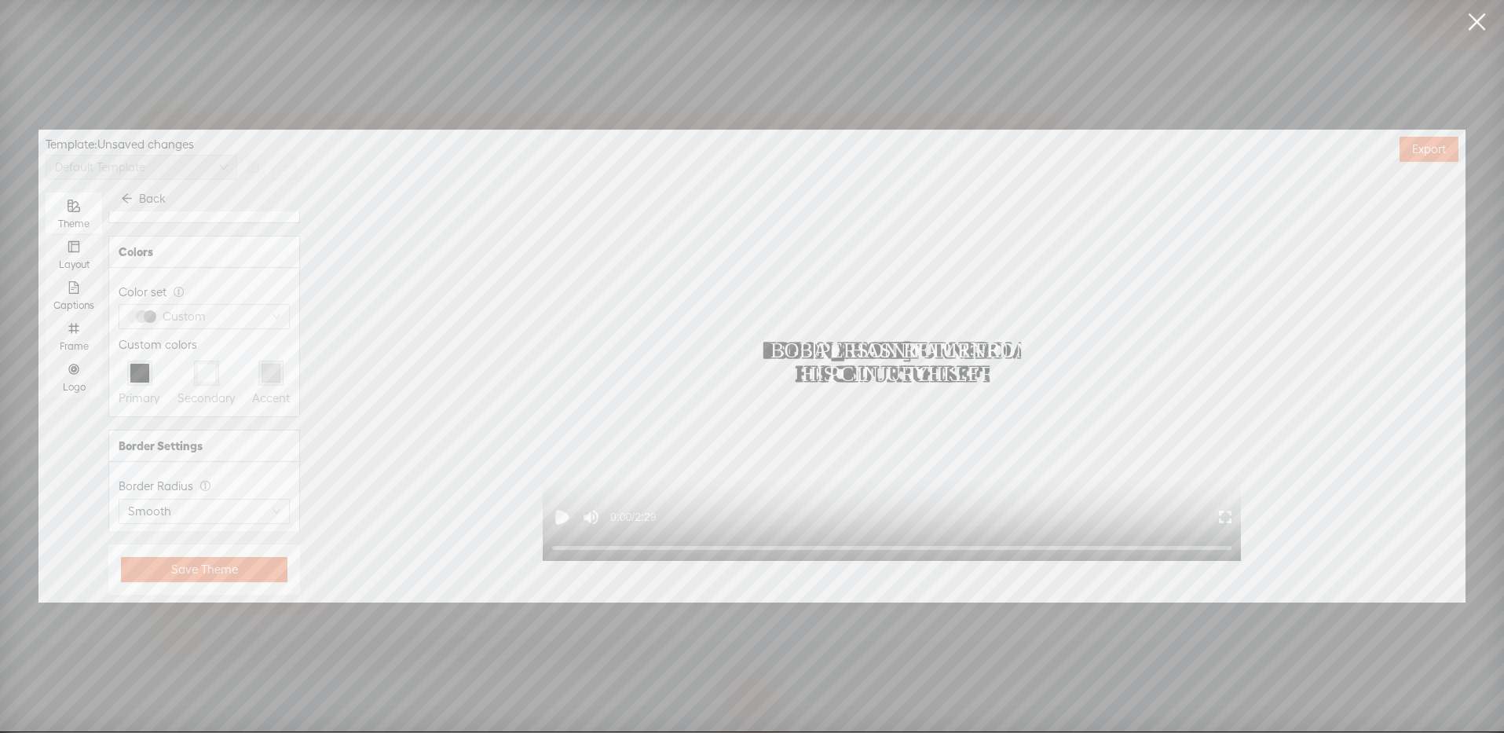
scroll to position [168, 0]
click at [214, 451] on span "Smooth" at bounding box center [204, 448] width 152 height 24
click at [139, 484] on icon at bounding box center [142, 484] width 16 height 16
click at [156, 456] on span "Square" at bounding box center [204, 448] width 152 height 24
click at [138, 537] on icon at bounding box center [142, 541] width 16 height 16
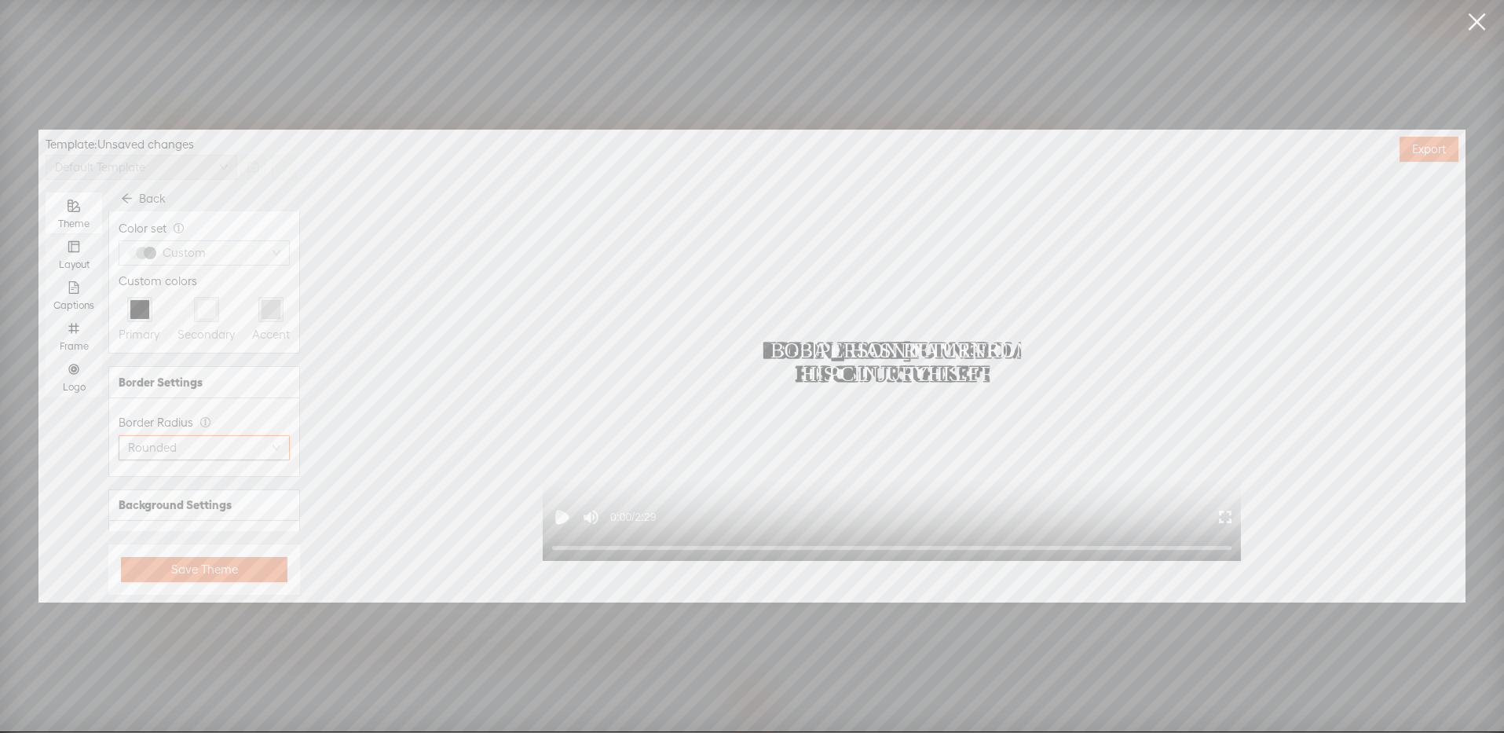
click at [186, 440] on span "Rounded" at bounding box center [204, 448] width 152 height 24
click at [152, 506] on div "Smooth" at bounding box center [198, 513] width 134 height 22
click at [258, 506] on span "None" at bounding box center [204, 509] width 152 height 24
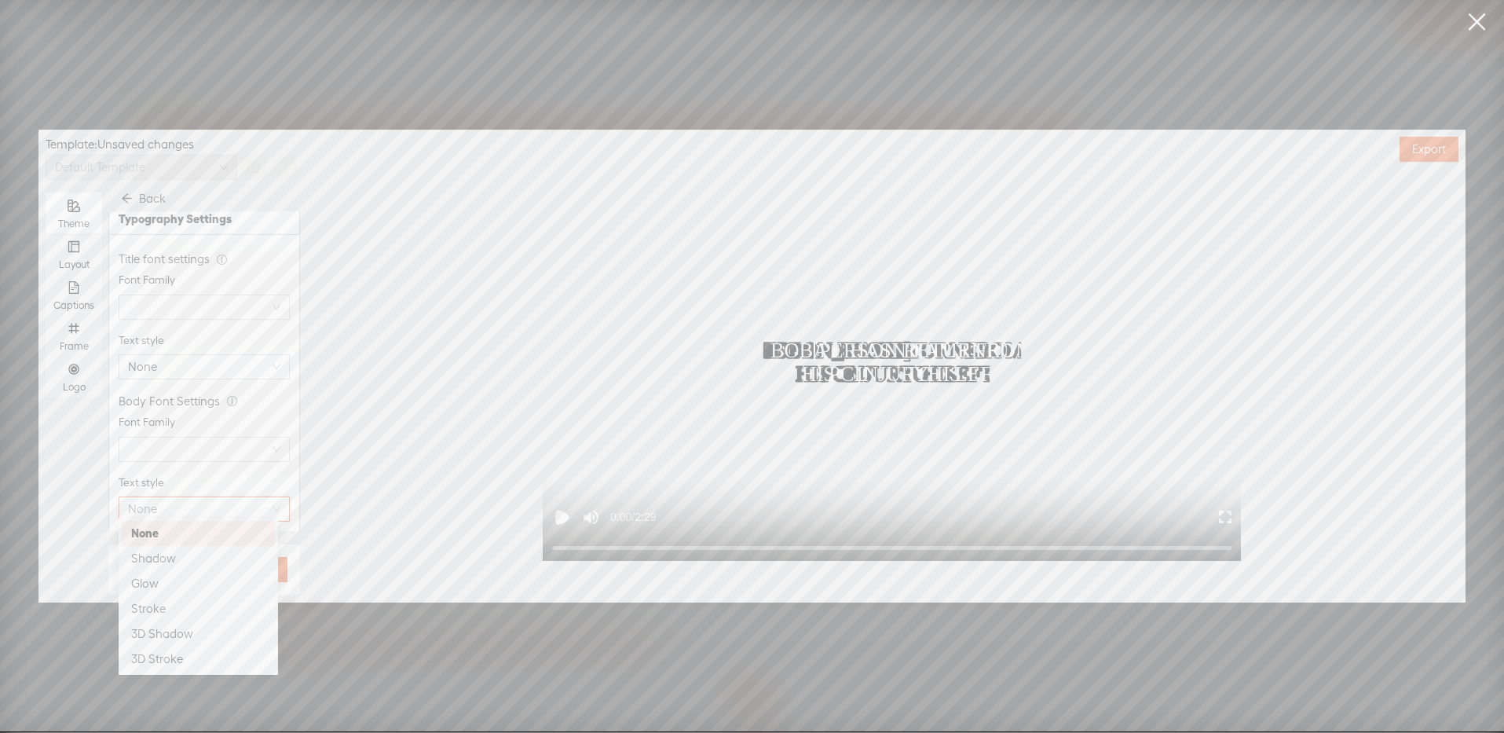
click at [269, 474] on div "Text style" at bounding box center [204, 482] width 171 height 16
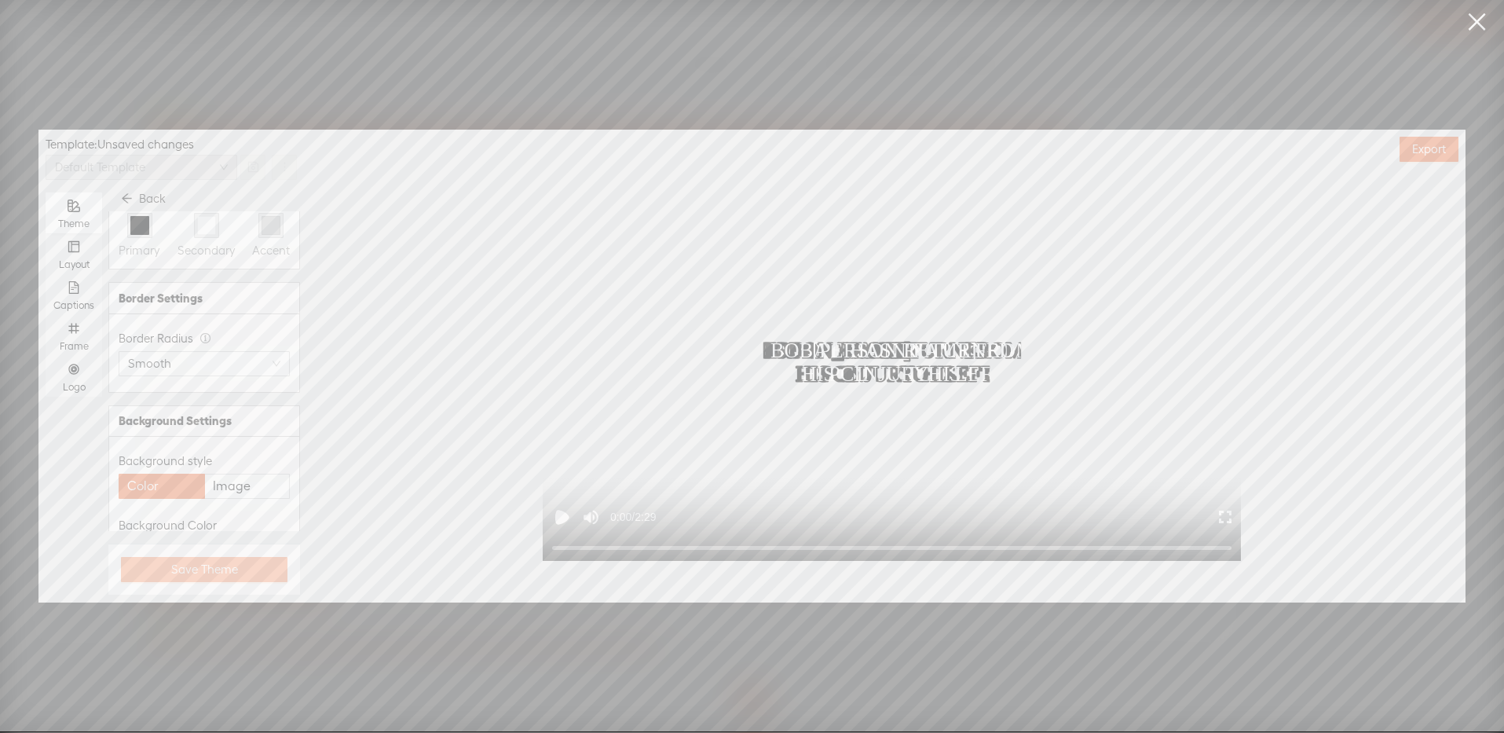
scroll to position [255, 0]
click at [219, 563] on span "Save Theme" at bounding box center [204, 570] width 67 height 16
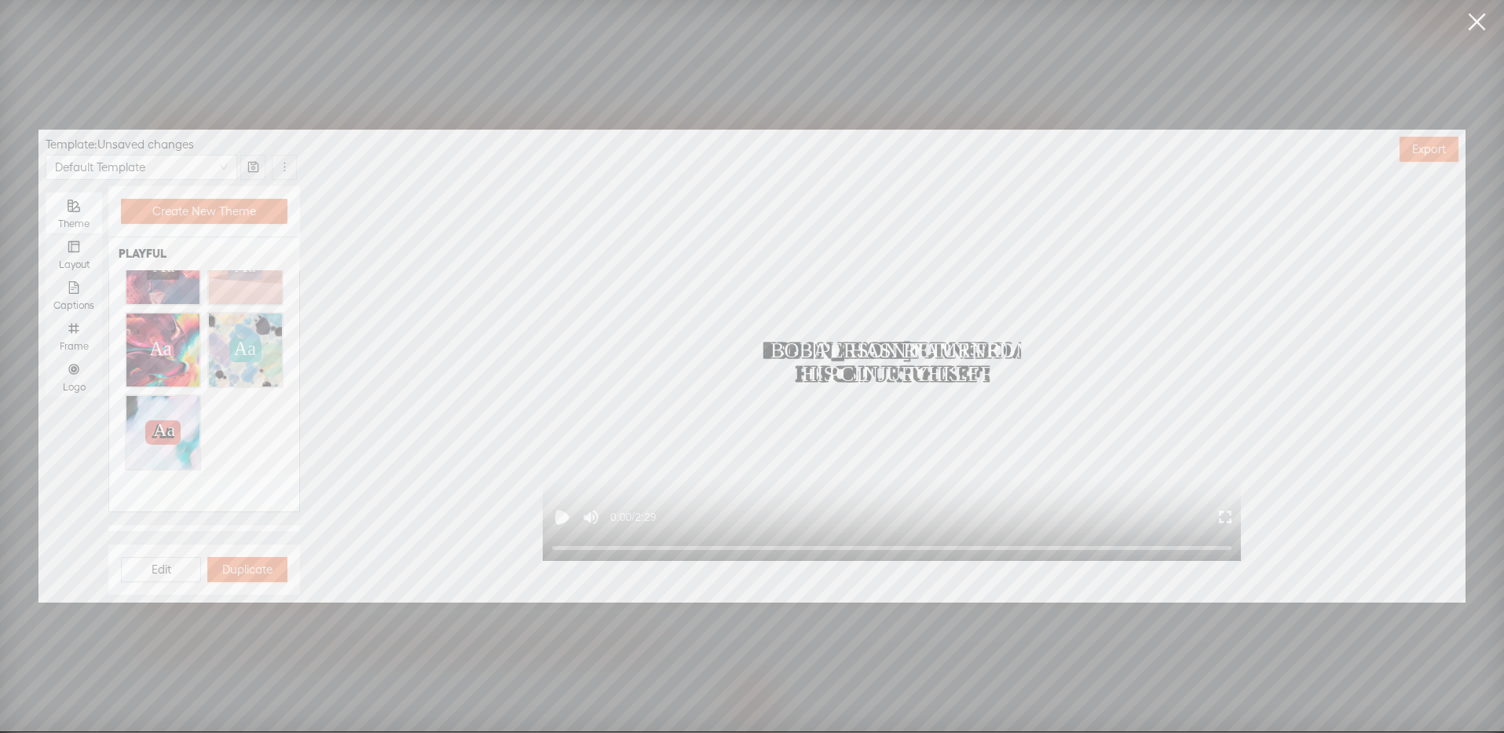
scroll to position [0, 0]
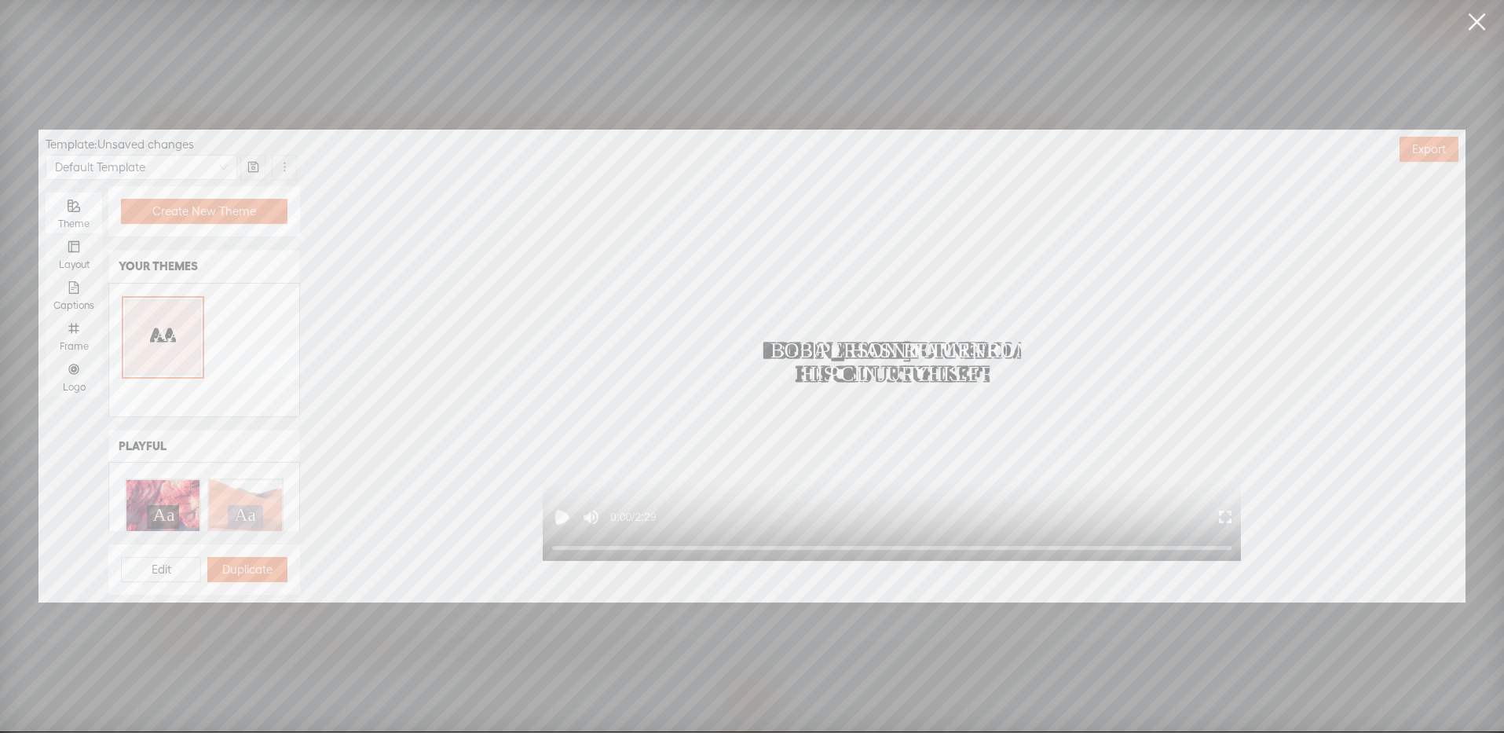
click at [222, 375] on div "AA AA" at bounding box center [204, 350] width 190 height 133
click at [68, 247] on icon "layout" at bounding box center [73, 246] width 11 height 11
click at [46, 233] on input "Layout" at bounding box center [46, 233] width 0 height 0
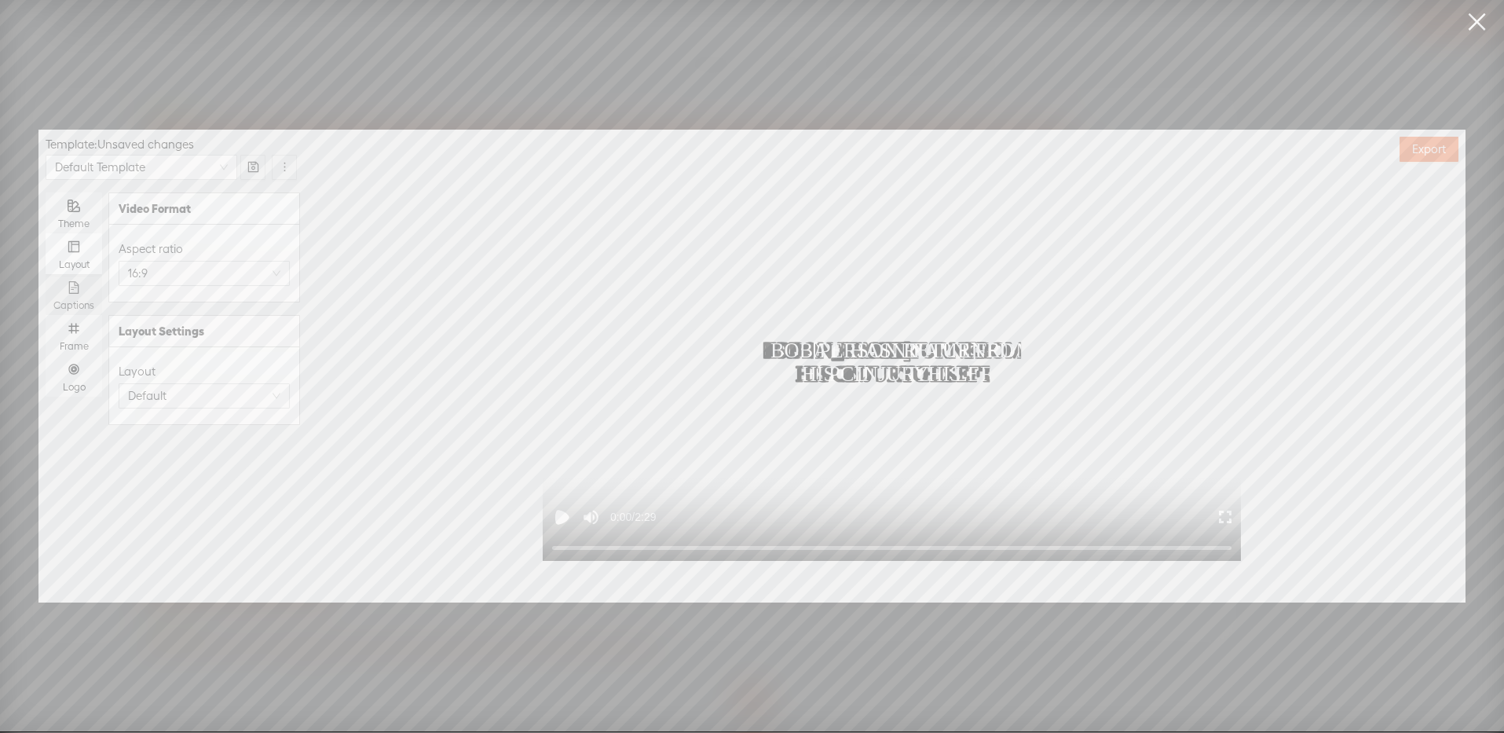
click at [72, 288] on icon "file-text" at bounding box center [74, 287] width 10 height 13
click at [46, 274] on input "Captions" at bounding box center [46, 274] width 0 height 0
click at [833, 357] on div at bounding box center [891, 371] width 625 height 320
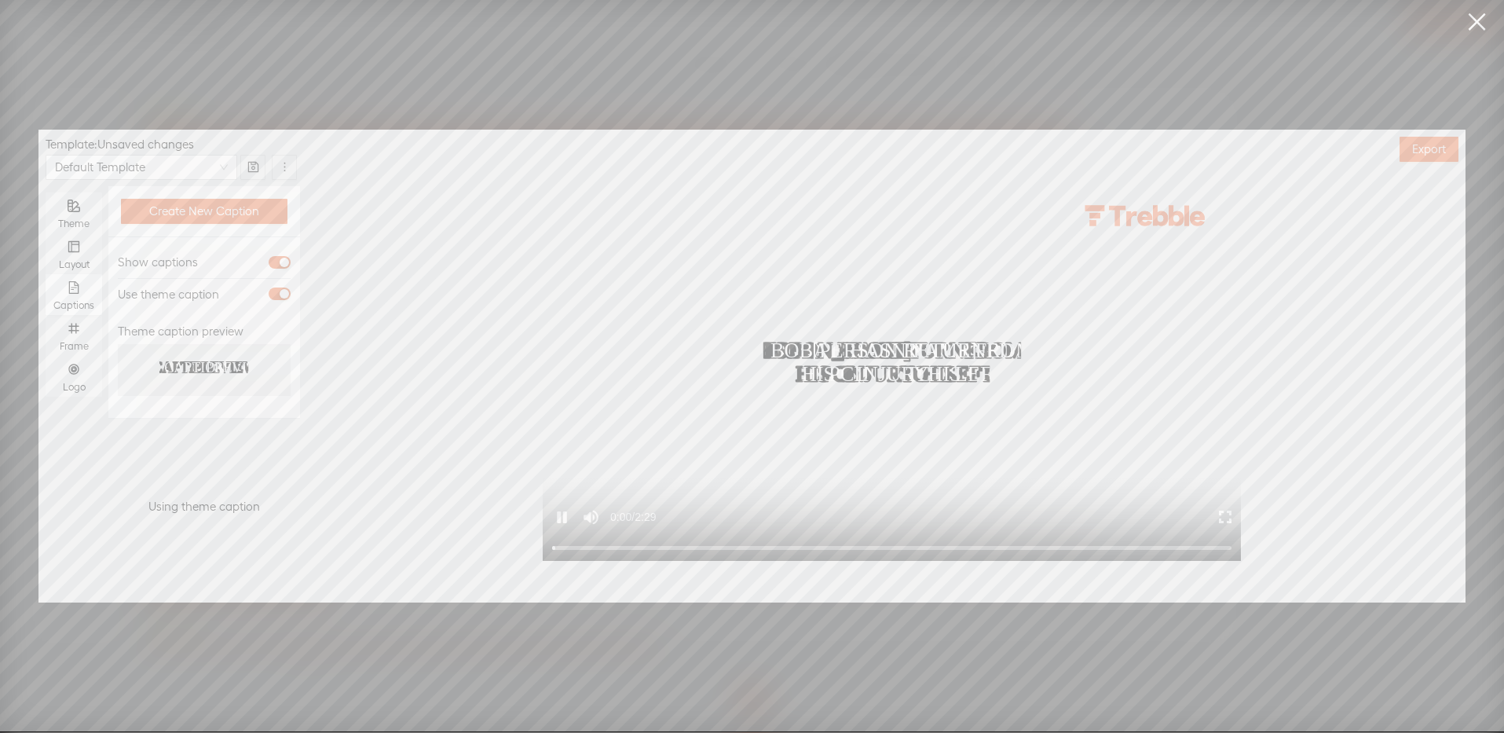
click at [841, 353] on div at bounding box center [891, 365] width 625 height 320
click at [841, 353] on div at bounding box center [891, 363] width 625 height 320
click at [841, 353] on div at bounding box center [891, 364] width 625 height 320
click at [79, 330] on icon "number" at bounding box center [73, 329] width 10 height 10
click at [46, 315] on input "Frame" at bounding box center [46, 315] width 0 height 0
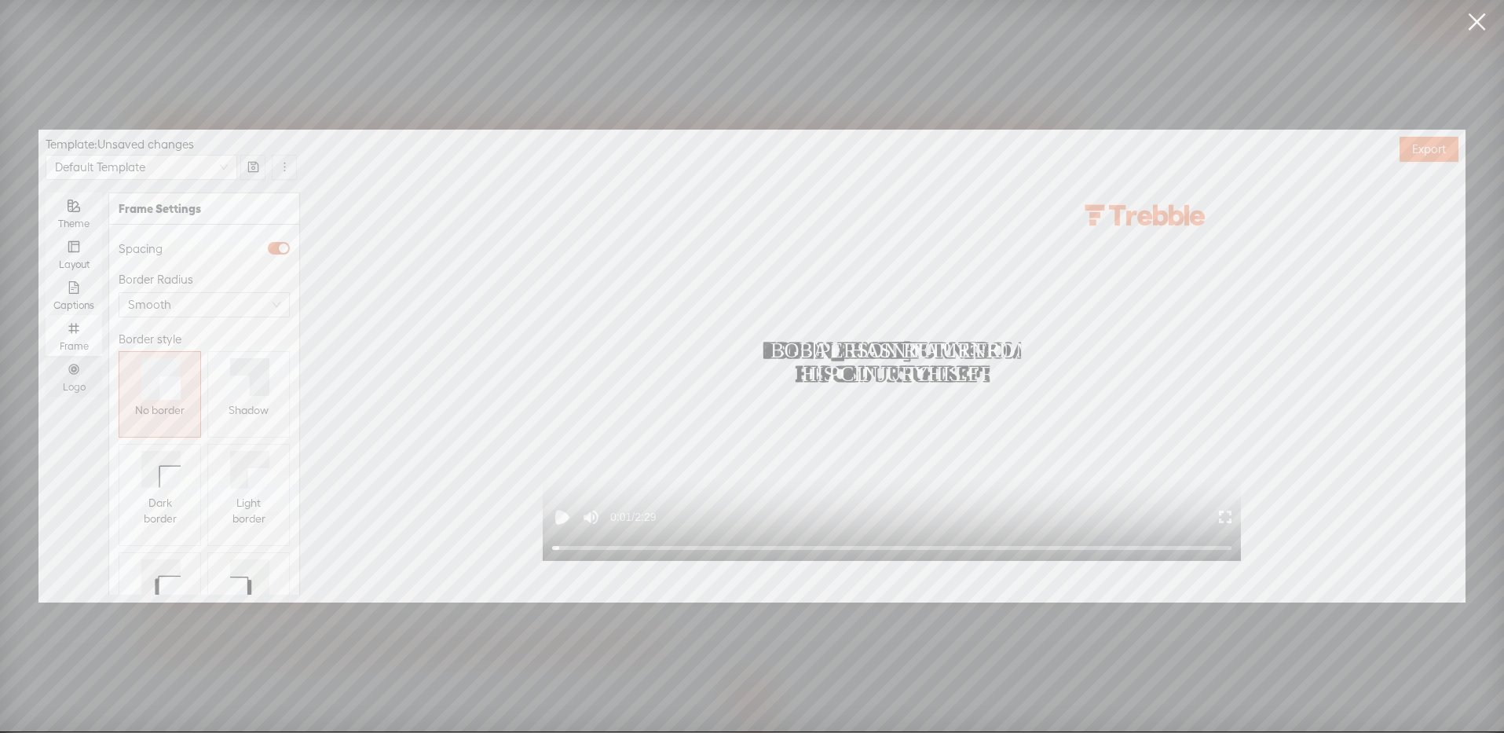
click at [79, 386] on div "Logo" at bounding box center [73, 387] width 41 height 13
click at [46, 356] on input "Logo" at bounding box center [46, 356] width 0 height 0
click at [219, 504] on span "Medium" at bounding box center [204, 516] width 152 height 24
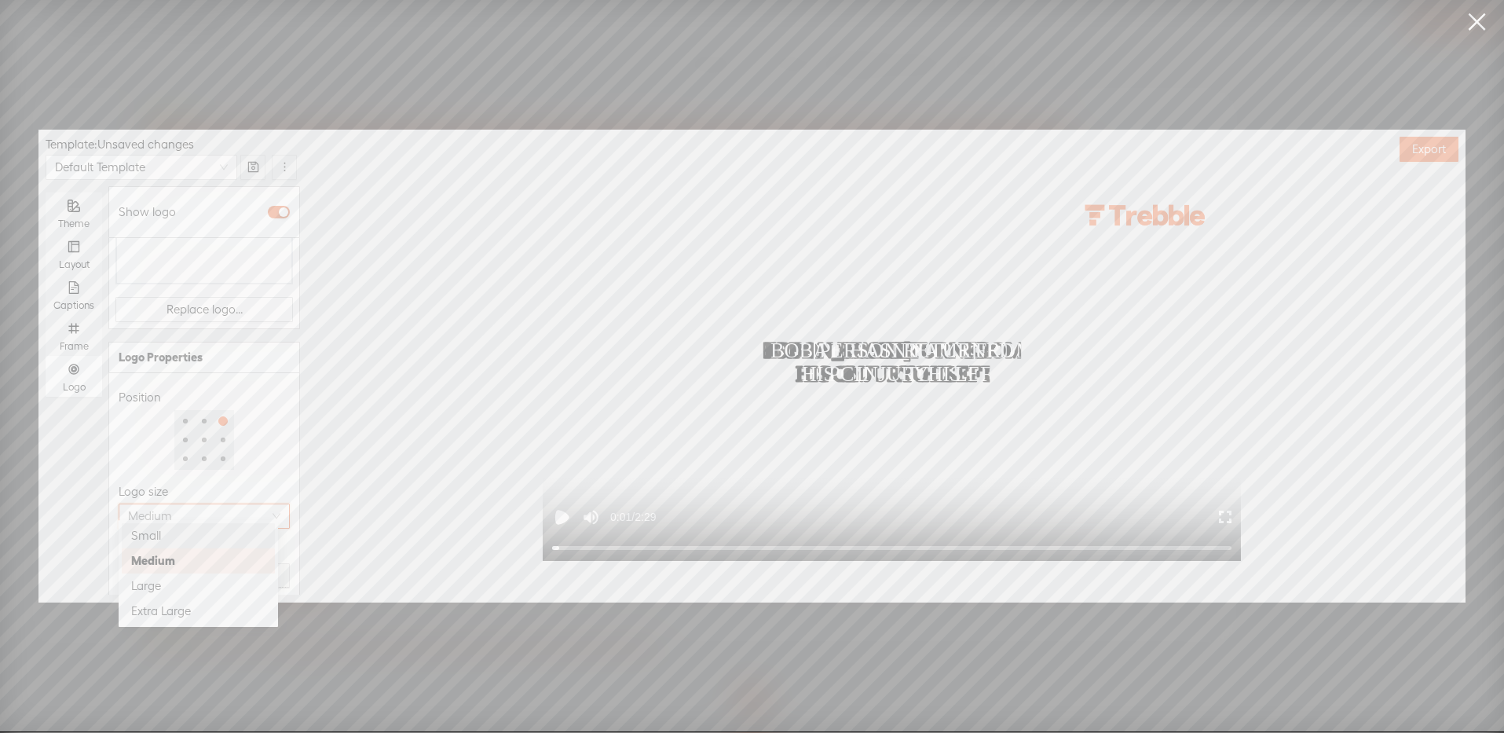
click at [163, 534] on div "Small" at bounding box center [198, 535] width 134 height 19
type input "1%"
drag, startPoint x: 220, startPoint y: 562, endPoint x: 71, endPoint y: 562, distance: 149.3
click at [71, 562] on div "Theme Layout Captions Frame Logo Show logo Logo Selection Choose logo Replace l…" at bounding box center [173, 390] width 255 height 408
click at [273, 348] on div "Logo Properties" at bounding box center [204, 357] width 171 height 19
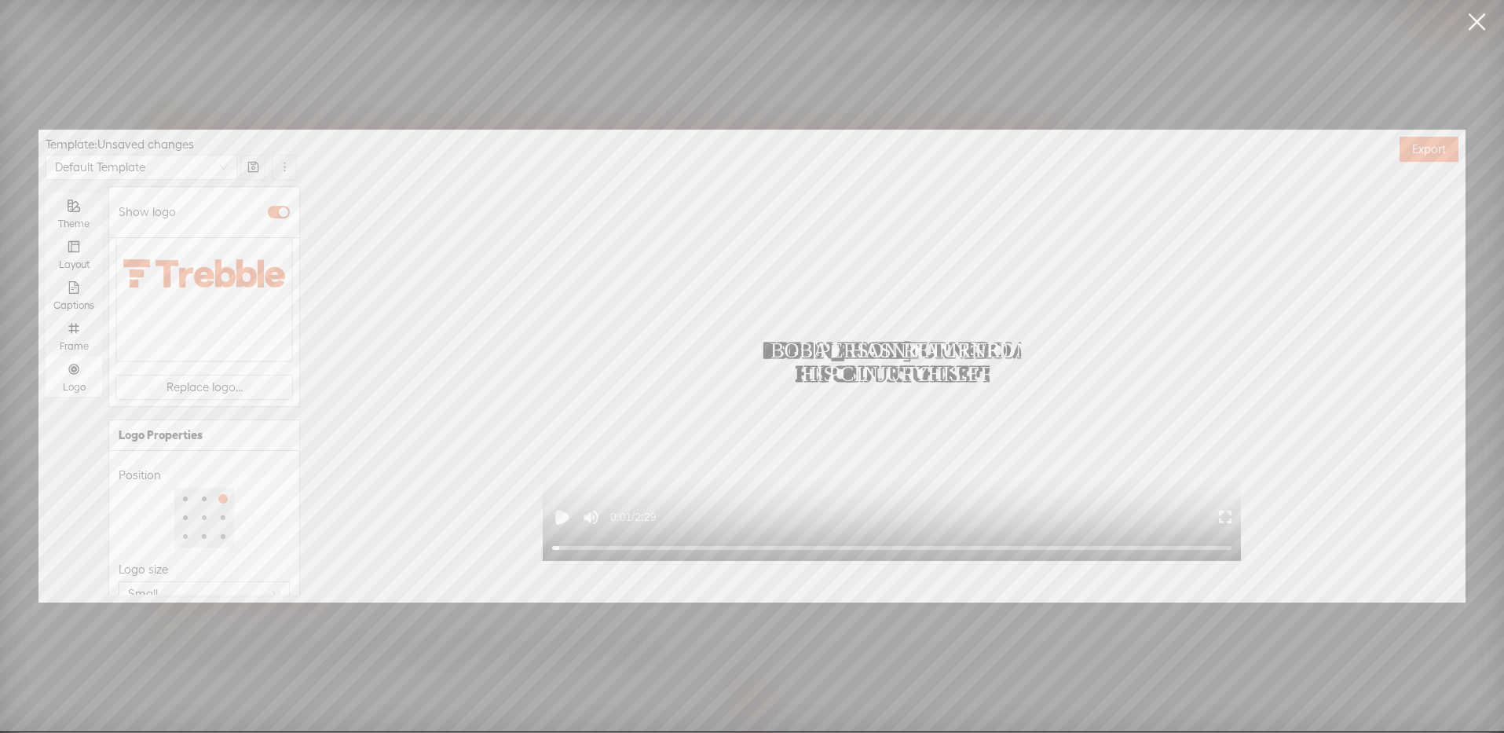
scroll to position [0, 0]
click at [75, 329] on icon "number" at bounding box center [74, 328] width 13 height 13
click at [46, 315] on input "Frame" at bounding box center [46, 315] width 0 height 0
click at [62, 285] on div "Captions" at bounding box center [73, 294] width 41 height 41
click at [46, 274] on input "Captions" at bounding box center [46, 274] width 0 height 0
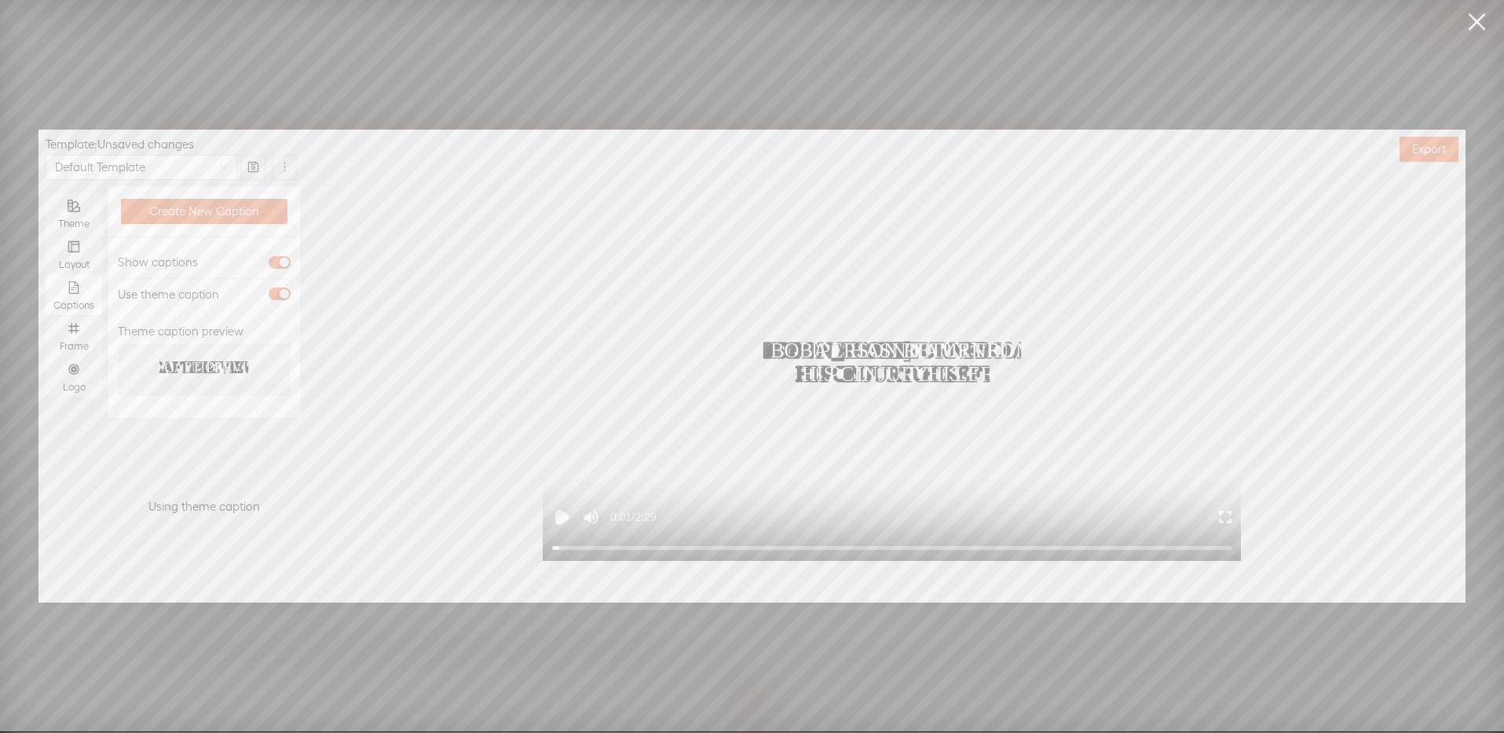
click at [295, 144] on div "Template : Unsaved changes" at bounding box center [173, 145] width 255 height 16
click at [287, 167] on icon "more" at bounding box center [285, 167] width 12 height 12
click at [239, 145] on div "Template : Unsaved changes" at bounding box center [173, 145] width 255 height 16
click at [257, 164] on icon "save" at bounding box center [252, 167] width 10 height 10
click at [254, 141] on div "Template : Unsaved changes" at bounding box center [173, 145] width 255 height 16
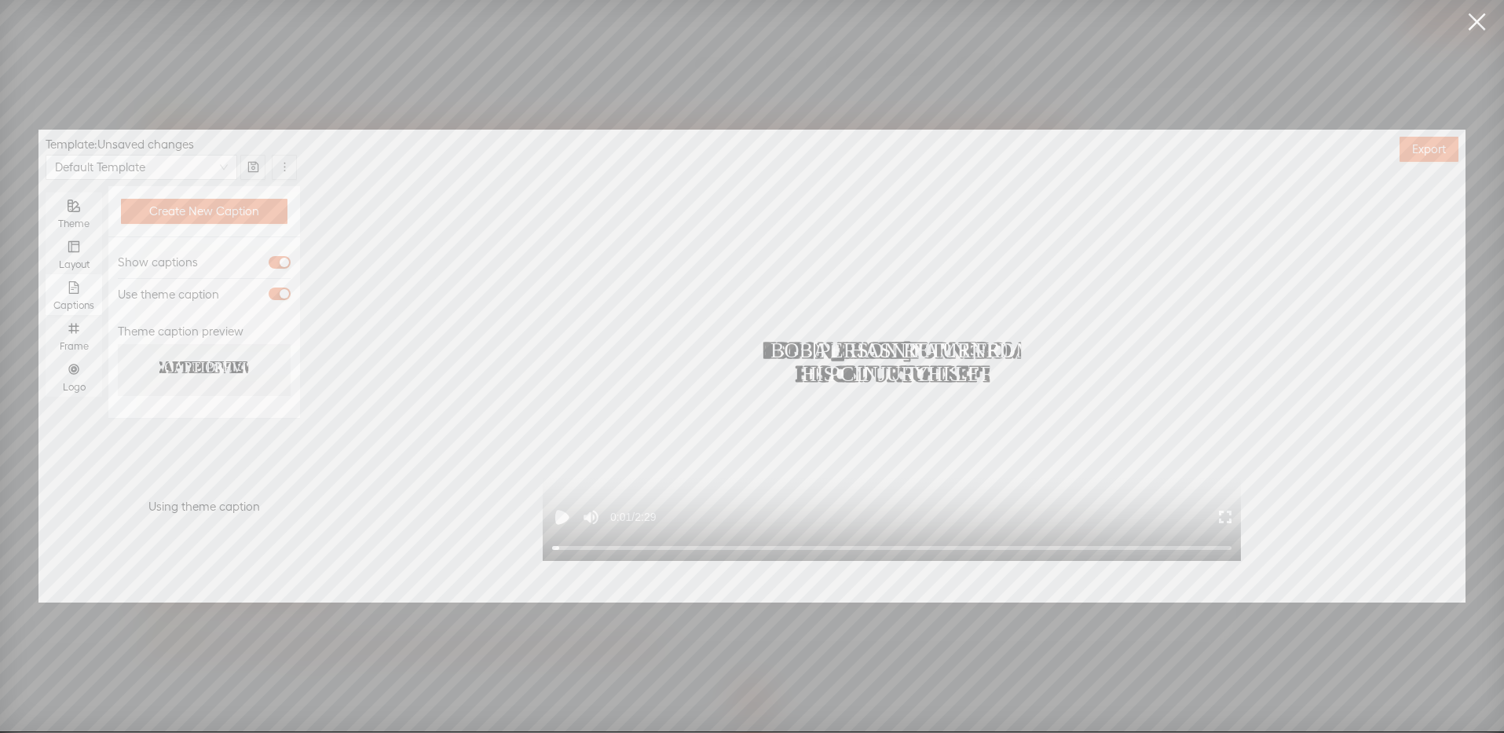
click at [1472, 14] on link at bounding box center [1476, 22] width 39 height 44
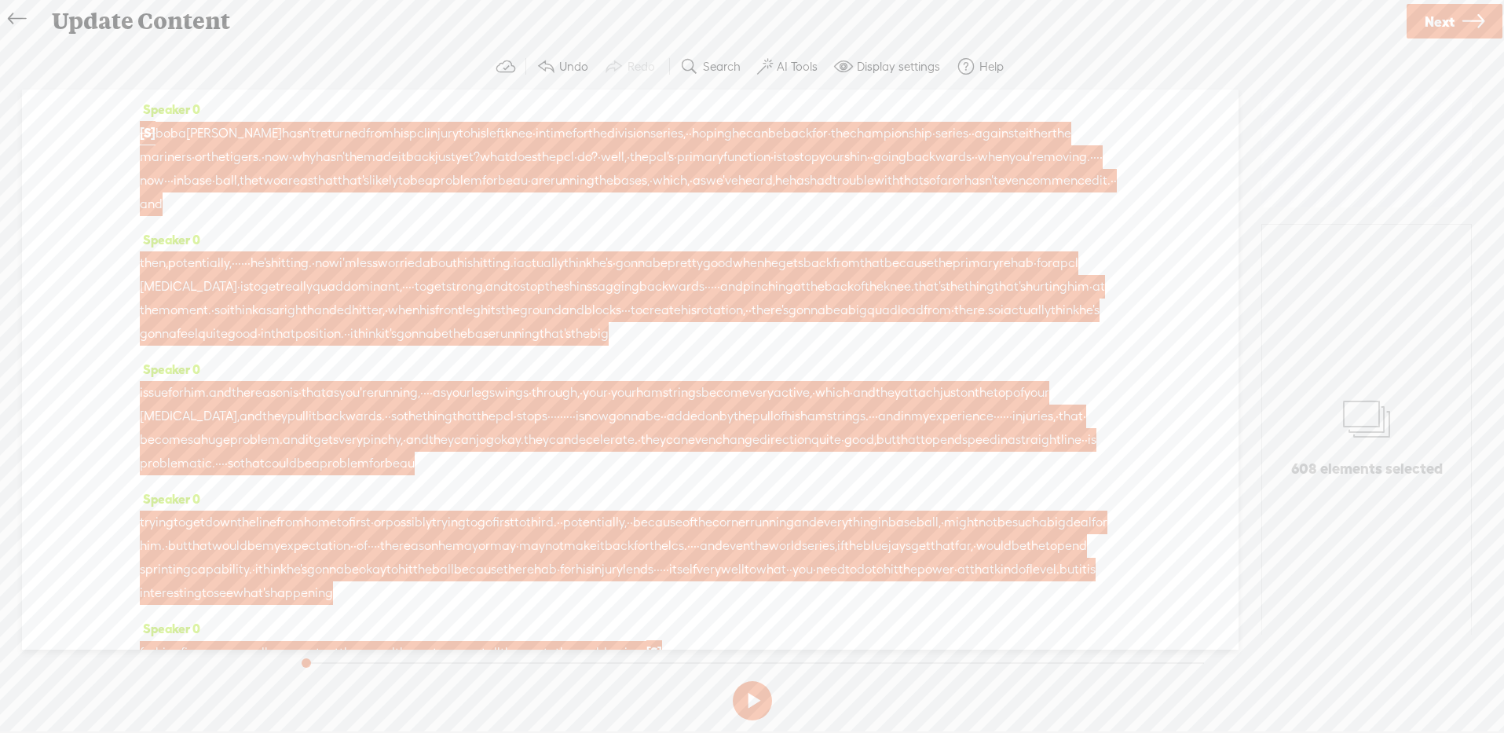
click at [13, 20] on icon at bounding box center [17, 19] width 18 height 35
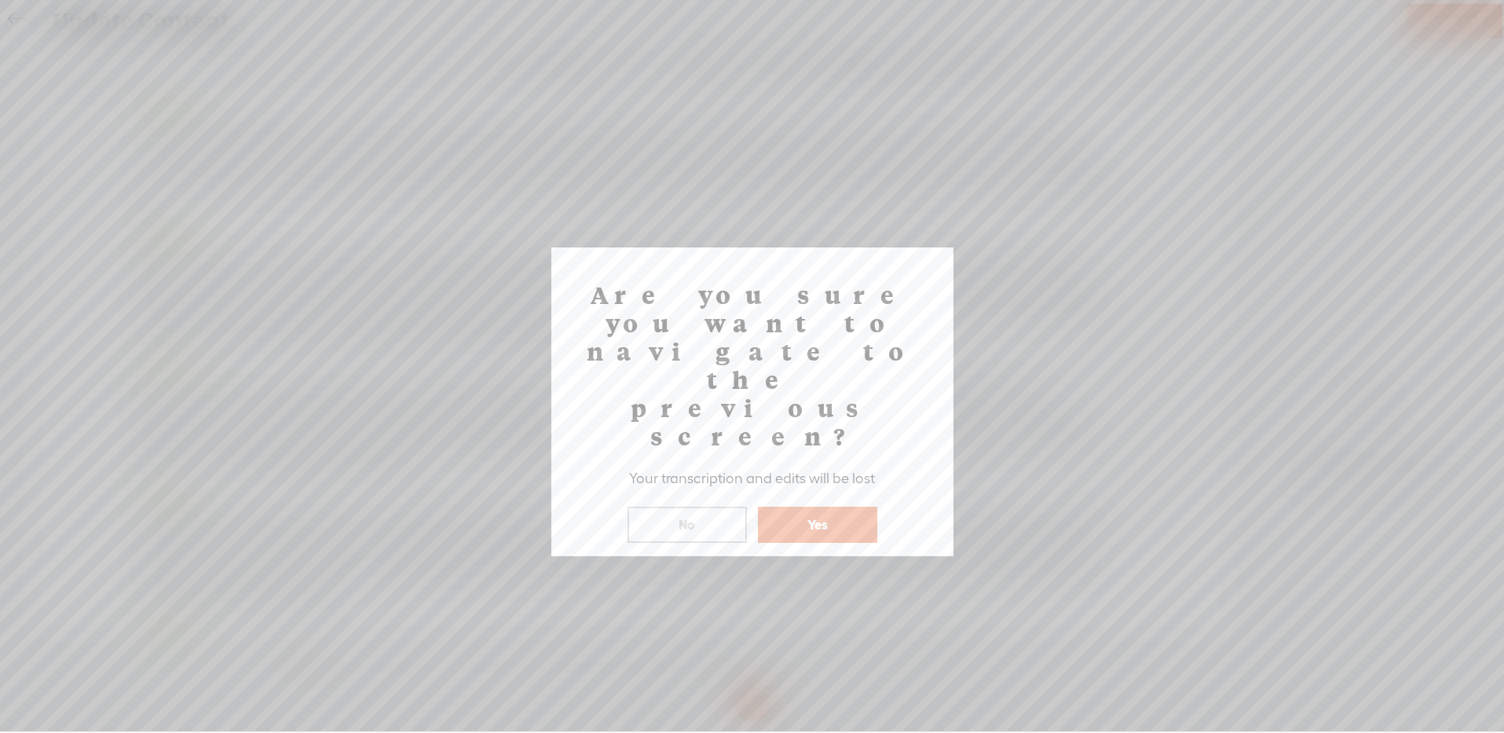
click at [834, 507] on button "Yes" at bounding box center [817, 525] width 119 height 36
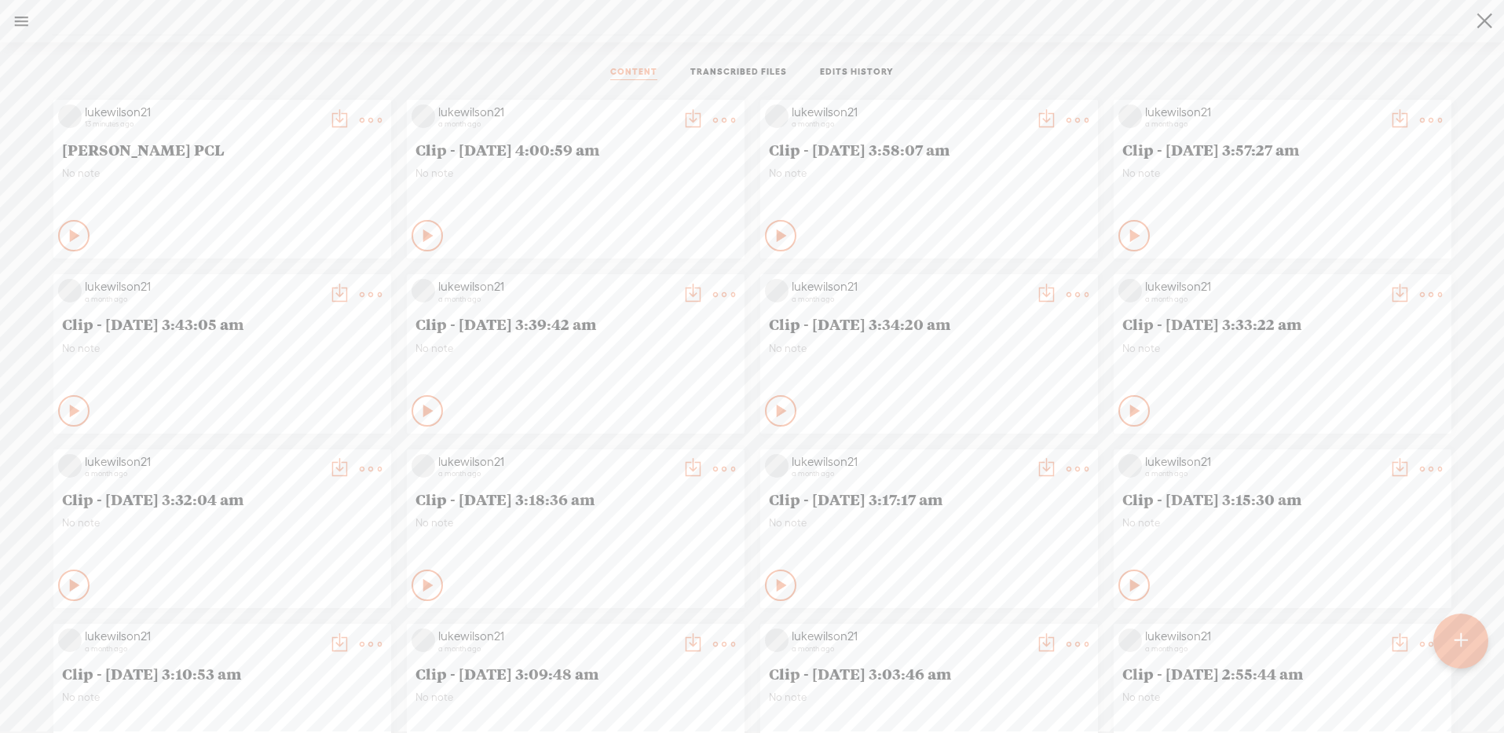
click at [360, 115] on t at bounding box center [371, 120] width 22 height 22
click at [247, 170] on link "Edit" at bounding box center [289, 173] width 157 height 36
